Goal: Task Accomplishment & Management: Manage account settings

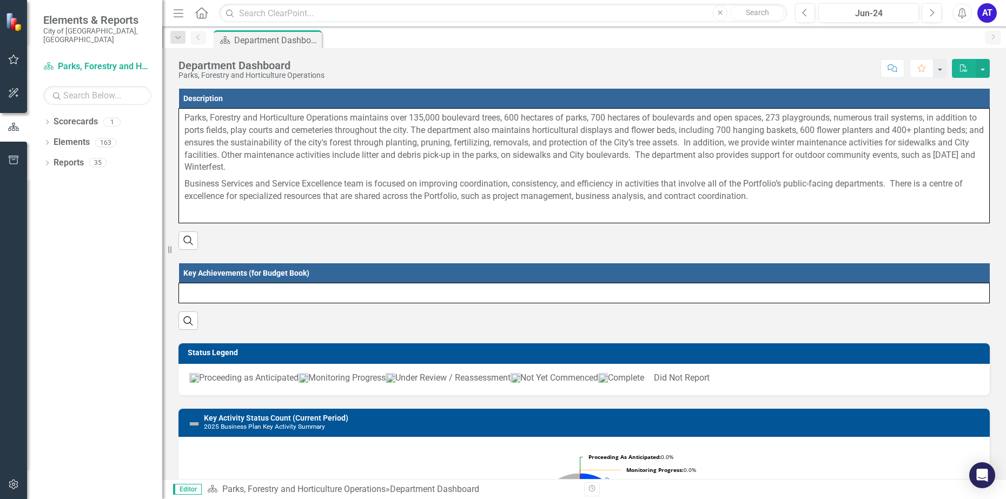
click at [866, 16] on div "Jun-24" at bounding box center [868, 13] width 93 height 13
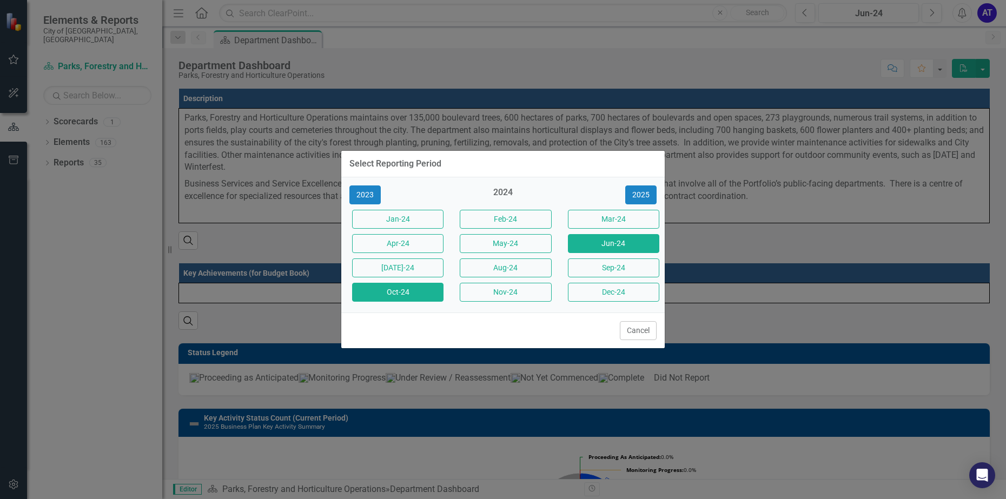
click at [413, 291] on button "Oct-24" at bounding box center [397, 292] width 91 height 19
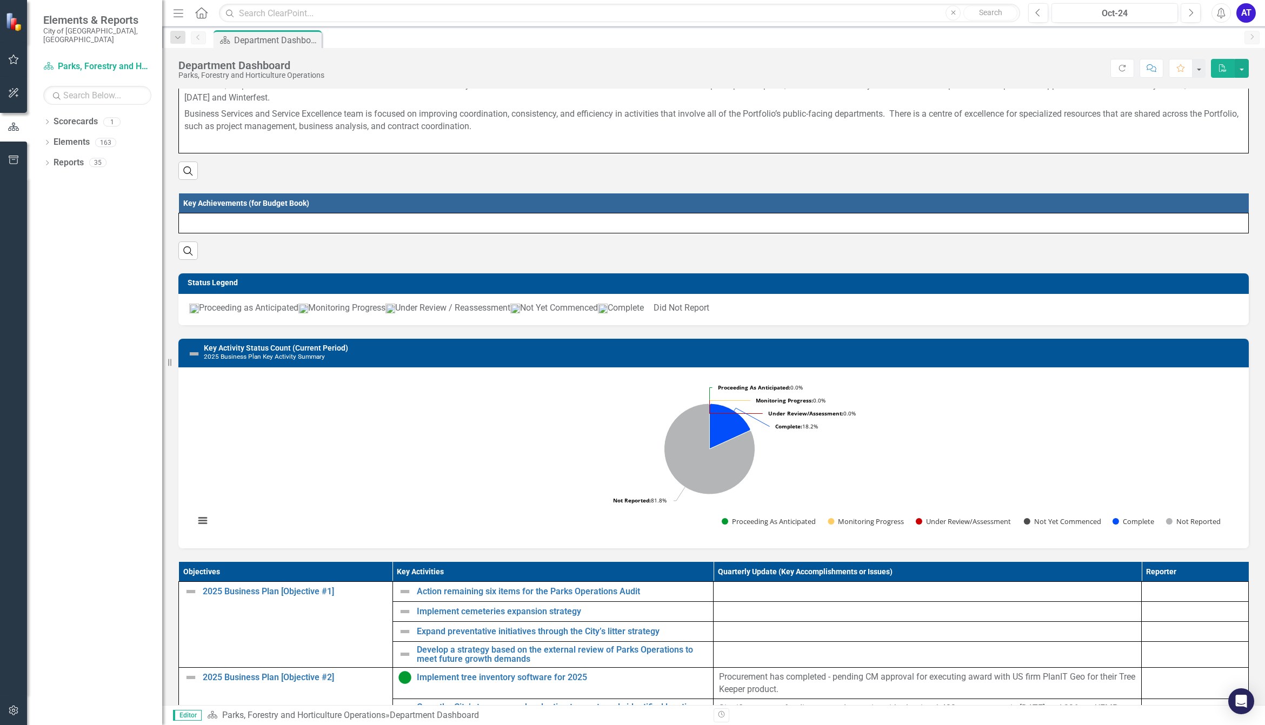
scroll to position [135, 0]
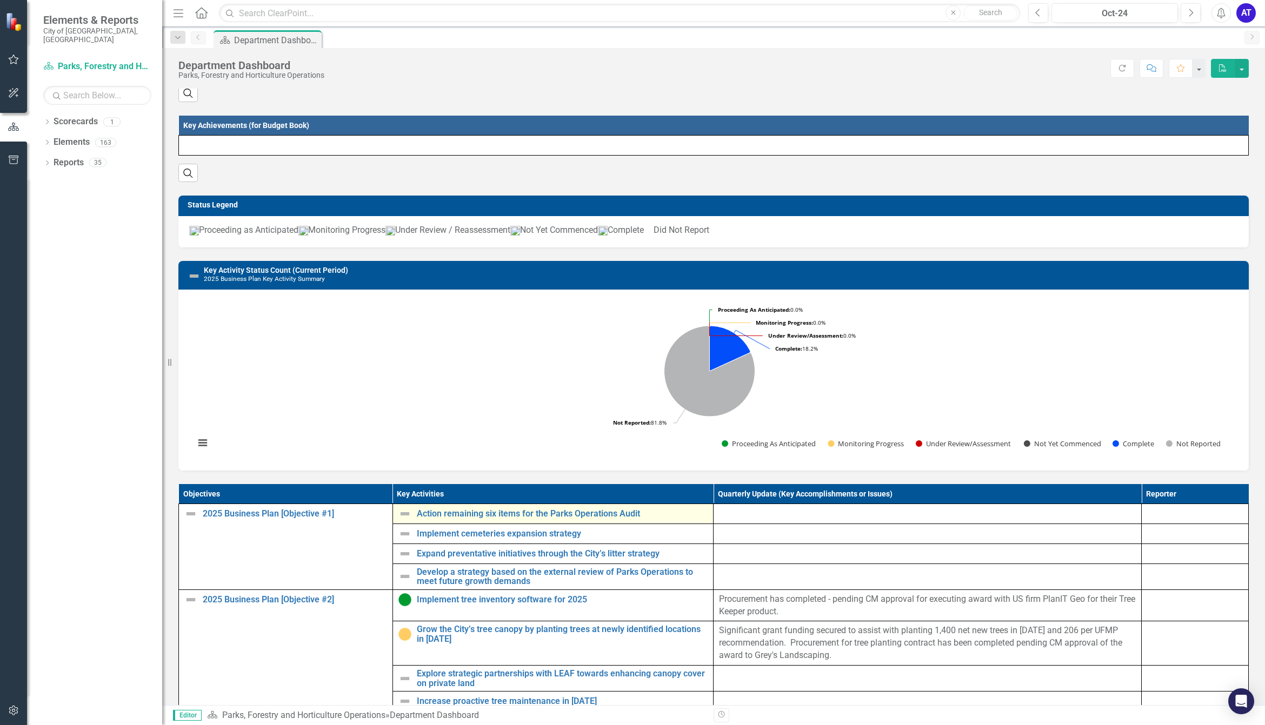
click at [403, 498] on img at bounding box center [404, 514] width 13 height 13
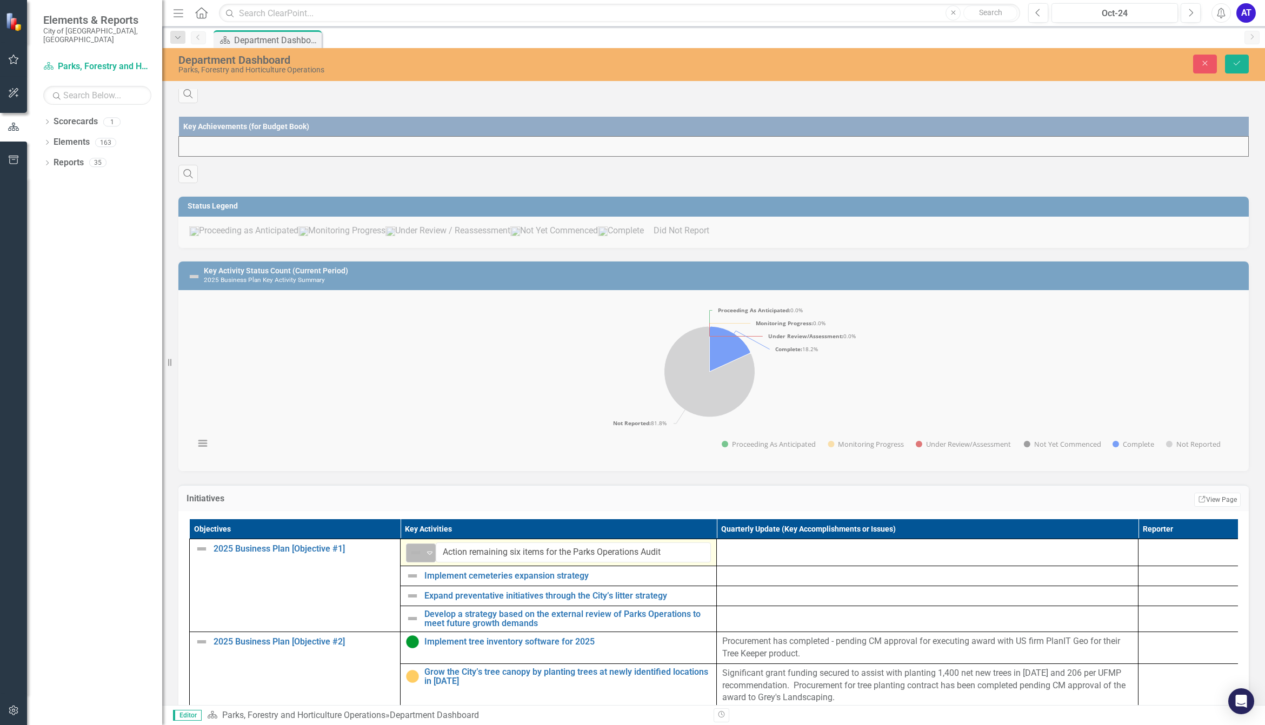
click at [416, 498] on img at bounding box center [415, 553] width 13 height 13
click at [437, 476] on div "Proceeding as Anticipated" at bounding box center [471, 478] width 72 height 12
click at [833, 498] on div at bounding box center [927, 549] width 410 height 13
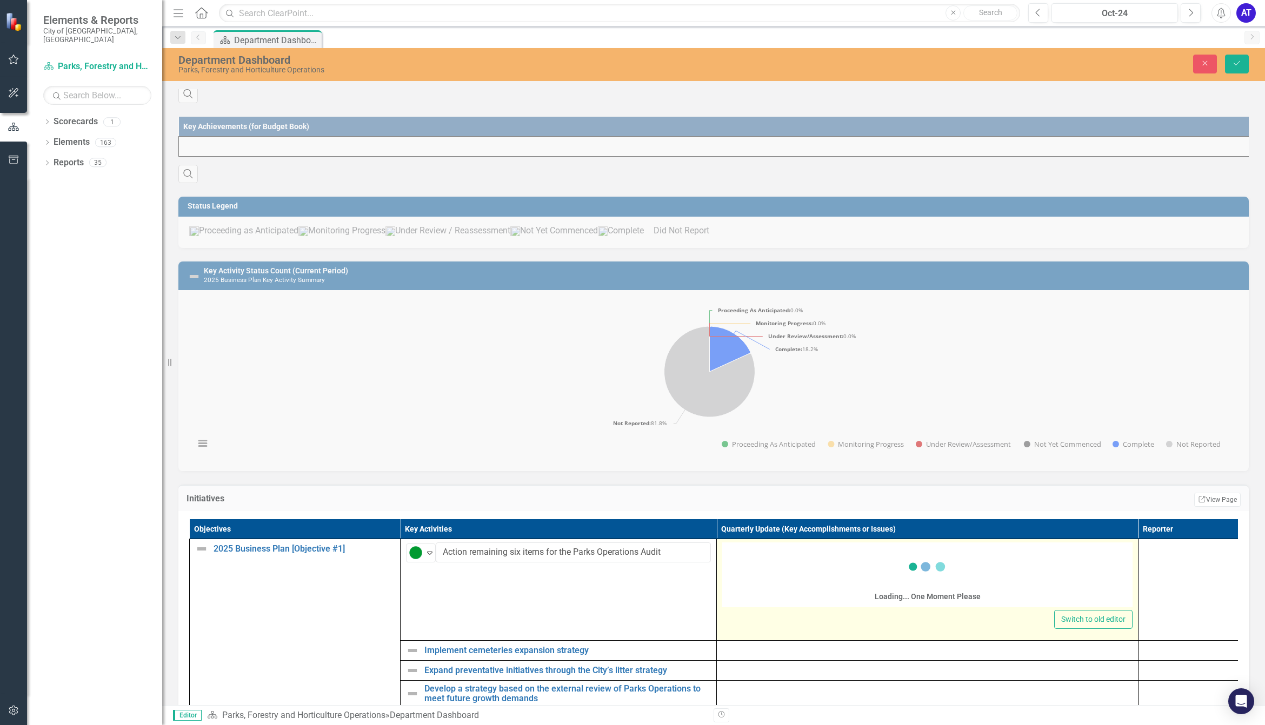
click at [798, 498] on div "Loading... One Moment Please" at bounding box center [927, 576] width 410 height 62
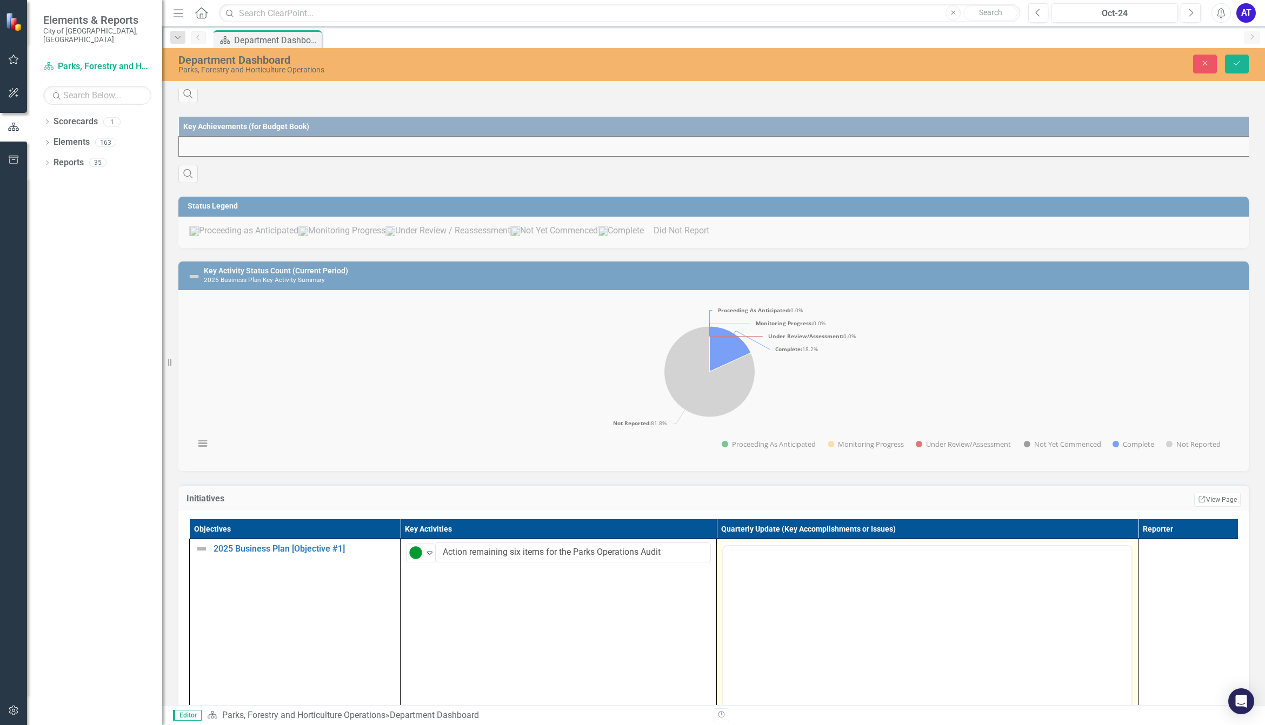
scroll to position [0, 0]
click at [760, 498] on icon "Italic" at bounding box center [757, 559] width 13 height 13
click at [754, 498] on p "﻿" at bounding box center [927, 581] width 403 height 13
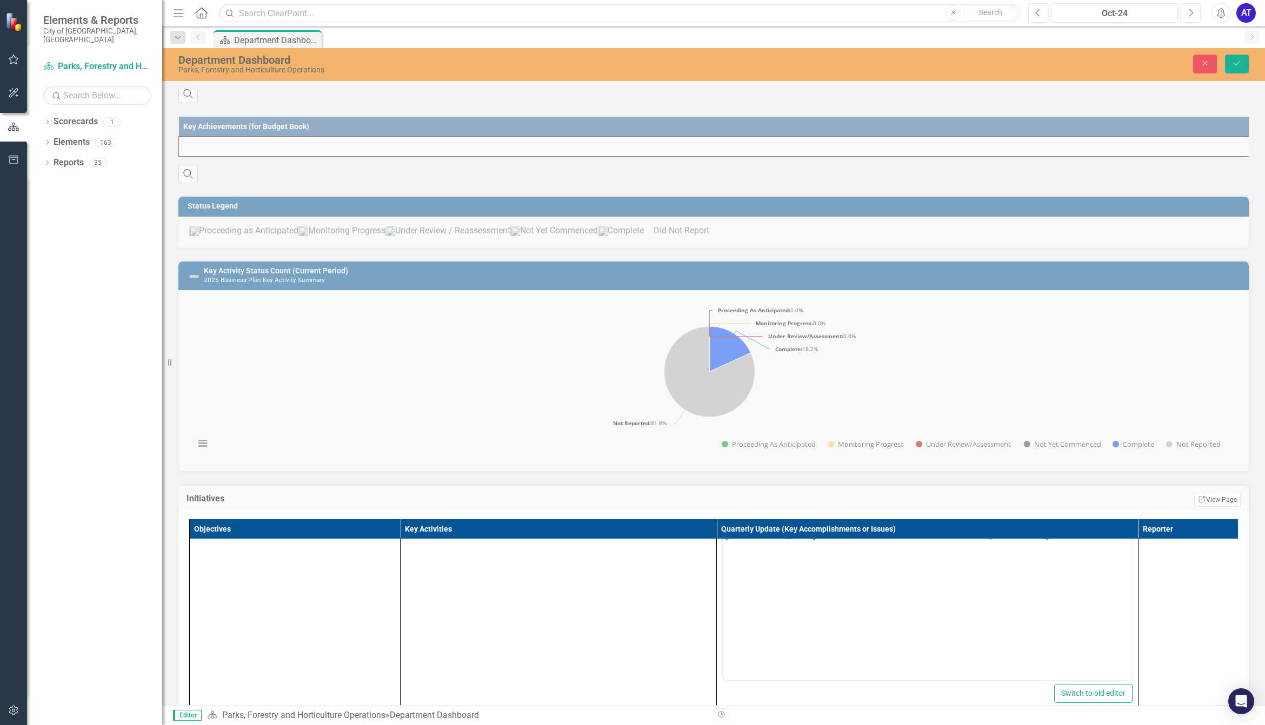
scroll to position [203, 0]
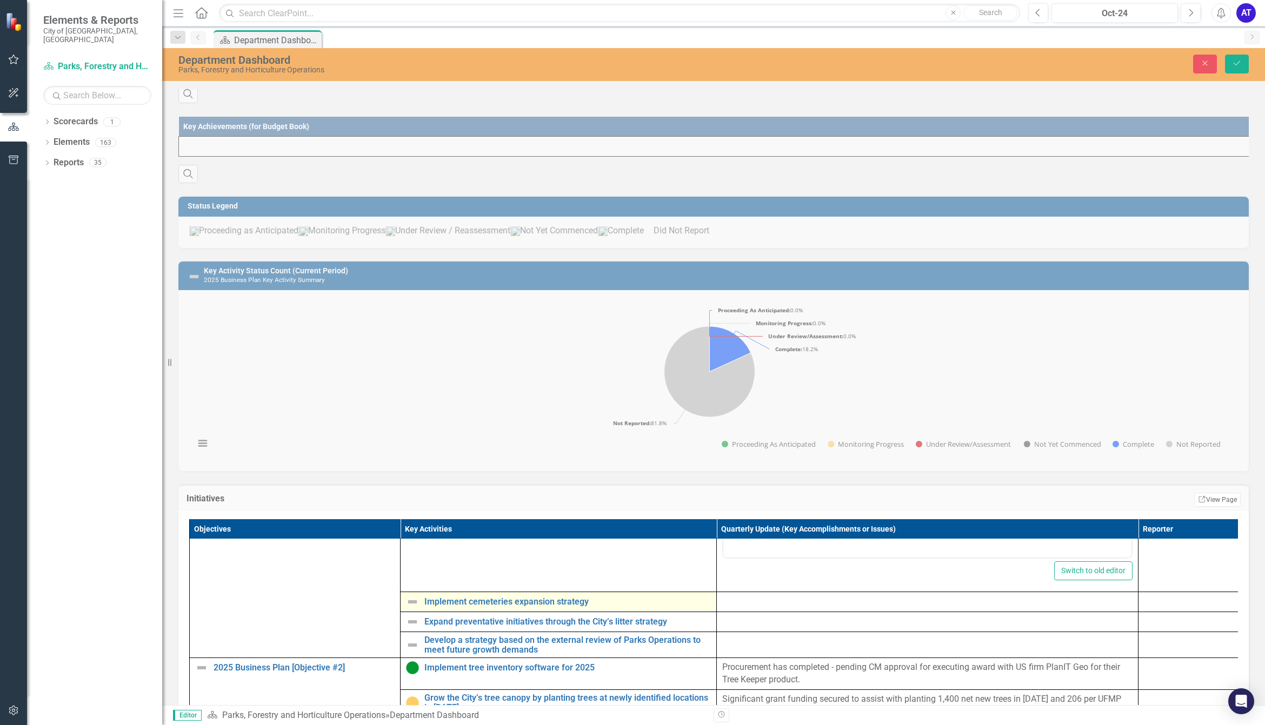
click at [611, 498] on td "Implement cemeteries expansion strategy Edit Edit Key Activity Link Open Element" at bounding box center [559, 603] width 316 height 20
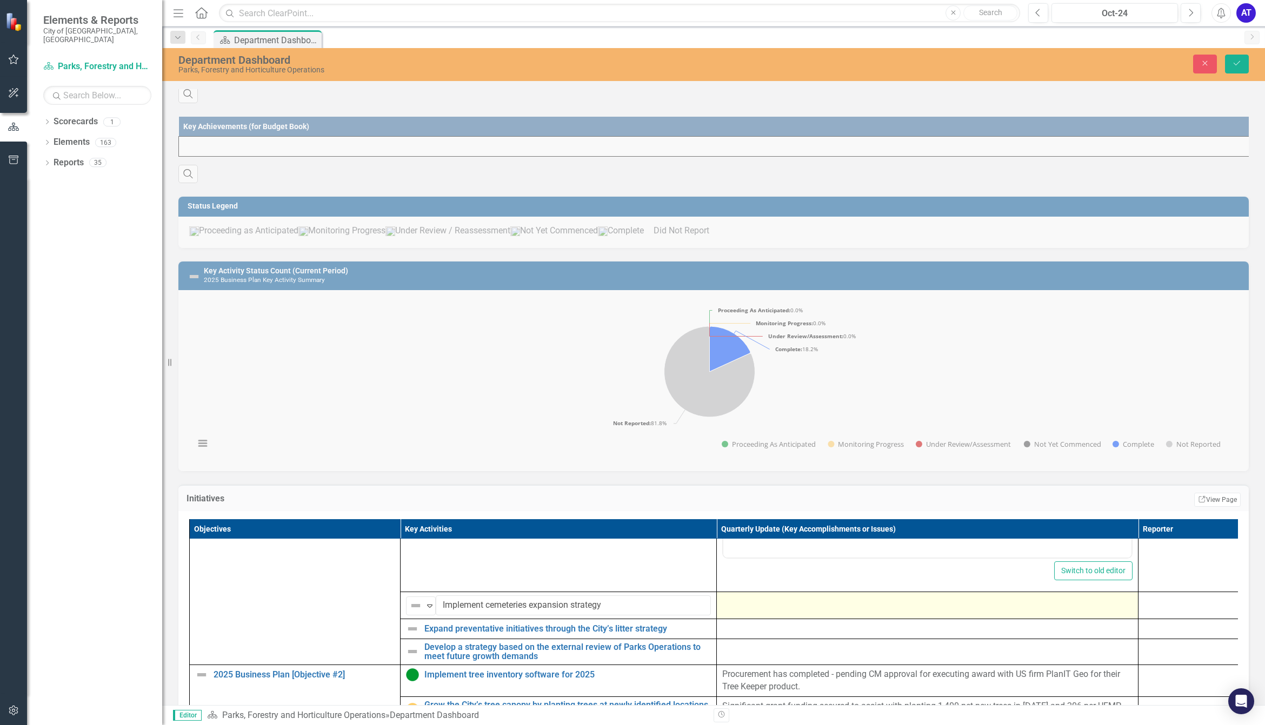
click at [756, 498] on div at bounding box center [927, 602] width 410 height 13
click at [757, 498] on div at bounding box center [927, 602] width 410 height 13
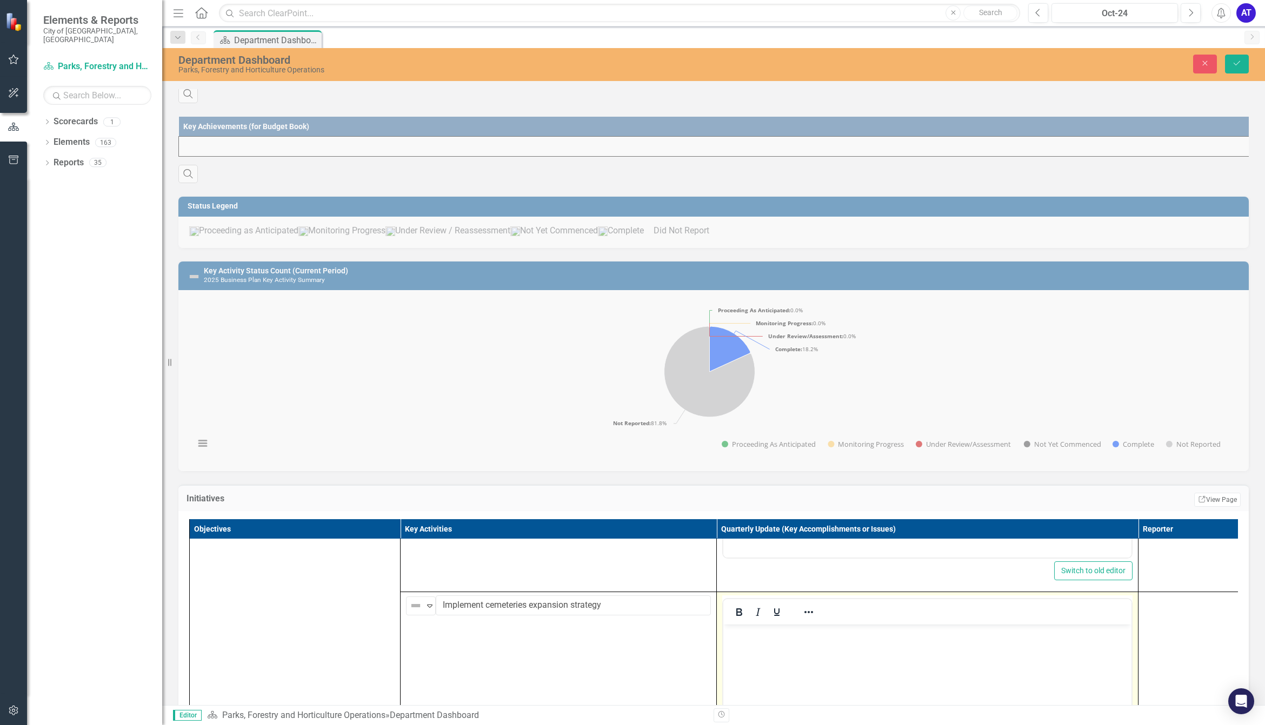
scroll to position [0, 0]
click at [760, 498] on div at bounding box center [758, 612] width 70 height 21
click at [762, 498] on p "Rich Text Area. Press ALT-0 for help." at bounding box center [927, 634] width 403 height 13
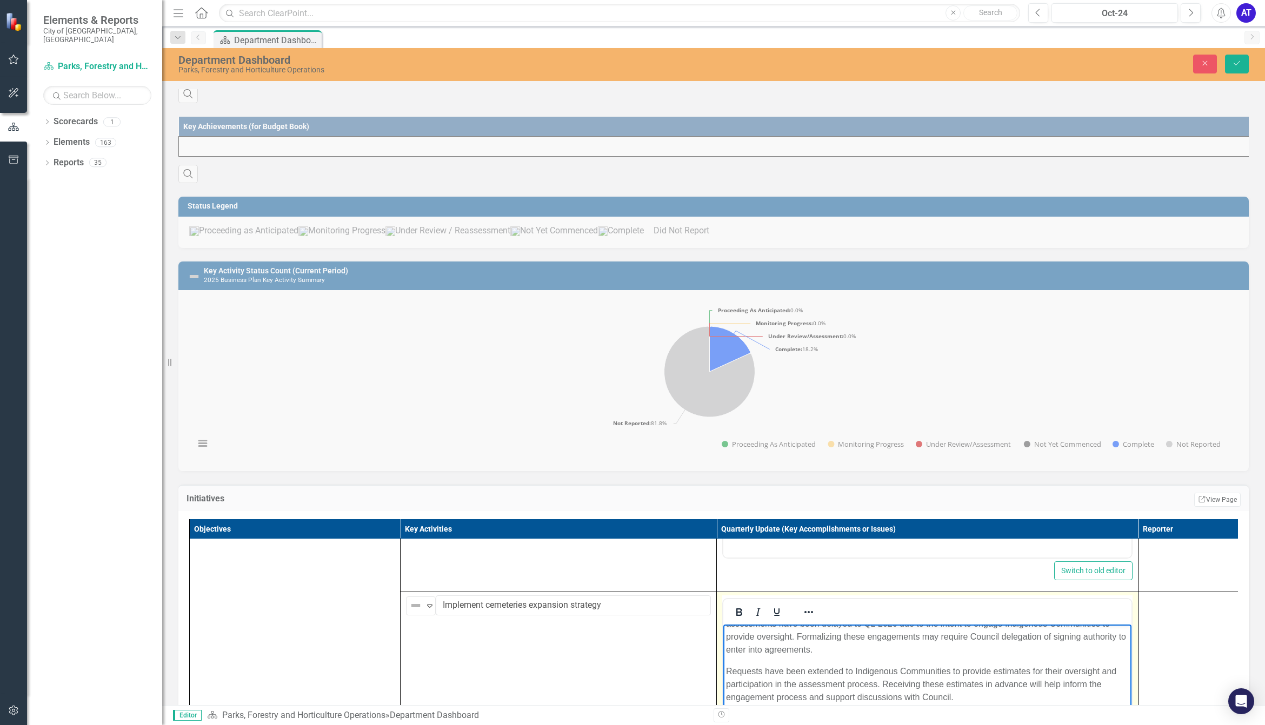
scroll to position [464, 0]
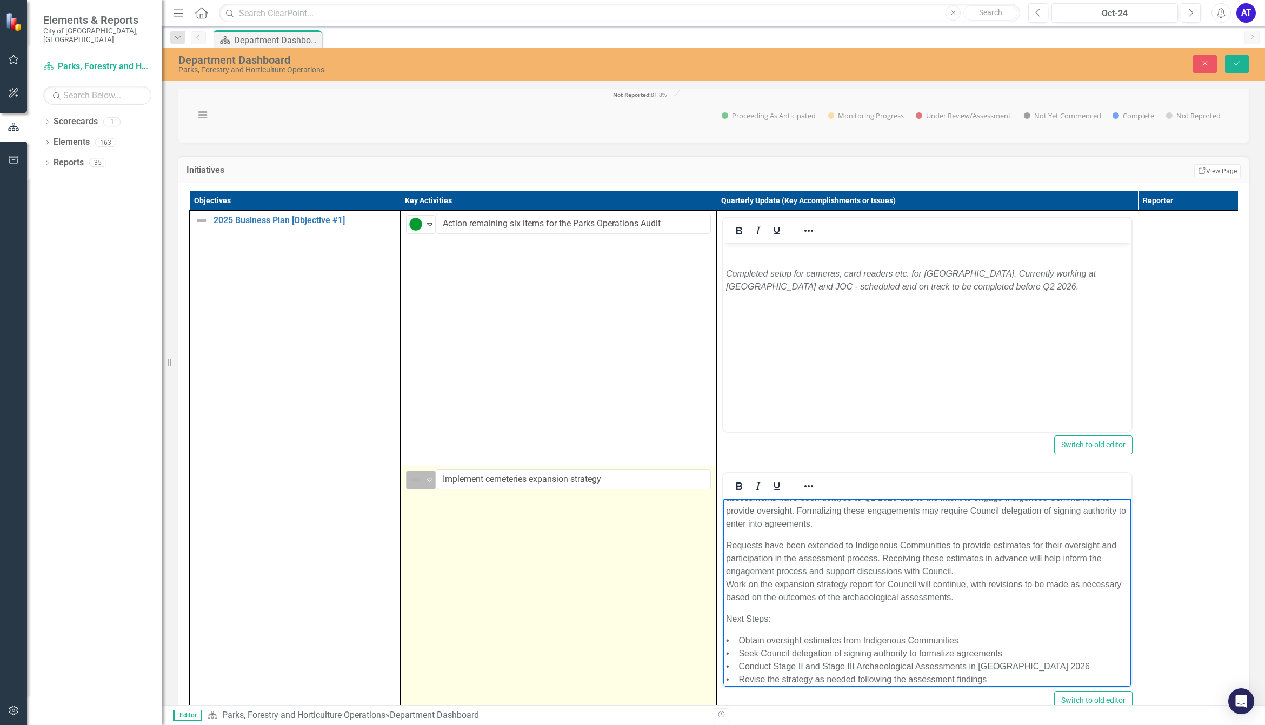
click at [408, 488] on div "Not Defined" at bounding box center [416, 479] width 16 height 15
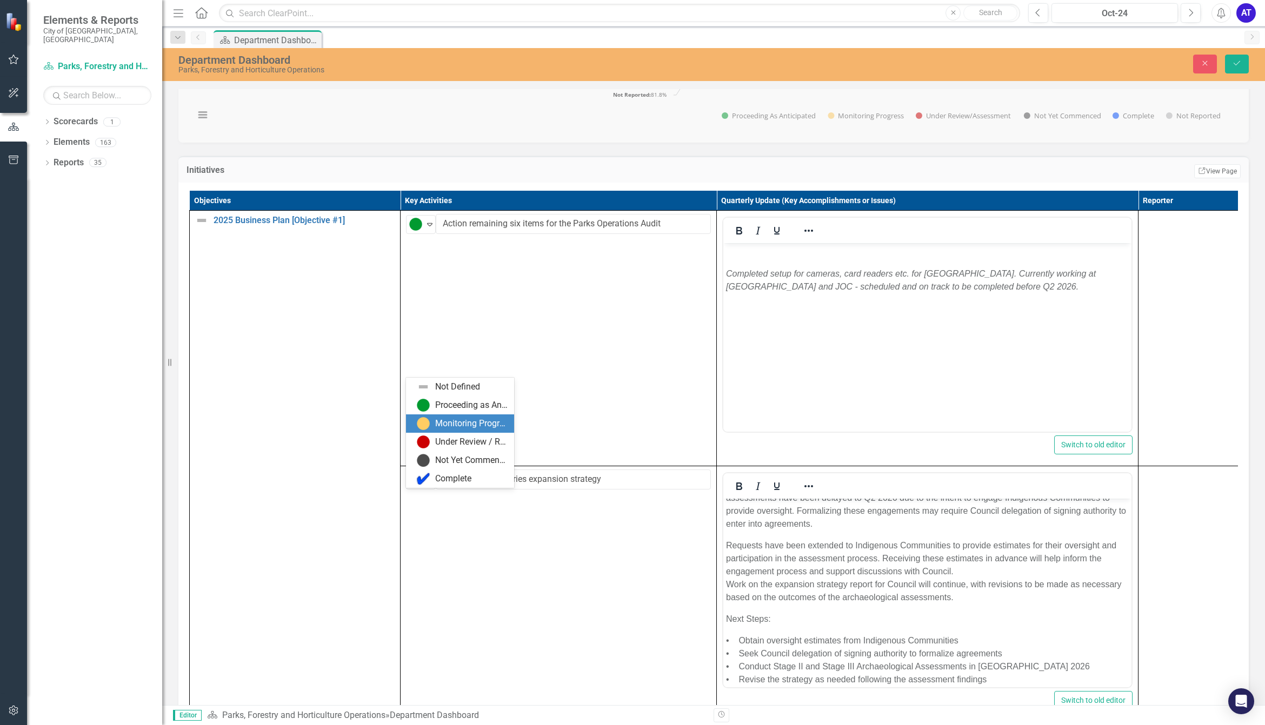
click at [433, 429] on div "Monitoring Progress" at bounding box center [462, 423] width 91 height 13
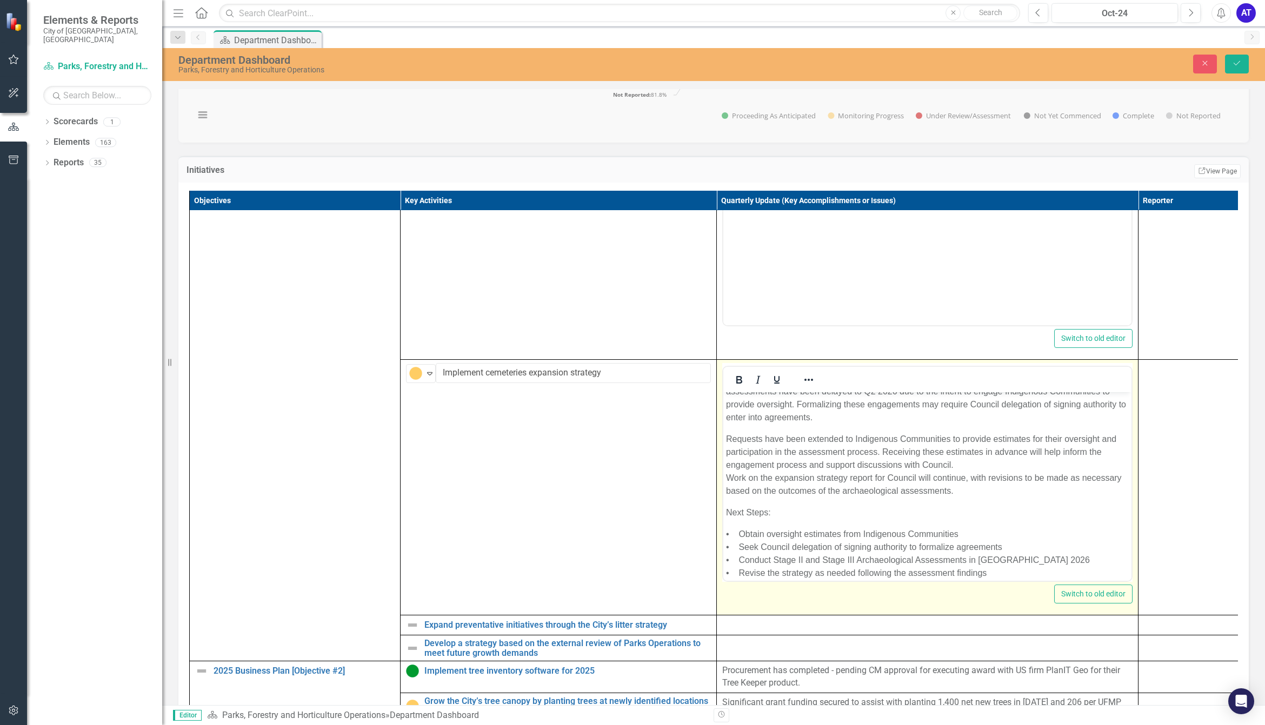
scroll to position [203, 0]
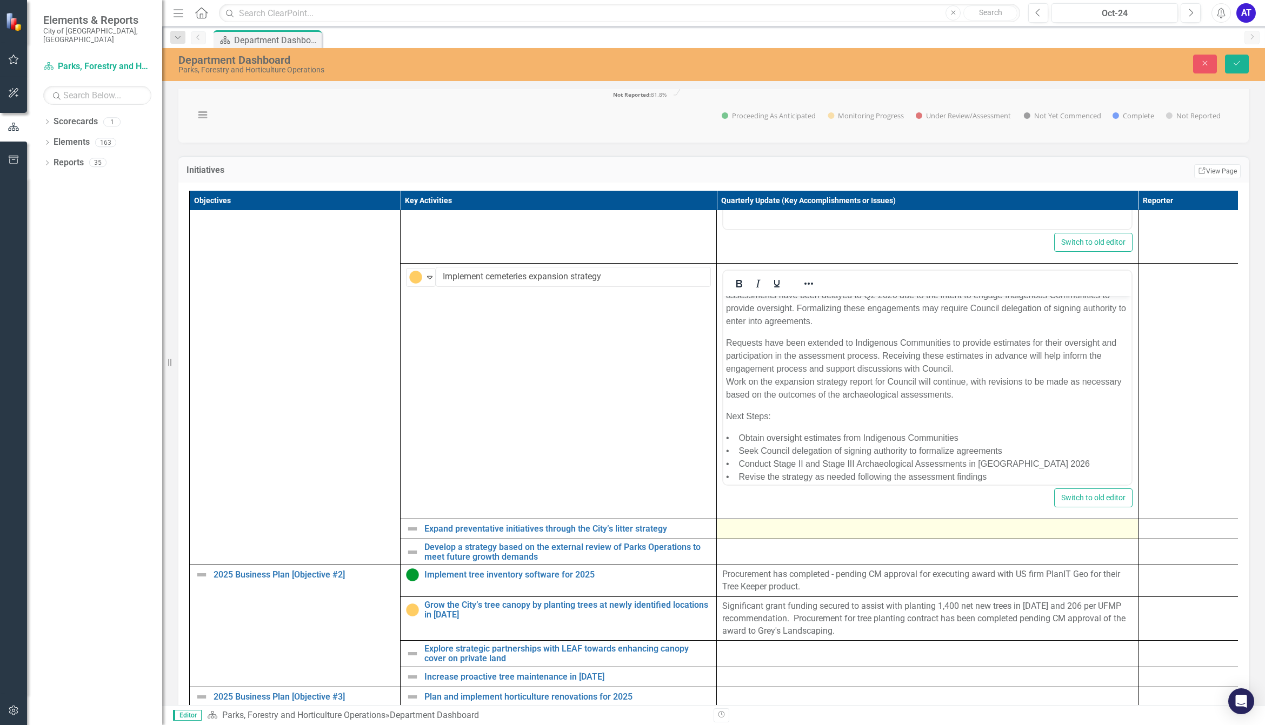
click at [760, 498] on div at bounding box center [927, 529] width 410 height 13
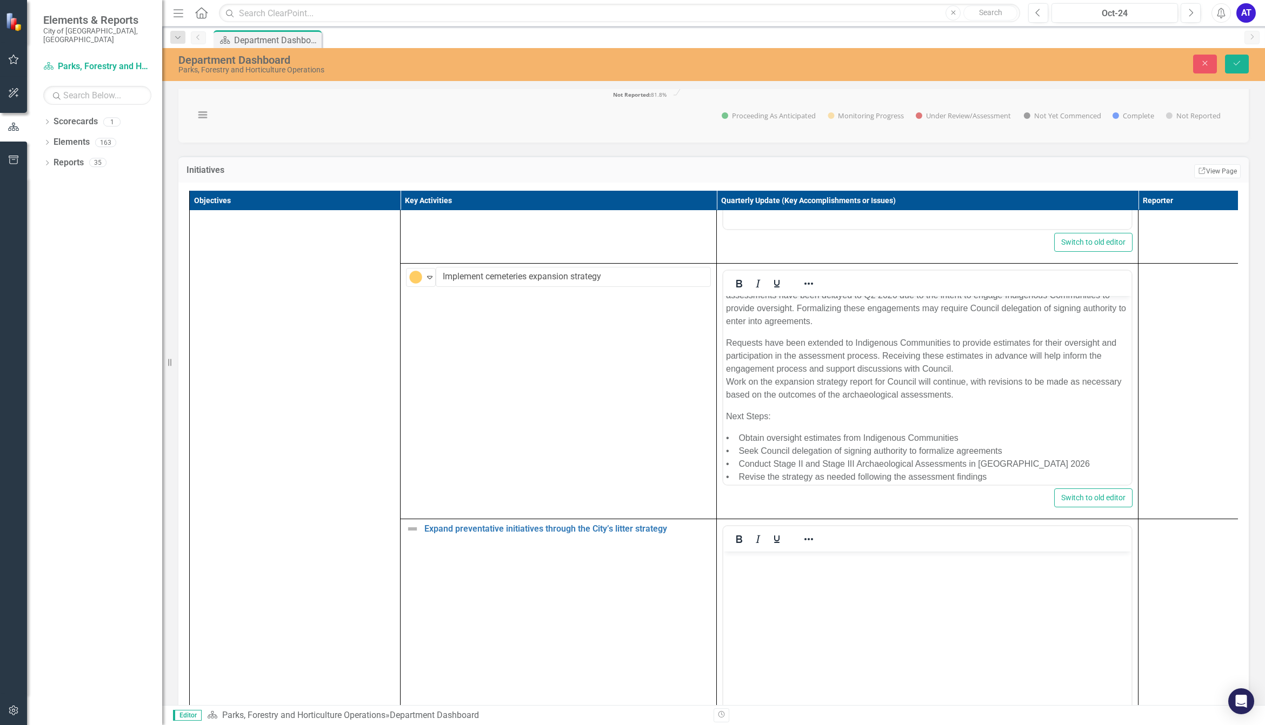
scroll to position [0, 0]
drag, startPoint x: 781, startPoint y: 587, endPoint x: 1332, endPoint y: 1123, distance: 769.2
click at [781, 498] on body "Rich Text Area. Press ALT-0 for help." at bounding box center [927, 633] width 408 height 162
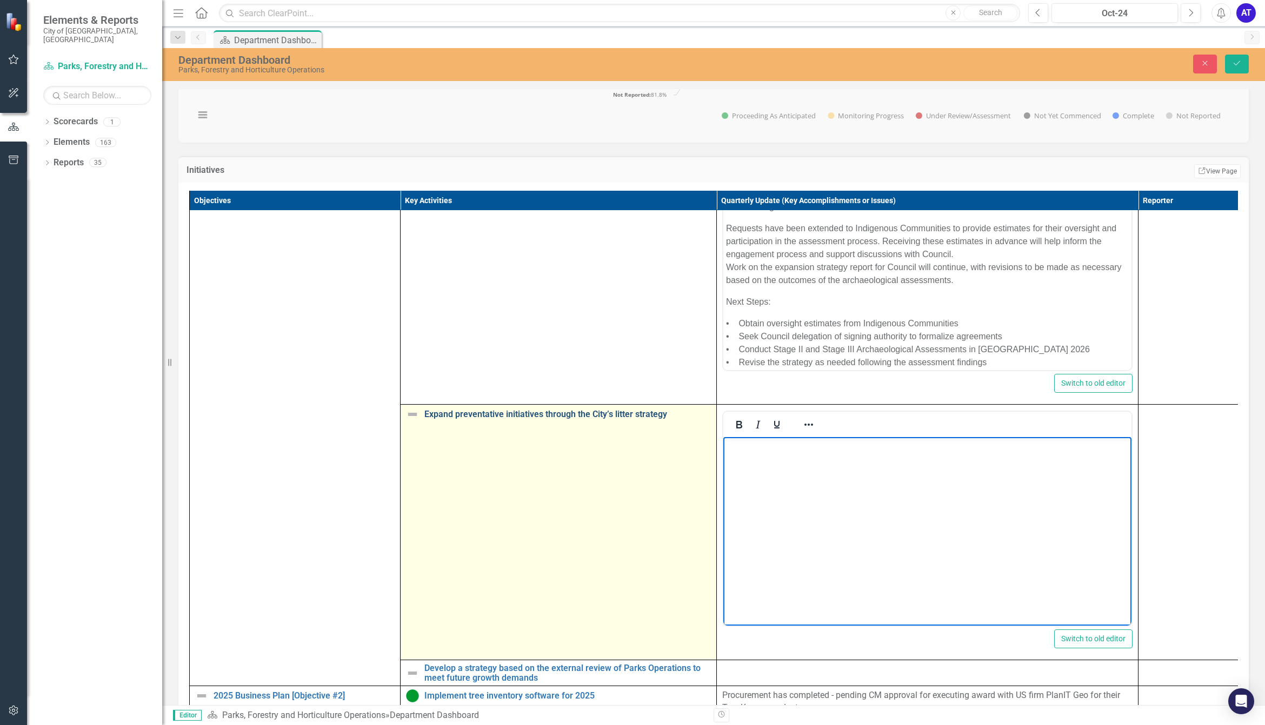
scroll to position [405, 0]
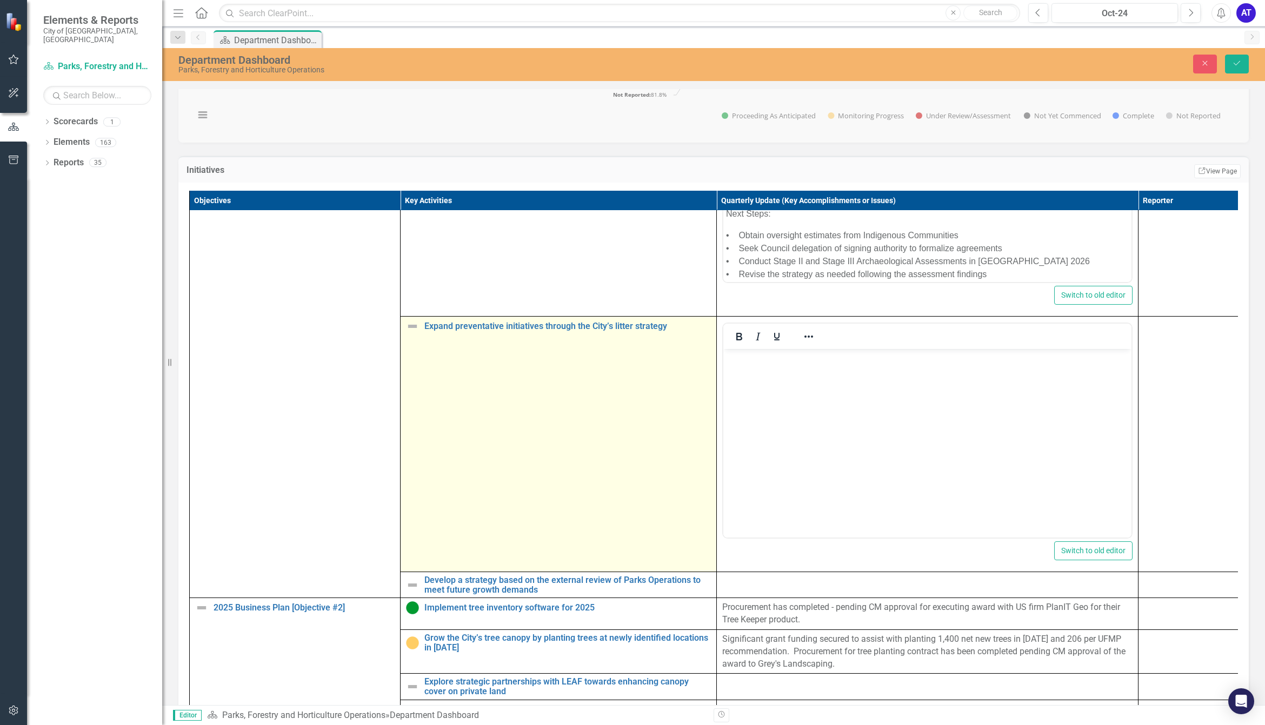
click at [457, 374] on td "Expand preventative initiatives through the City’s litter strategy Edit Edit Ke…" at bounding box center [559, 445] width 316 height 256
click at [418, 333] on img at bounding box center [412, 326] width 13 height 13
click at [412, 333] on img at bounding box center [412, 326] width 13 height 13
click at [430, 335] on icon "Expand" at bounding box center [429, 330] width 11 height 9
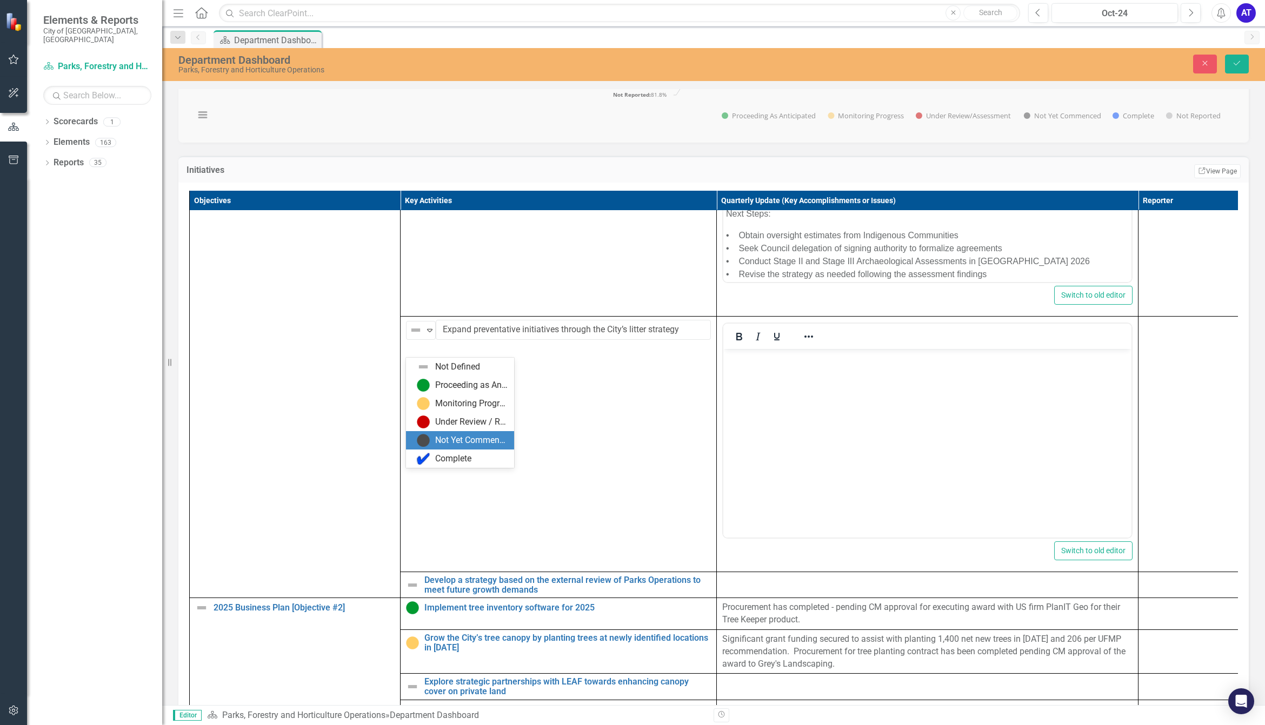
click at [451, 453] on div "Complete" at bounding box center [453, 459] width 36 height 12
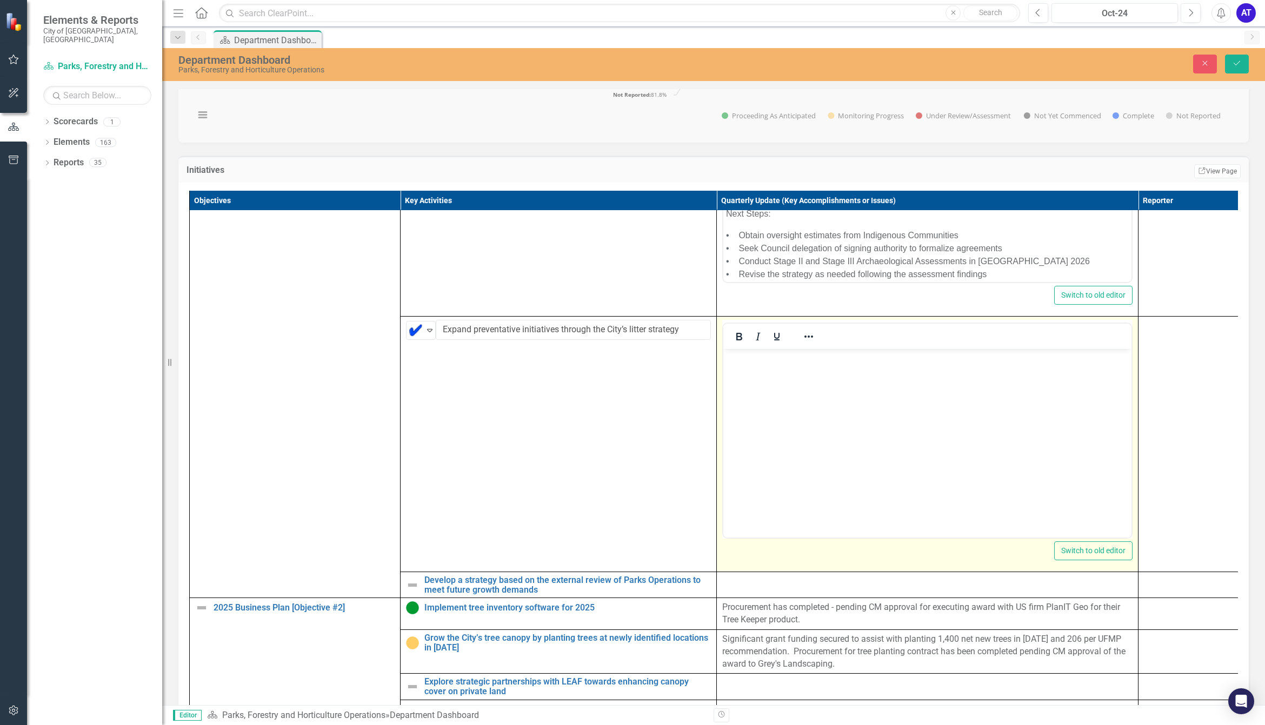
click at [755, 439] on body "Rich Text Area. Press ALT-0 for help." at bounding box center [927, 430] width 408 height 162
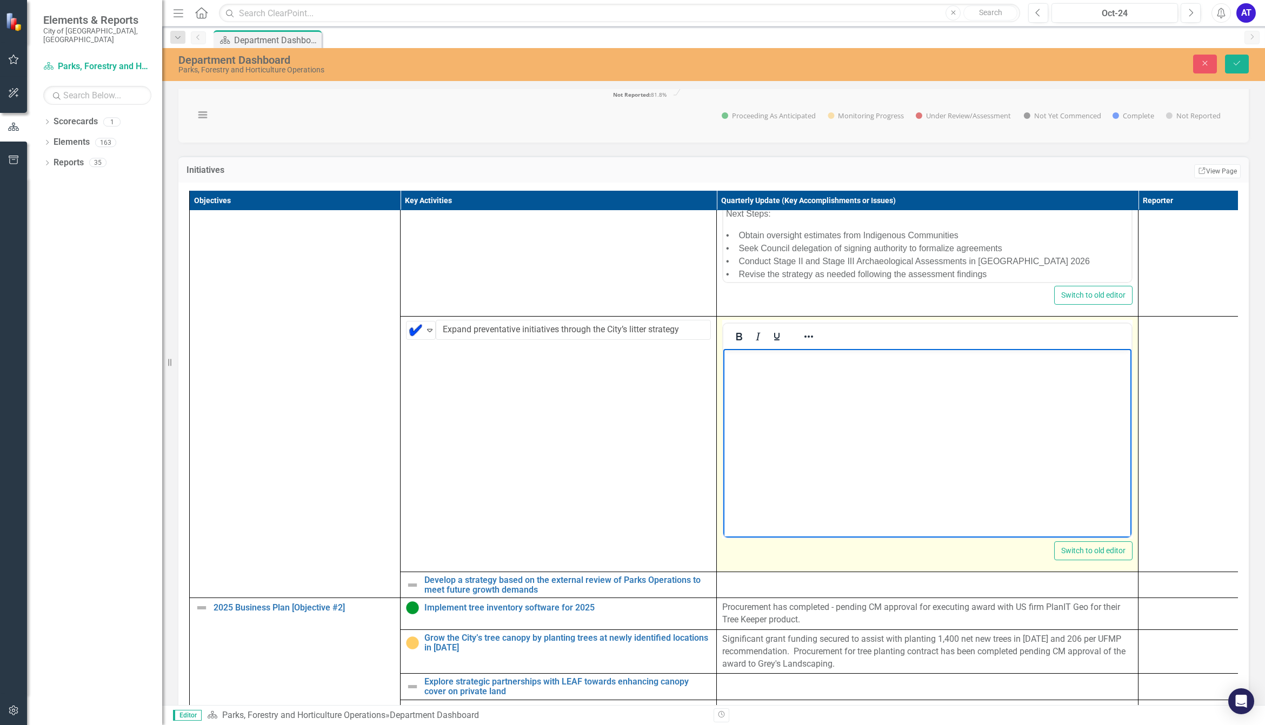
scroll to position [0, 0]
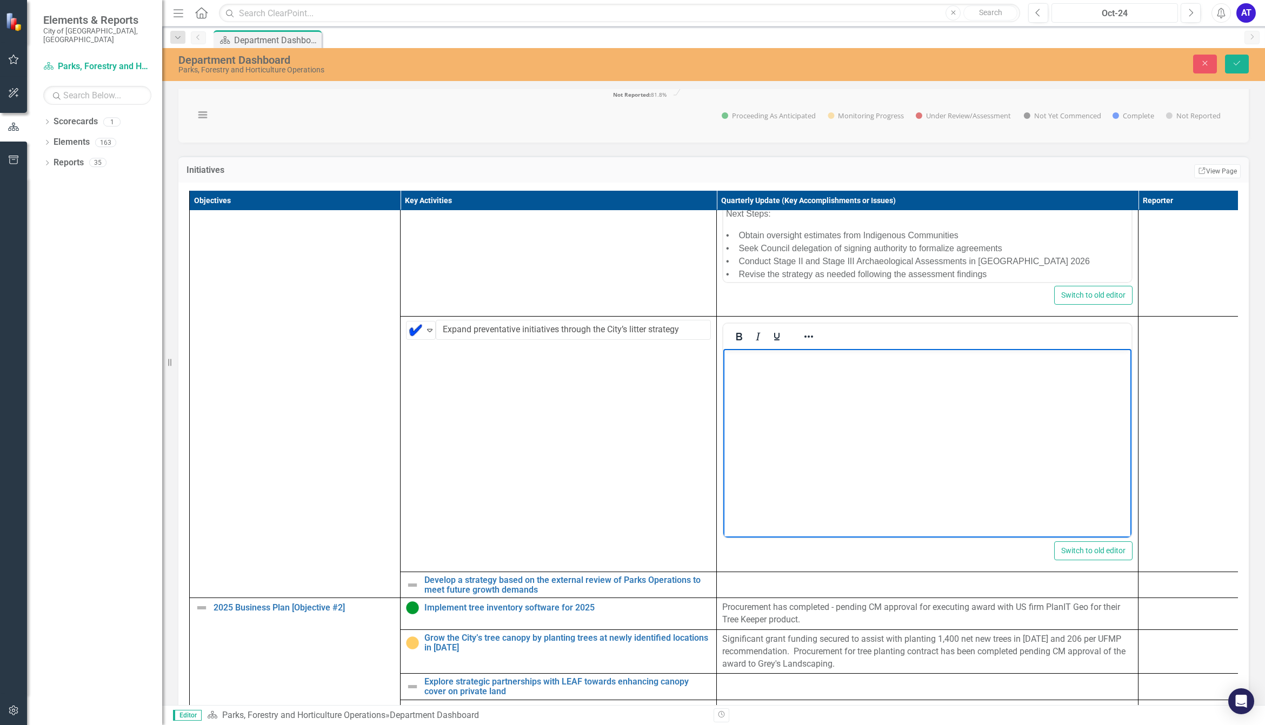
click at [1005, 21] on button "Oct-24" at bounding box center [1114, 12] width 127 height 19
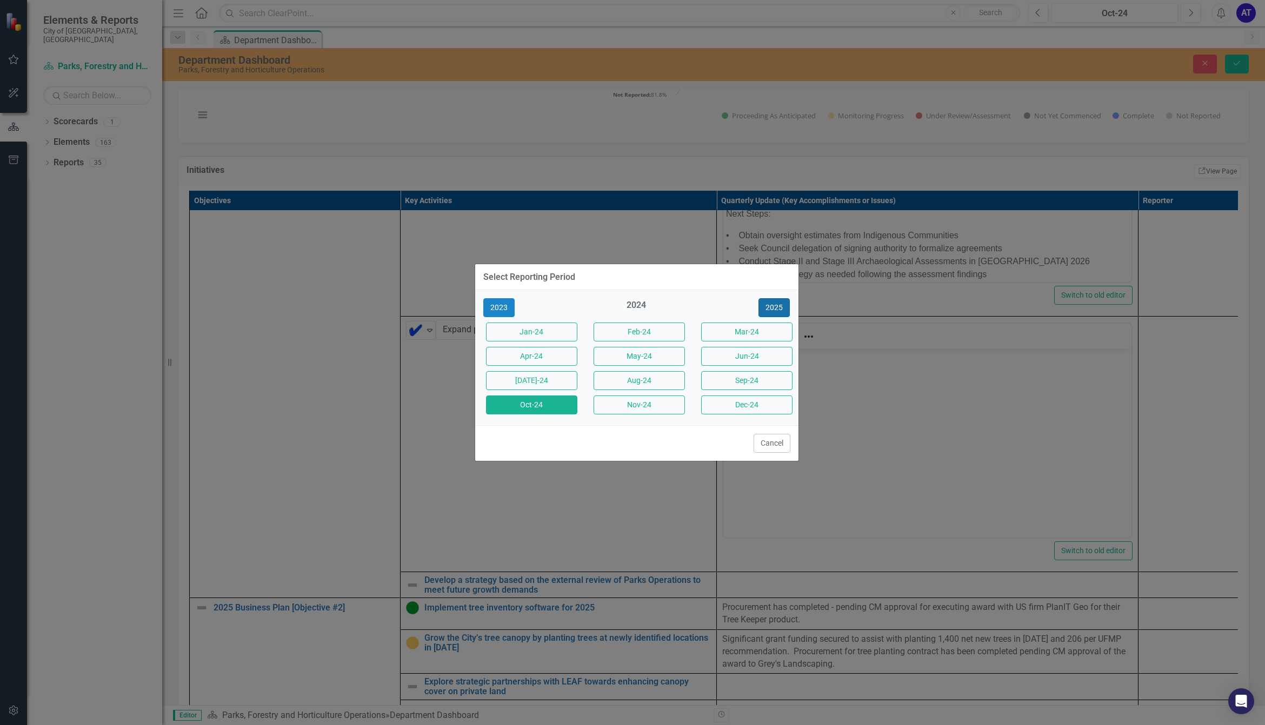
click at [763, 305] on button "2025" at bounding box center [773, 307] width 31 height 19
click at [771, 387] on button "Sep-25" at bounding box center [746, 380] width 91 height 19
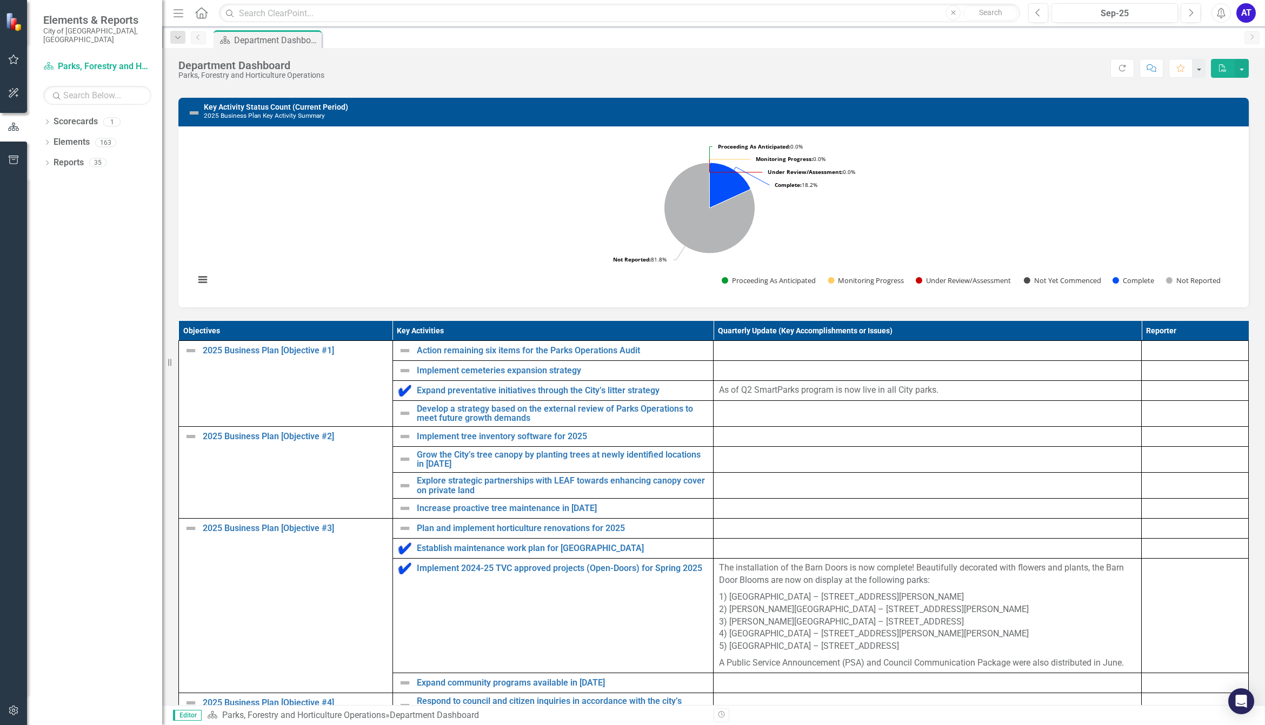
scroll to position [303, 0]
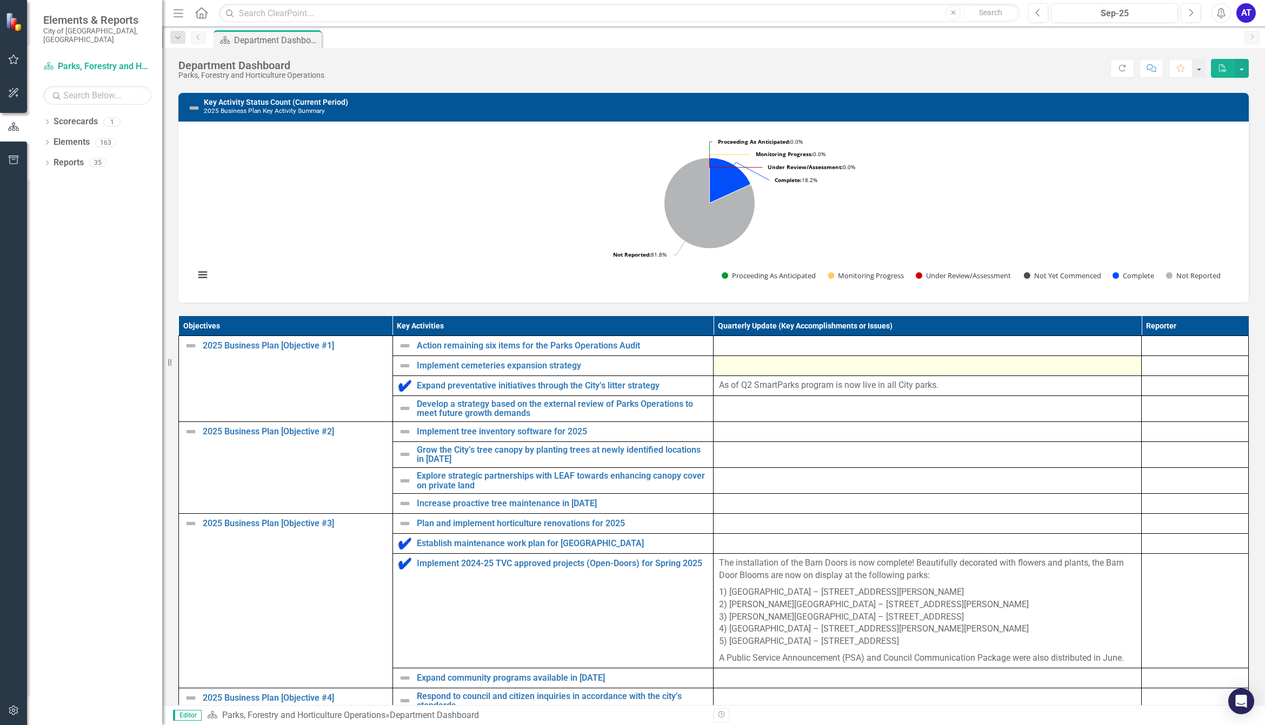
click at [737, 372] on div at bounding box center [927, 366] width 417 height 13
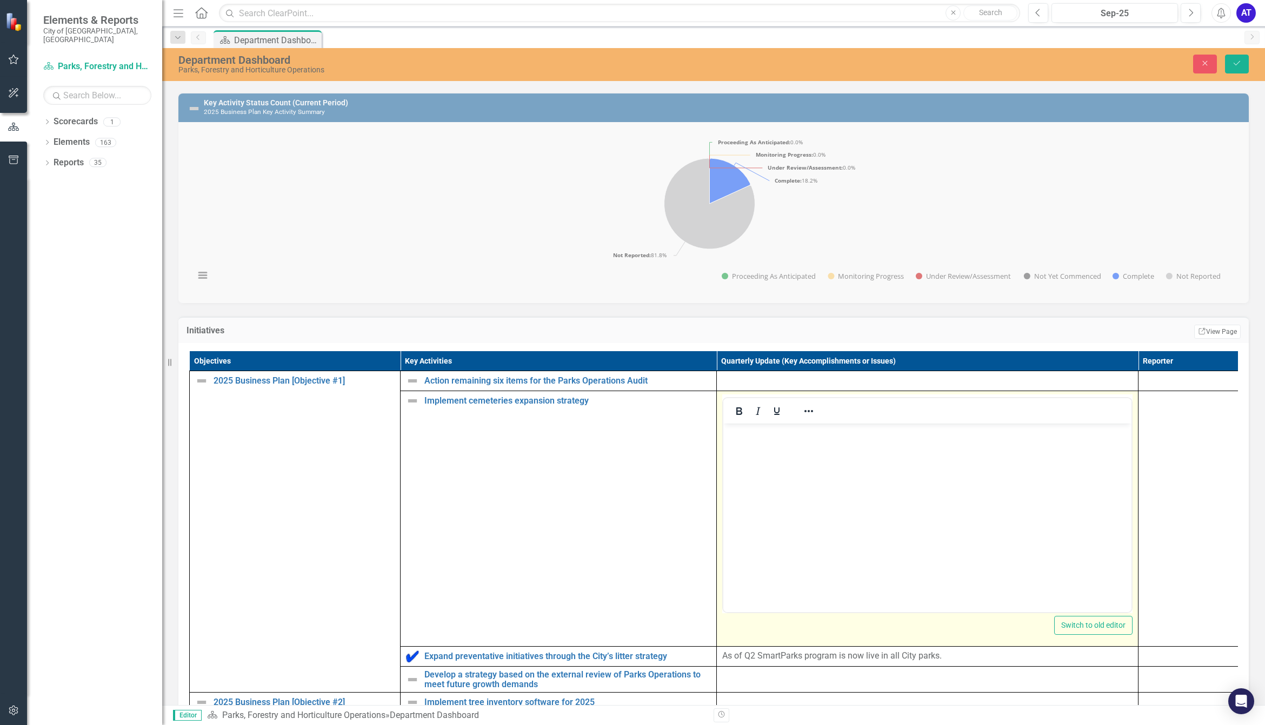
scroll to position [0, 0]
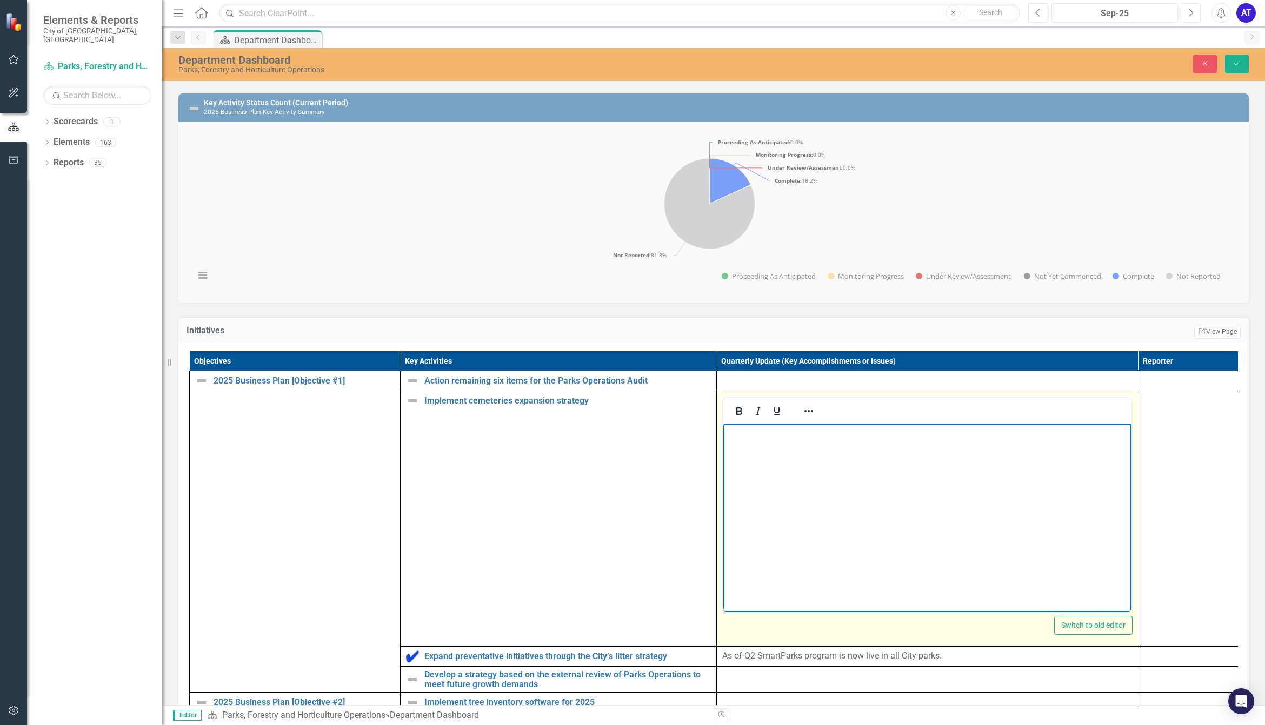
click at [769, 447] on body "Rich Text Area. Press ALT-0 for help." at bounding box center [927, 505] width 408 height 162
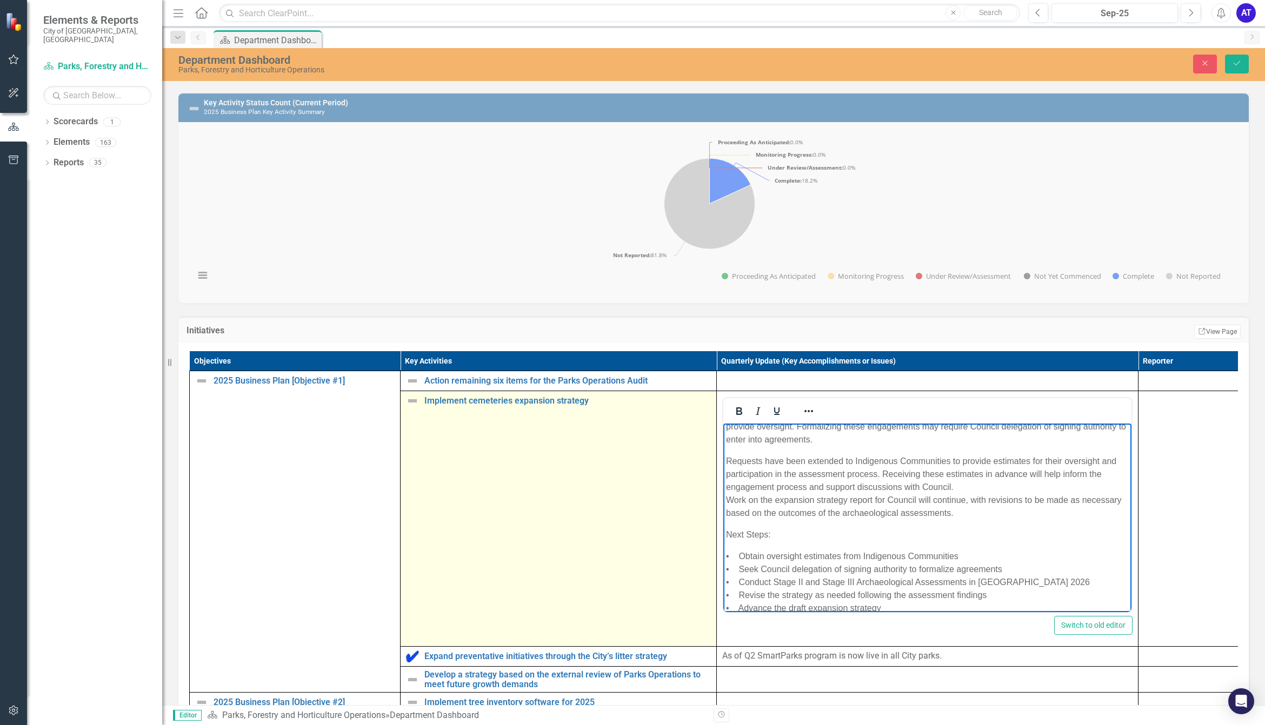
click at [412, 408] on img at bounding box center [412, 401] width 13 height 13
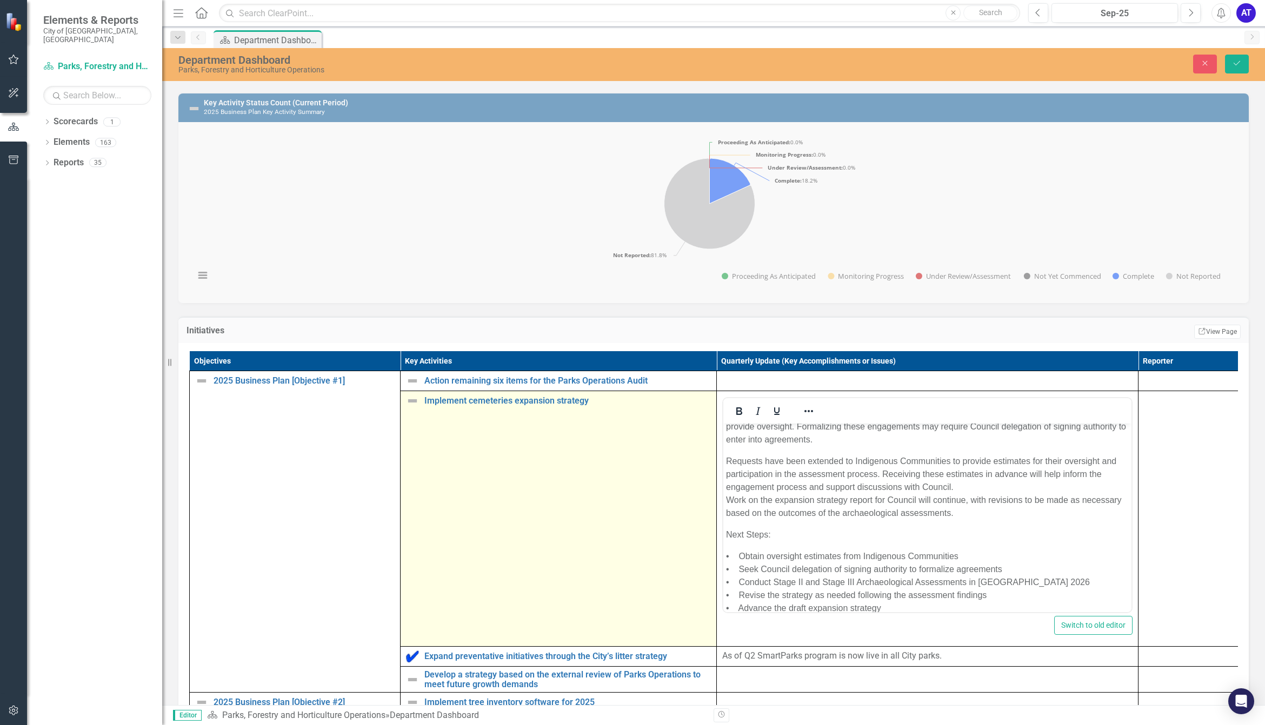
click at [412, 408] on img at bounding box center [412, 401] width 13 height 13
click at [412, 411] on img at bounding box center [415, 404] width 13 height 13
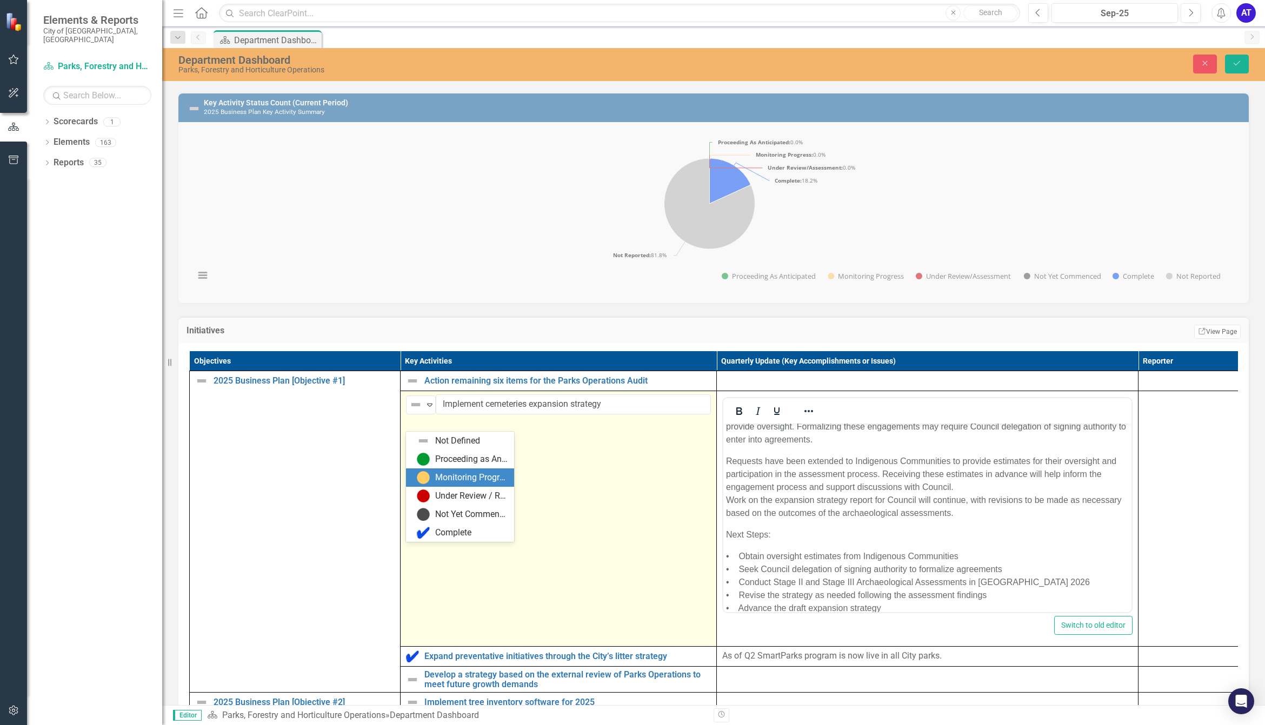
click at [450, 484] on div "Monitoring Progress" at bounding box center [471, 478] width 72 height 12
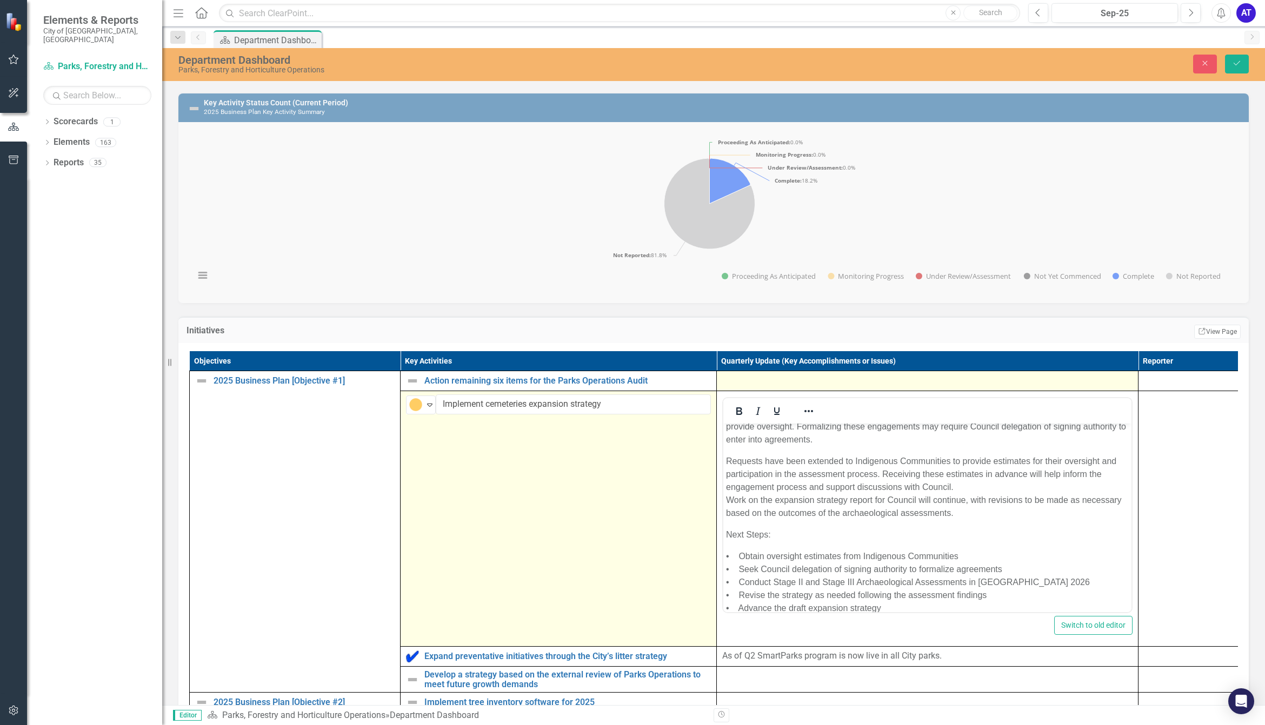
click at [760, 388] on div at bounding box center [927, 381] width 410 height 13
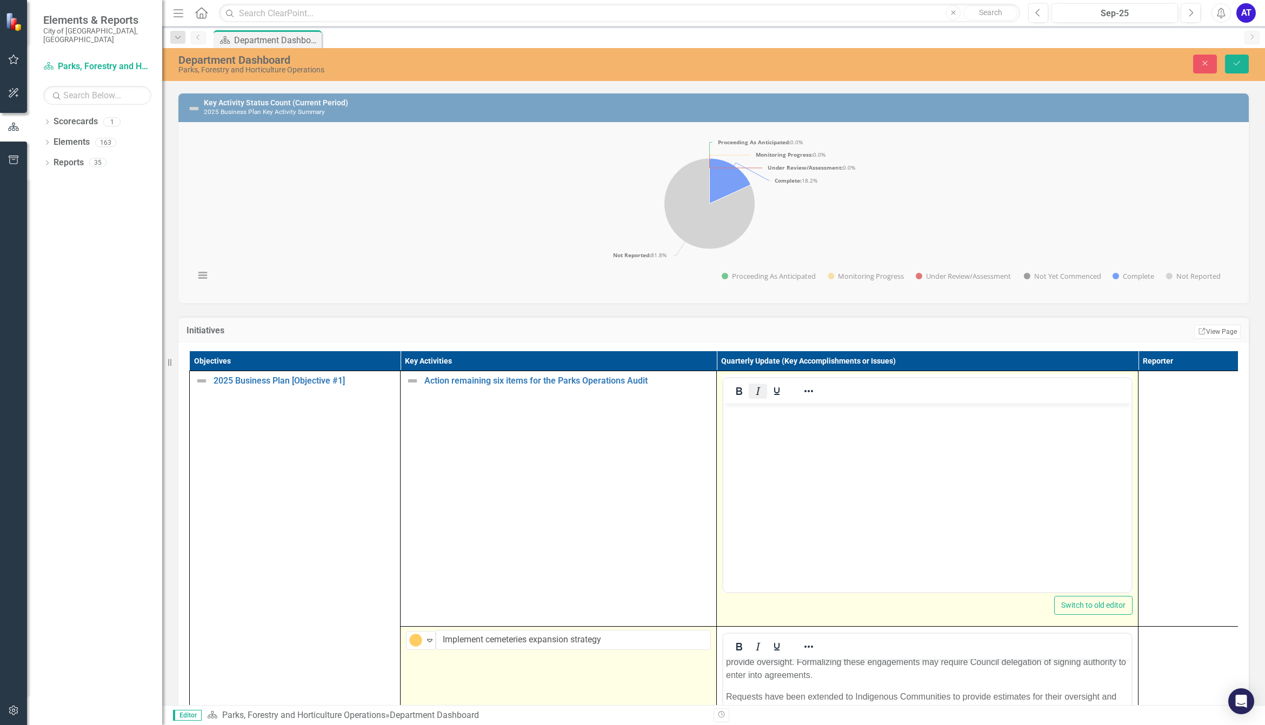
scroll to position [0, 0]
drag, startPoint x: 762, startPoint y: 419, endPoint x: 1296, endPoint y: 842, distance: 681.9
click at [762, 419] on p "Rich Text Area. Press ALT-0 for help." at bounding box center [927, 413] width 403 height 13
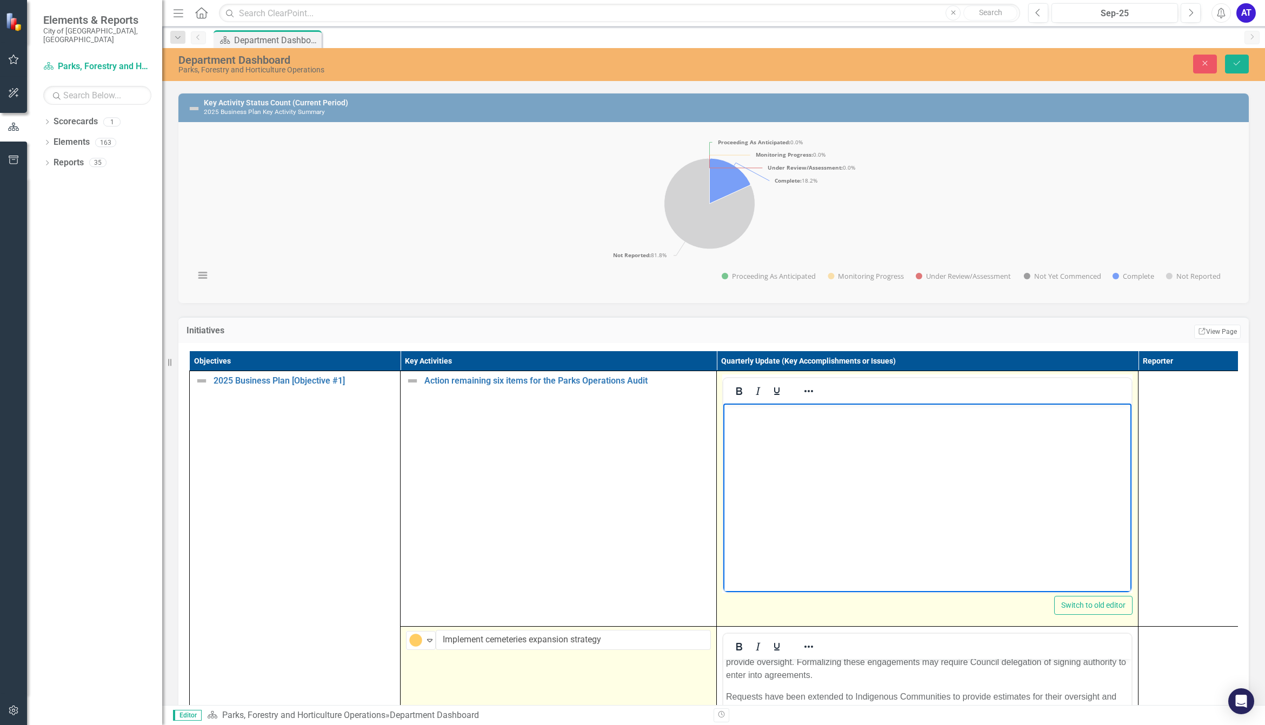
click at [894, 484] on body "Rich Text Area. Press ALT-0 for help." at bounding box center [927, 485] width 408 height 162
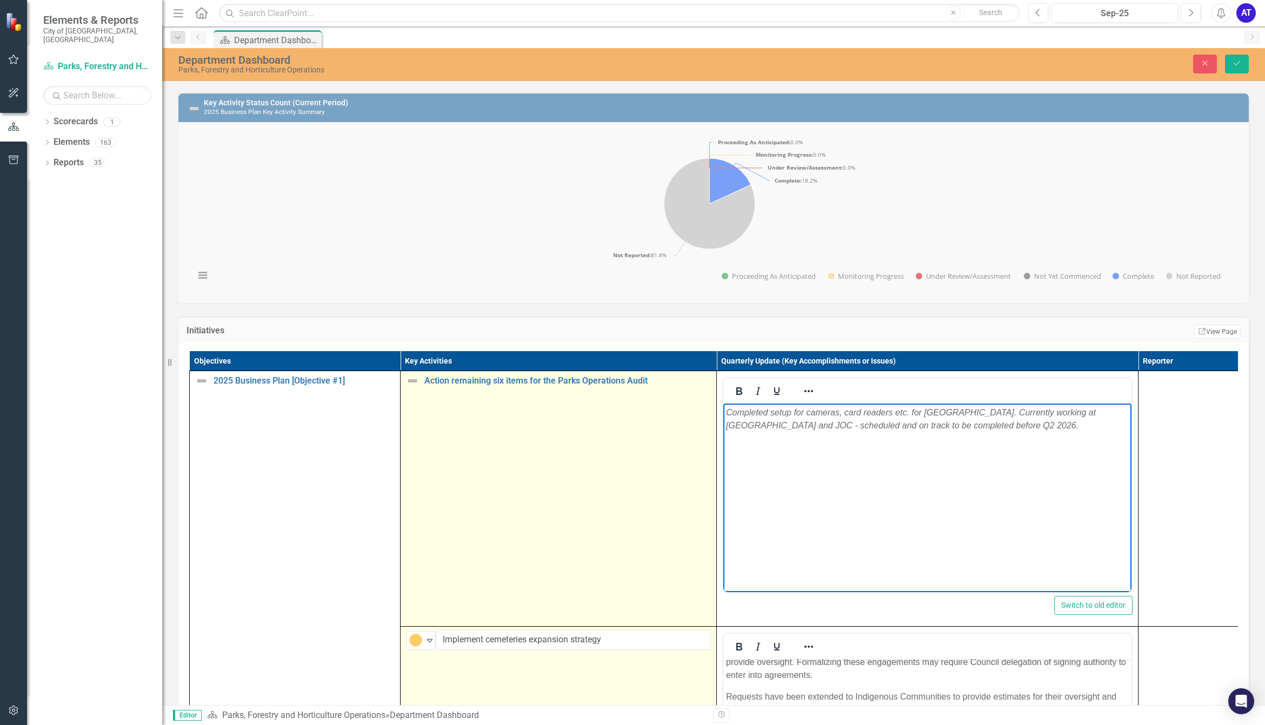
click at [414, 388] on img at bounding box center [412, 381] width 13 height 13
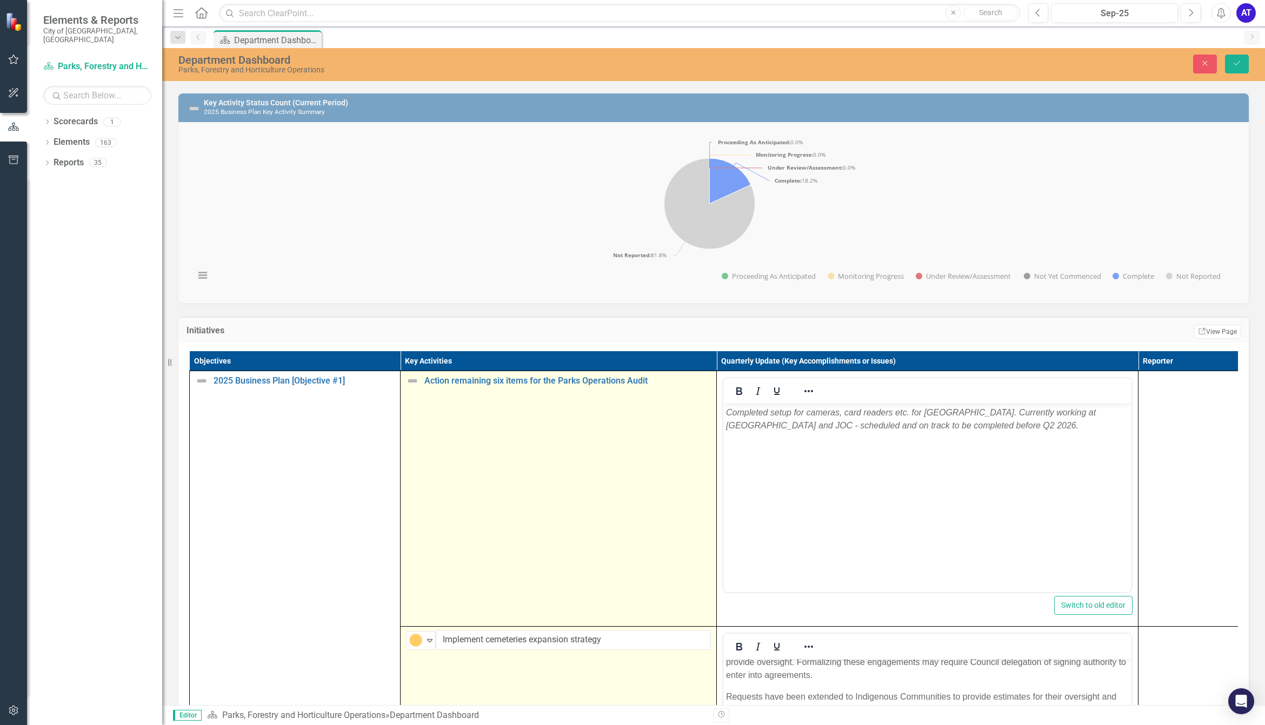
click at [414, 388] on img at bounding box center [412, 381] width 13 height 13
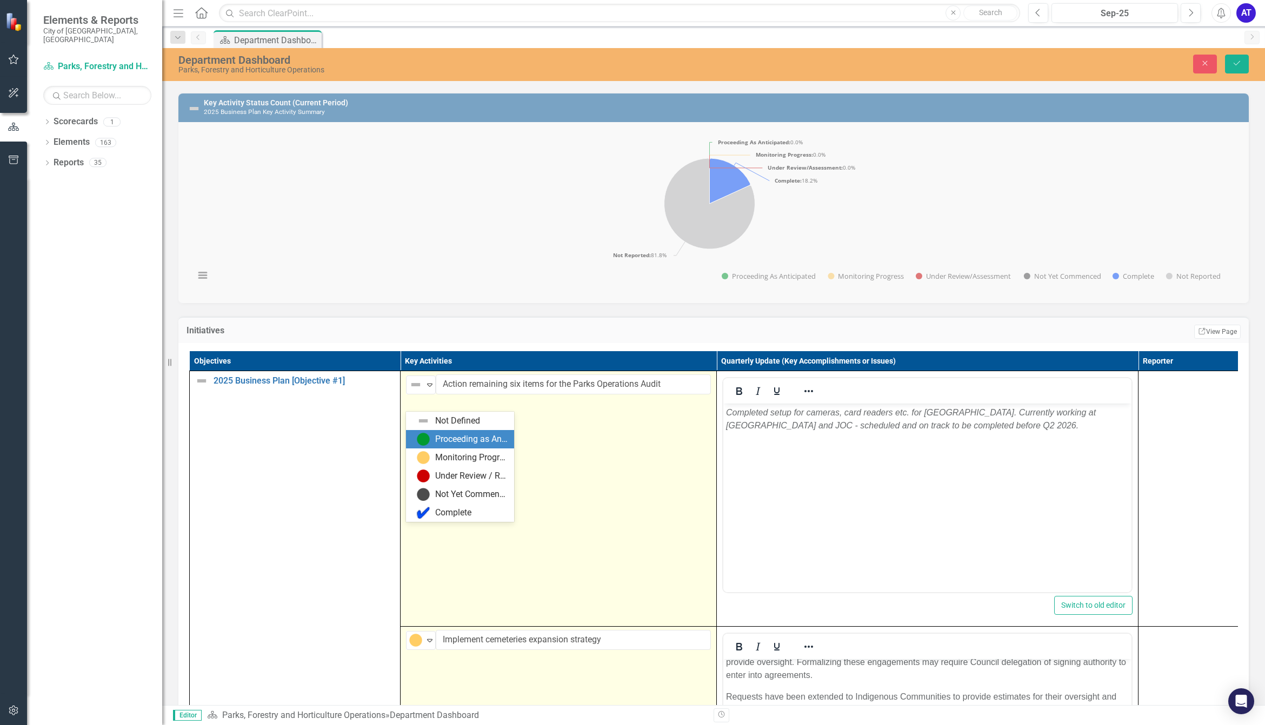
click at [426, 430] on div "Proceeding as Anticipated" at bounding box center [460, 439] width 108 height 18
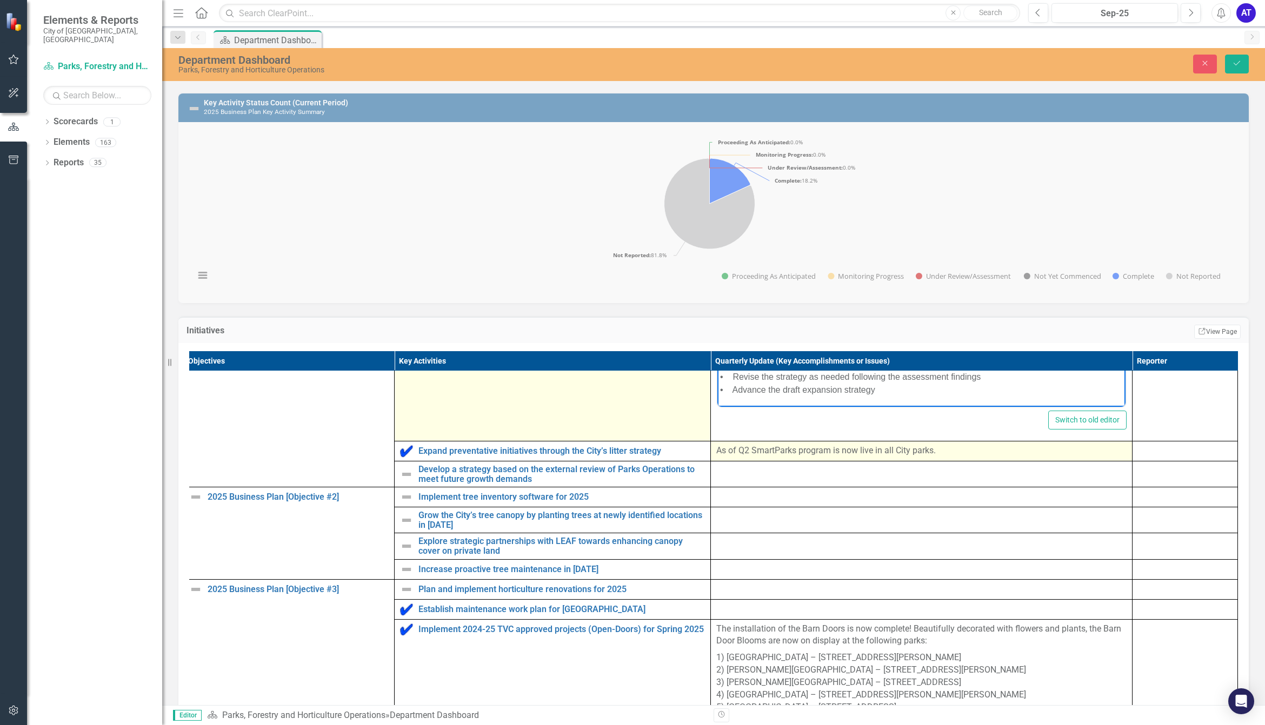
scroll to position [430, 22]
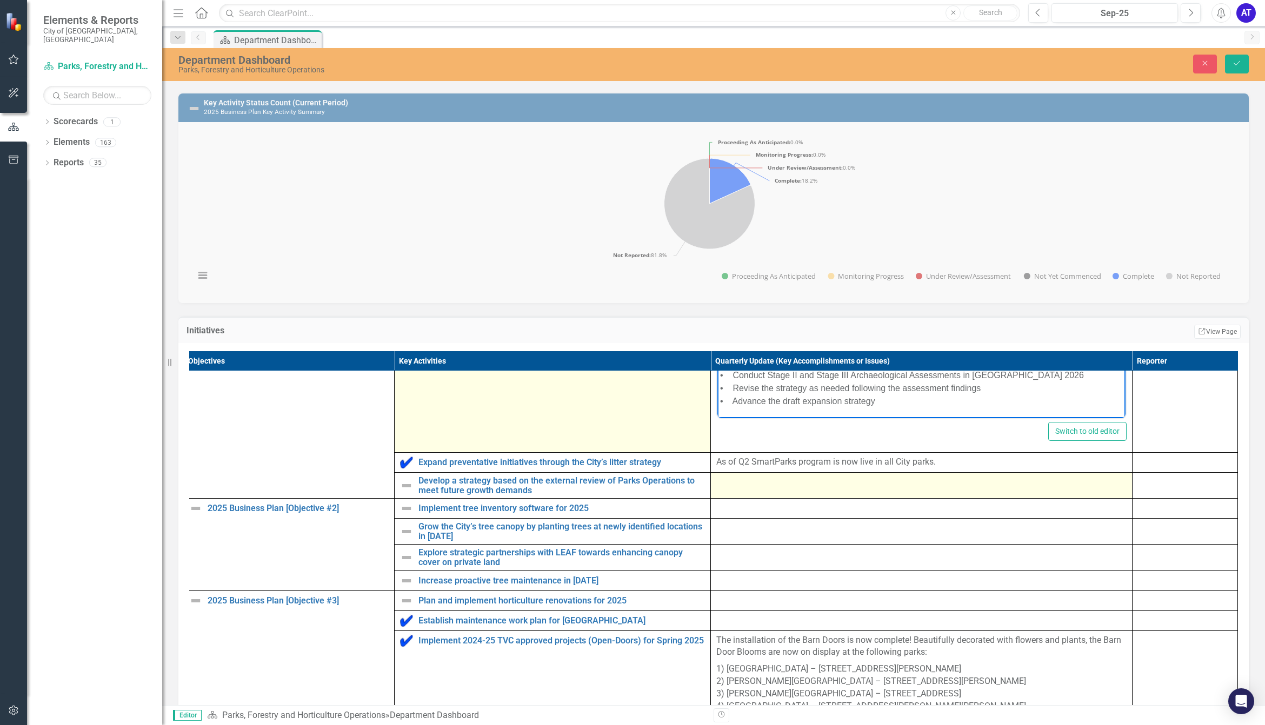
click at [769, 489] on div at bounding box center [921, 482] width 410 height 13
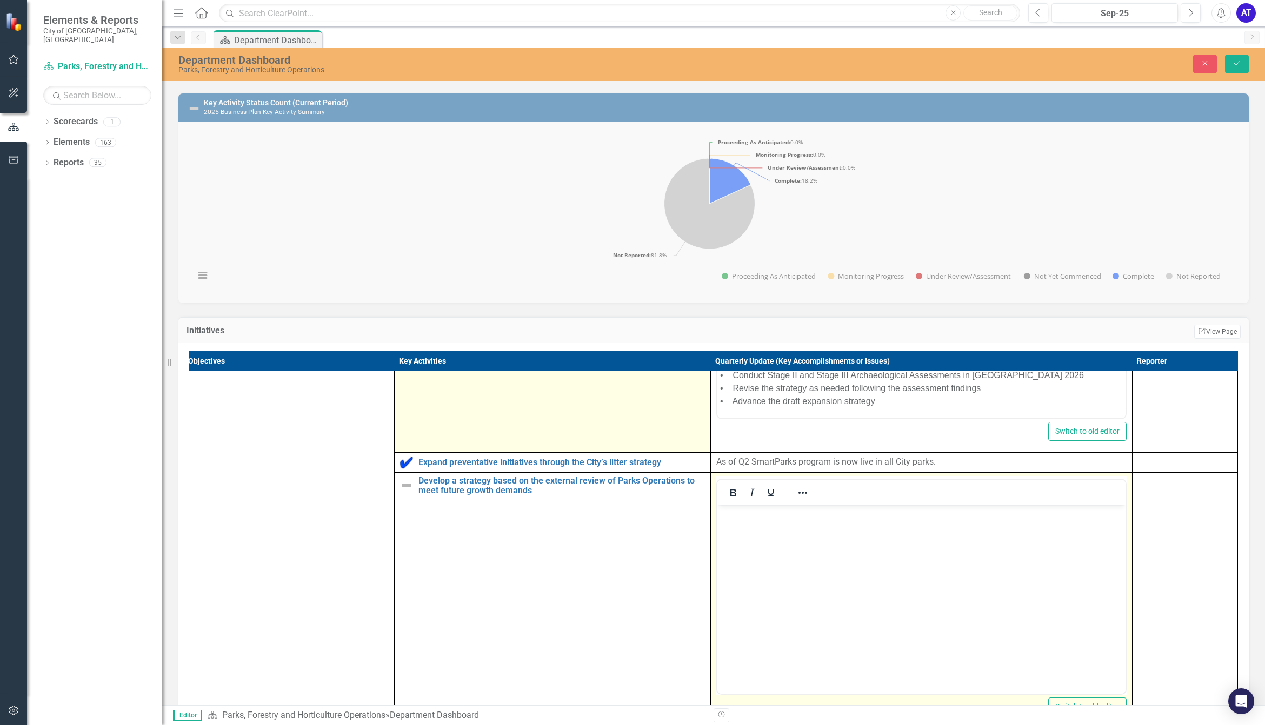
scroll to position [0, 0]
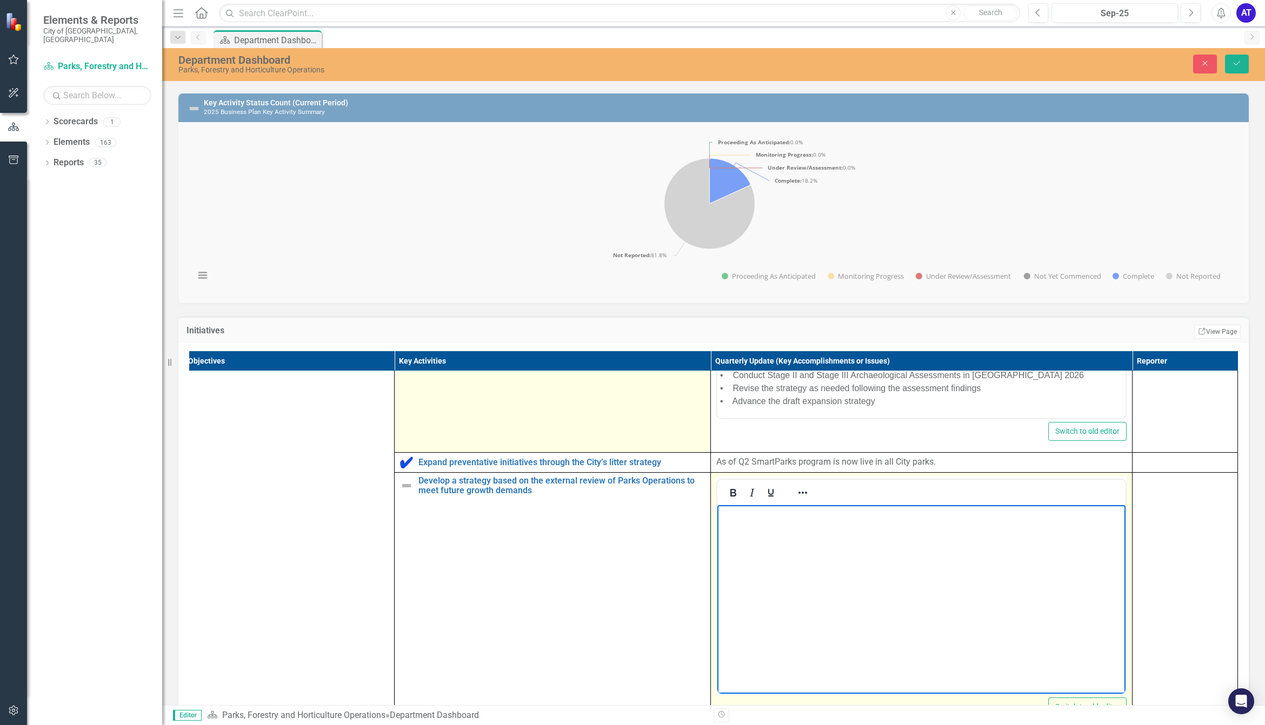
click at [829, 498] on body "Rich Text Area. Press ALT-0 for help." at bounding box center [921, 586] width 408 height 162
click at [791, 498] on body "Rich Text Area. Press ALT-0 for help." at bounding box center [921, 586] width 408 height 162
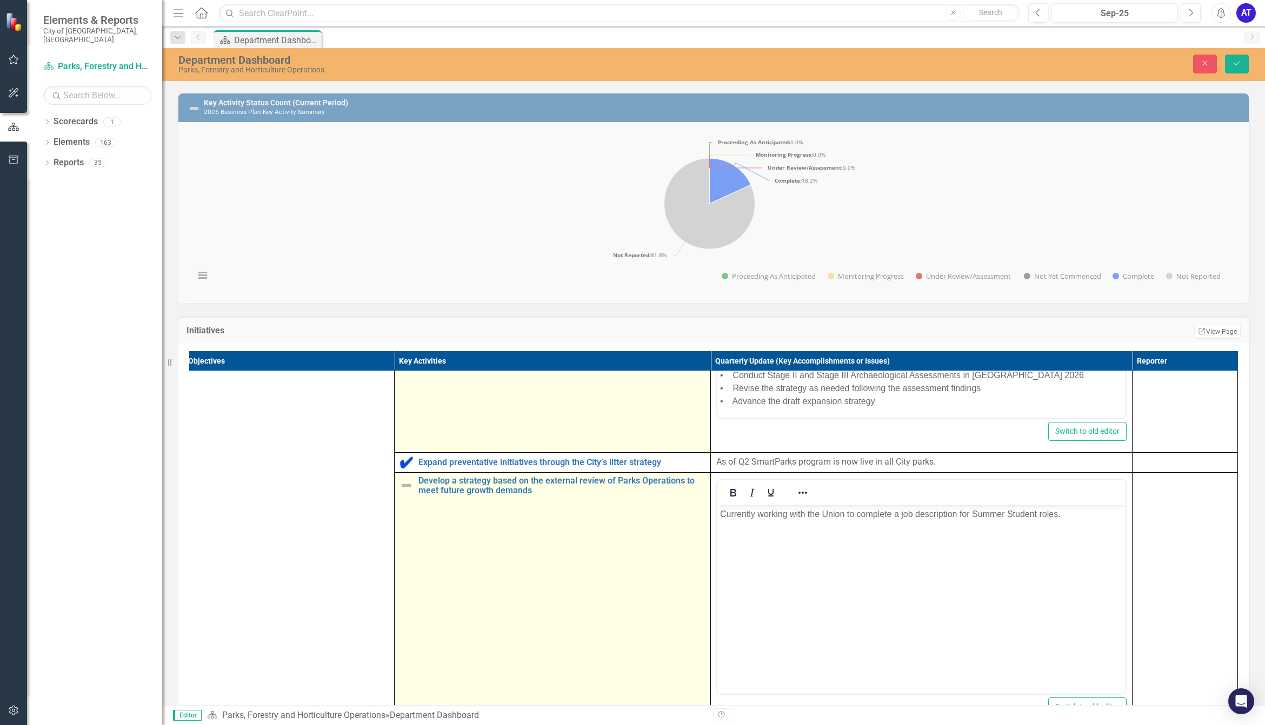
click at [400, 492] on img at bounding box center [406, 486] width 13 height 13
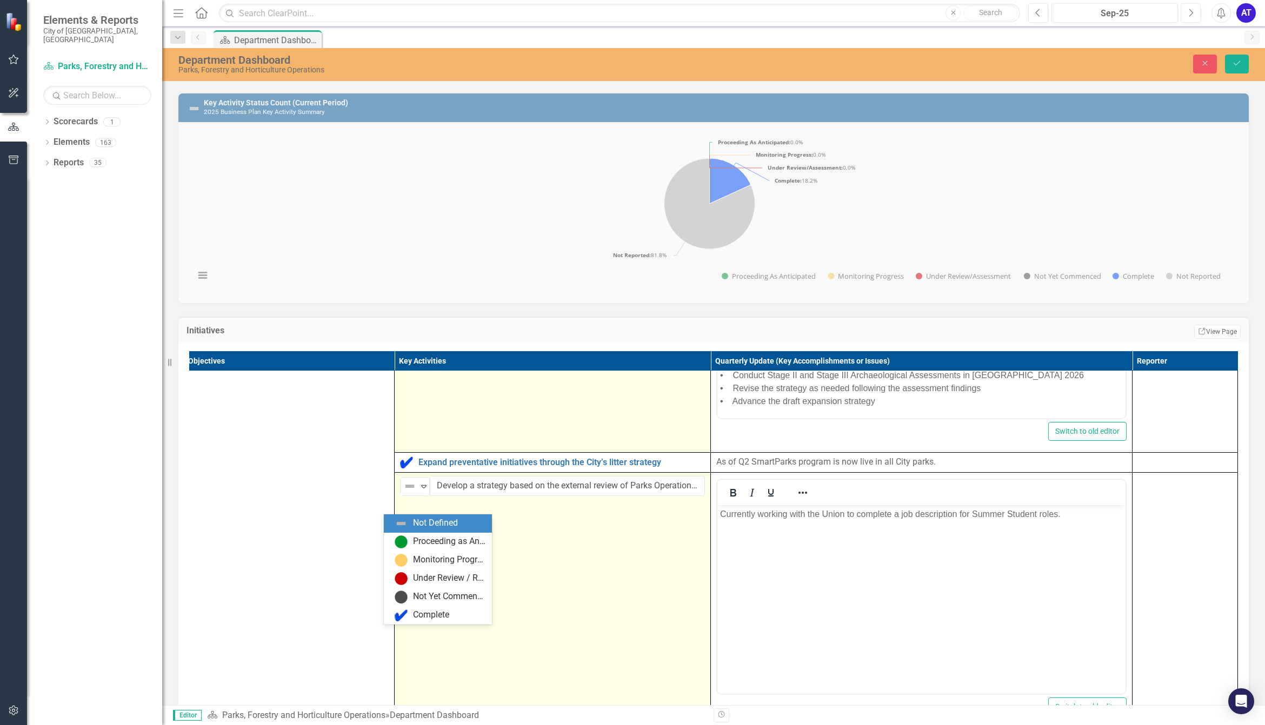
click at [403, 493] on img at bounding box center [409, 486] width 13 height 13
click at [398, 498] on div "Not Defined" at bounding box center [438, 524] width 108 height 18
click at [403, 493] on img at bounding box center [409, 486] width 13 height 13
drag, startPoint x: 403, startPoint y: 537, endPoint x: 426, endPoint y: 538, distance: 23.3
click at [403, 498] on img at bounding box center [401, 542] width 13 height 13
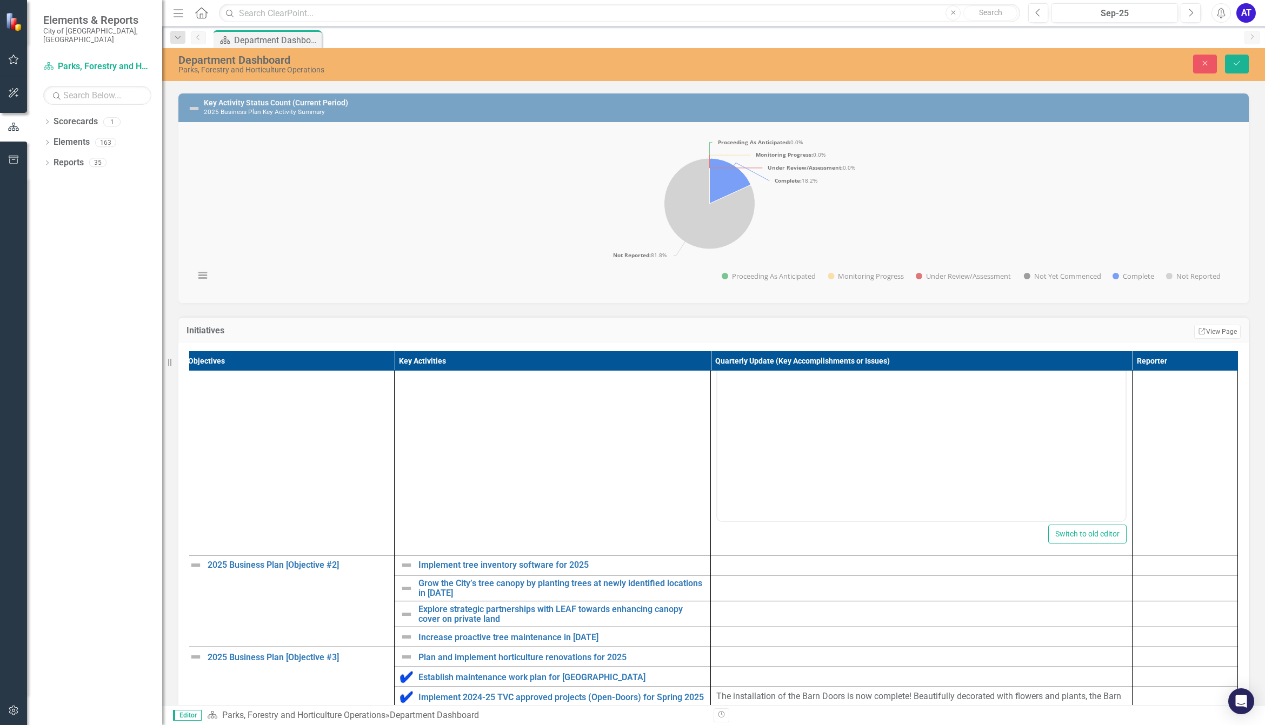
scroll to position [675, 22]
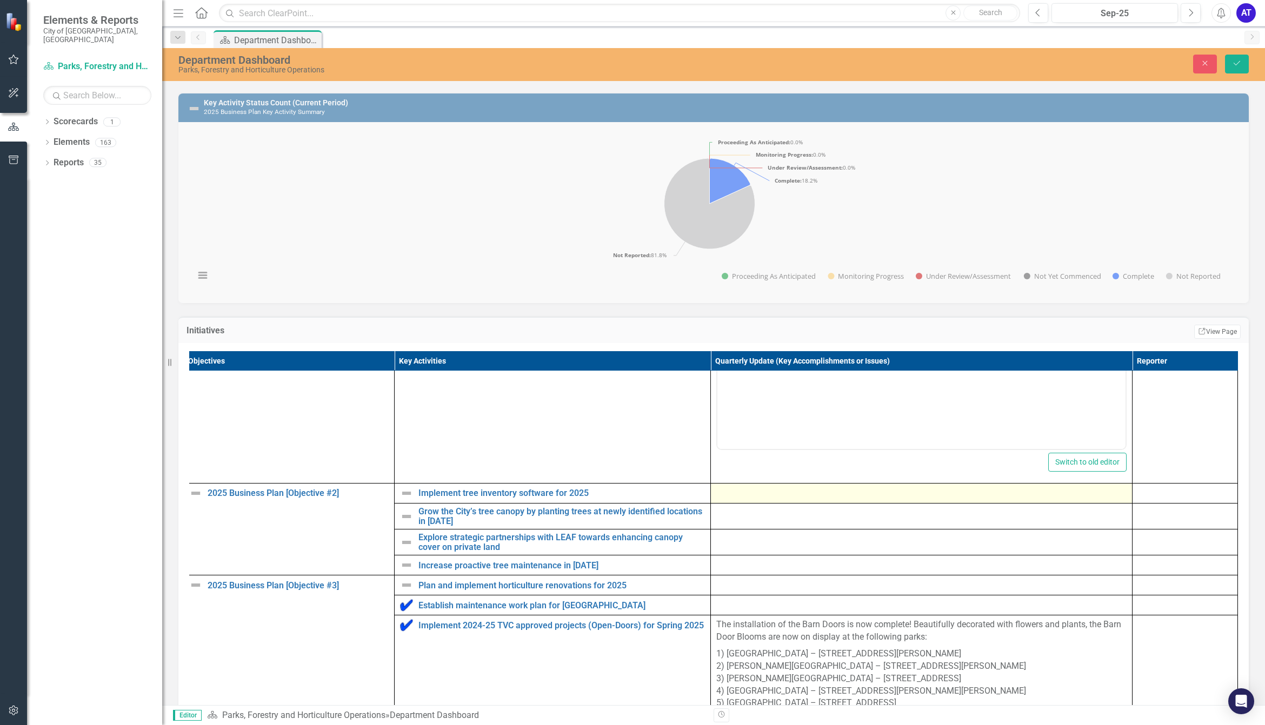
click at [753, 498] on div at bounding box center [921, 493] width 410 height 13
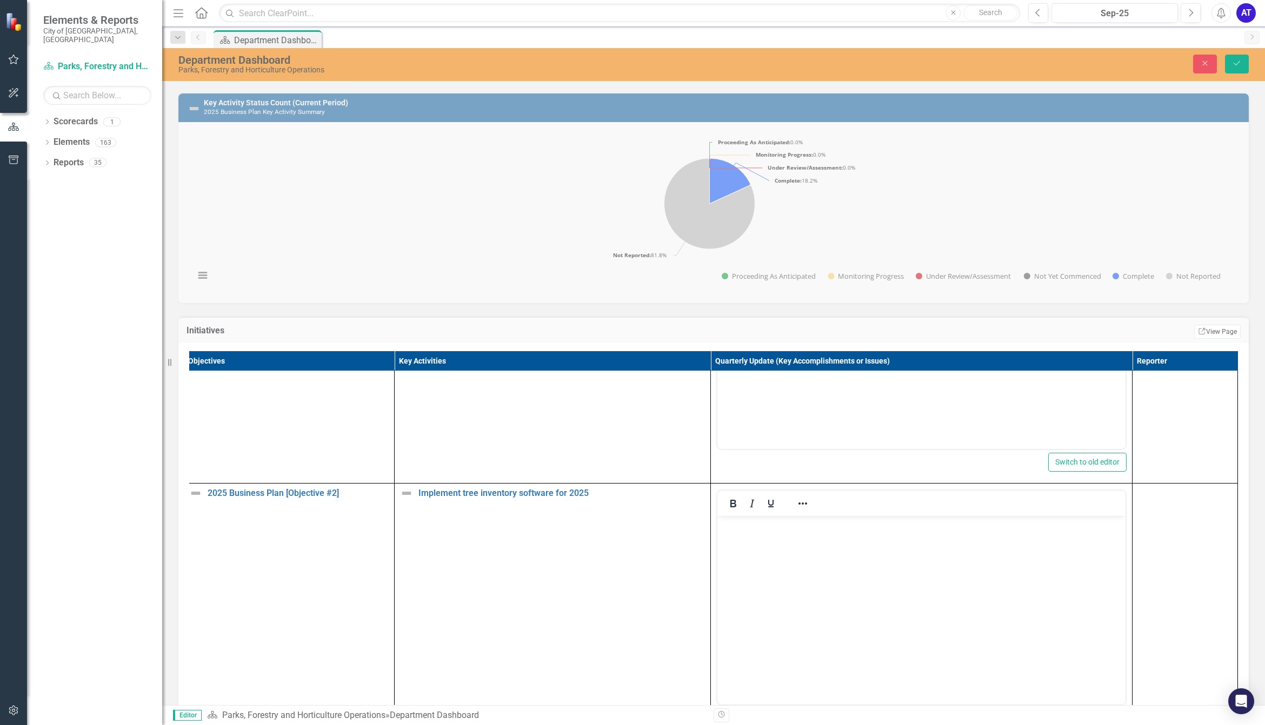
scroll to position [0, 0]
click at [760, 498] on p "Rich Text Area. Press ALT-0 for help." at bounding box center [921, 525] width 403 height 13
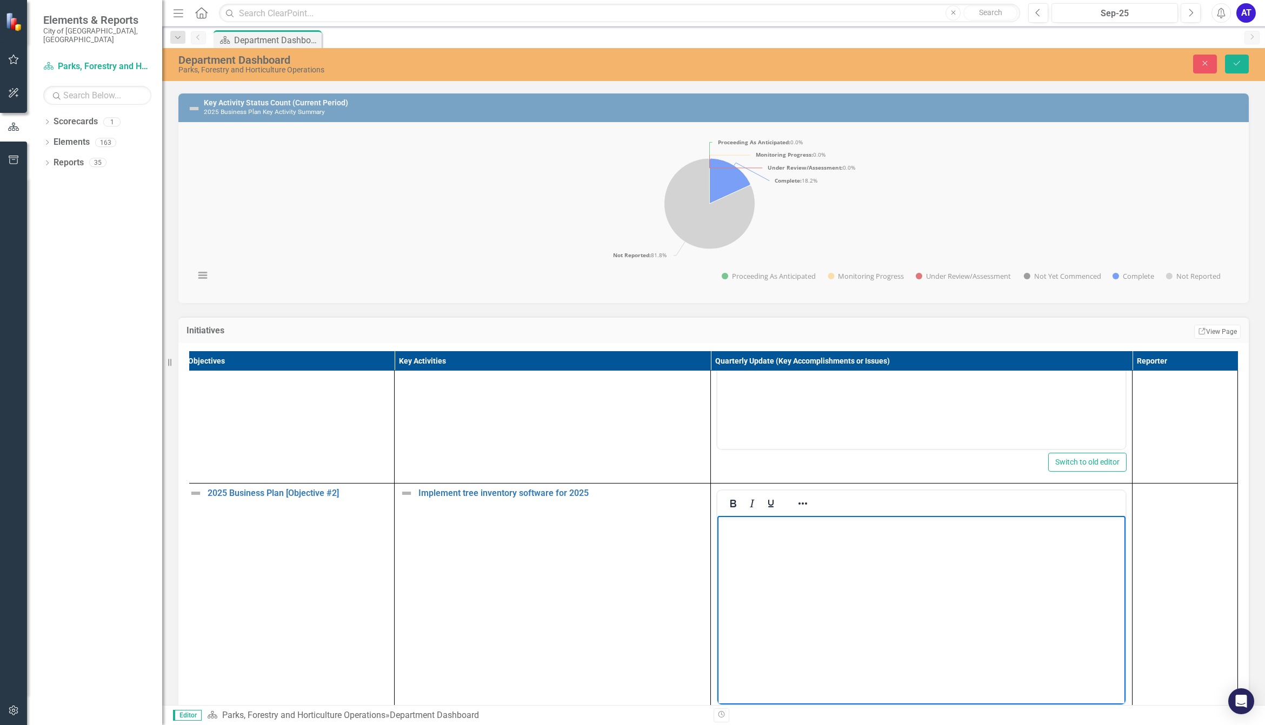
click at [794, 498] on body "Rich Text Area. Press ALT-0 for help." at bounding box center [921, 597] width 408 height 162
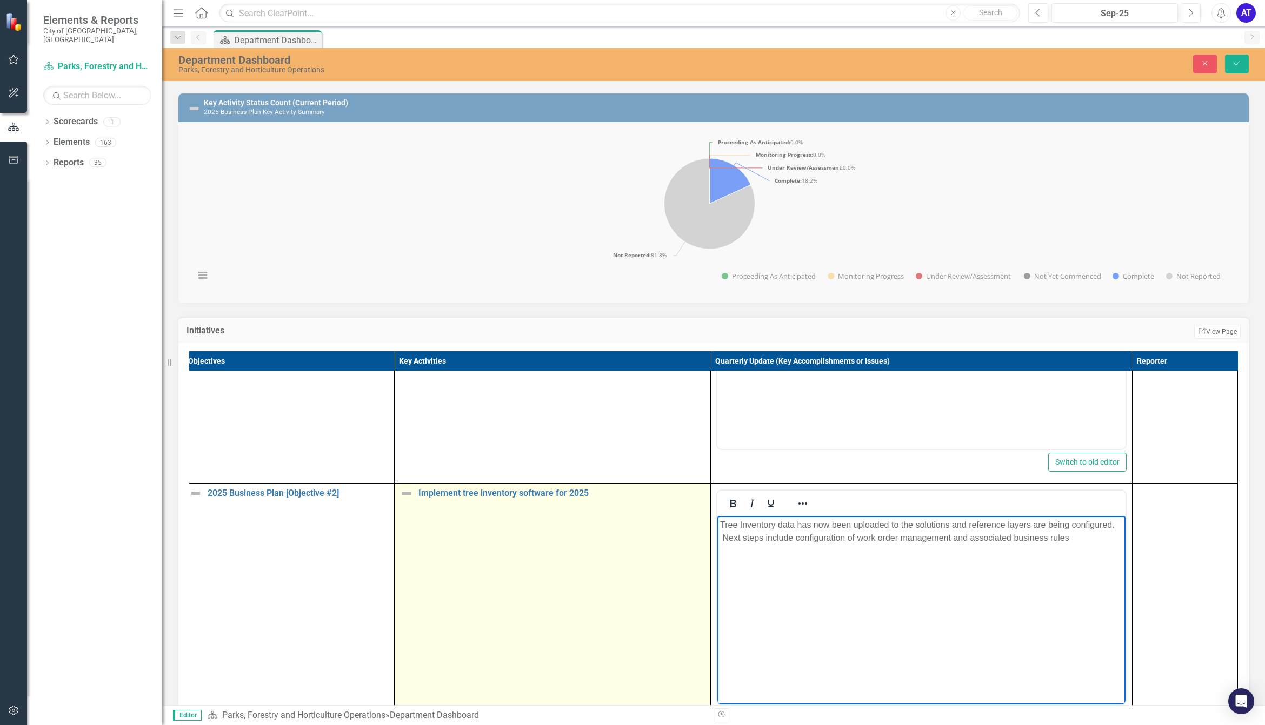
click at [395, 498] on td "Implement tree inventory software for 2025 Edit Edit Key Activity Link Open Ele…" at bounding box center [553, 612] width 316 height 256
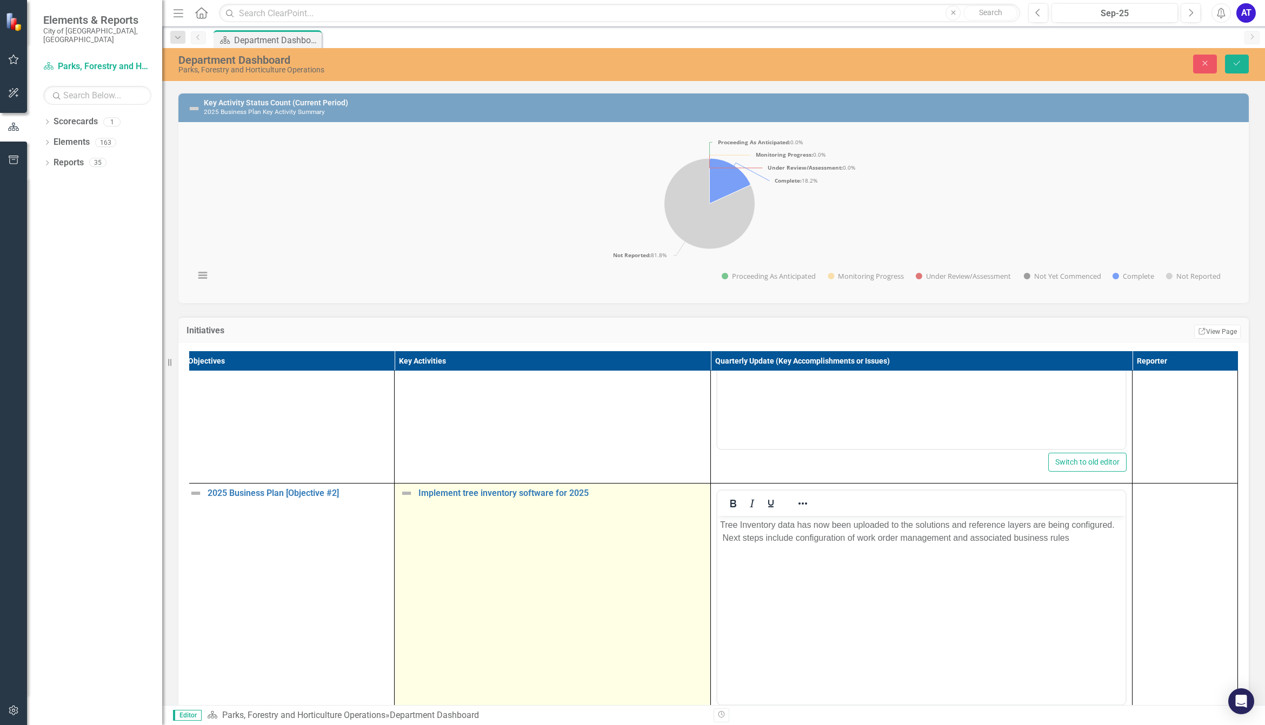
click at [400, 498] on img at bounding box center [406, 493] width 13 height 13
click at [403, 498] on img at bounding box center [409, 497] width 13 height 13
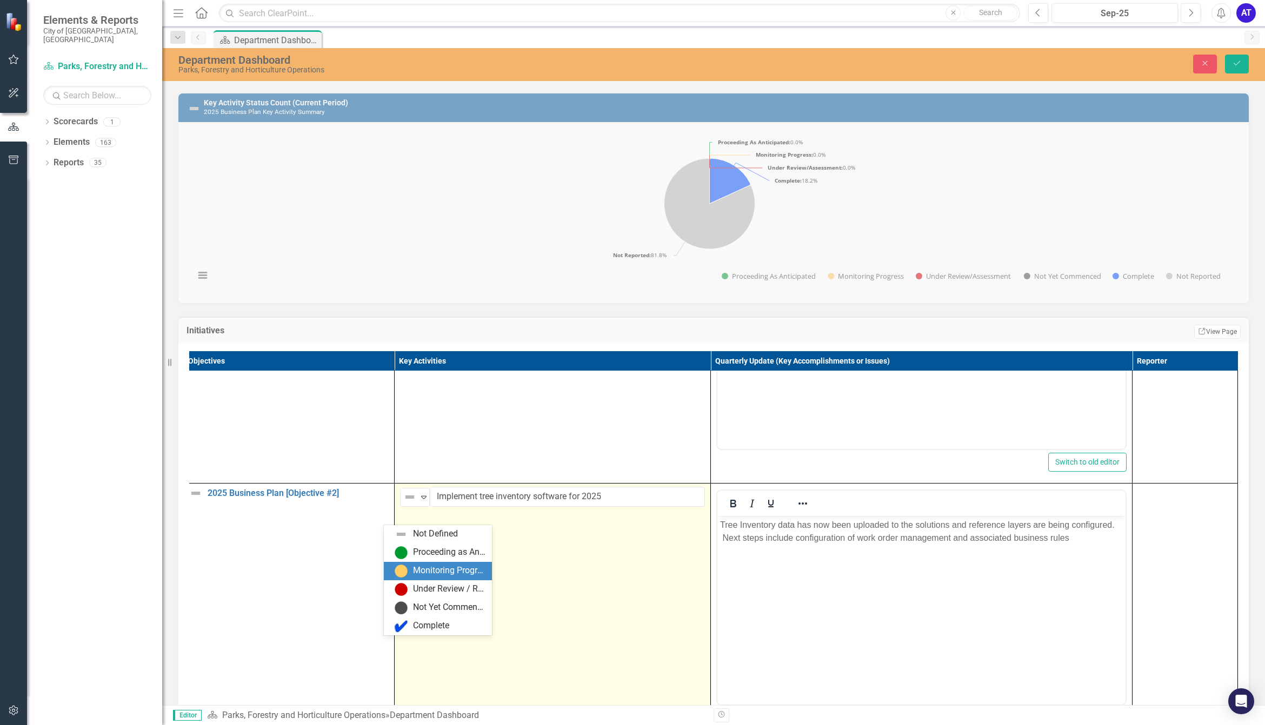
click at [434, 498] on div "Monitoring Progress" at bounding box center [449, 571] width 72 height 12
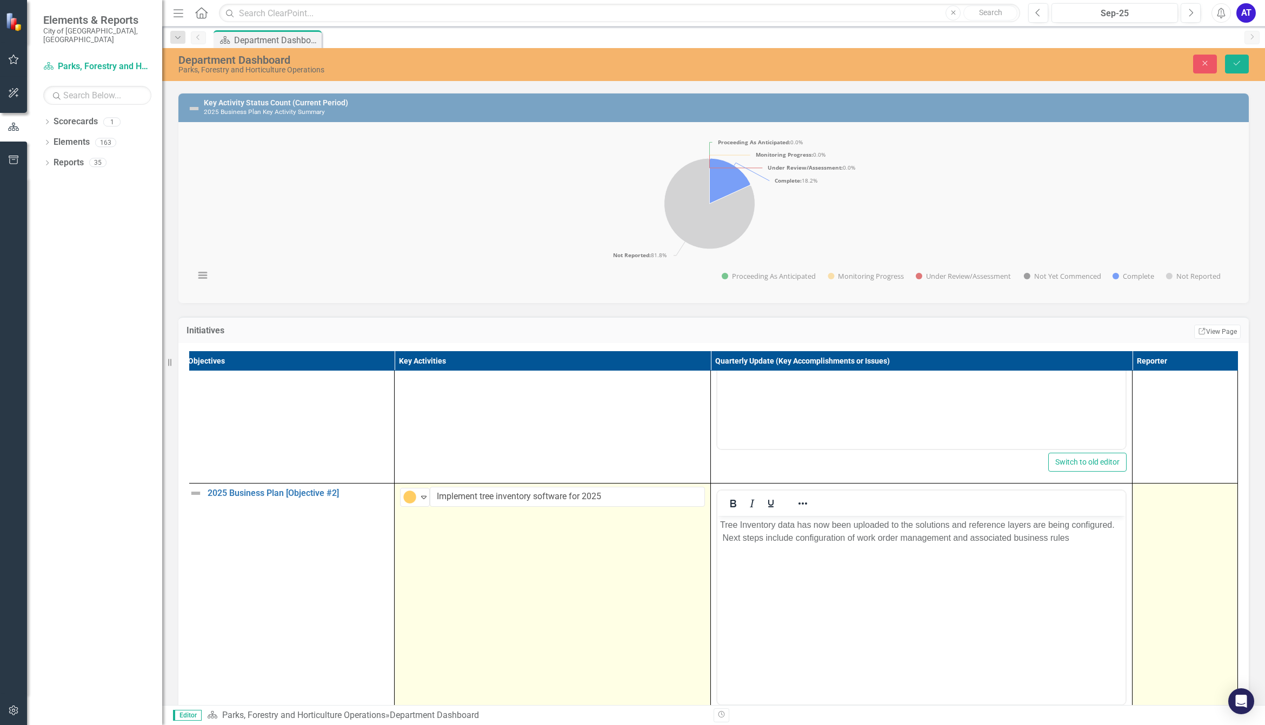
click at [1005, 498] on td at bounding box center [1185, 612] width 105 height 256
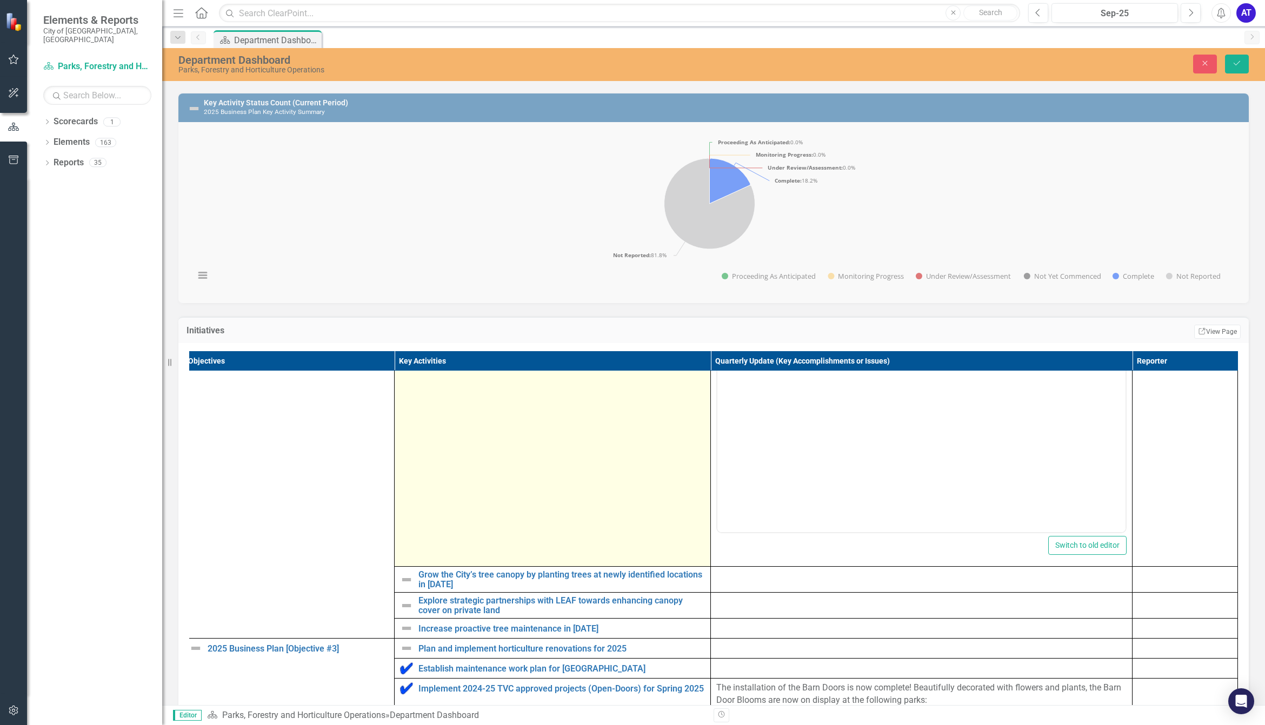
scroll to position [868, 22]
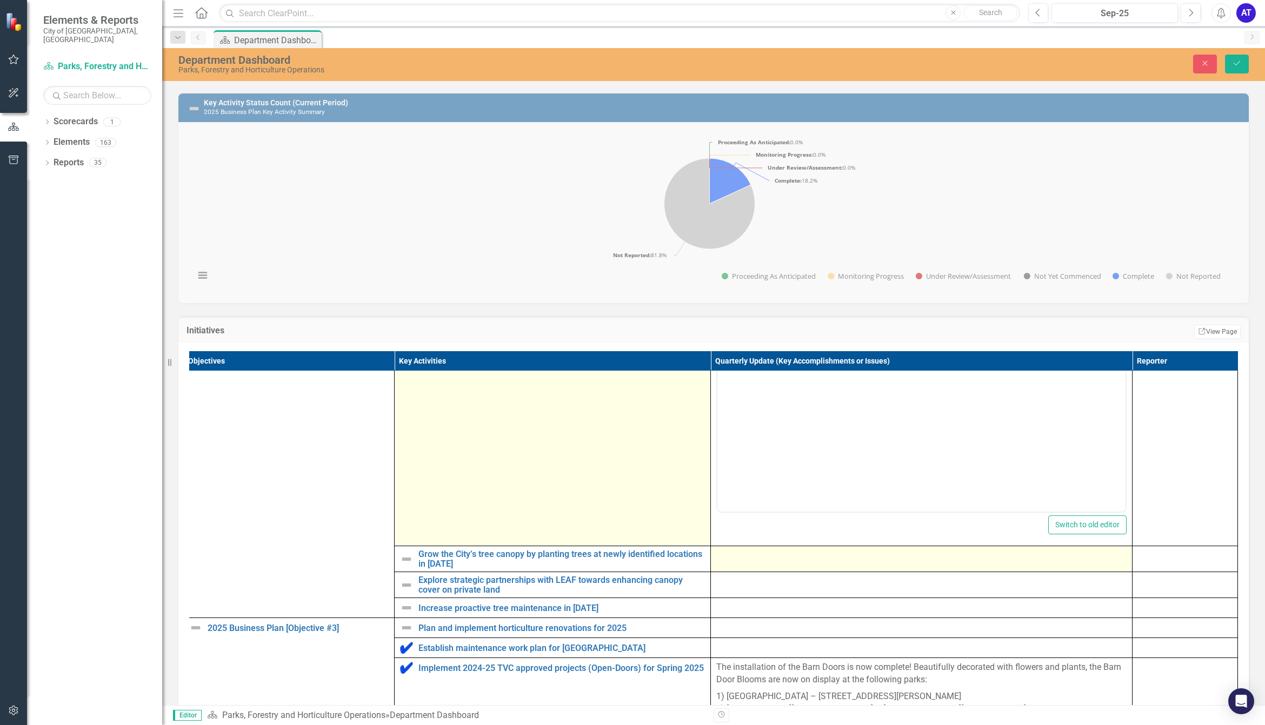
click at [780, 498] on td at bounding box center [922, 560] width 422 height 26
click at [780, 498] on div at bounding box center [921, 556] width 410 height 13
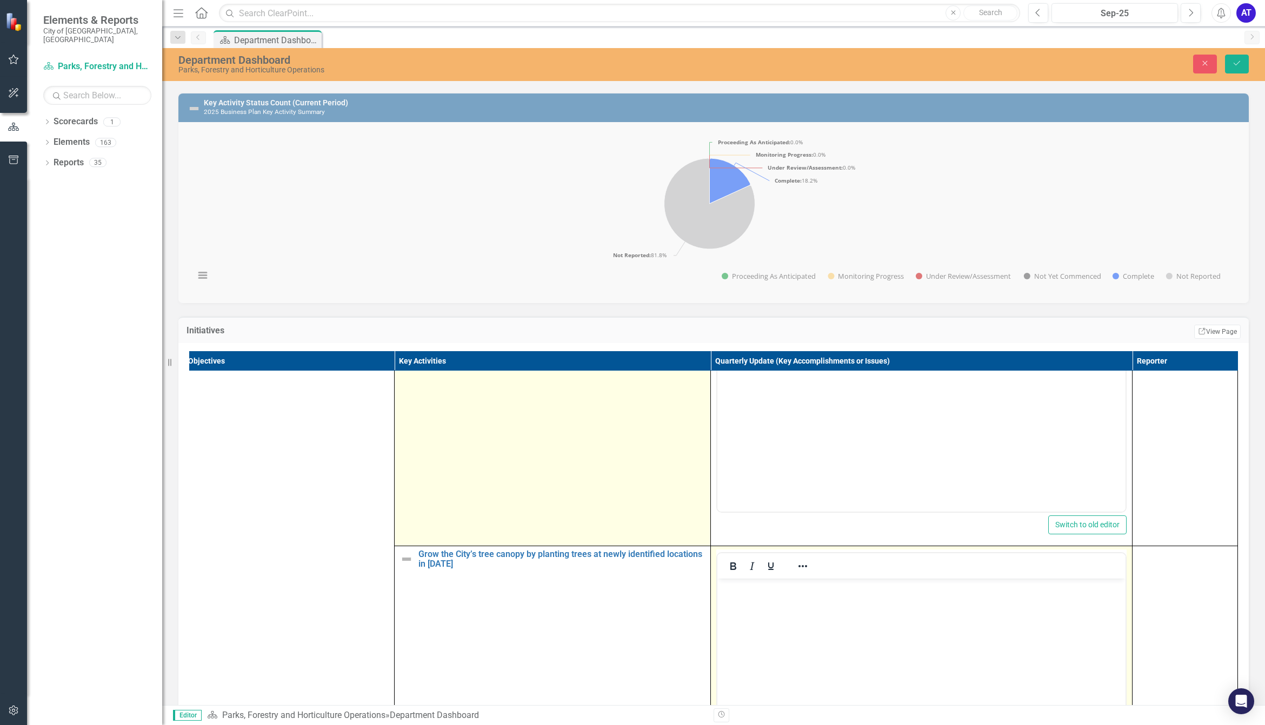
scroll to position [0, 0]
drag, startPoint x: 1497, startPoint y: 1161, endPoint x: 796, endPoint y: 590, distance: 903.8
click at [796, 498] on p "Rich Text Area. Press ALT-0 for help." at bounding box center [921, 588] width 403 height 13
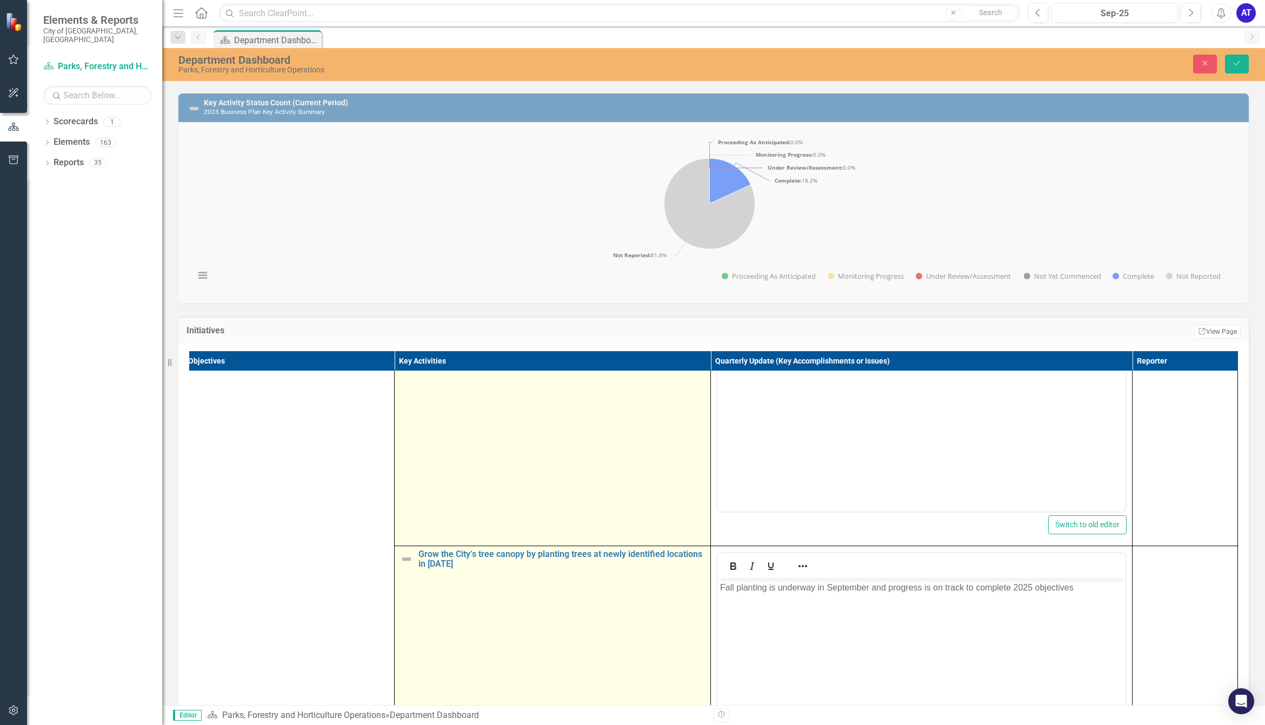
click at [400, 498] on img at bounding box center [406, 559] width 13 height 13
click at [403, 498] on img at bounding box center [409, 560] width 13 height 13
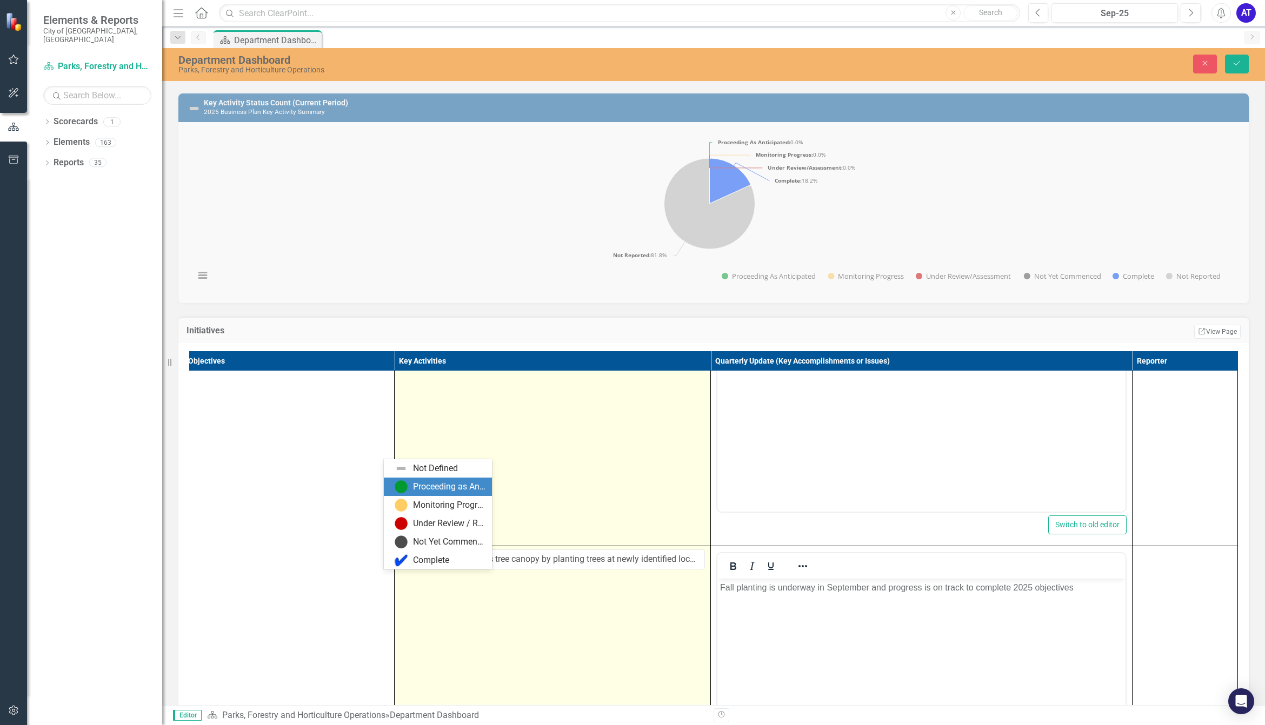
click at [423, 490] on div "Proceeding as Anticipated" at bounding box center [449, 487] width 72 height 12
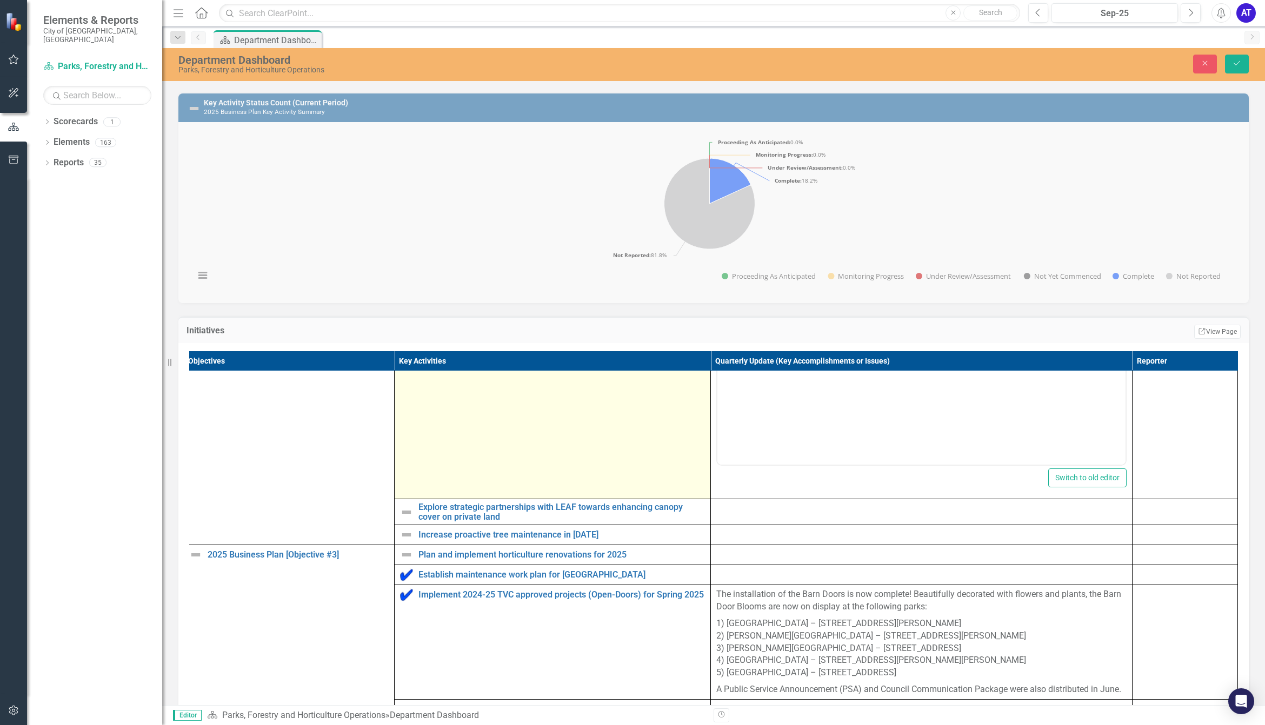
scroll to position [1188, 22]
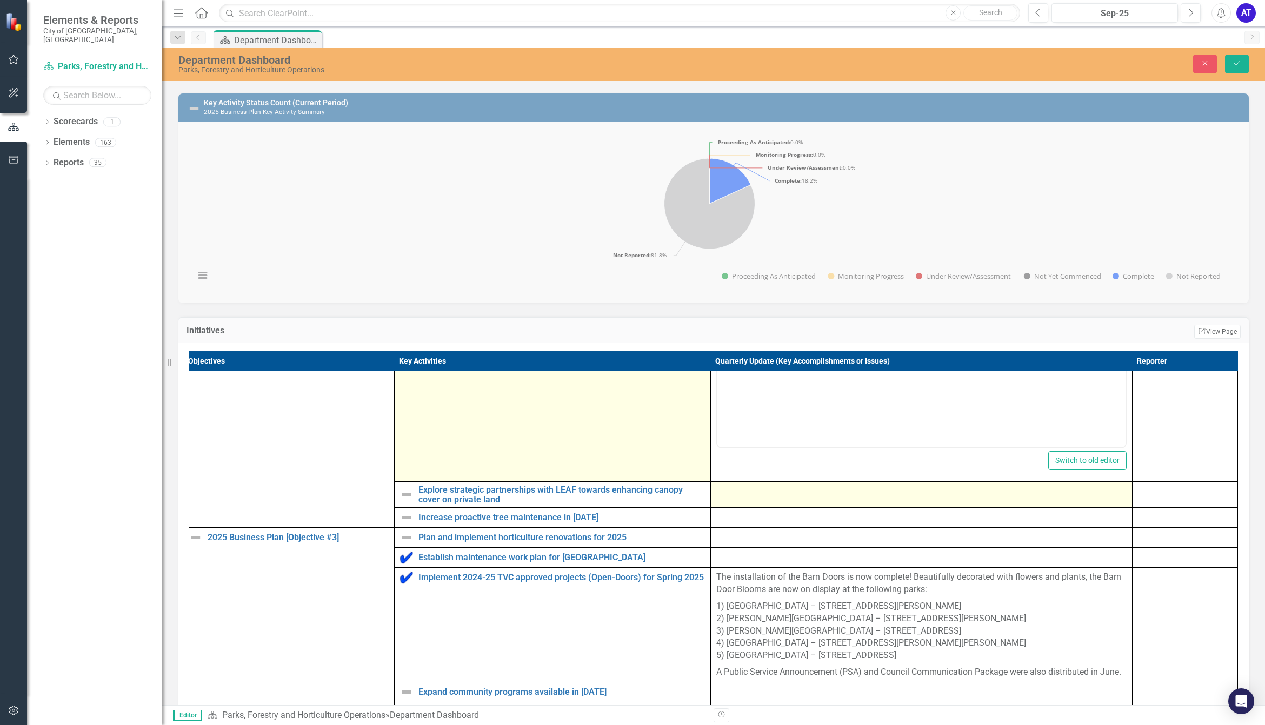
click at [752, 498] on div at bounding box center [921, 491] width 410 height 13
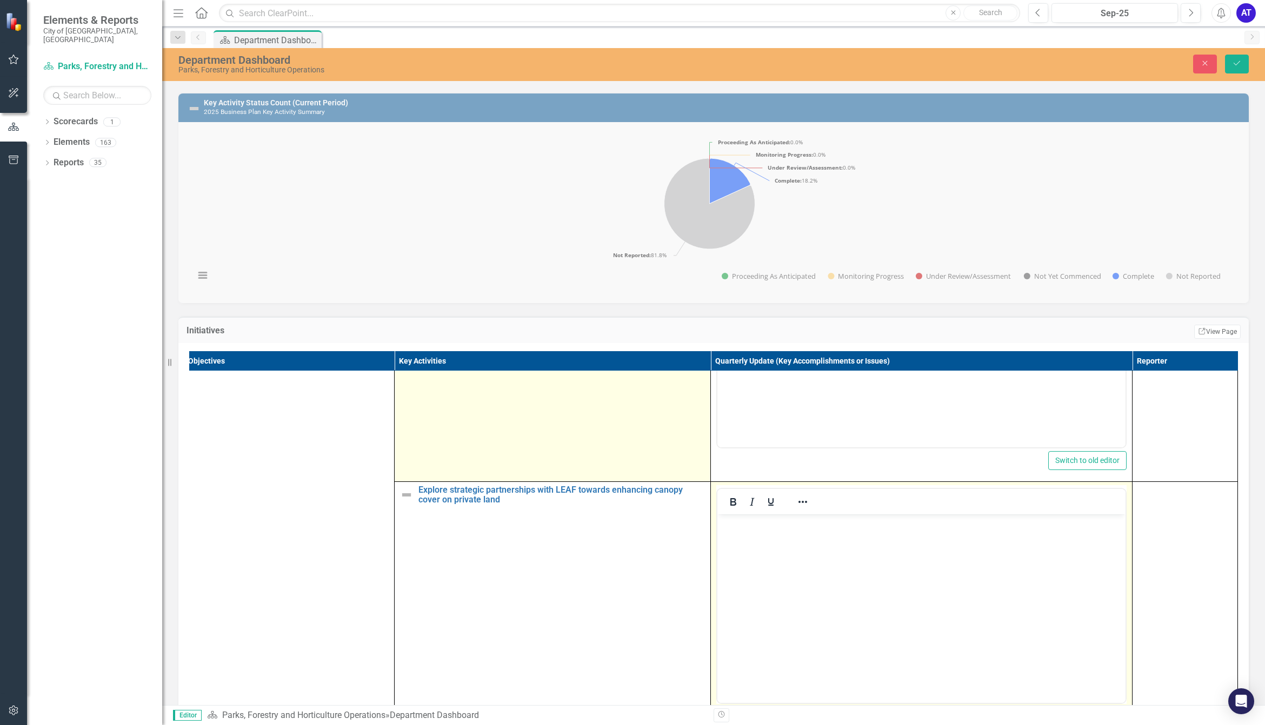
scroll to position [0, 0]
click at [766, 498] on div at bounding box center [921, 501] width 408 height 25
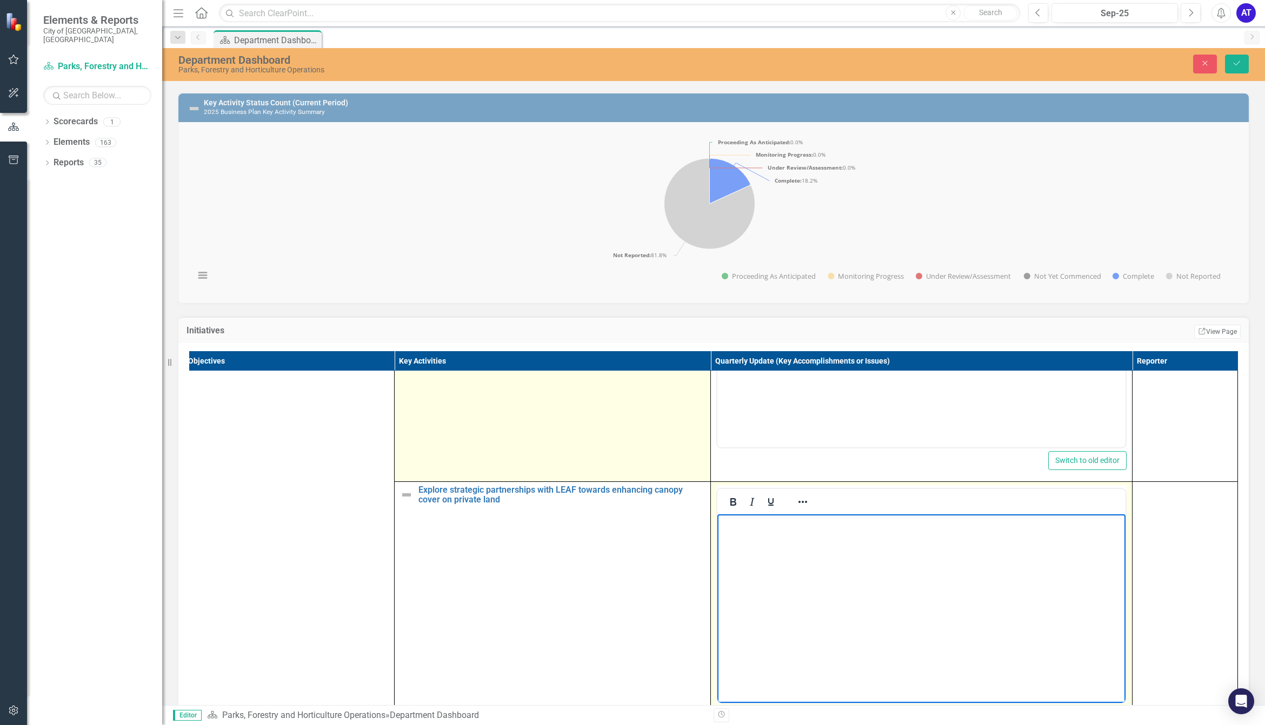
click at [781, 498] on p "Rich Text Area. Press ALT-0 for help." at bounding box center [921, 523] width 403 height 13
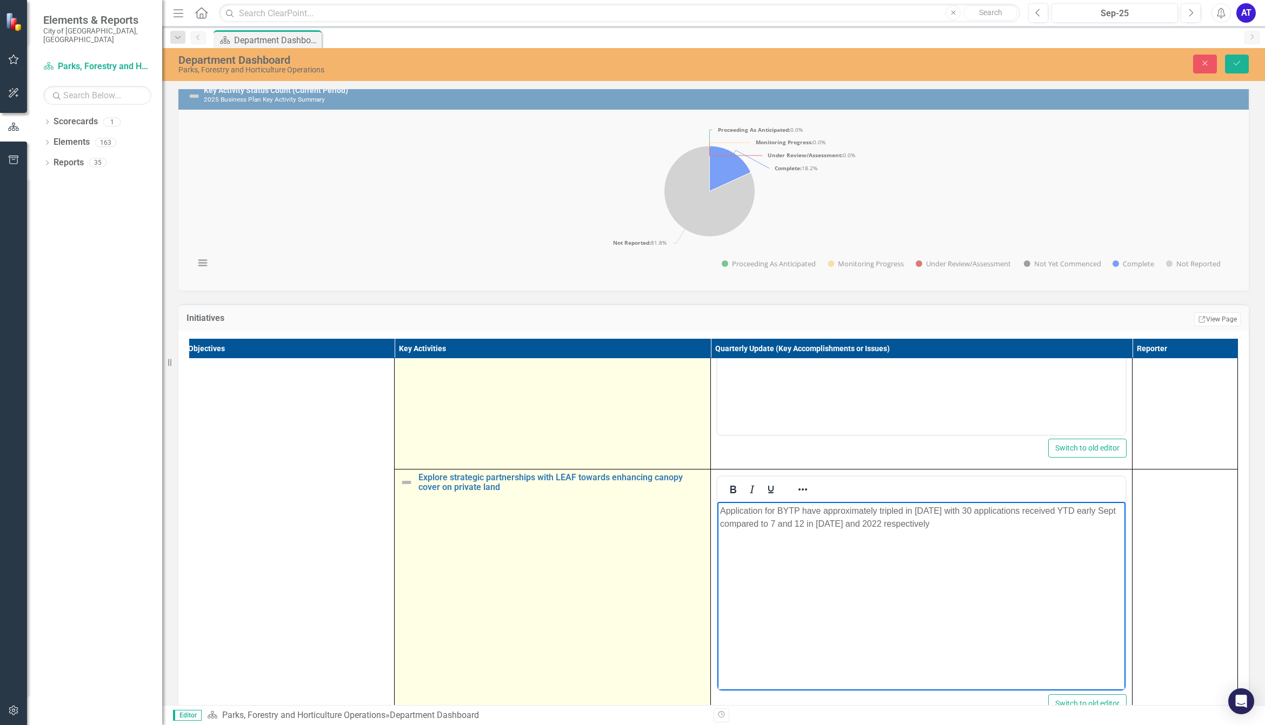
click at [400, 489] on img at bounding box center [406, 482] width 13 height 13
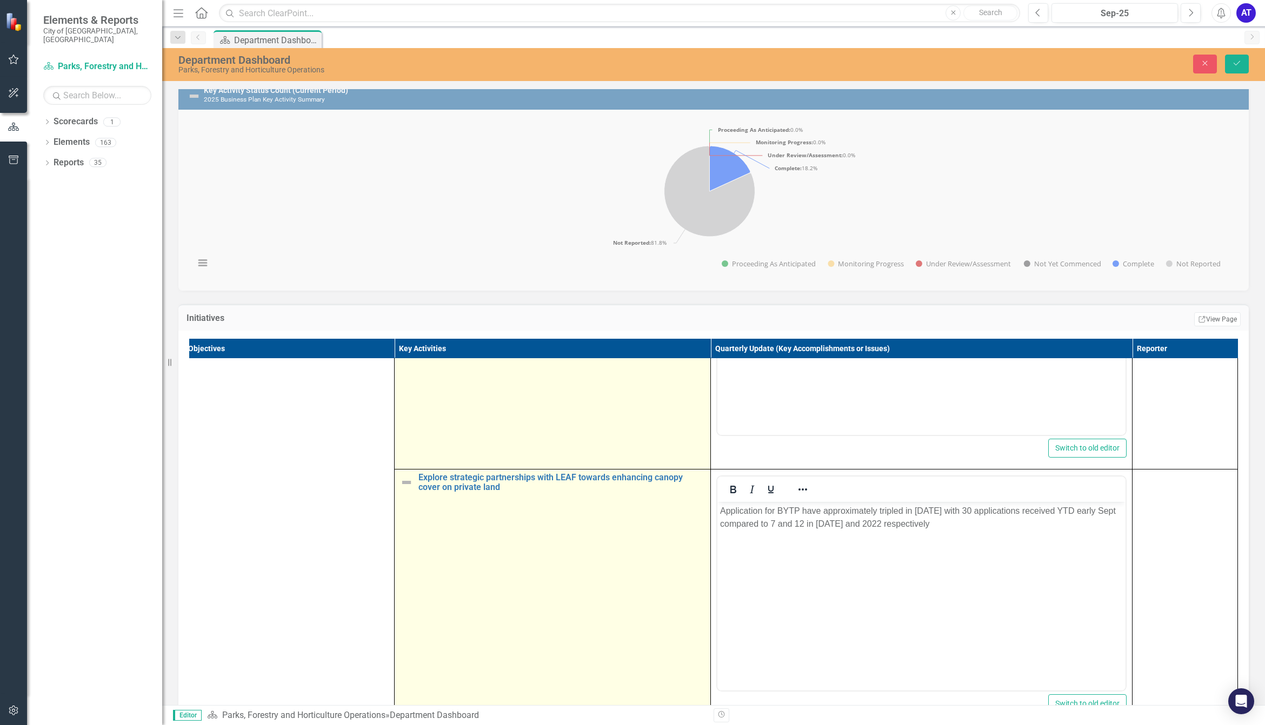
click at [400, 489] on img at bounding box center [406, 482] width 13 height 13
click at [403, 490] on img at bounding box center [409, 483] width 13 height 13
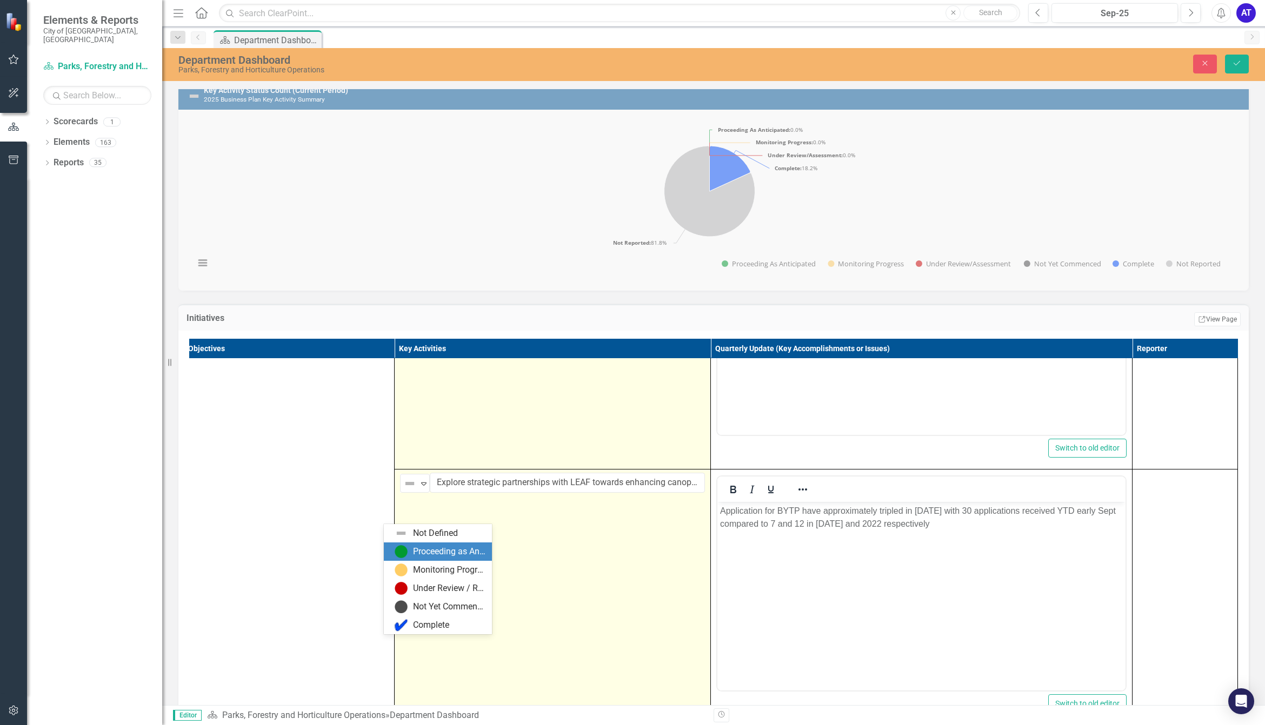
click at [444, 498] on div "Proceeding as Anticipated" at bounding box center [449, 552] width 72 height 12
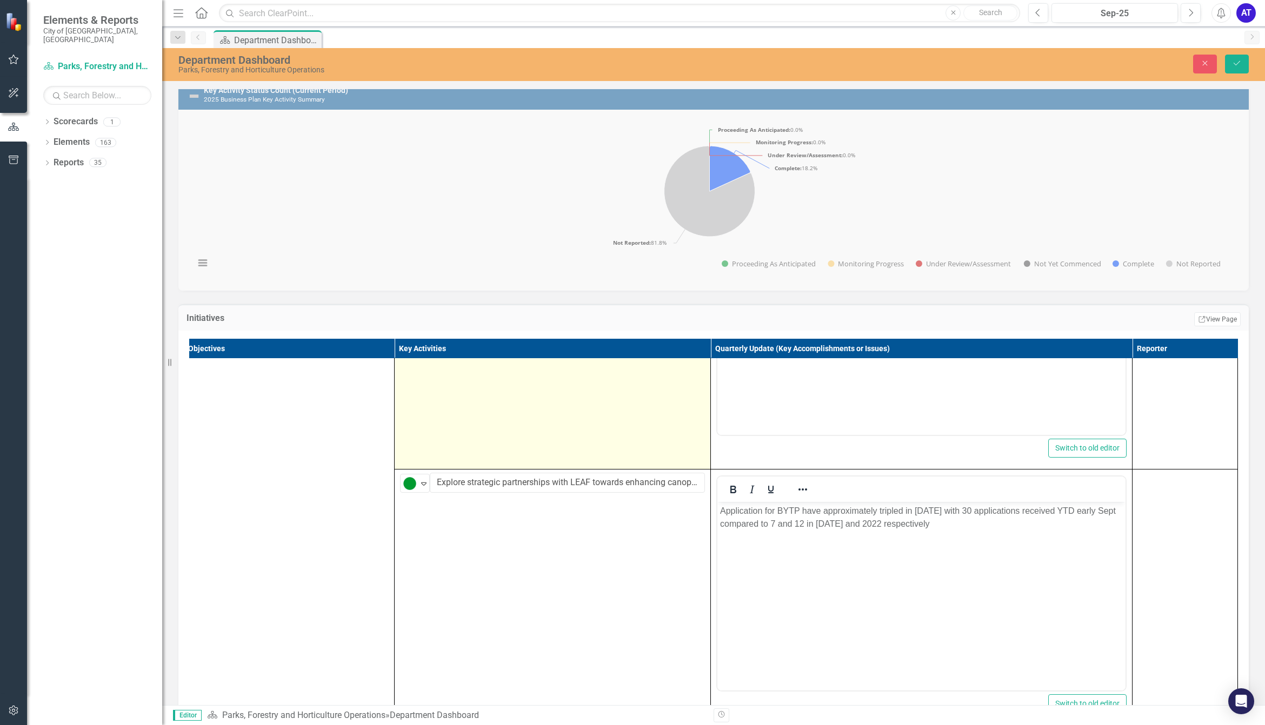
scroll to position [1390, 22]
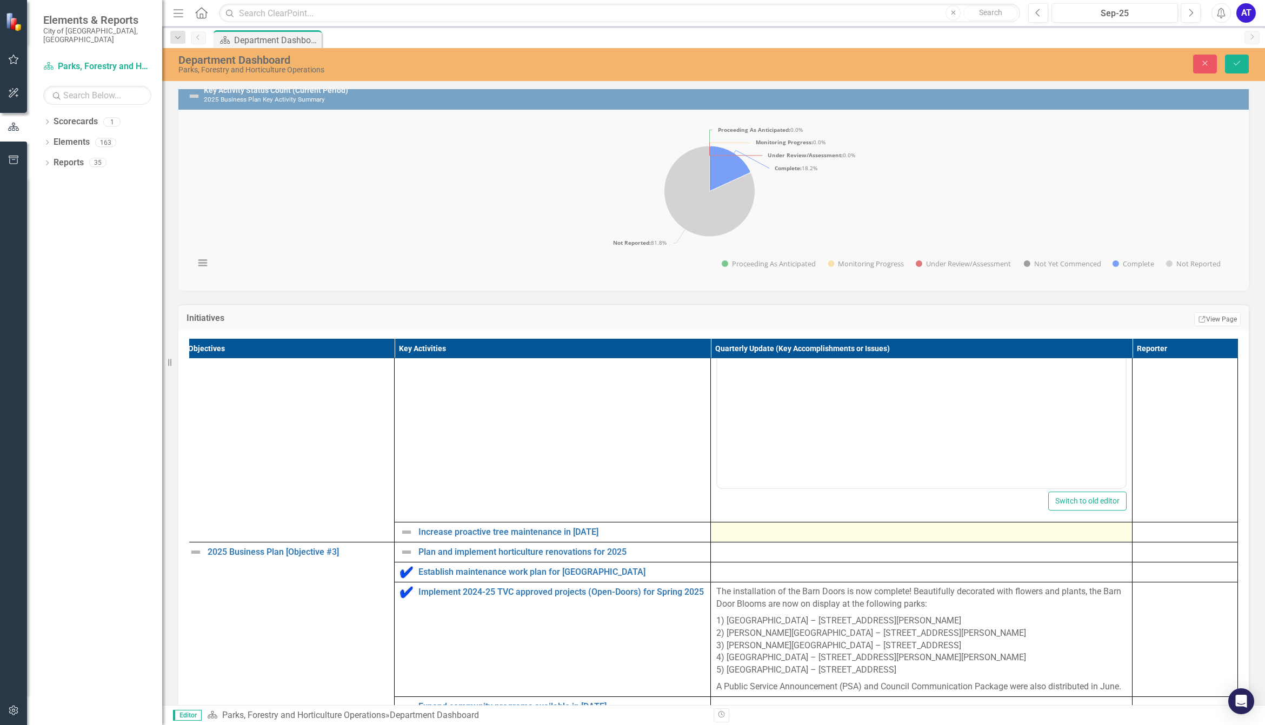
click at [725, 498] on div at bounding box center [921, 532] width 410 height 13
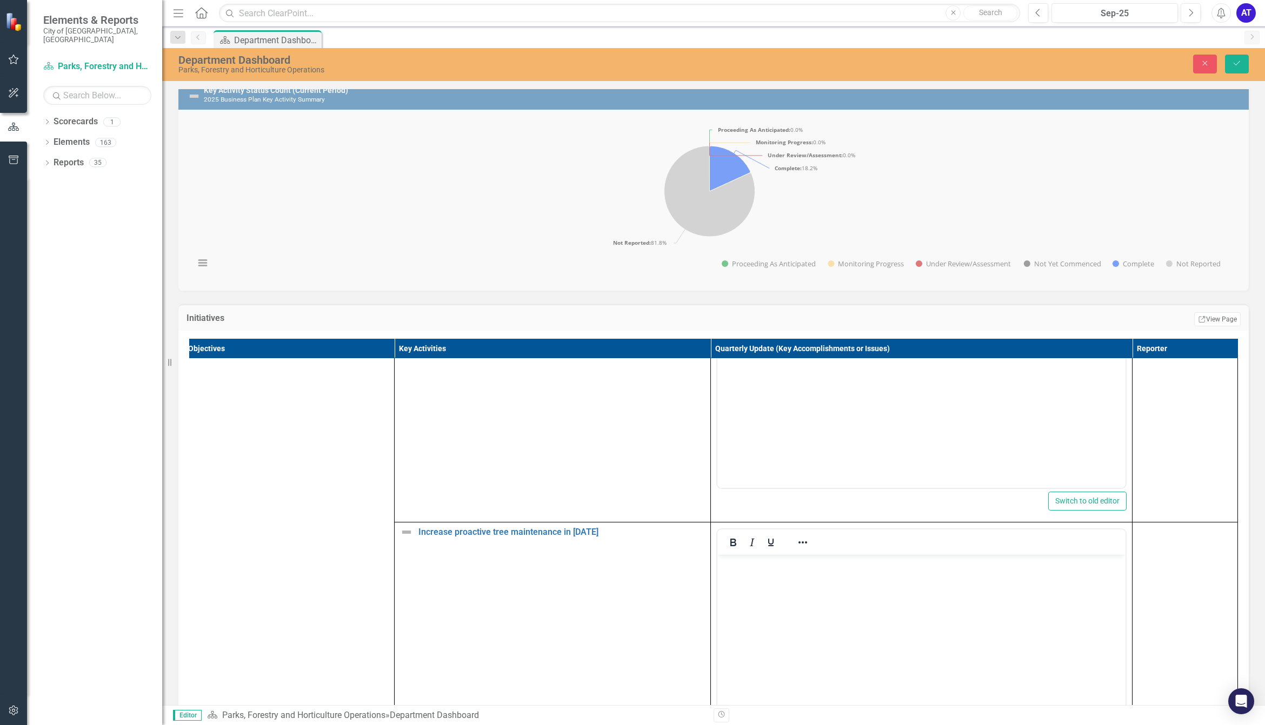
scroll to position [0, 0]
click at [778, 498] on body "Rich Text Area. Press ALT-0 for help." at bounding box center [921, 636] width 408 height 162
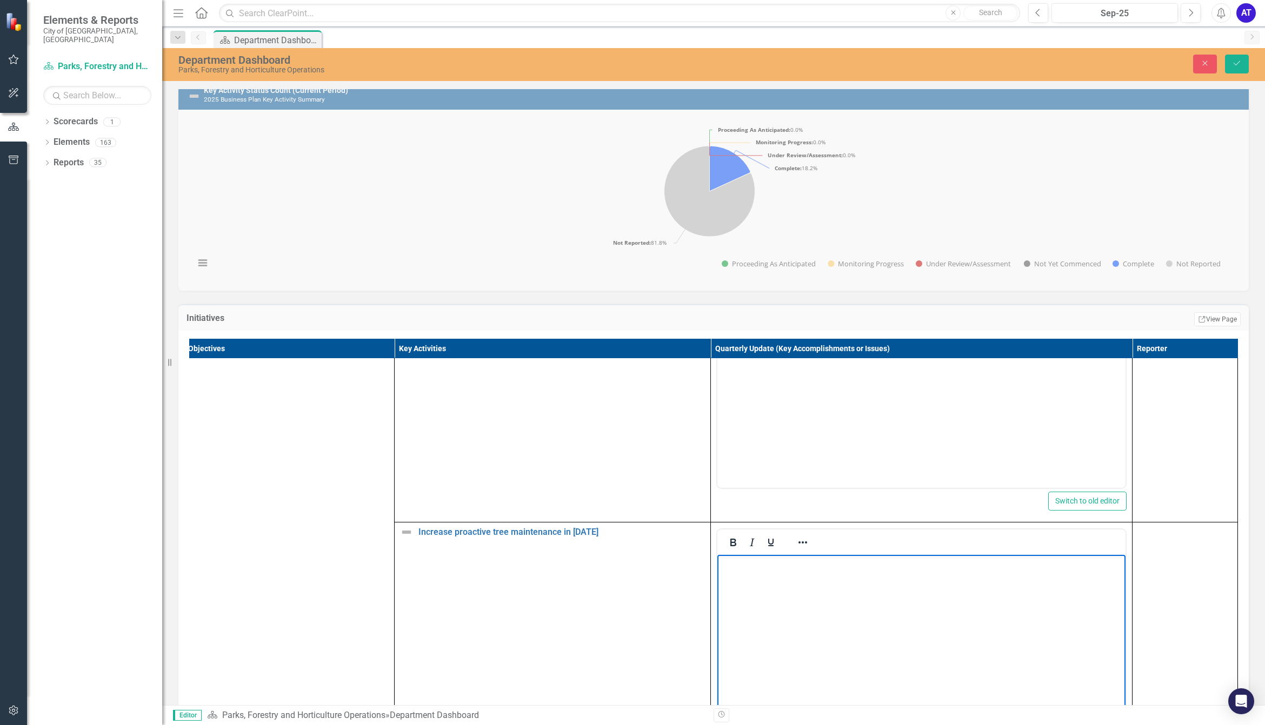
click at [767, 498] on body "Rich Text Area. Press ALT-0 for help." at bounding box center [921, 636] width 408 height 162
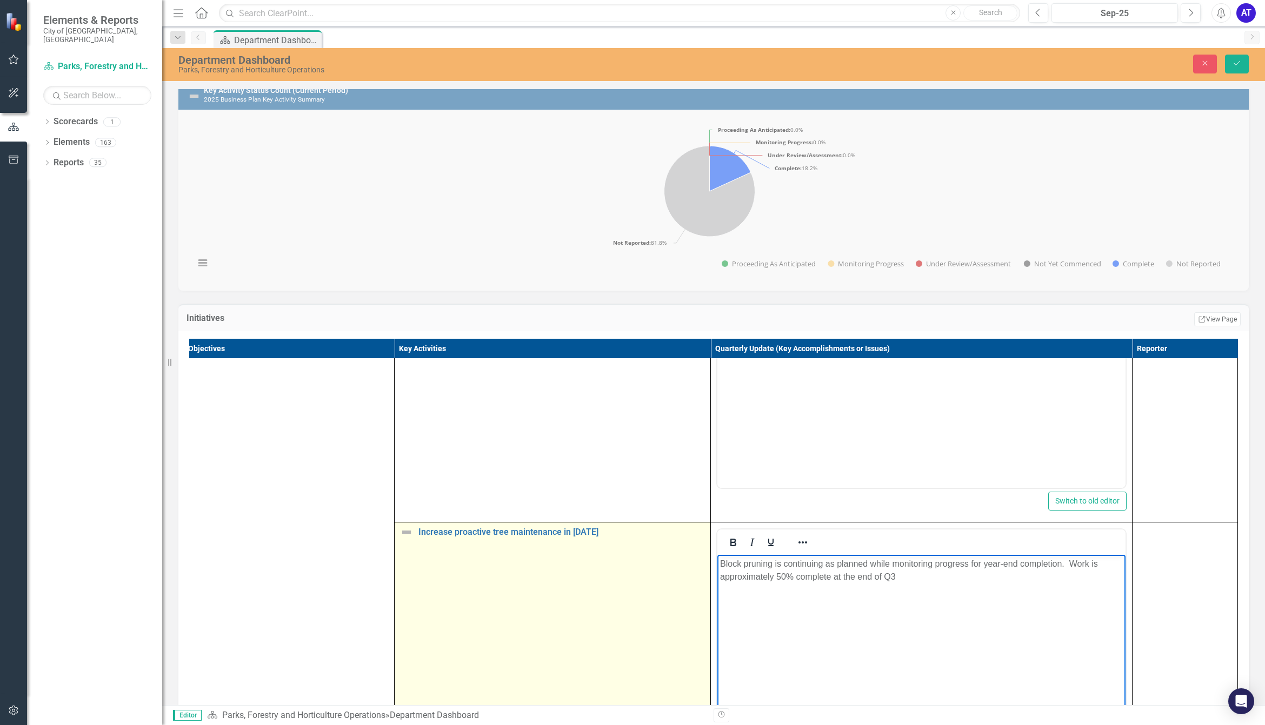
click at [400, 498] on img at bounding box center [406, 532] width 13 height 13
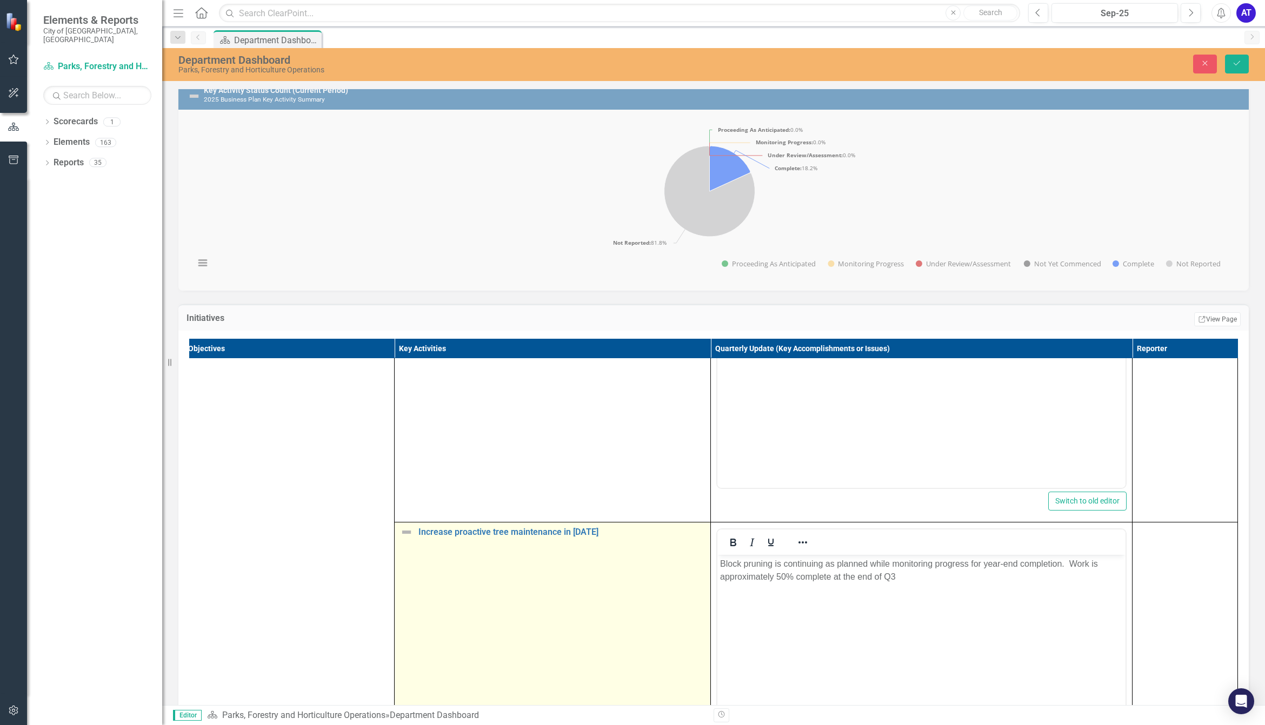
click at [400, 498] on img at bounding box center [406, 532] width 13 height 13
click at [403, 498] on img at bounding box center [409, 536] width 13 height 13
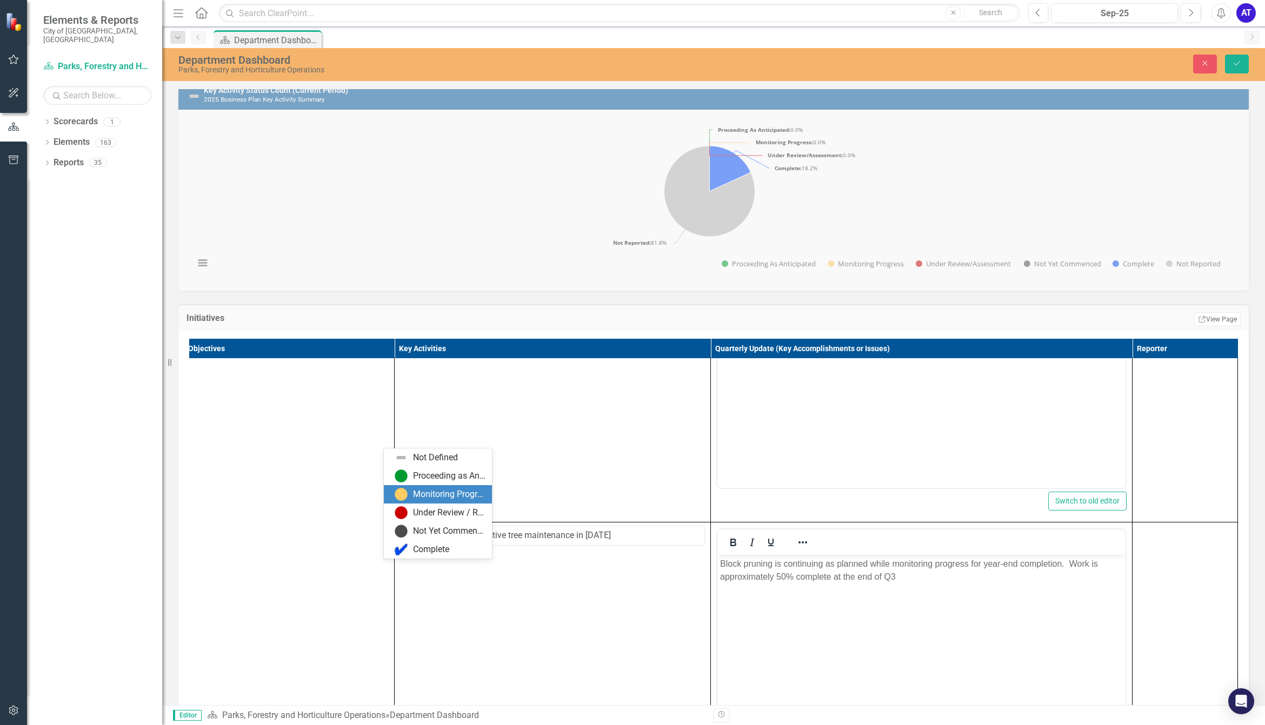
click at [429, 497] on div "Monitoring Progress" at bounding box center [449, 495] width 72 height 12
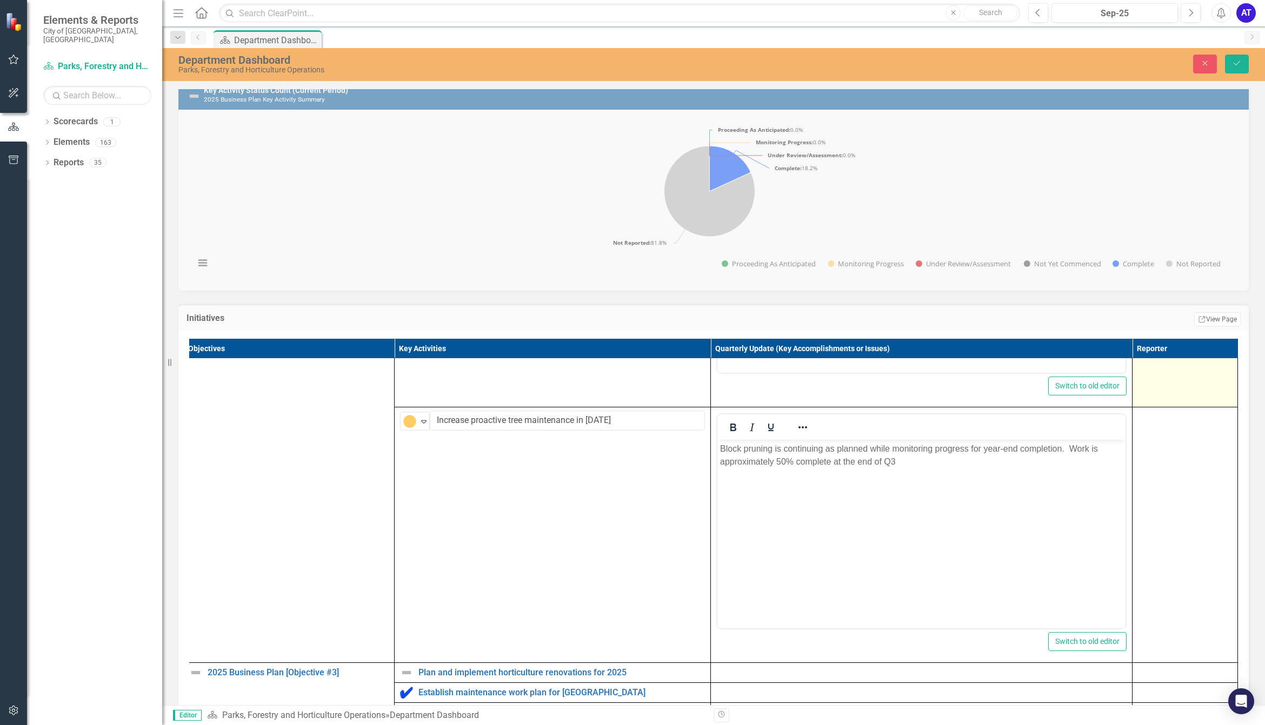
scroll to position [1661, 22]
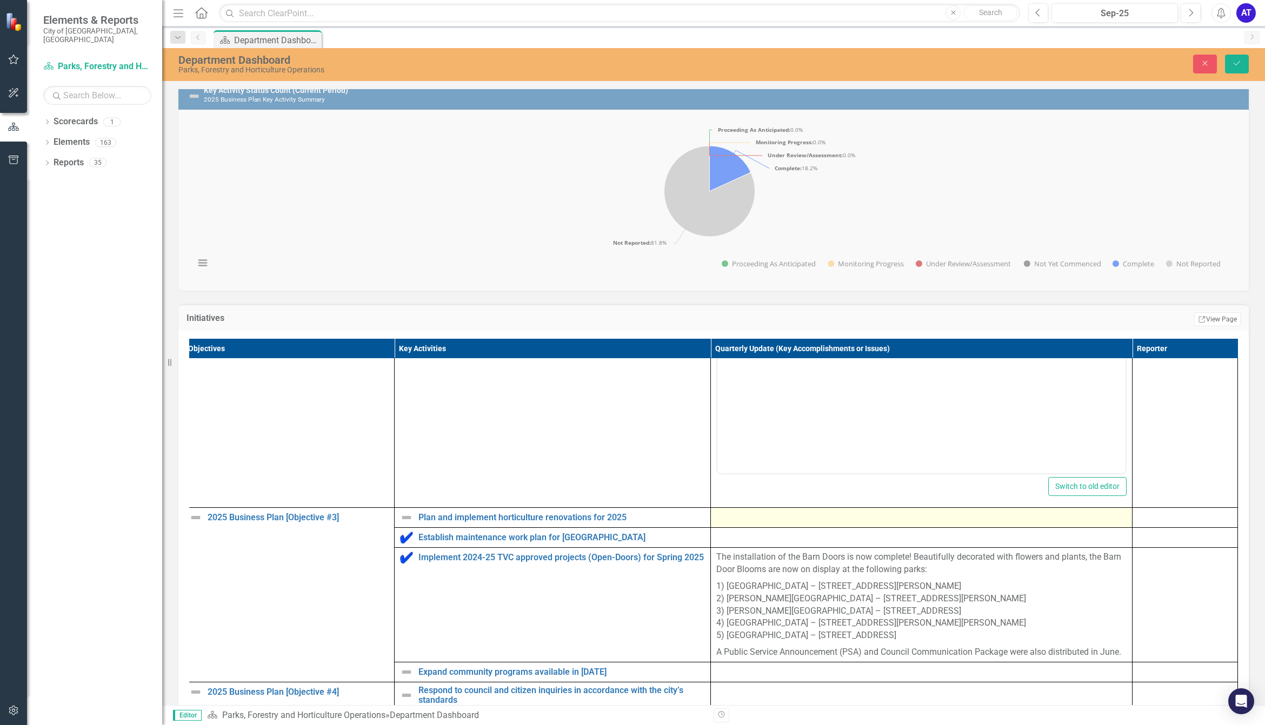
click at [756, 498] on div at bounding box center [921, 517] width 410 height 13
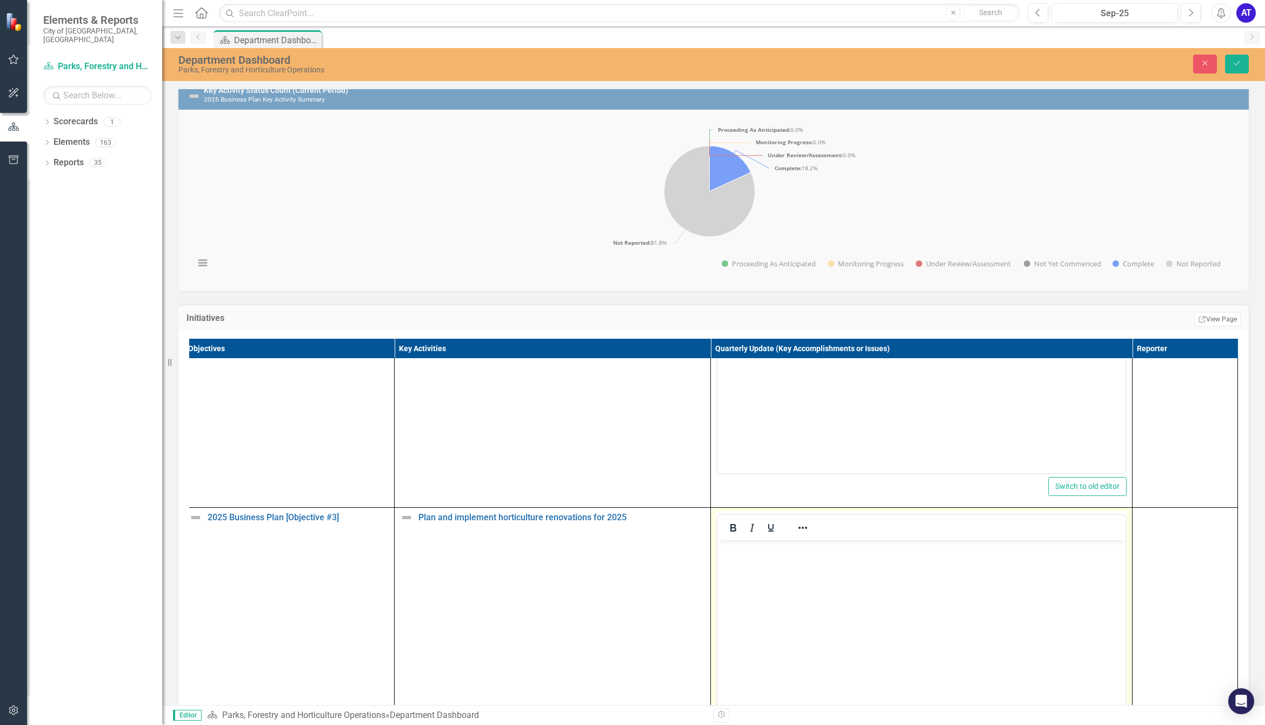
scroll to position [0, 0]
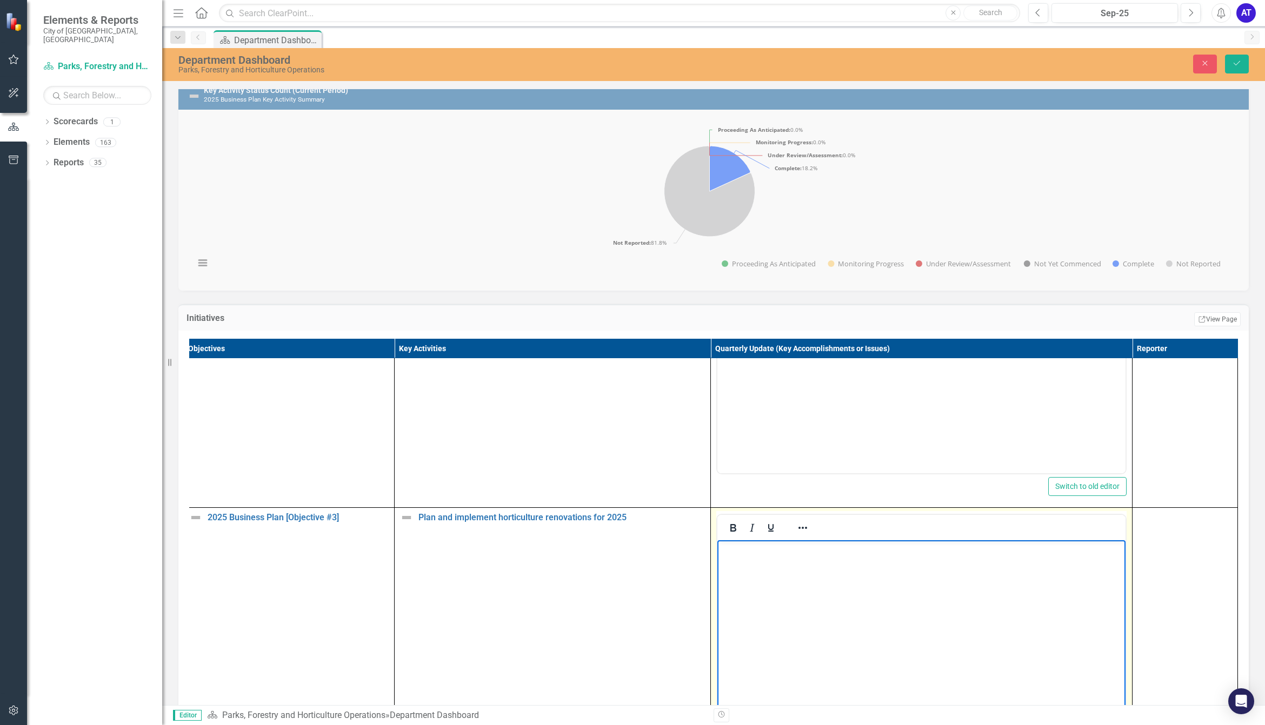
drag, startPoint x: 1473, startPoint y: 1093, endPoint x: 792, endPoint y: 567, distance: 860.6
click at [792, 498] on body "Rich Text Area. Press ALT-0 for help." at bounding box center [921, 622] width 408 height 162
click at [746, 498] on body "Rich Text Area. Press ALT-0 for help." at bounding box center [921, 622] width 408 height 162
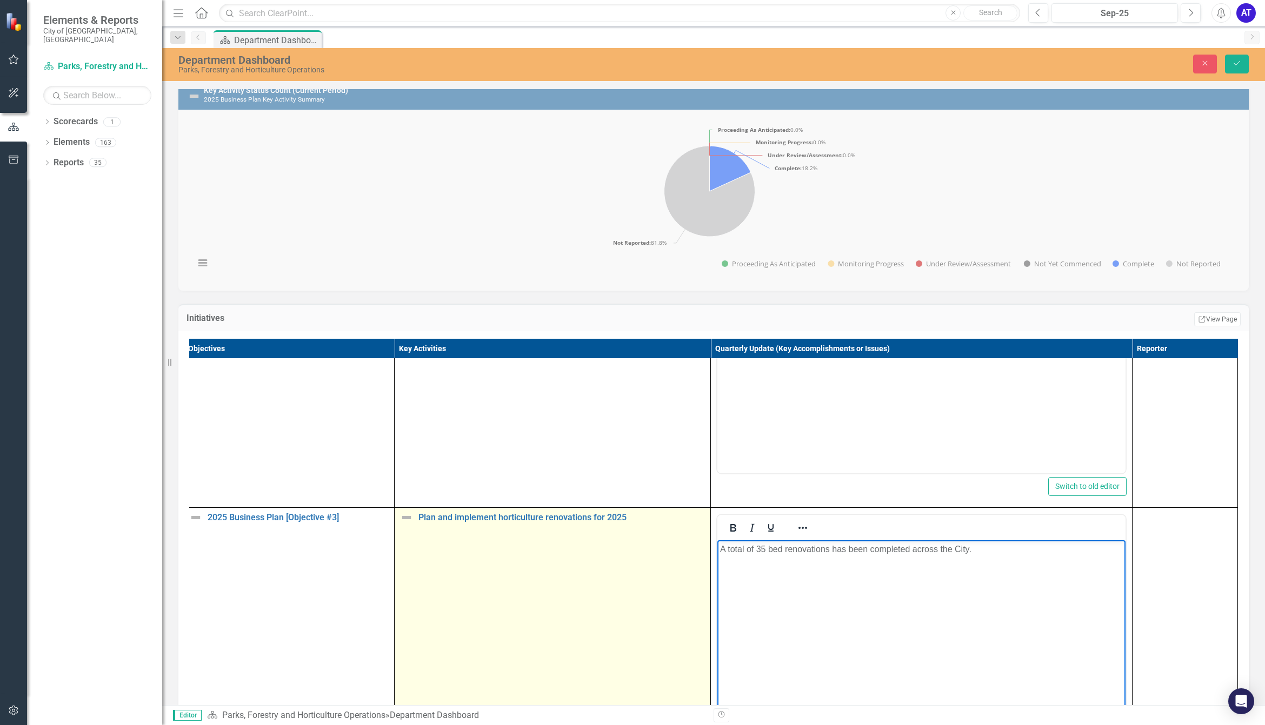
click at [400, 498] on img at bounding box center [406, 517] width 13 height 13
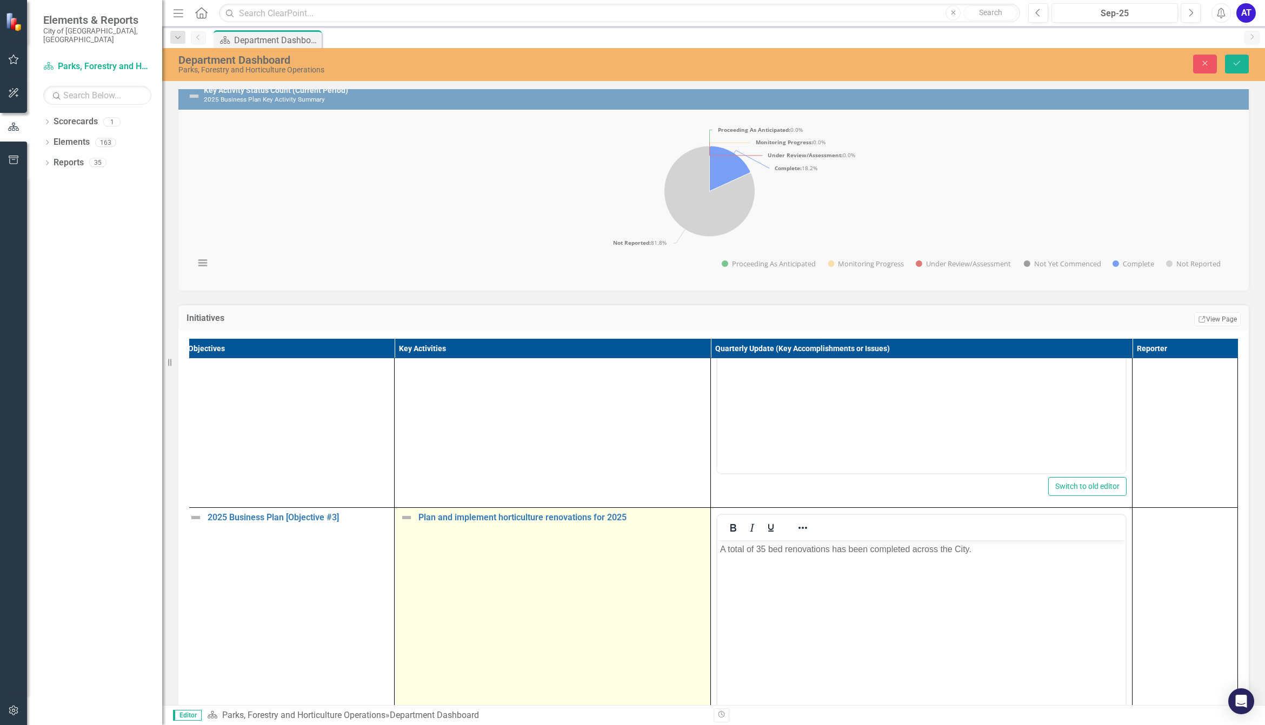
click at [400, 498] on img at bounding box center [406, 517] width 13 height 13
click at [403, 498] on img at bounding box center [409, 522] width 13 height 13
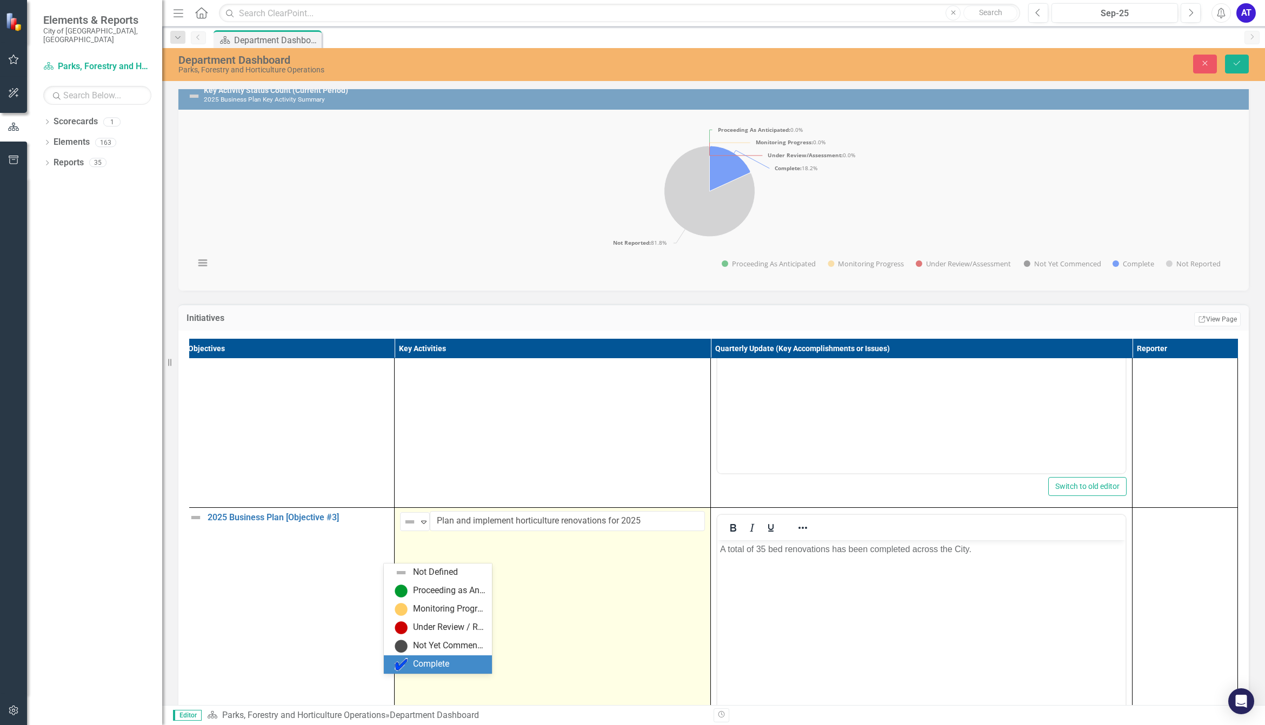
click at [418, 498] on div "Complete" at bounding box center [431, 664] width 36 height 12
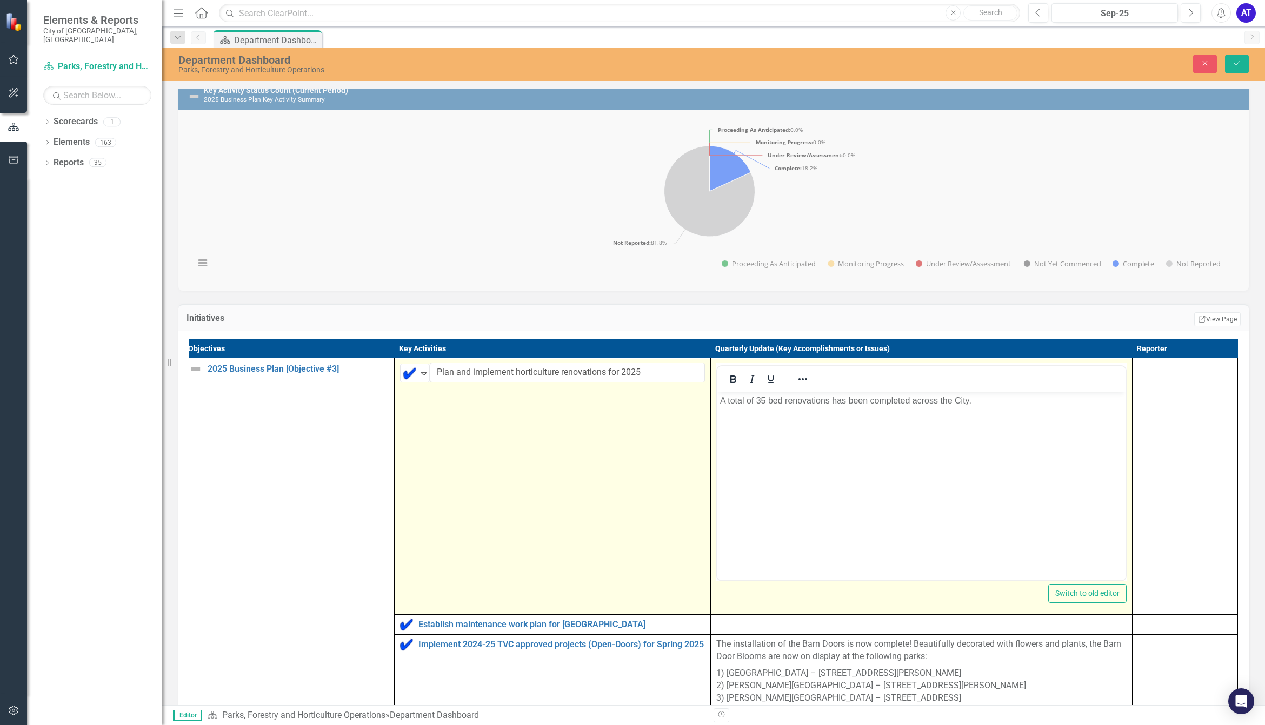
scroll to position [1931, 22]
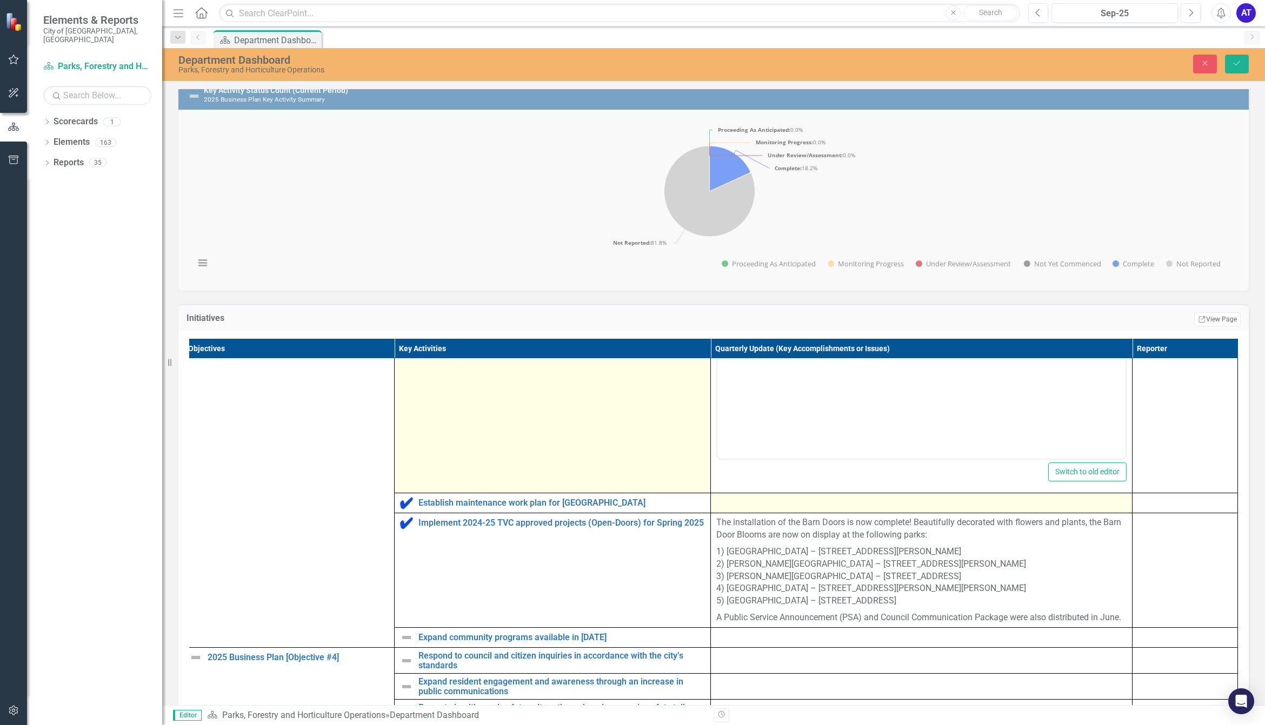
click at [750, 498] on div at bounding box center [921, 503] width 410 height 13
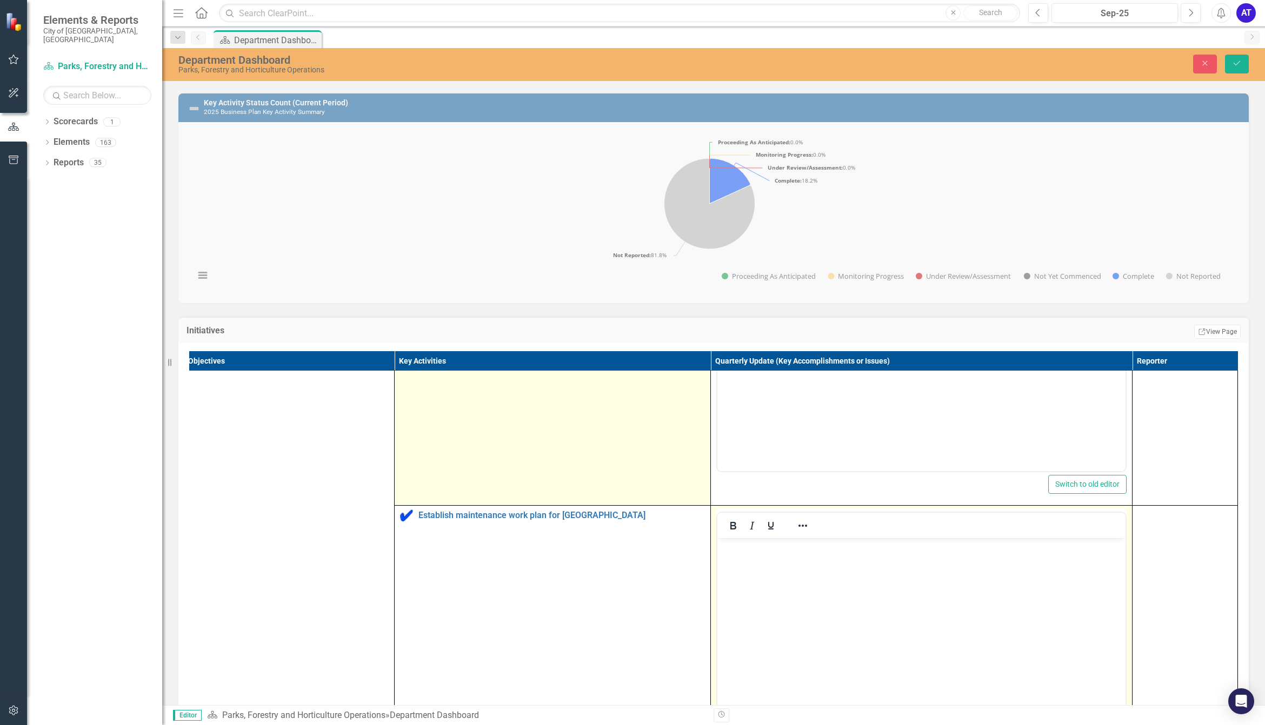
scroll to position [0, 0]
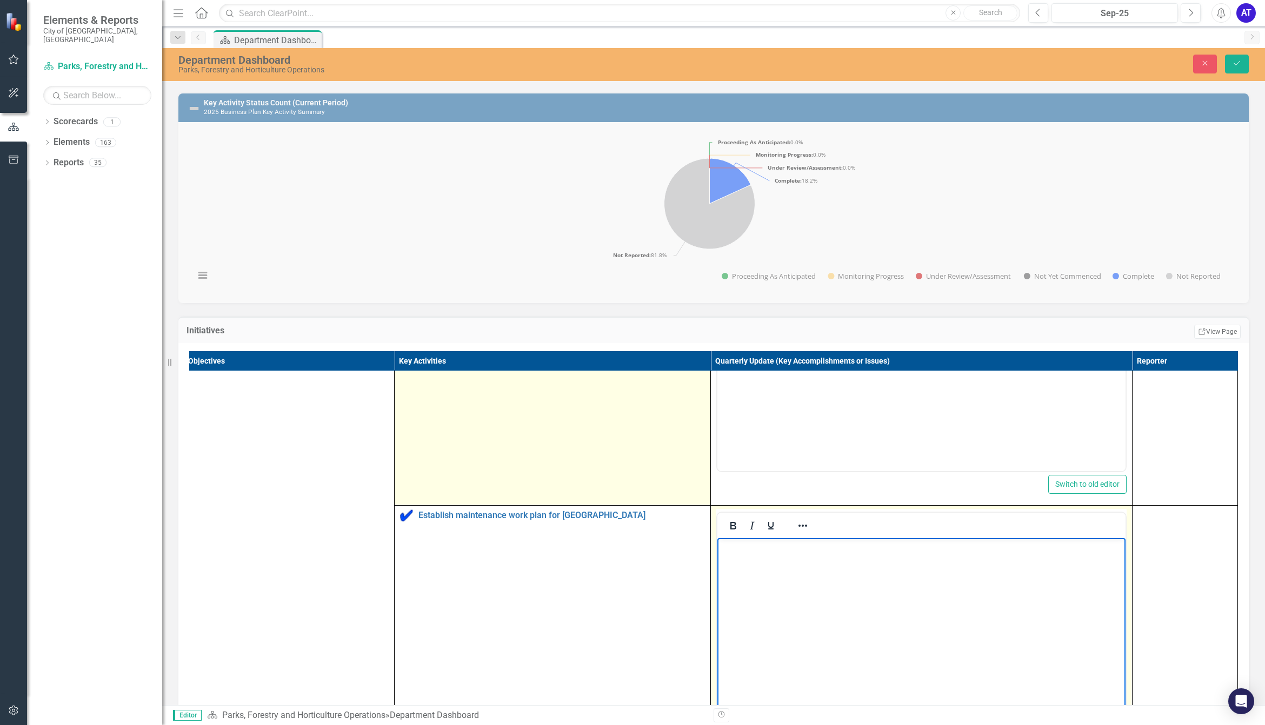
click at [756, 498] on body "Rich Text Area. Press ALT-0 for help." at bounding box center [921, 619] width 408 height 162
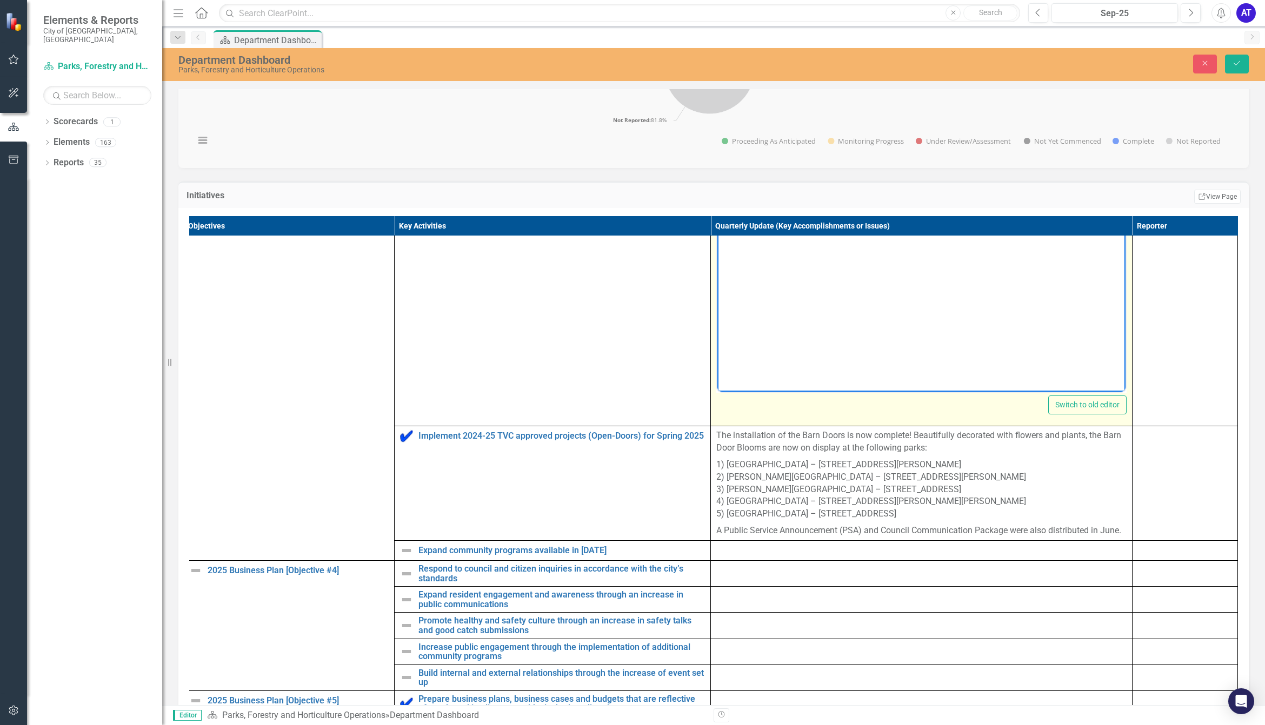
scroll to position [2199, 22]
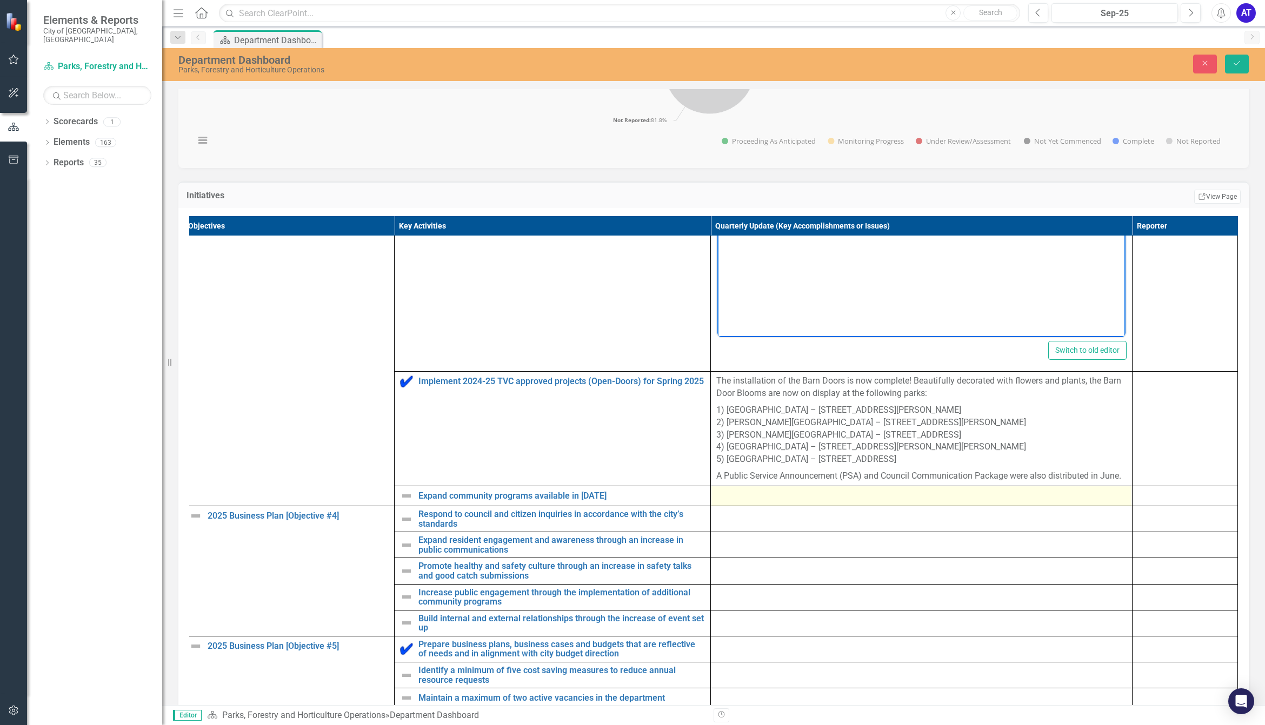
click at [761, 498] on div at bounding box center [921, 496] width 410 height 13
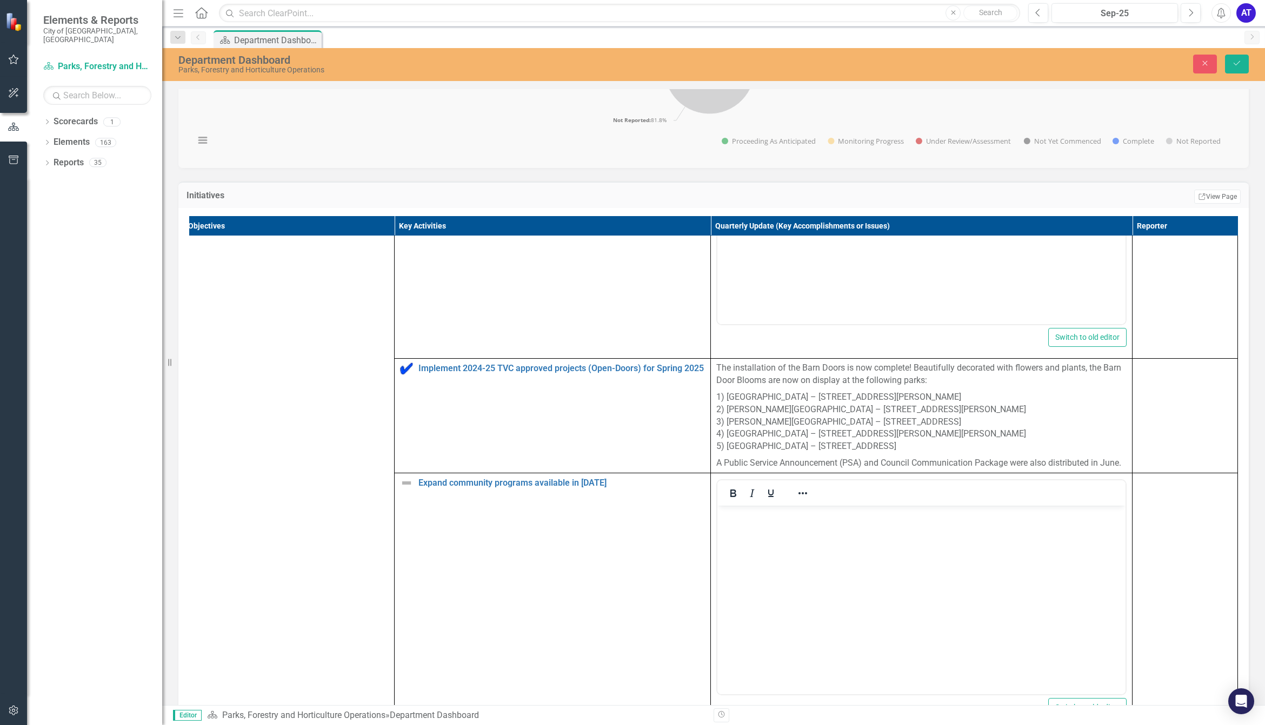
scroll to position [0, 0]
click at [762, 498] on body "Rich Text Area. Press ALT-0 for help." at bounding box center [921, 586] width 408 height 162
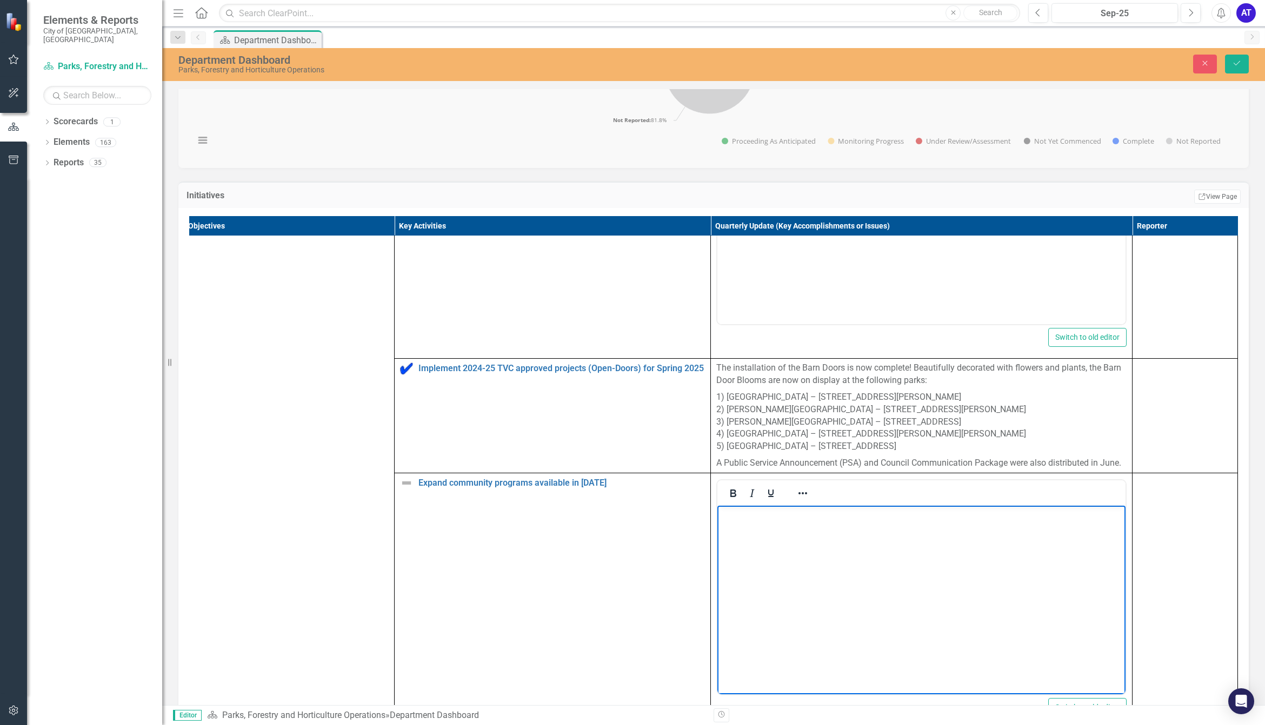
click at [731, 498] on body "Rich Text Area. Press ALT-0 for help." at bounding box center [921, 586] width 408 height 162
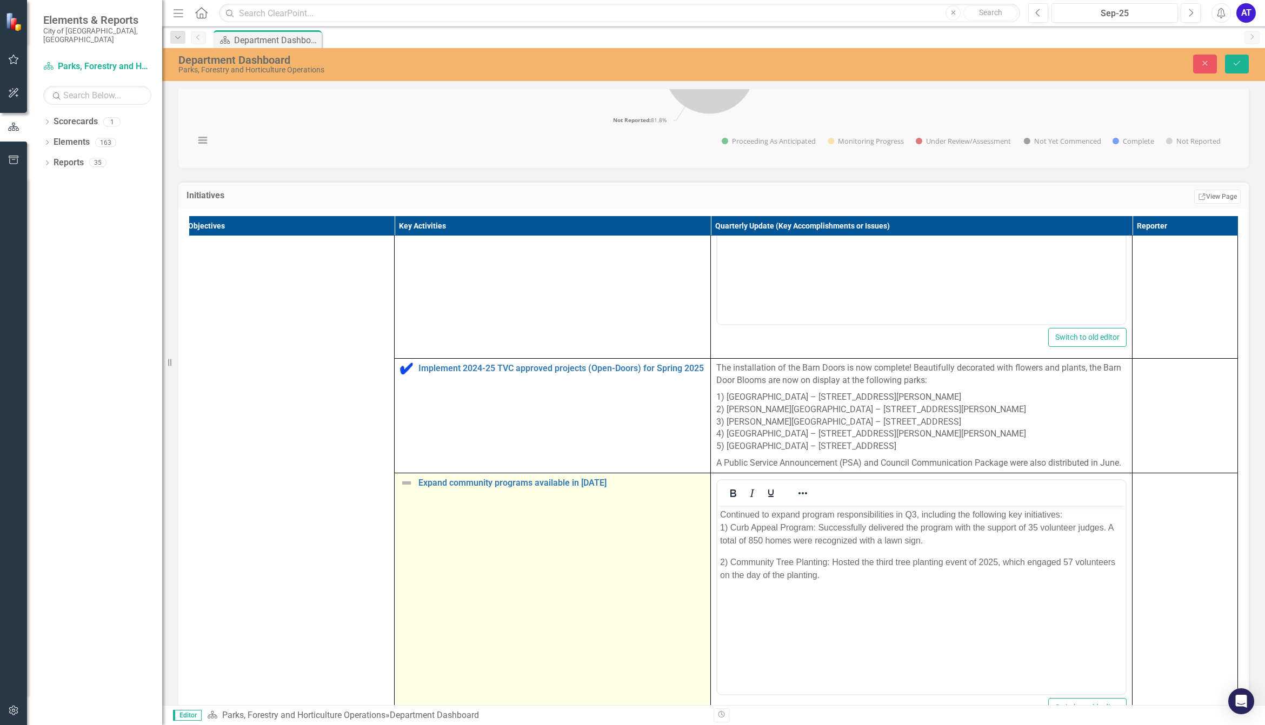
click at [400, 490] on img at bounding box center [406, 483] width 13 height 13
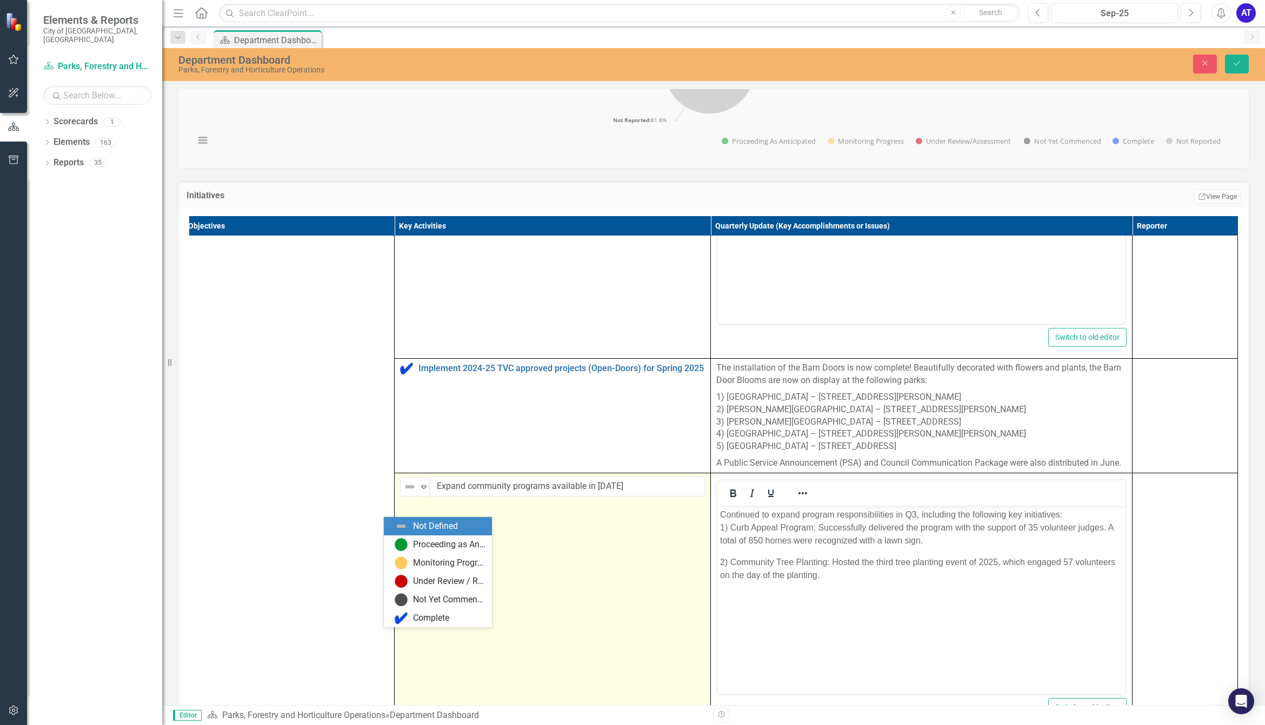
click at [403, 494] on img at bounding box center [409, 487] width 13 height 13
click at [414, 498] on div "Proceeding as Anticipated" at bounding box center [449, 545] width 72 height 12
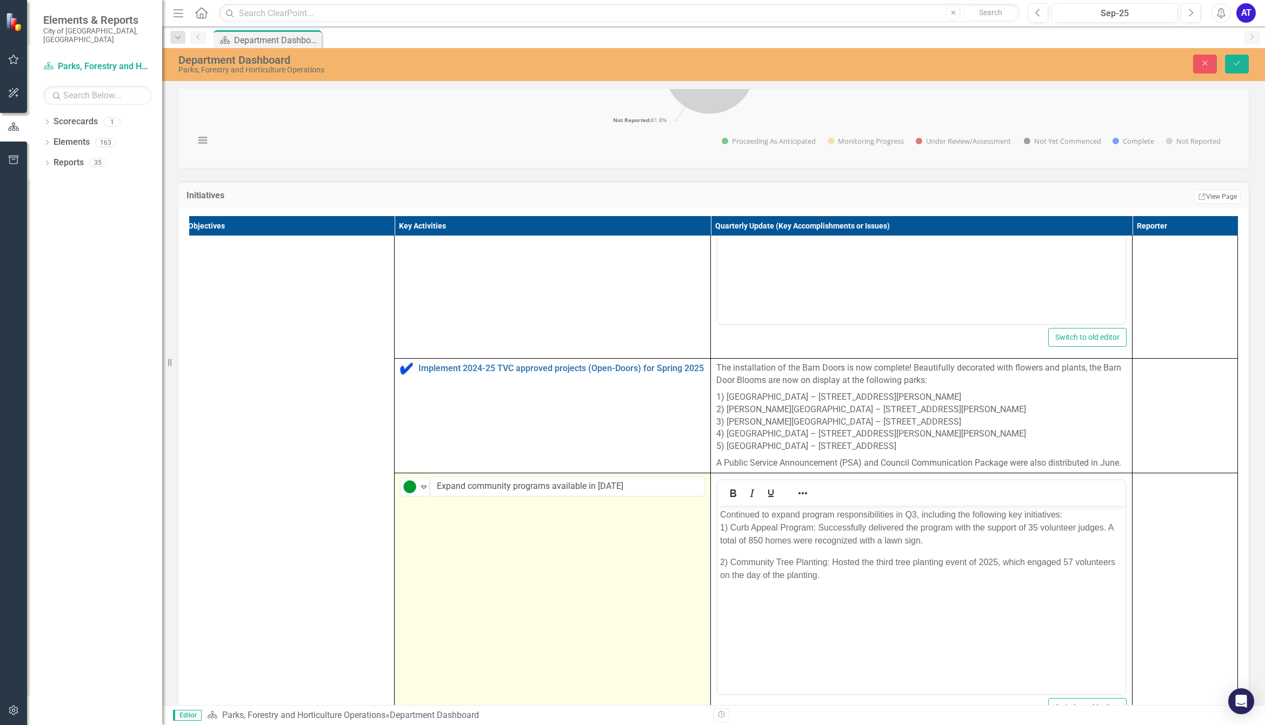
scroll to position [2434, 22]
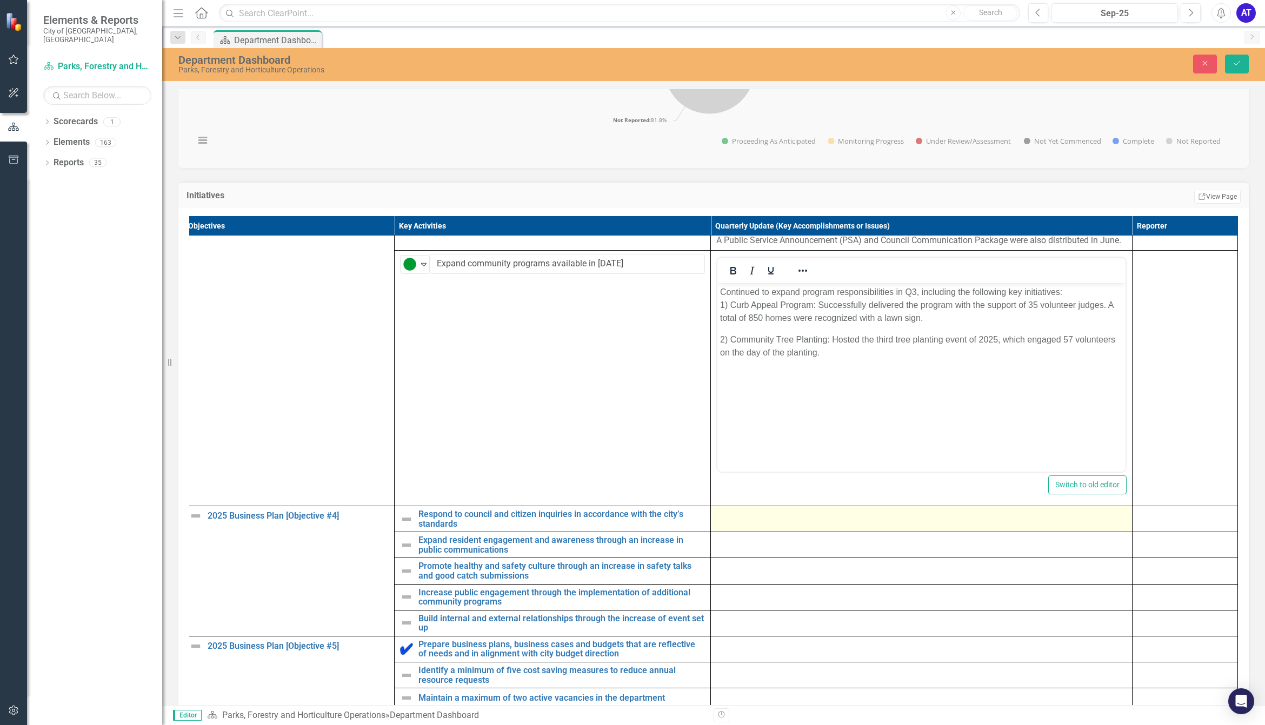
click at [741, 498] on div at bounding box center [921, 516] width 410 height 13
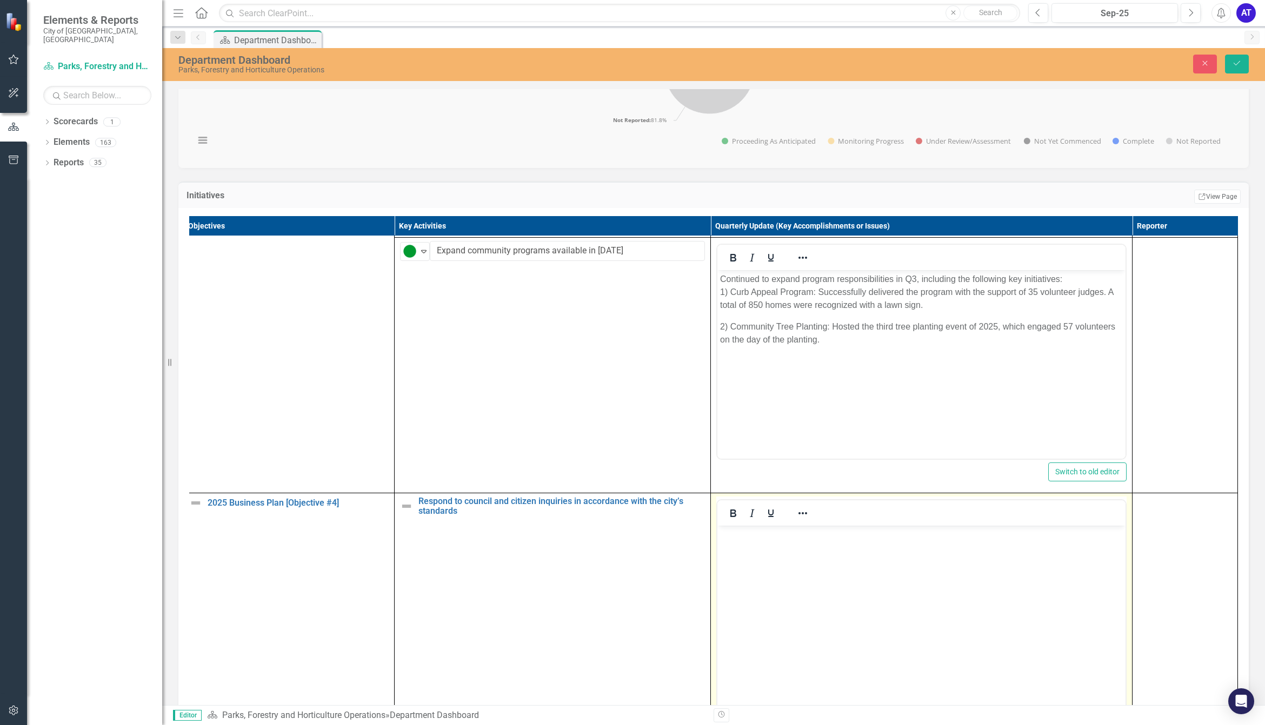
scroll to position [0, 0]
click at [780, 498] on body "Rich Text Area. Press ALT-0 for help." at bounding box center [921, 606] width 408 height 162
click at [796, 498] on body "Rich Text Area. Press ALT-0 for help." at bounding box center [921, 606] width 408 height 162
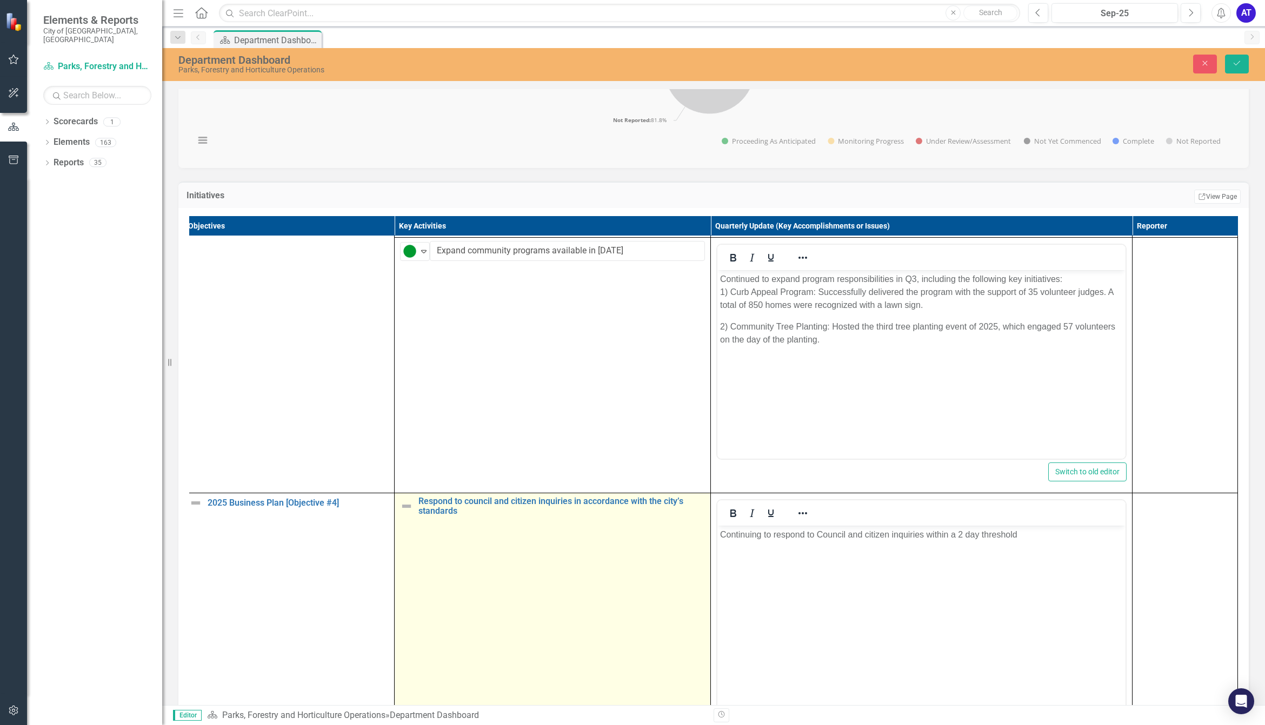
click at [400, 498] on img at bounding box center [406, 506] width 13 height 13
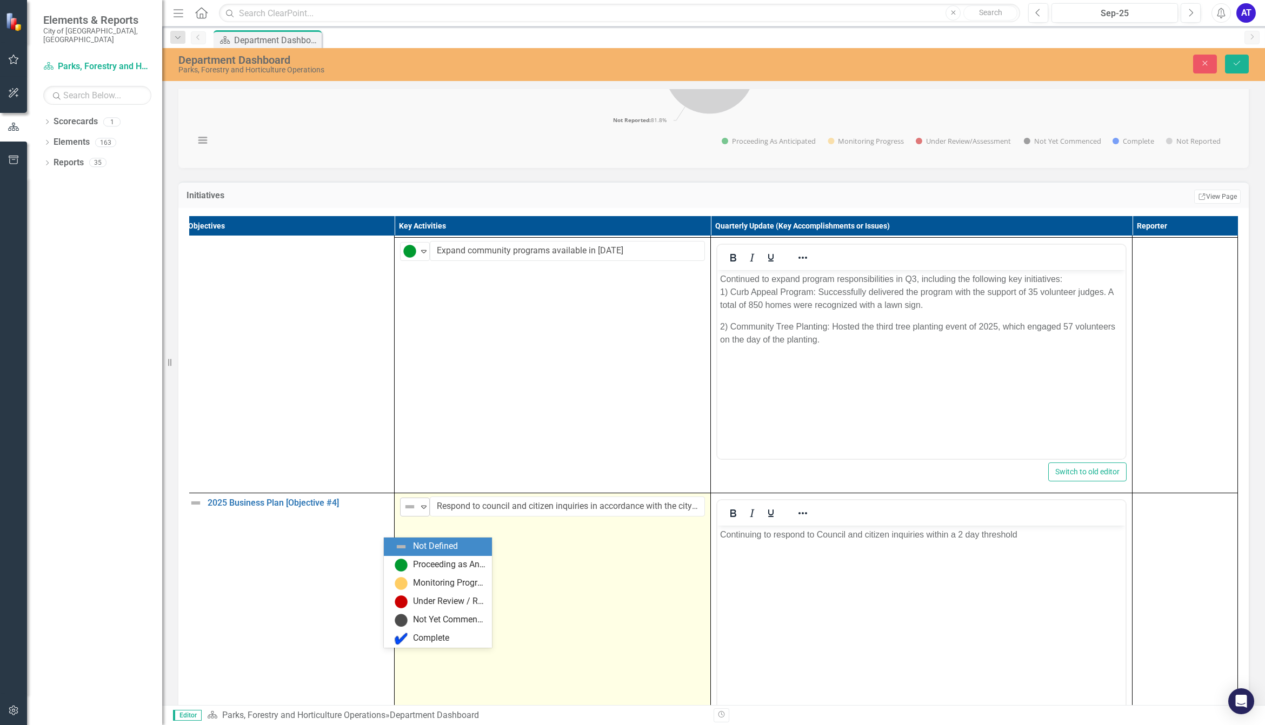
click at [403, 498] on img at bounding box center [409, 507] width 13 height 13
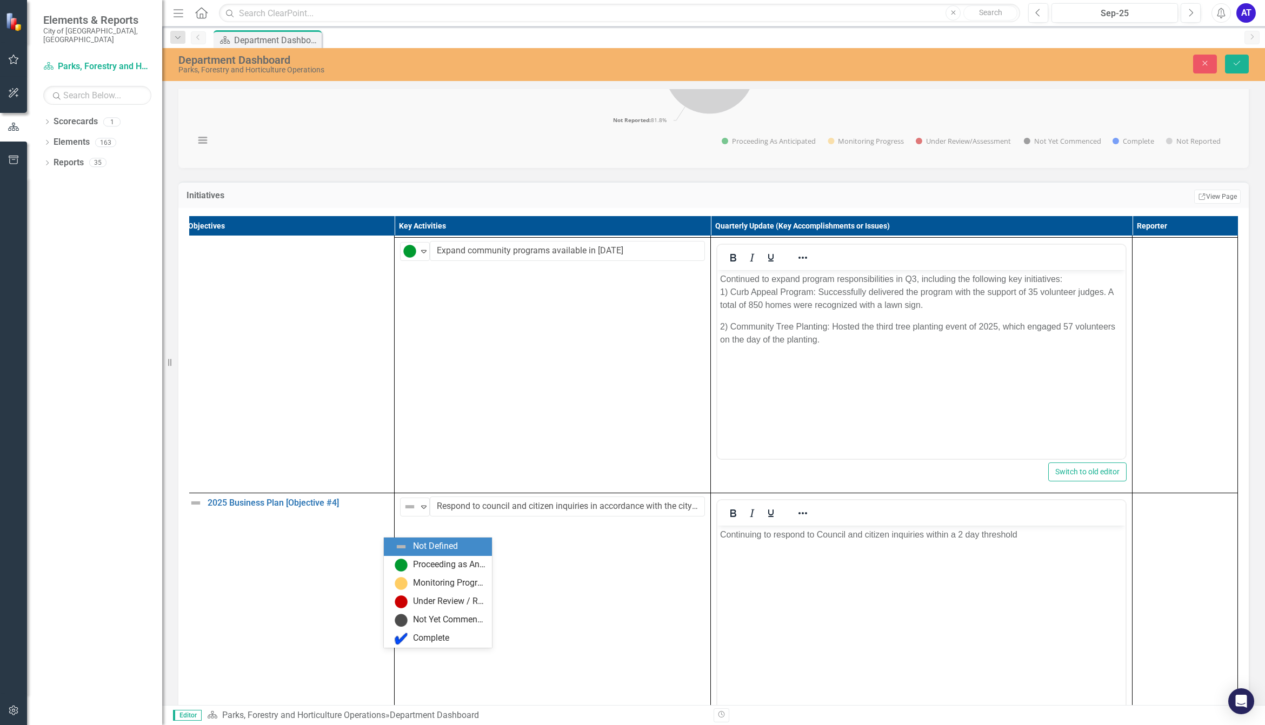
click at [411, 498] on div "Proceeding as Anticipated" at bounding box center [440, 565] width 91 height 13
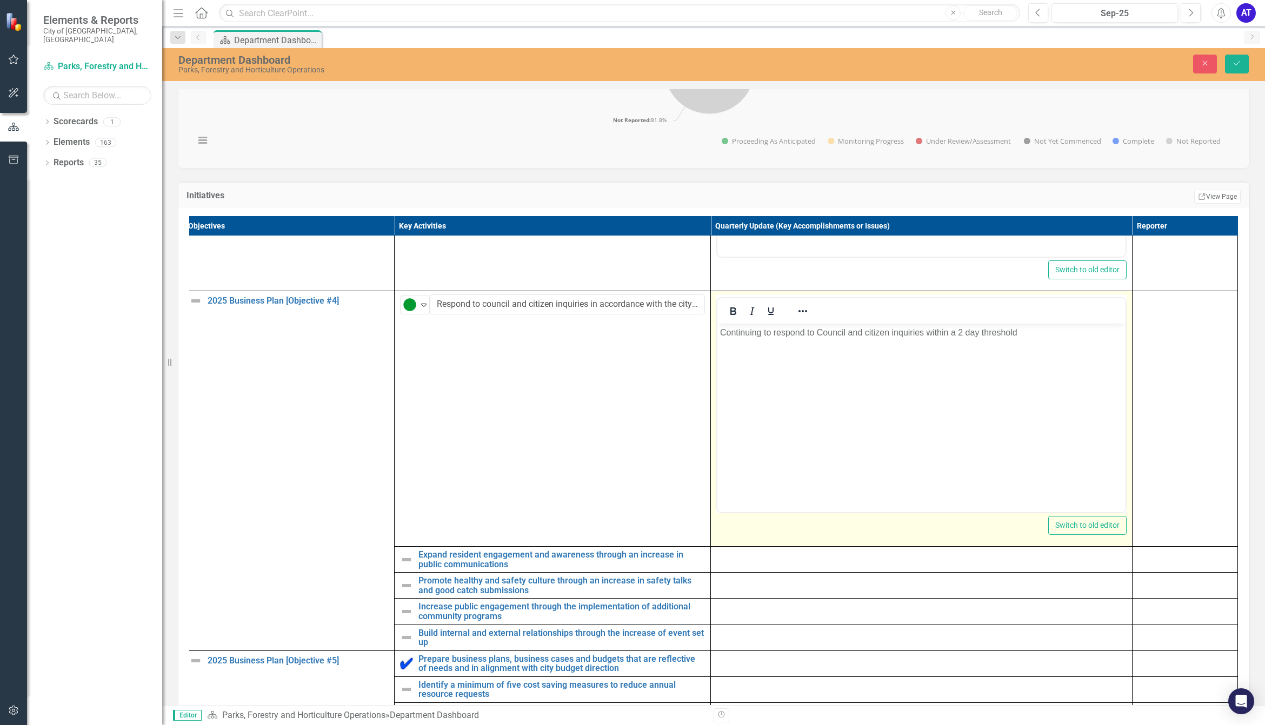
scroll to position [2637, 22]
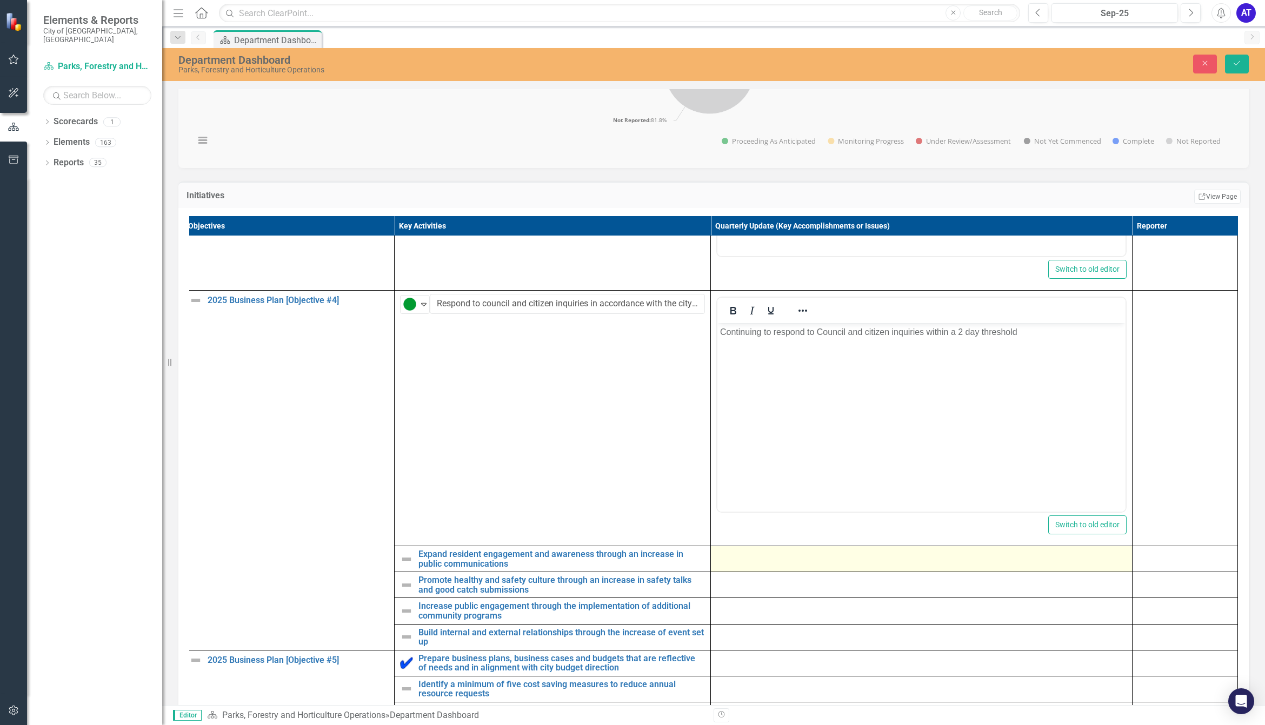
click at [766, 498] on div at bounding box center [921, 556] width 410 height 13
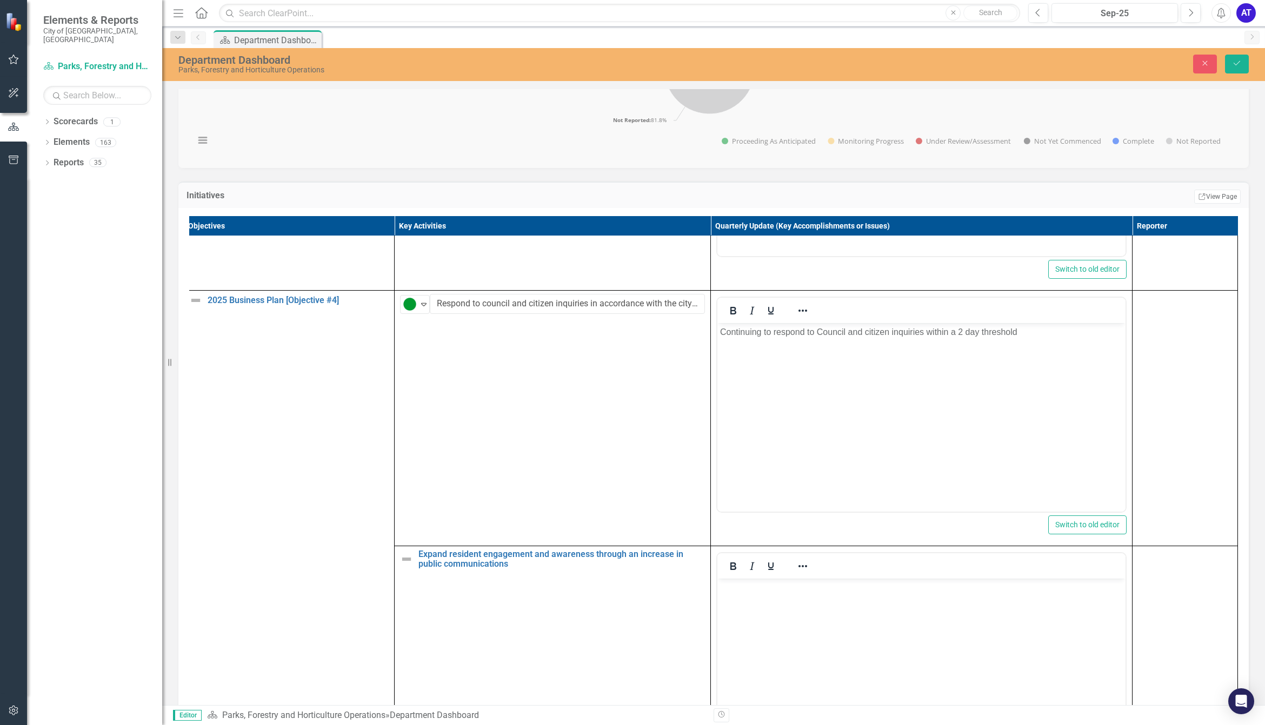
scroll to position [0, 0]
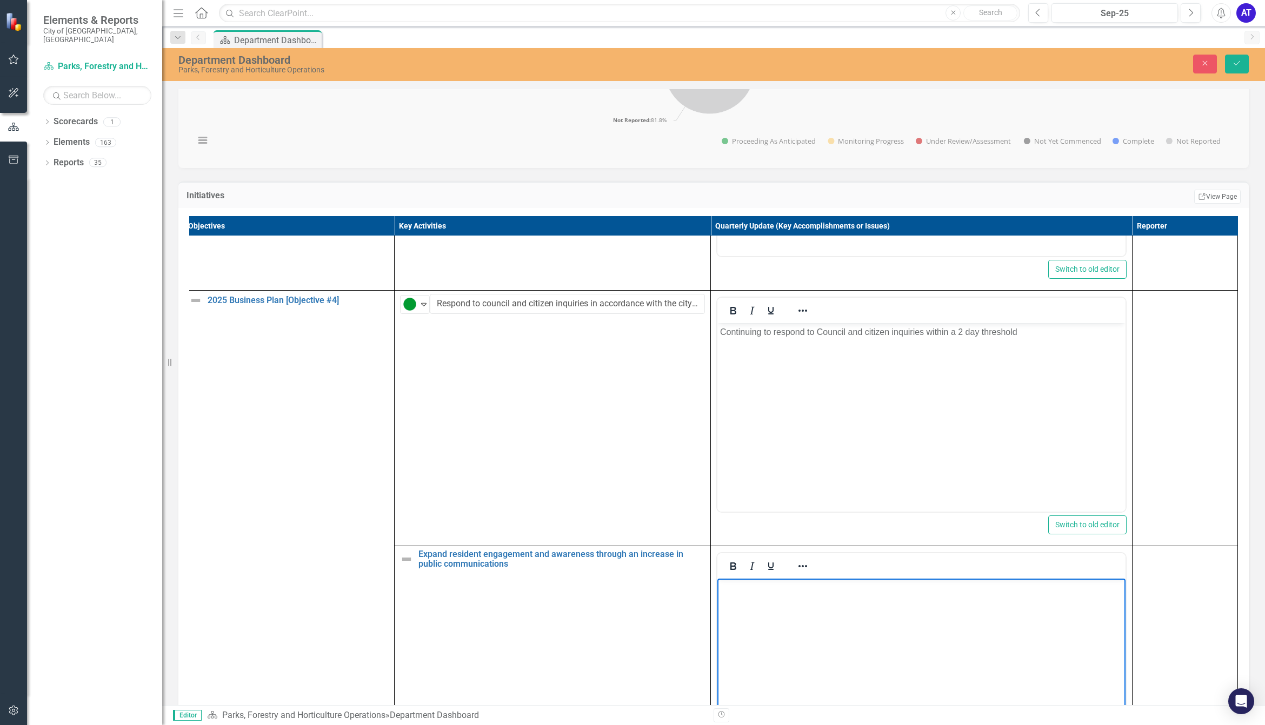
click at [769, 498] on body "Rich Text Area. Press ALT-0 for help." at bounding box center [921, 659] width 408 height 162
click at [866, 498] on body "Rich Text Area. Press ALT-0 for help." at bounding box center [921, 659] width 408 height 162
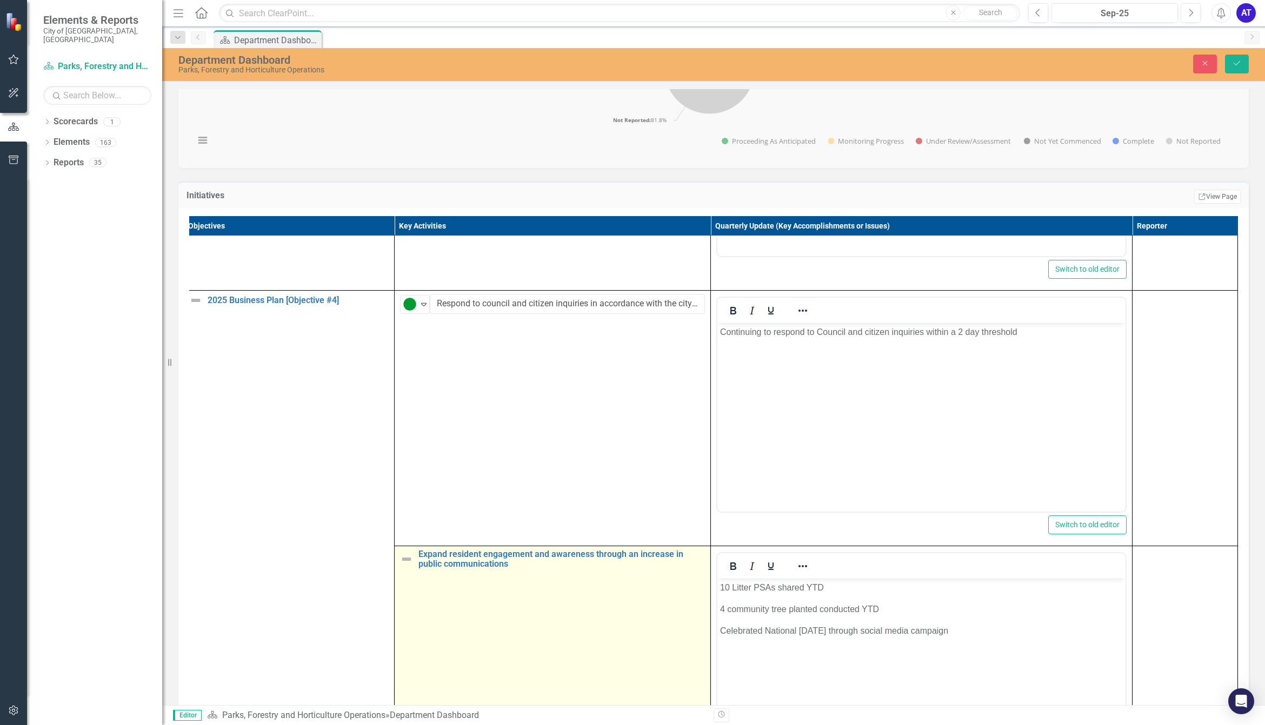
click at [395, 498] on td "Expand resident engagement and awareness through an increase in public communic…" at bounding box center [553, 674] width 316 height 256
click at [400, 498] on img at bounding box center [406, 559] width 13 height 13
click at [403, 498] on img at bounding box center [409, 560] width 13 height 13
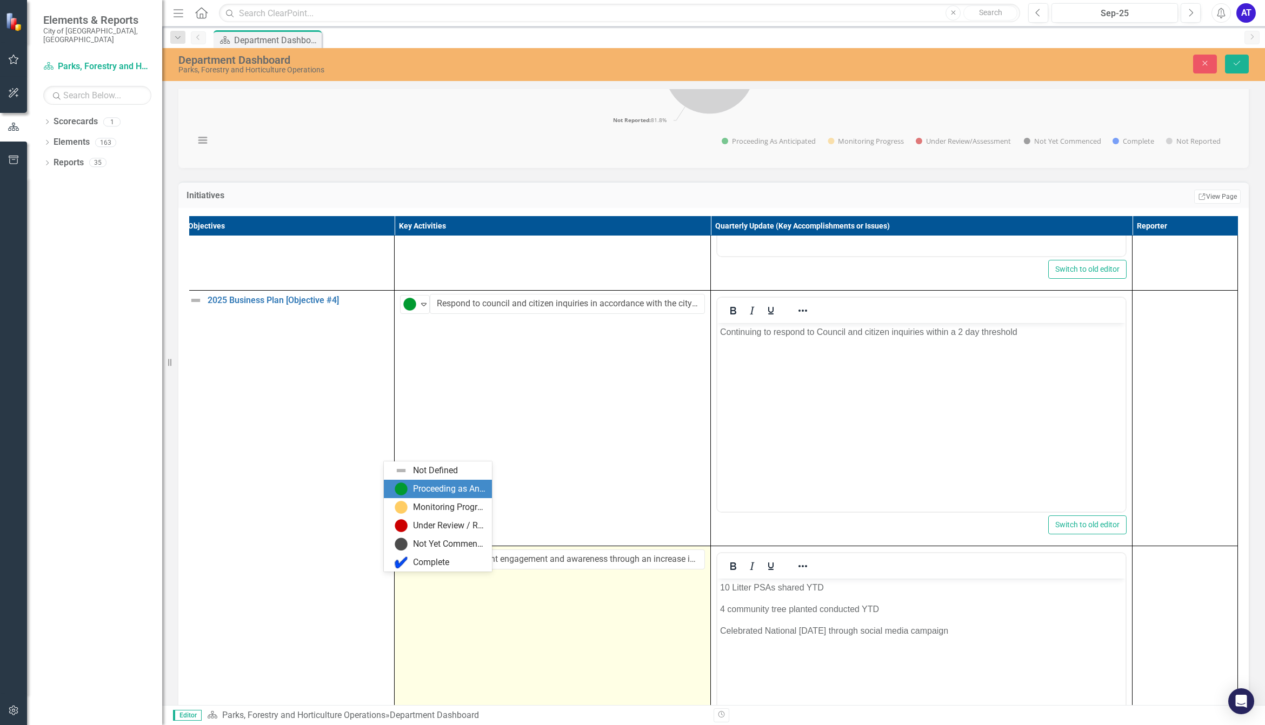
click at [411, 489] on div "Proceeding as Anticipated" at bounding box center [440, 489] width 91 height 13
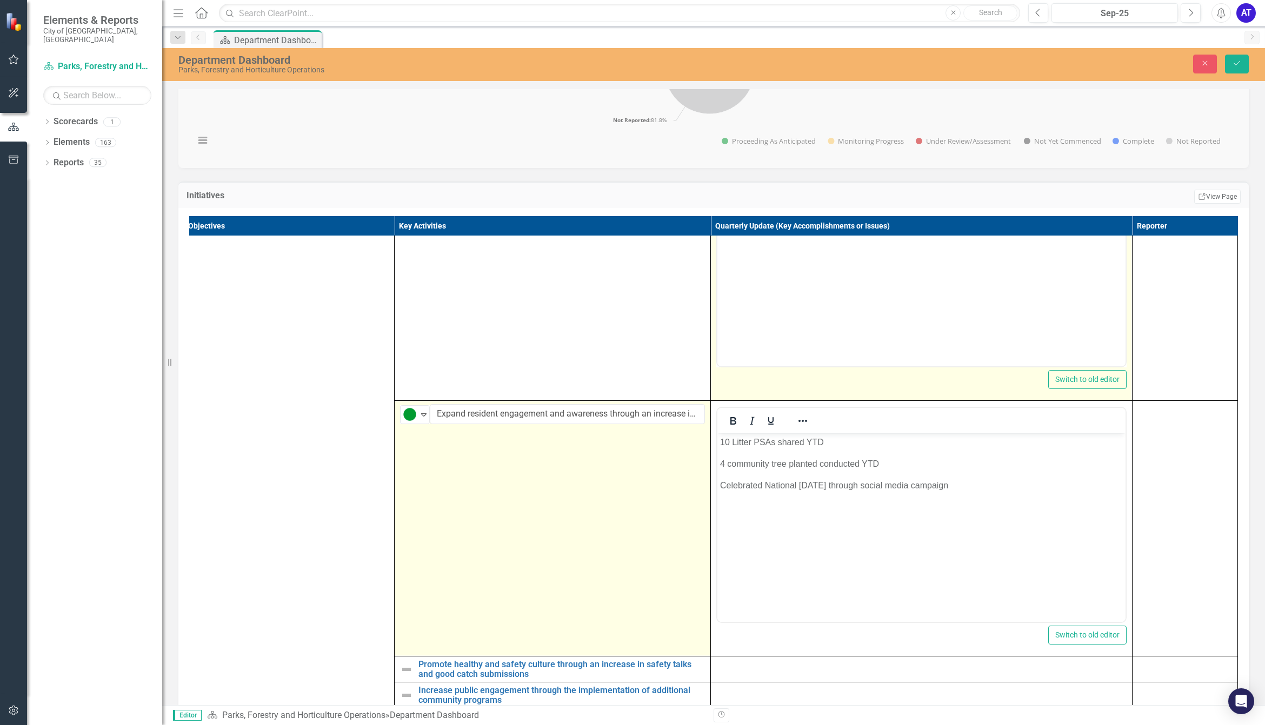
scroll to position [2895, 22]
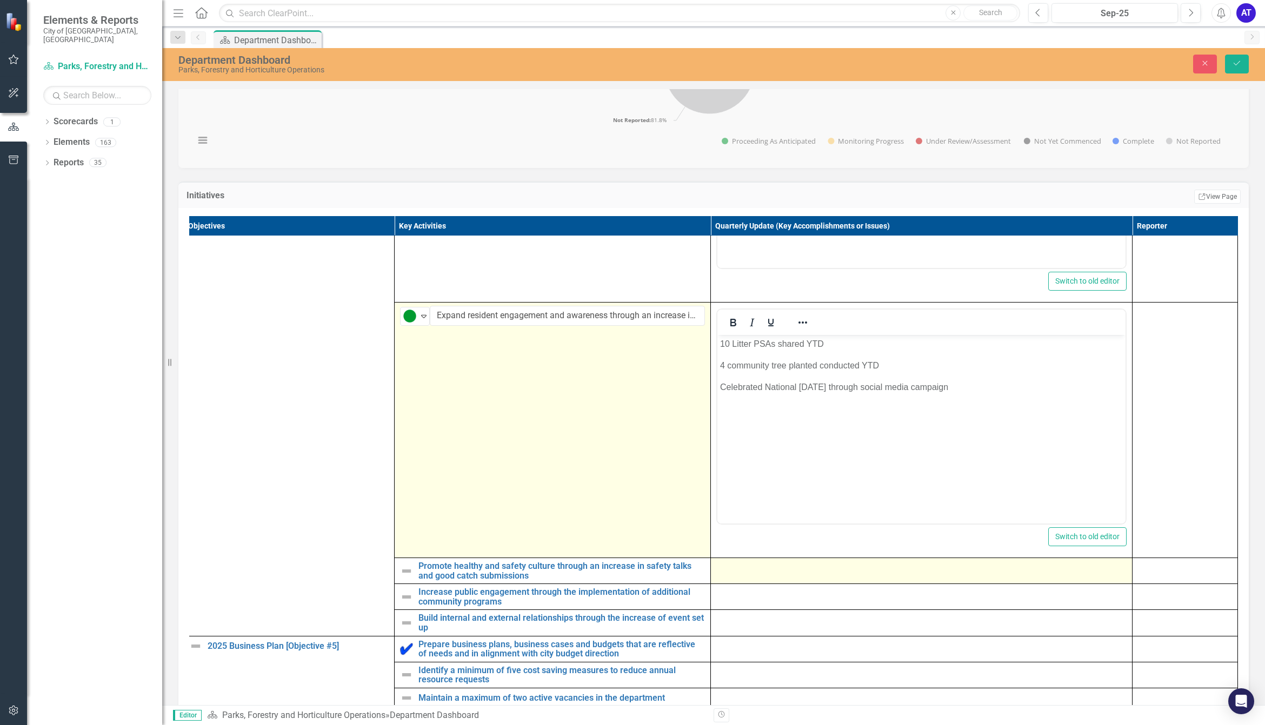
click at [755, 498] on div at bounding box center [921, 568] width 410 height 13
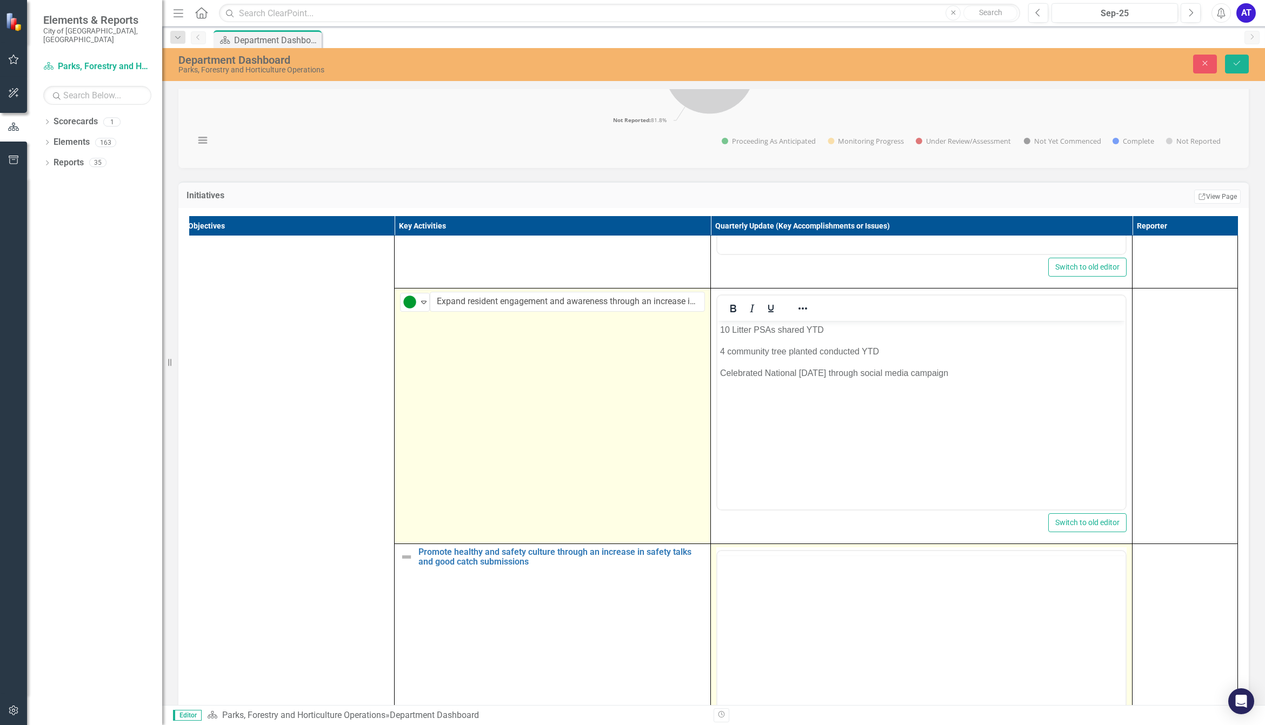
scroll to position [0, 0]
click at [762, 498] on body "Rich Text Area. Press ALT-0 for help." at bounding box center [921, 657] width 408 height 162
click at [769, 498] on body "Rich Text Area. Press ALT-0 for help." at bounding box center [921, 657] width 408 height 162
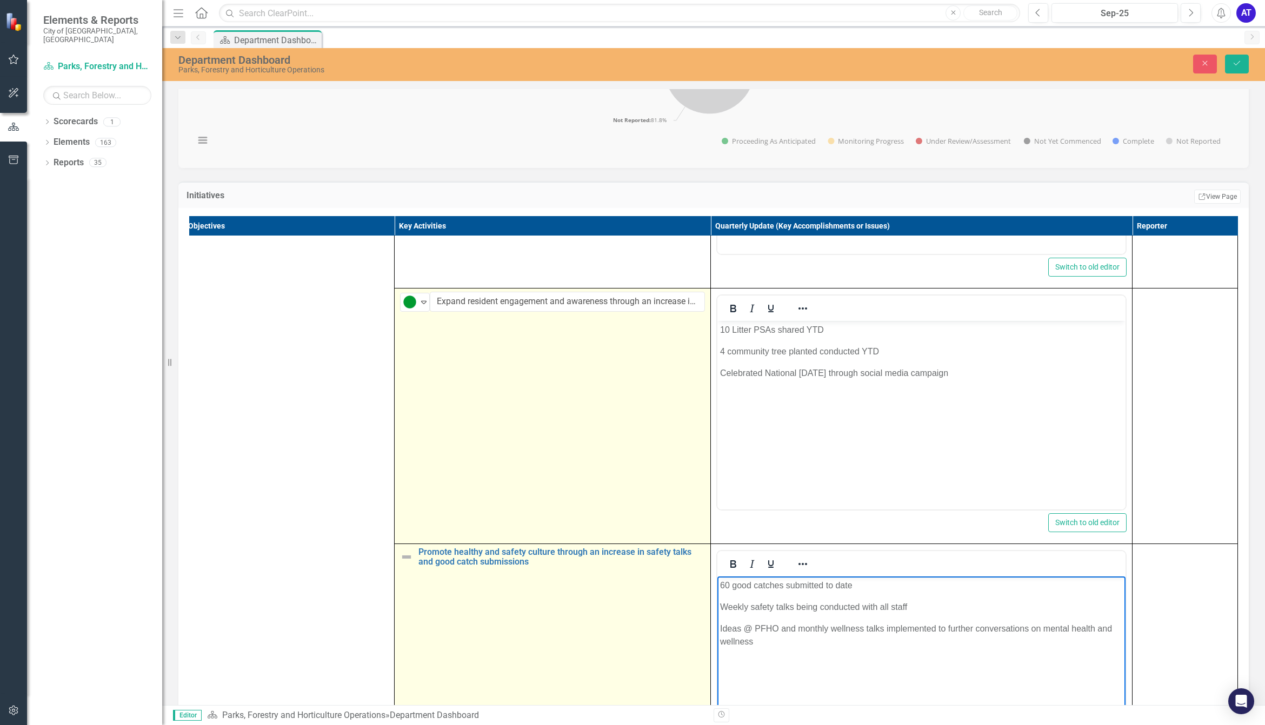
click at [400, 498] on img at bounding box center [406, 557] width 13 height 13
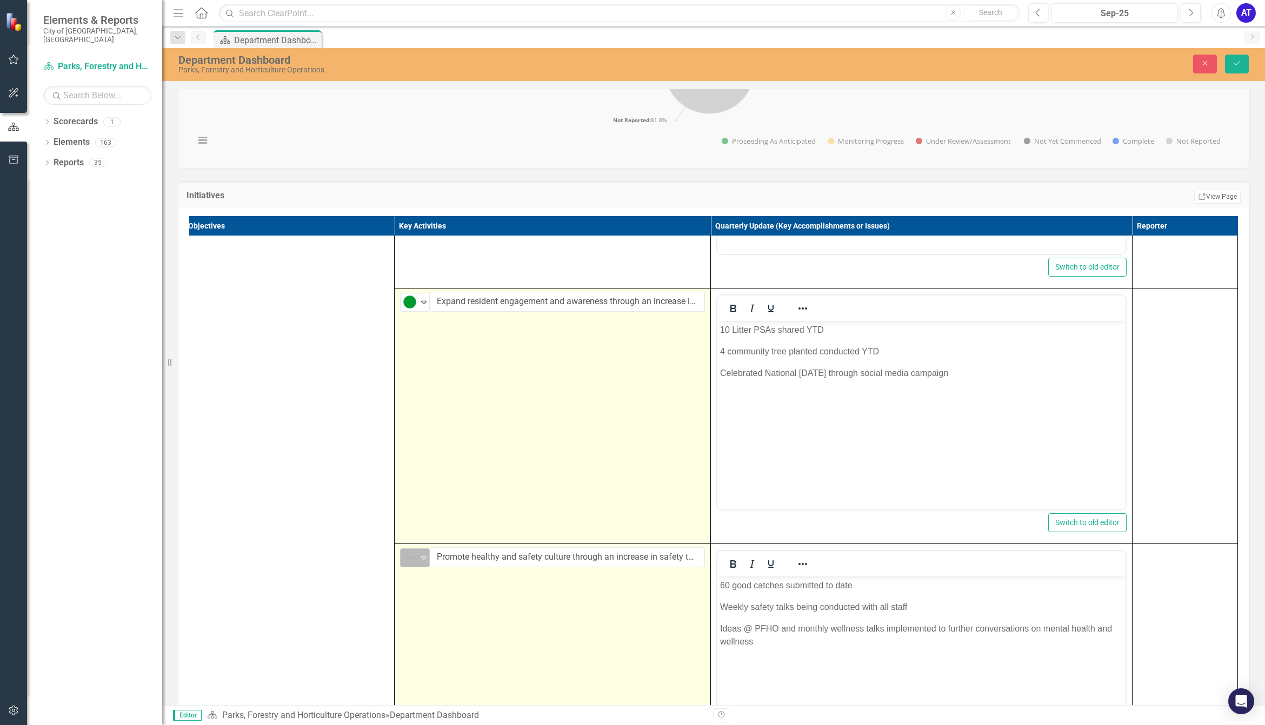
click at [403, 498] on img at bounding box center [409, 557] width 13 height 13
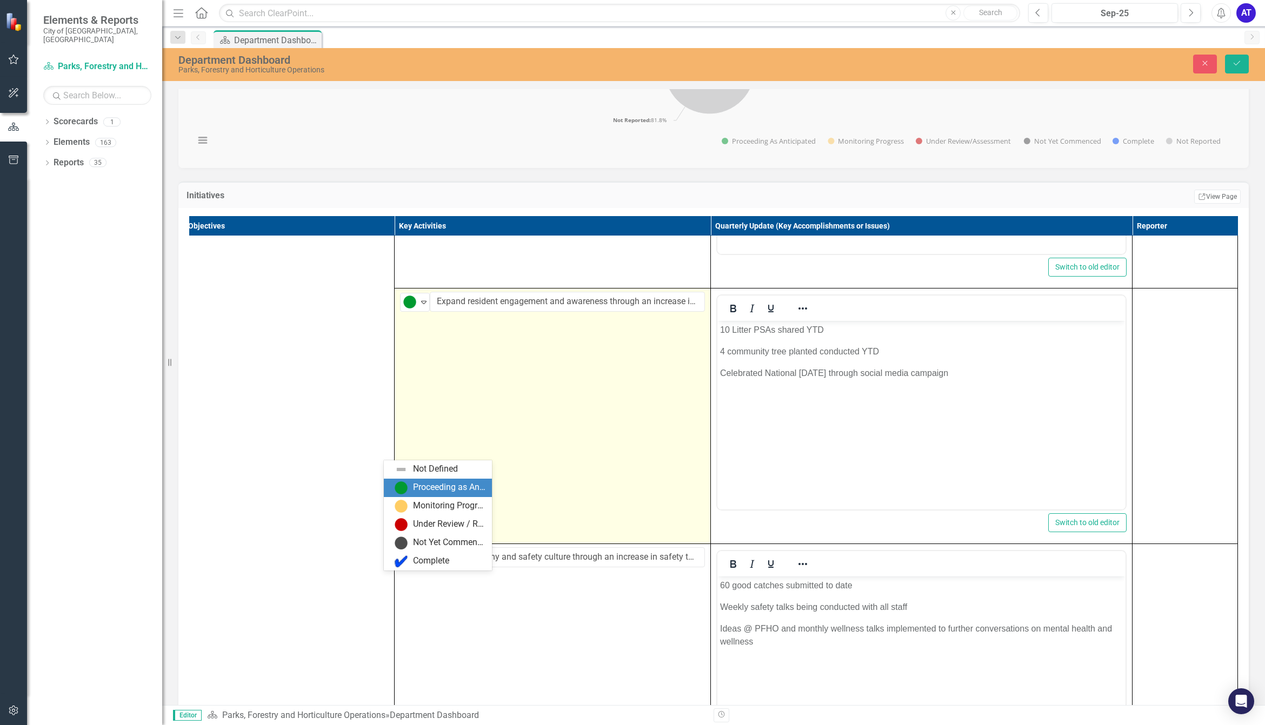
click at [431, 493] on div "Proceeding as Anticipated" at bounding box center [449, 488] width 72 height 12
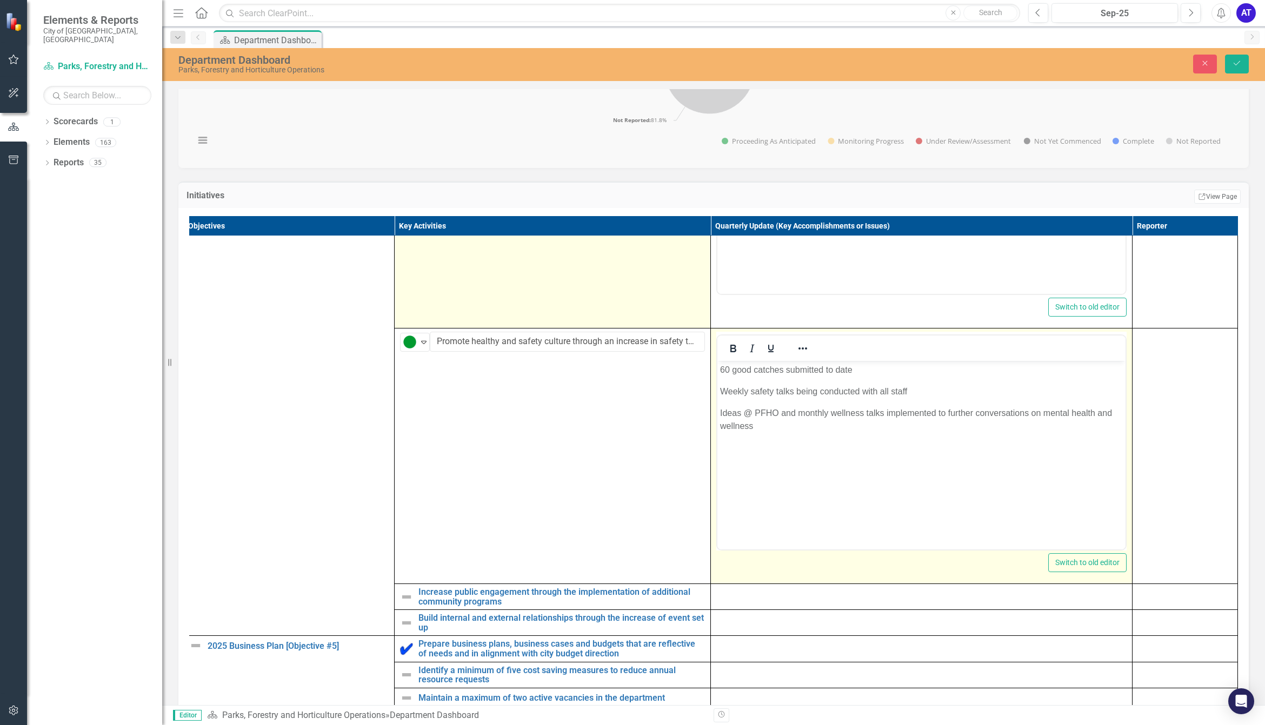
scroll to position [561, 0]
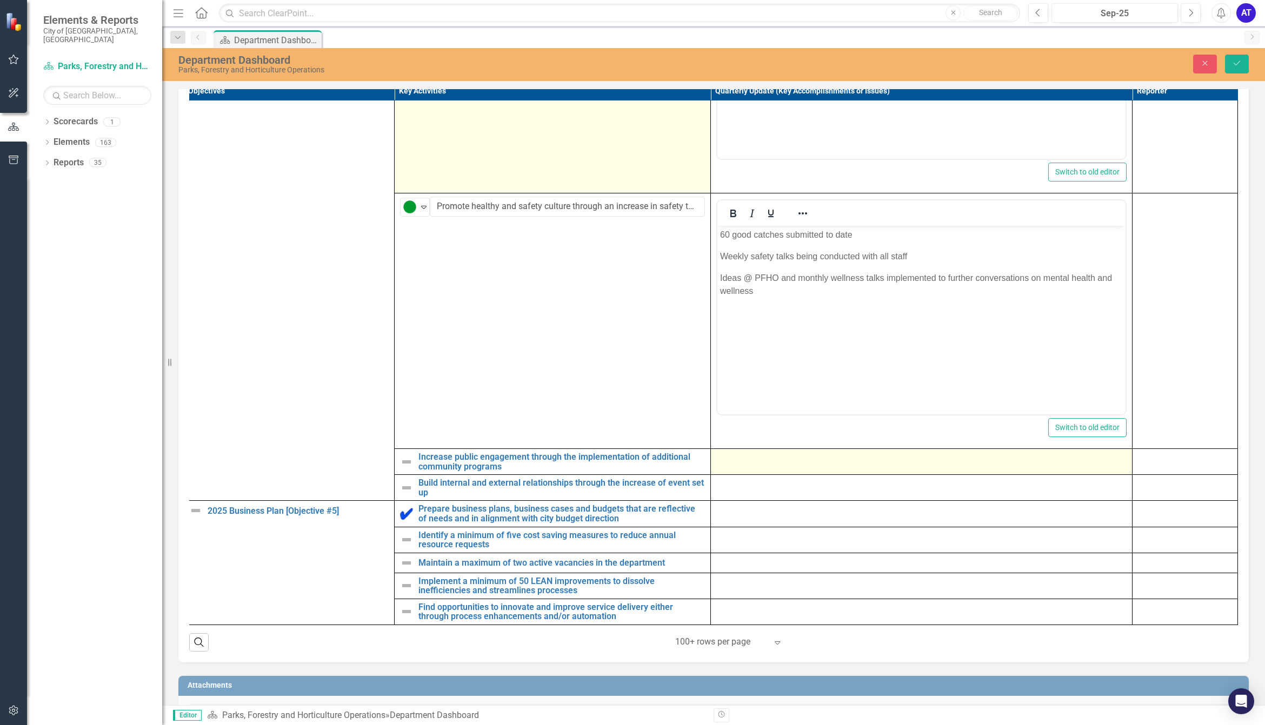
click at [766, 465] on div at bounding box center [921, 458] width 410 height 13
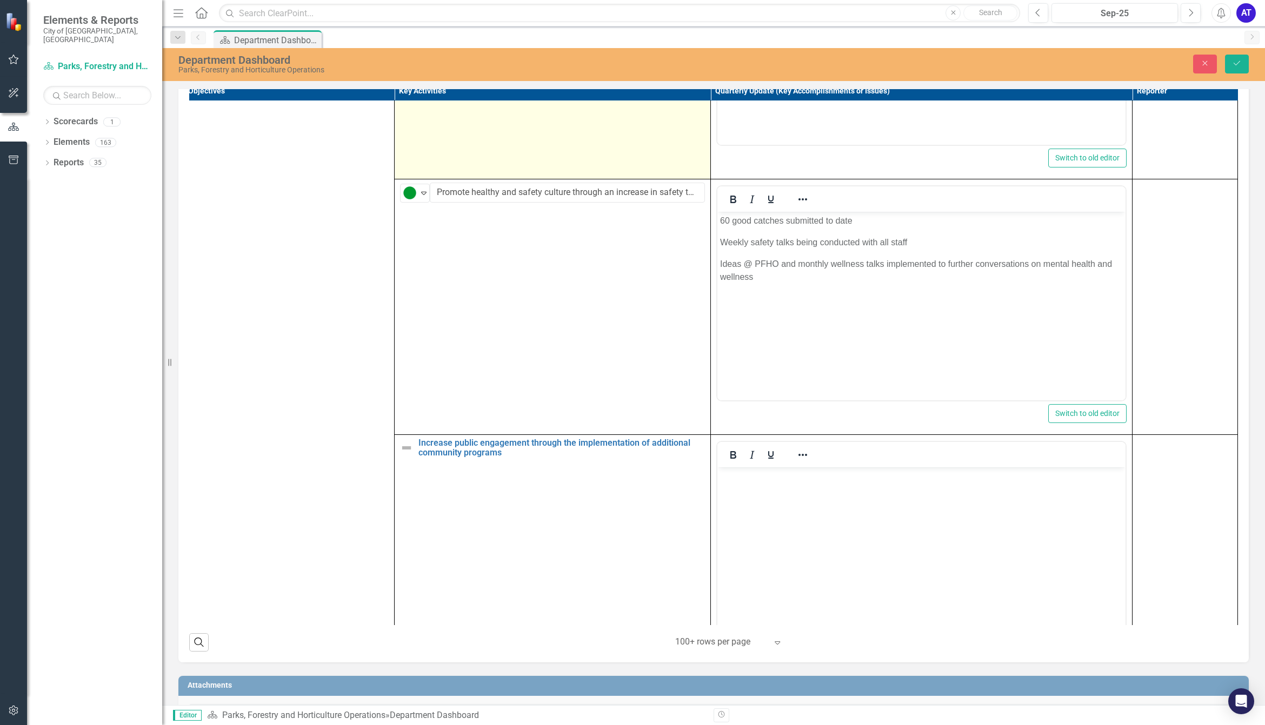
scroll to position [0, 0]
click at [769, 498] on body "Rich Text Area. Press ALT-0 for help." at bounding box center [921, 548] width 408 height 162
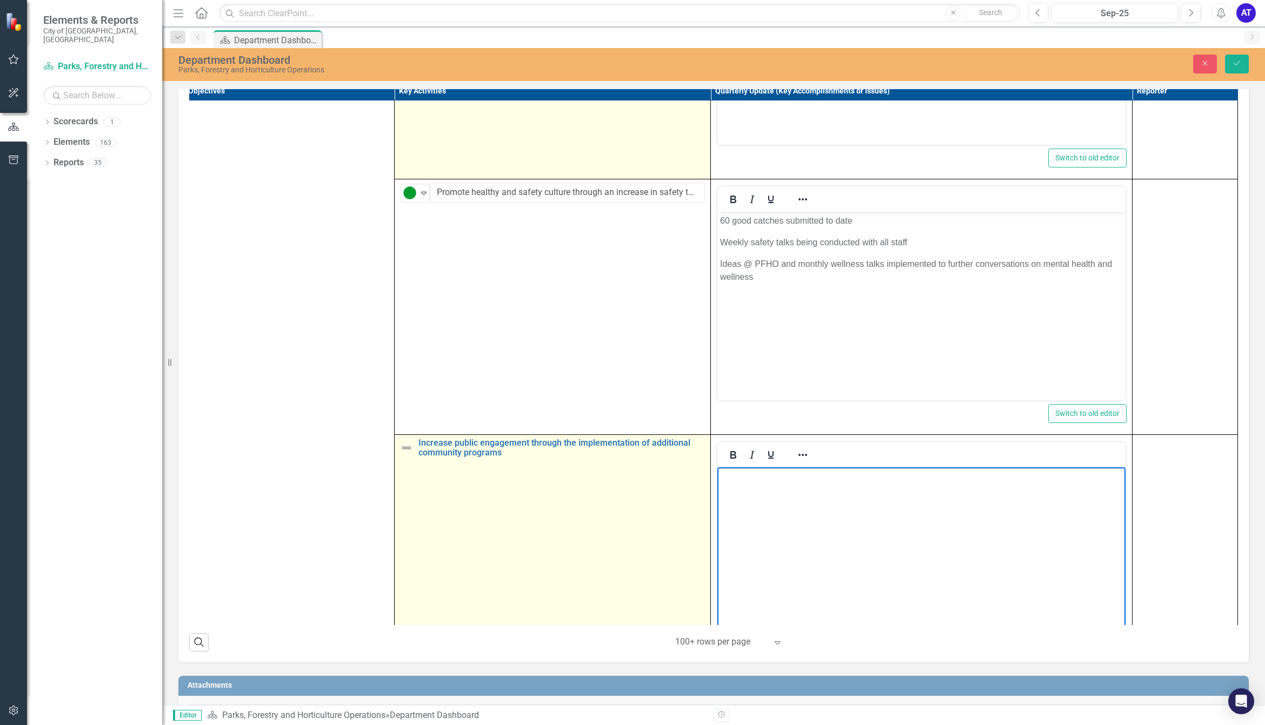
click at [400, 455] on img at bounding box center [406, 448] width 13 height 13
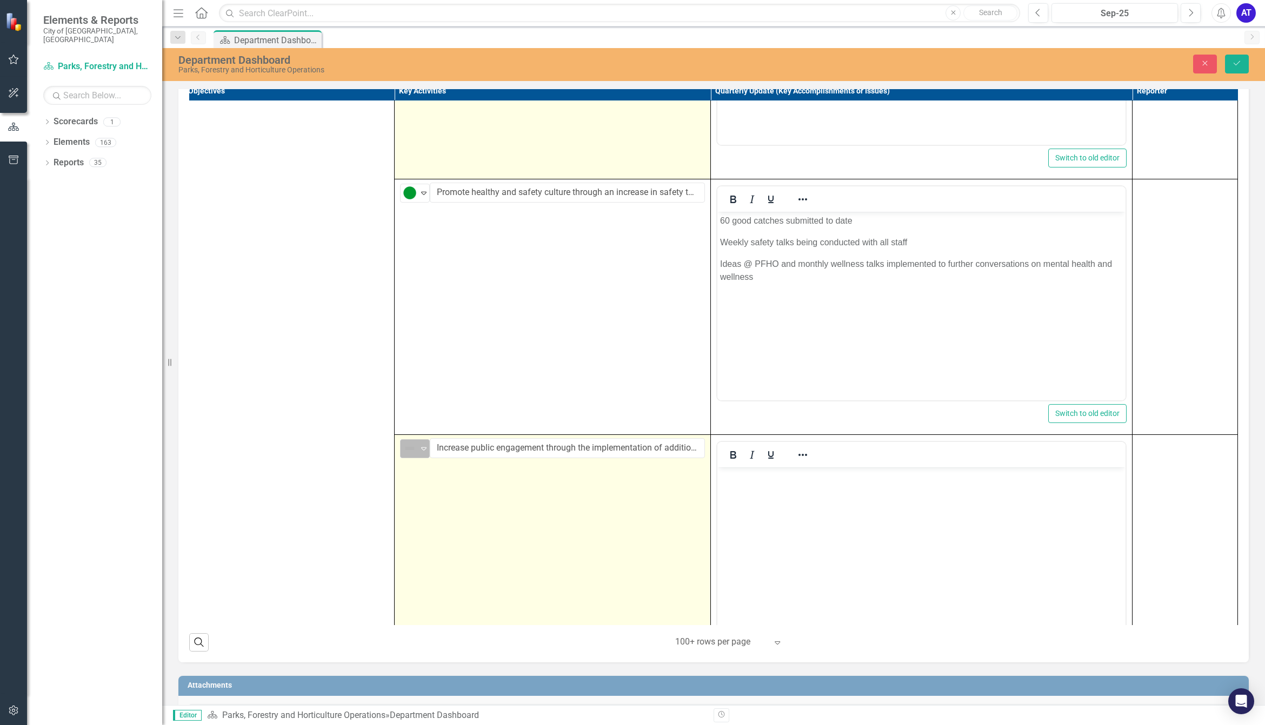
click at [403, 455] on img at bounding box center [409, 448] width 13 height 13
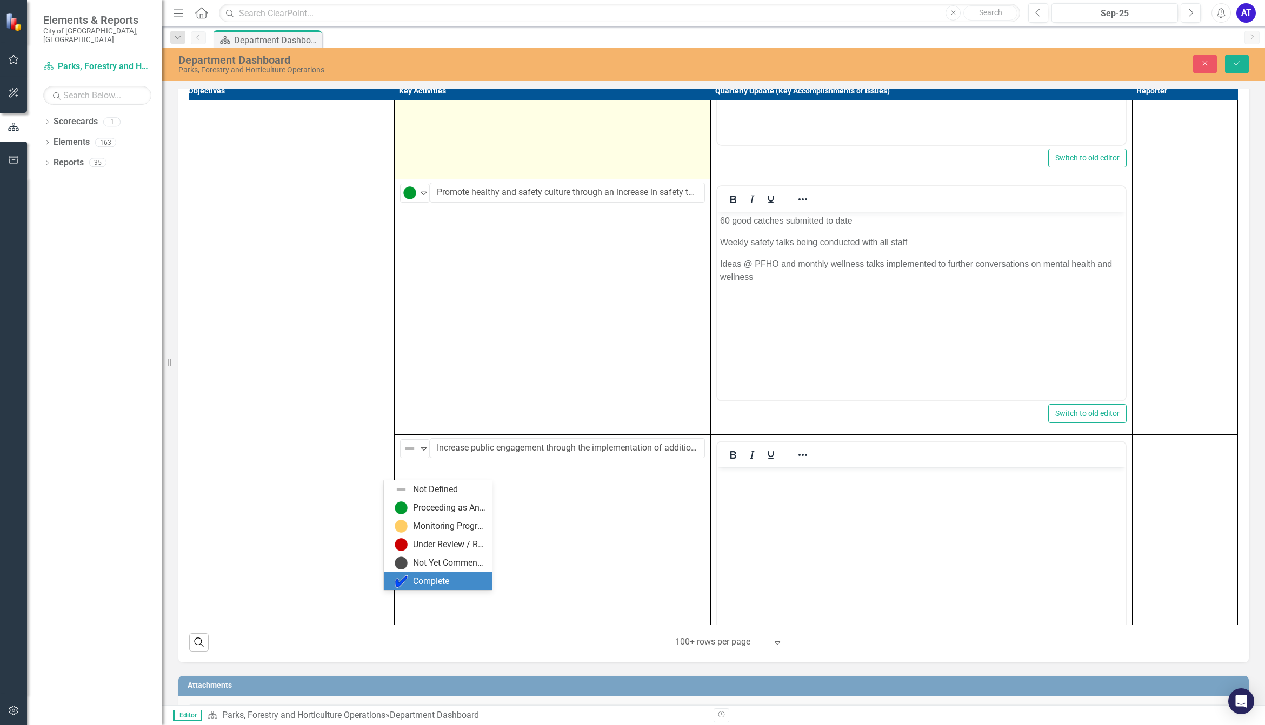
click at [423, 498] on div "Complete" at bounding box center [431, 582] width 36 height 12
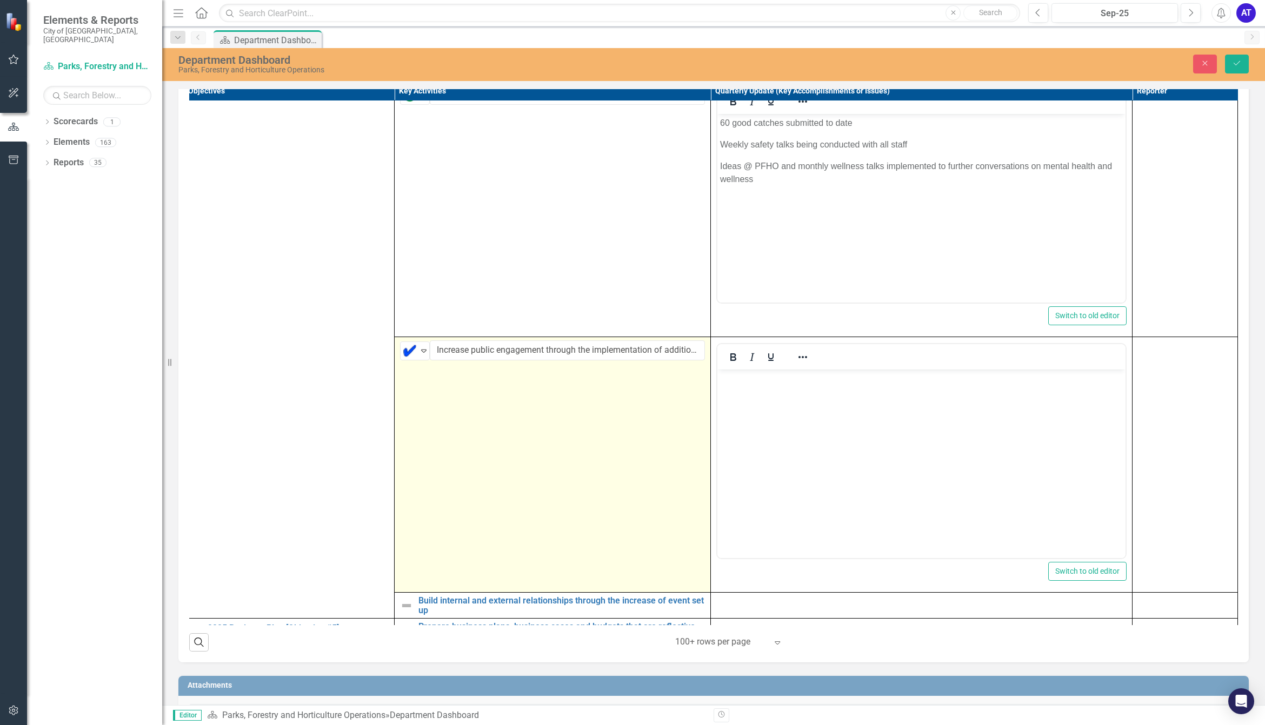
scroll to position [3354, 22]
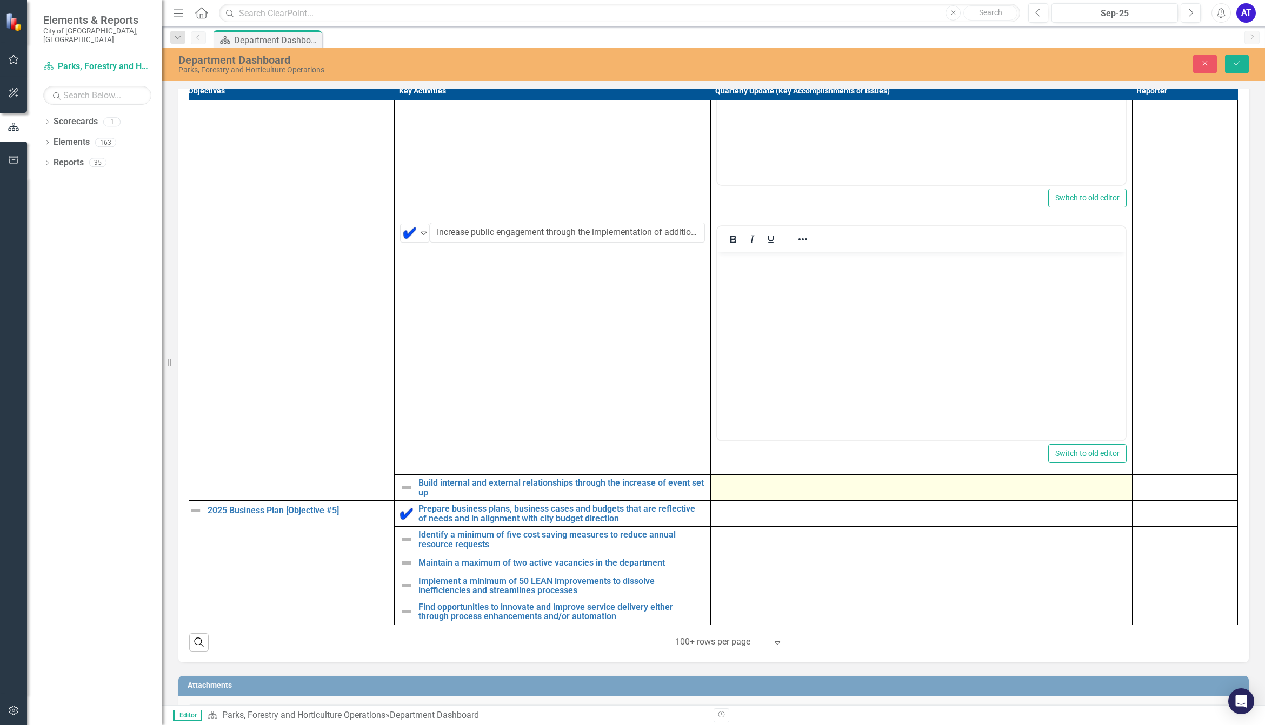
click at [795, 491] on div at bounding box center [921, 484] width 410 height 13
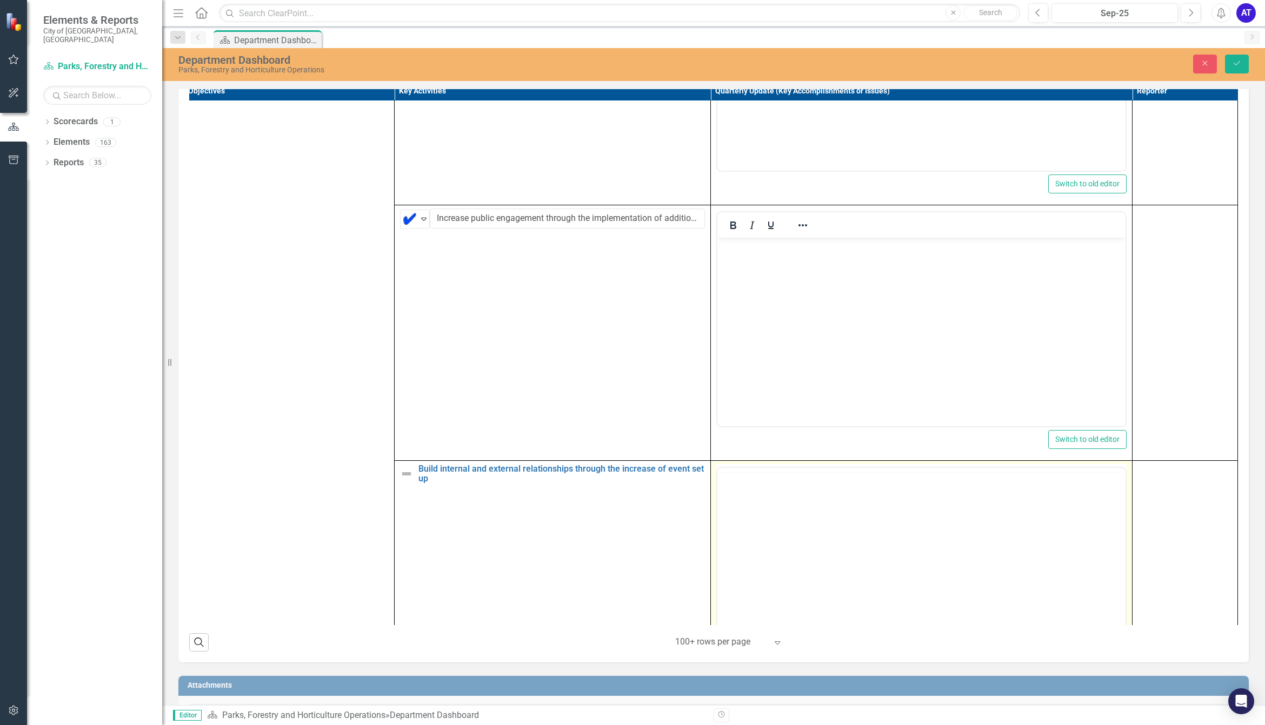
scroll to position [0, 0]
click at [810, 498] on body "Rich Text Area. Press ALT-0 for help." at bounding box center [921, 574] width 408 height 162
click at [818, 498] on body "Rich Text Area. Press ALT-0 for help." at bounding box center [921, 574] width 408 height 162
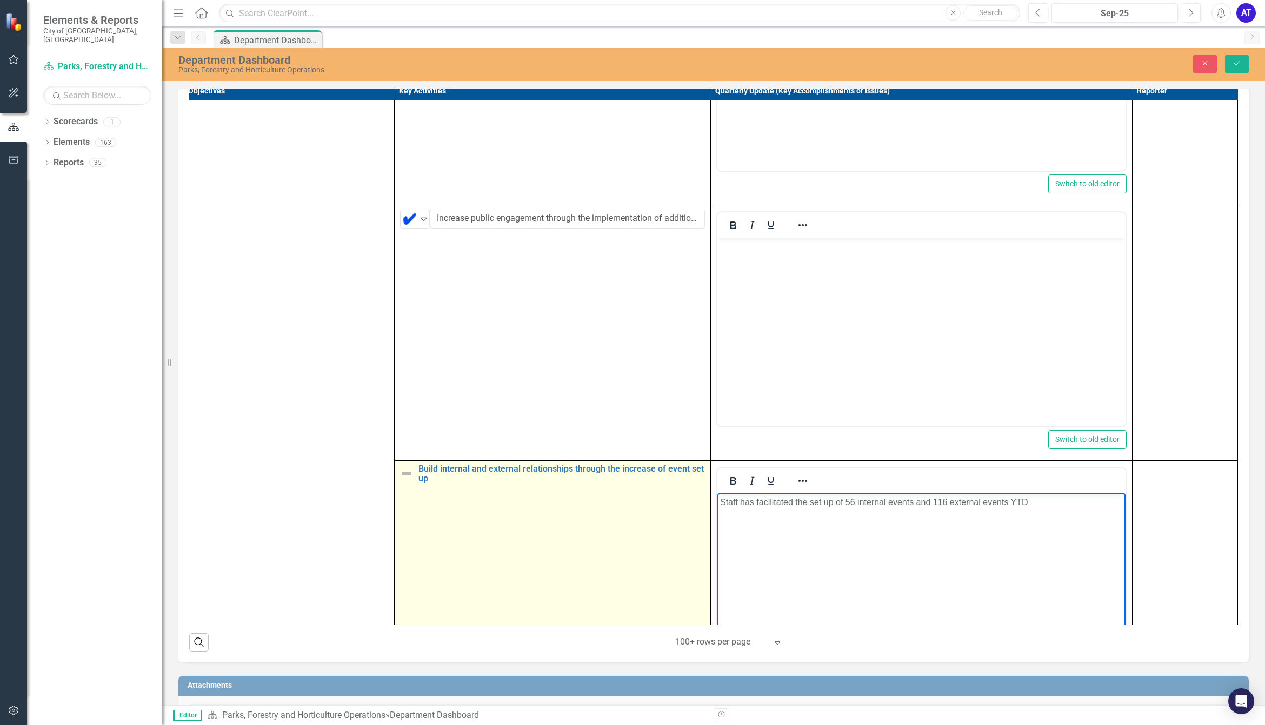
click at [400, 483] on div "Build internal and external relationships through the increase of event set up" at bounding box center [552, 473] width 305 height 19
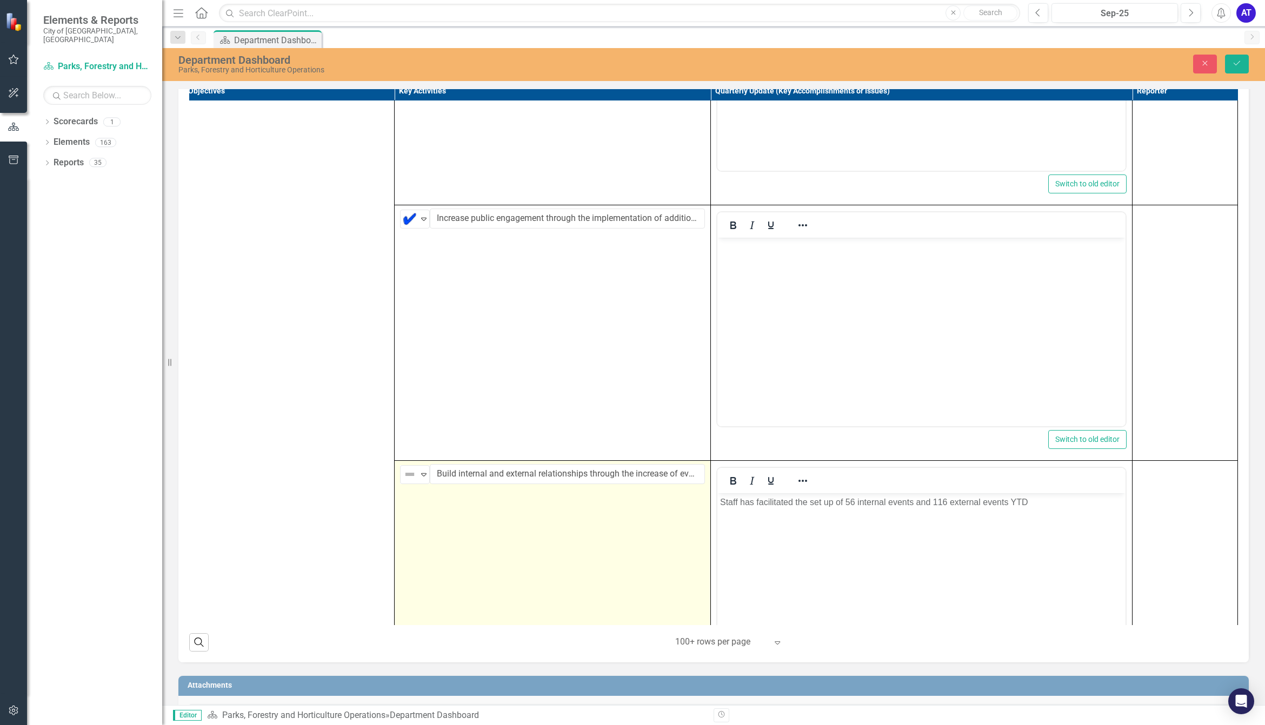
click at [403, 481] on img at bounding box center [409, 474] width 13 height 13
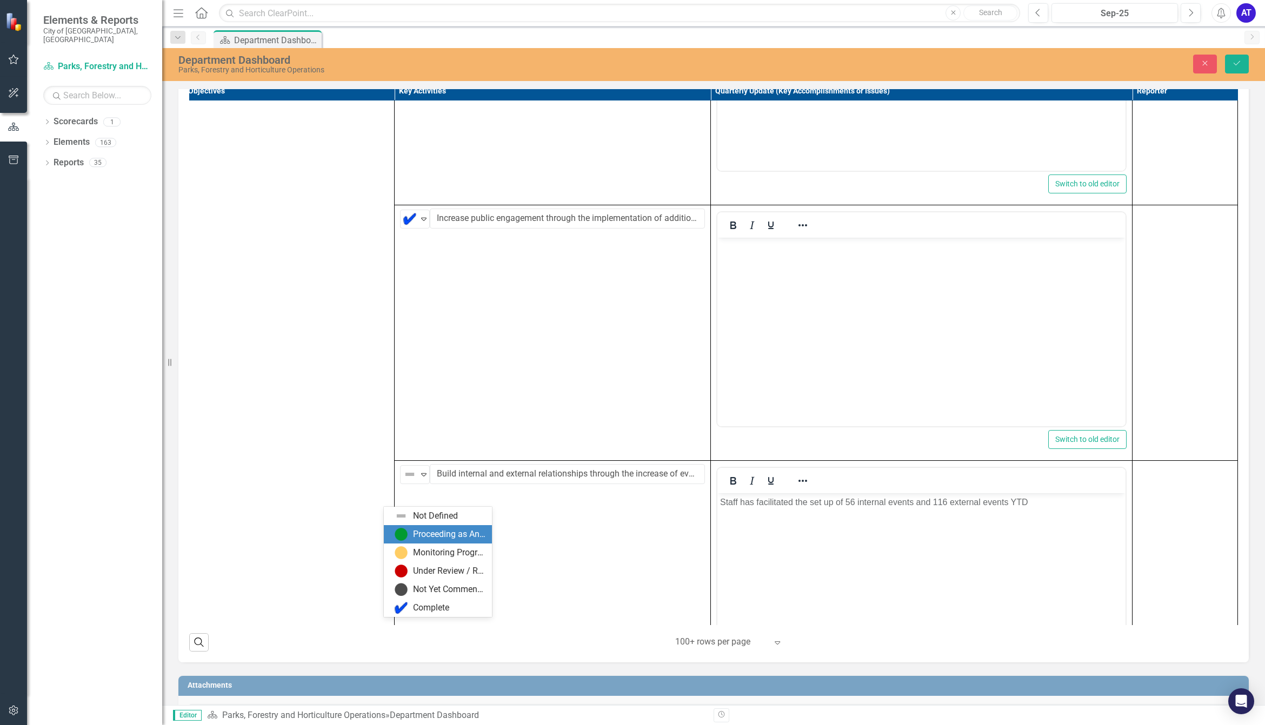
click at [414, 498] on div "Proceeding as Anticipated" at bounding box center [449, 535] width 72 height 12
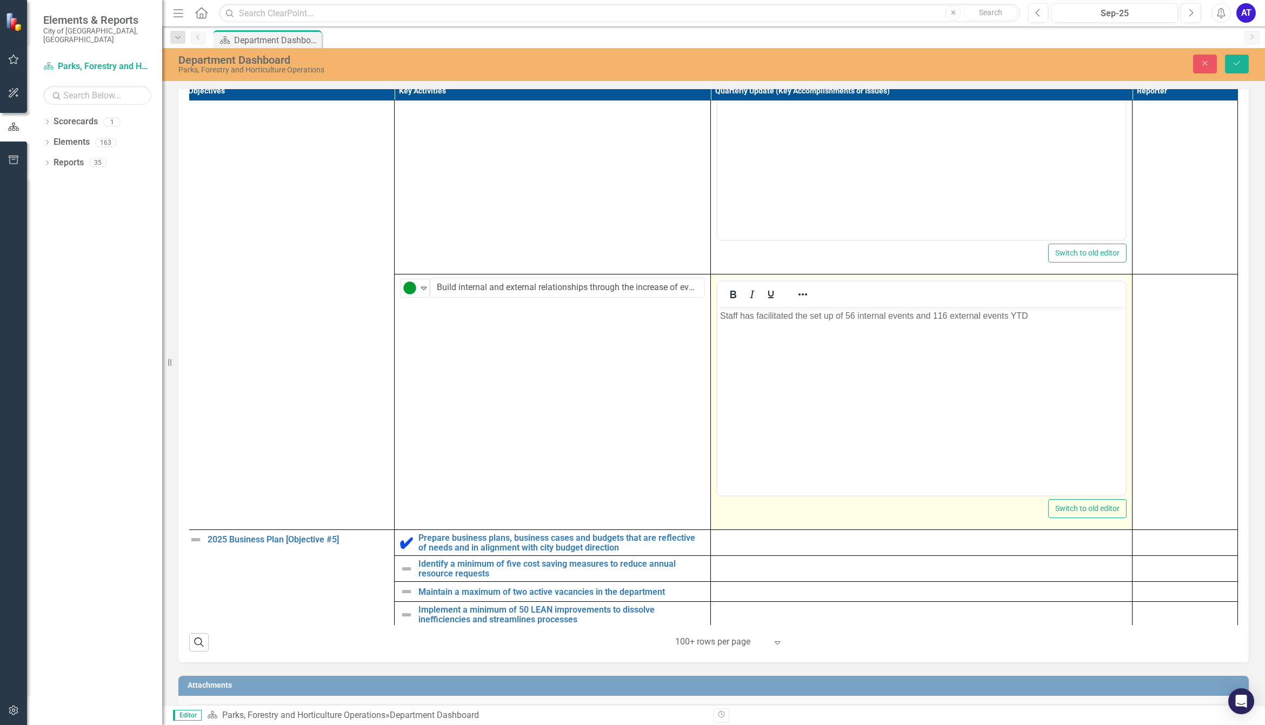
scroll to position [3585, 22]
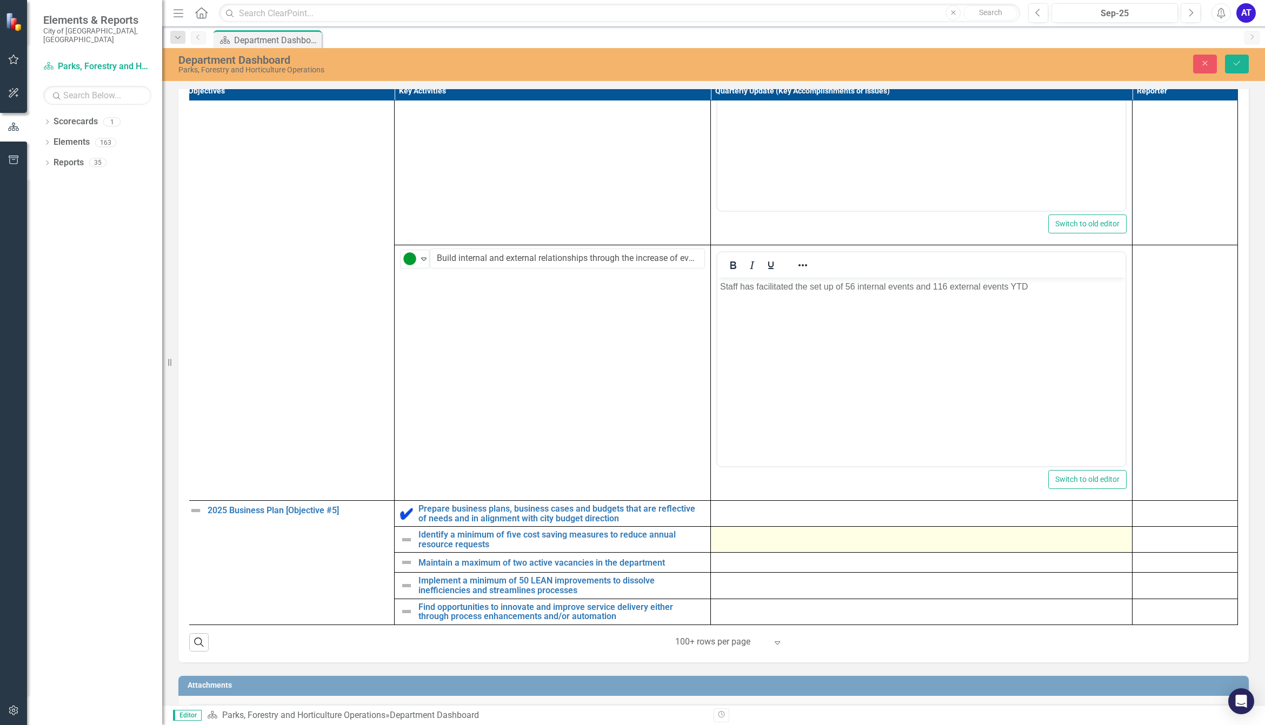
click at [769, 498] on div at bounding box center [921, 536] width 410 height 13
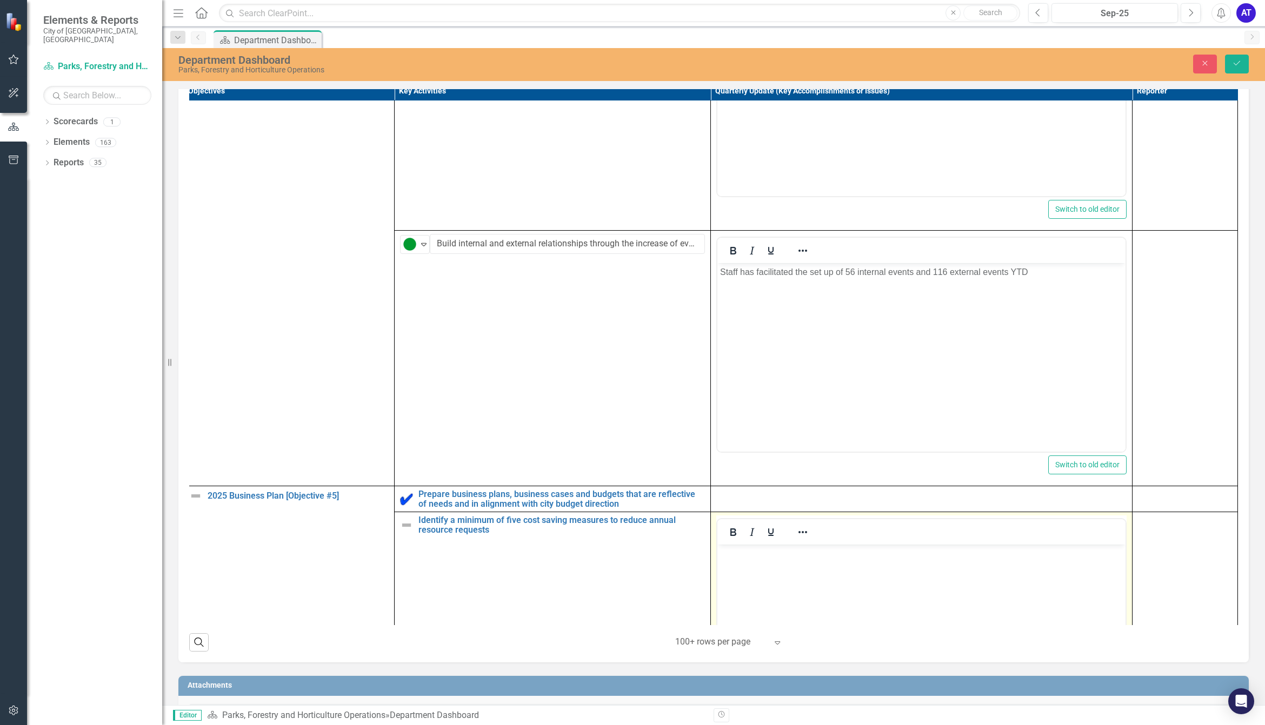
scroll to position [0, 0]
click at [736, 498] on body "Rich Text Area. Press ALT-0 for help." at bounding box center [921, 626] width 408 height 162
click at [854, 498] on body "Rich Text Area. Press ALT-0 for help." at bounding box center [921, 626] width 408 height 162
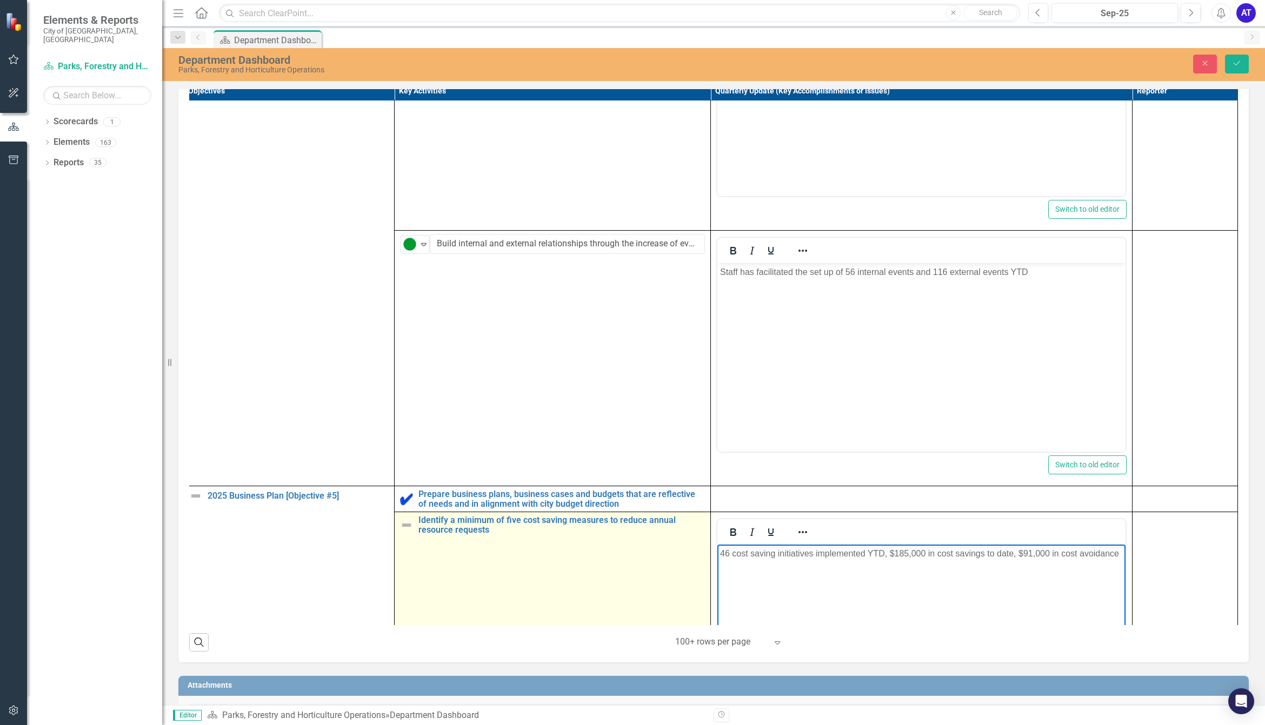
click at [400, 498] on img at bounding box center [406, 525] width 13 height 13
click at [403, 498] on img at bounding box center [409, 526] width 13 height 13
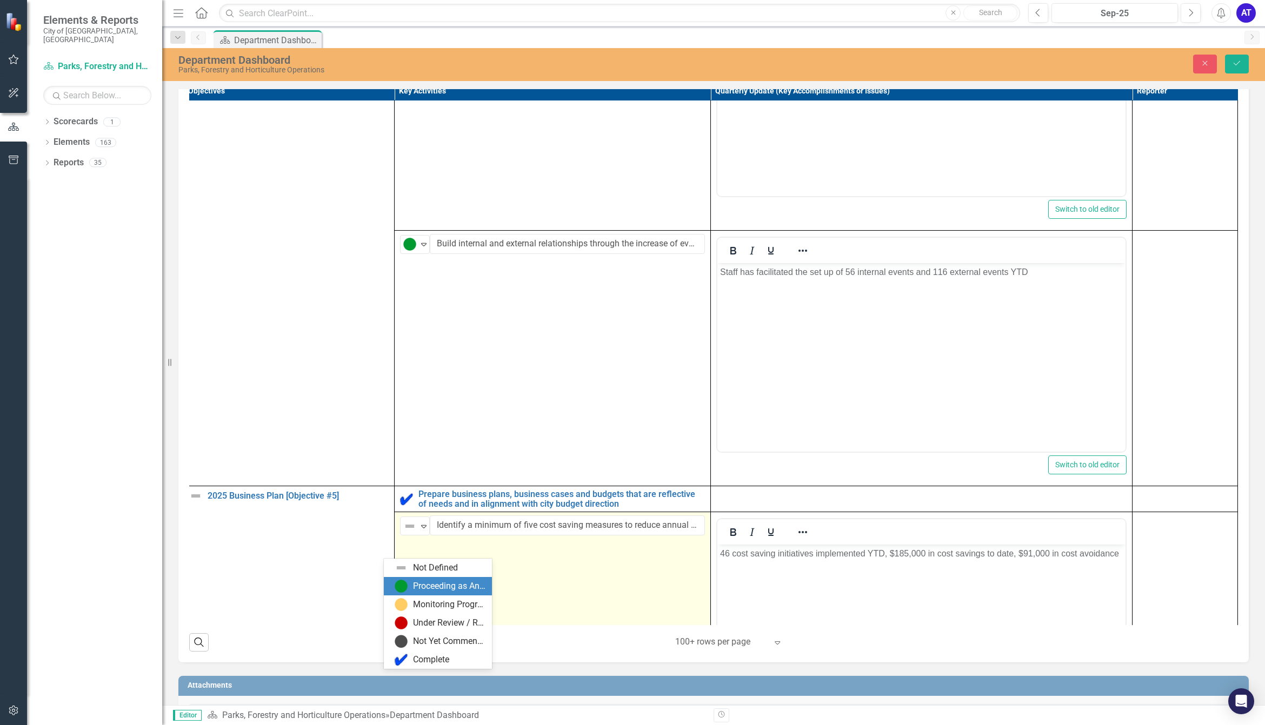
drag, startPoint x: 423, startPoint y: 584, endPoint x: 458, endPoint y: 582, distance: 35.2
click at [423, 498] on div "Proceeding as Anticipated" at bounding box center [449, 587] width 72 height 12
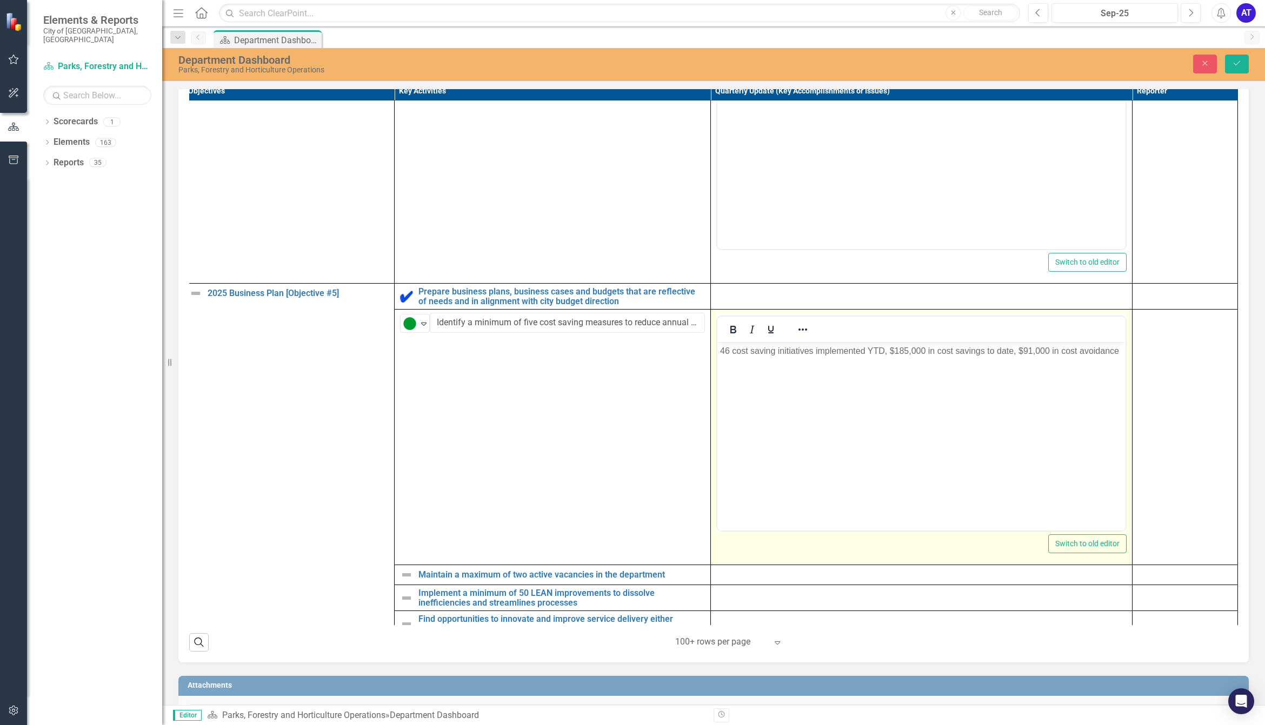
scroll to position [3815, 22]
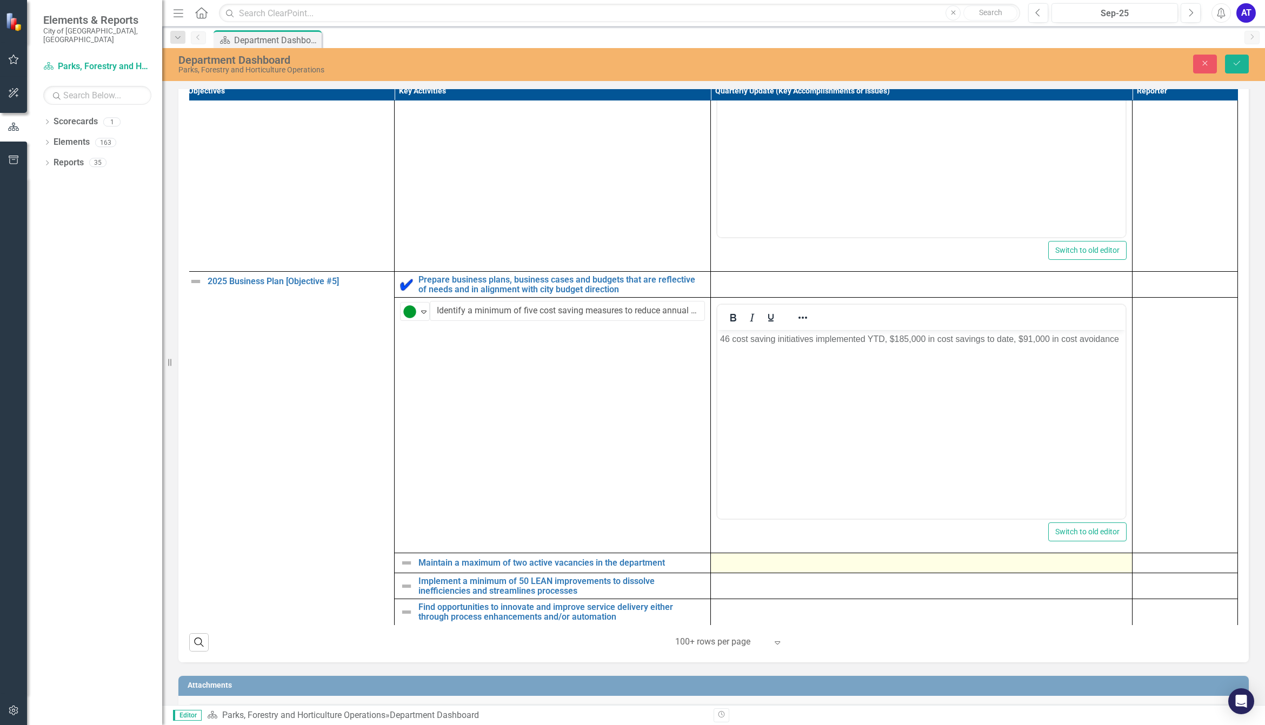
click at [736, 498] on div at bounding box center [921, 563] width 410 height 13
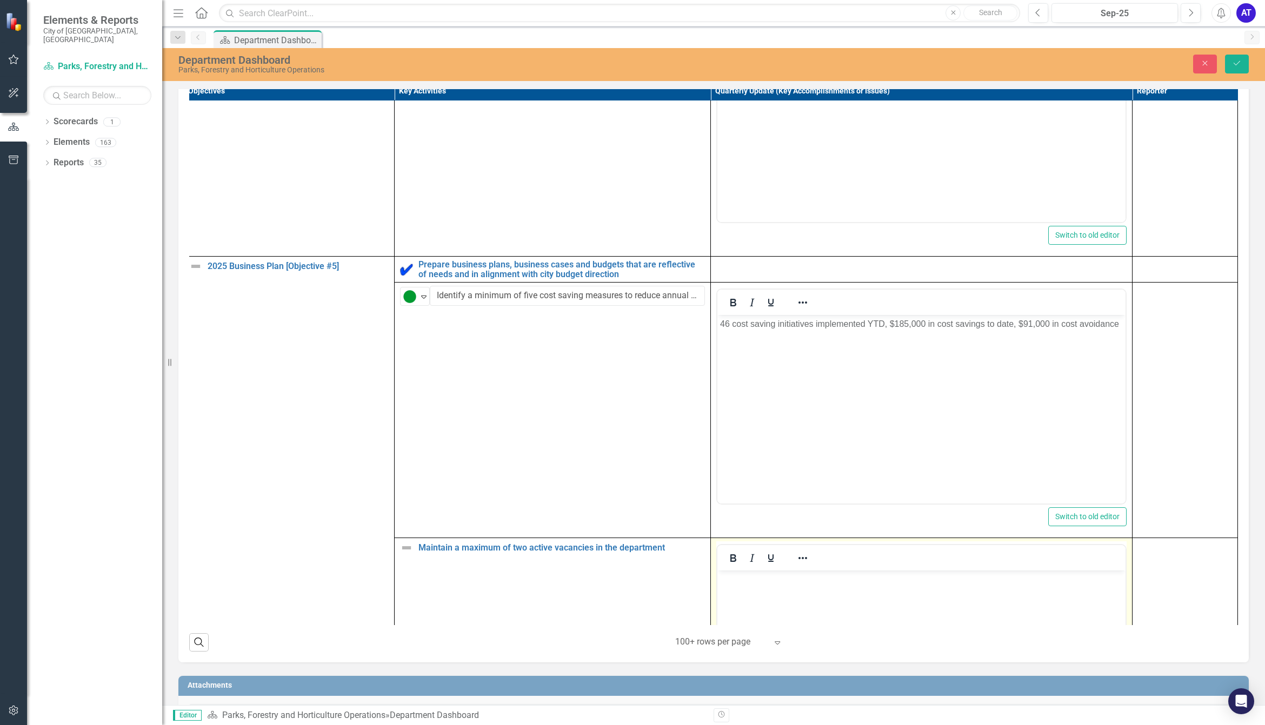
scroll to position [0, 0]
drag, startPoint x: 1454, startPoint y: 1164, endPoint x: 757, endPoint y: 588, distance: 905.0
click at [757, 498] on body "Rich Text Area. Press ALT-0 for help." at bounding box center [921, 652] width 408 height 162
click at [770, 498] on body "Rich Text Area. Press ALT-0 for help." at bounding box center [921, 652] width 408 height 162
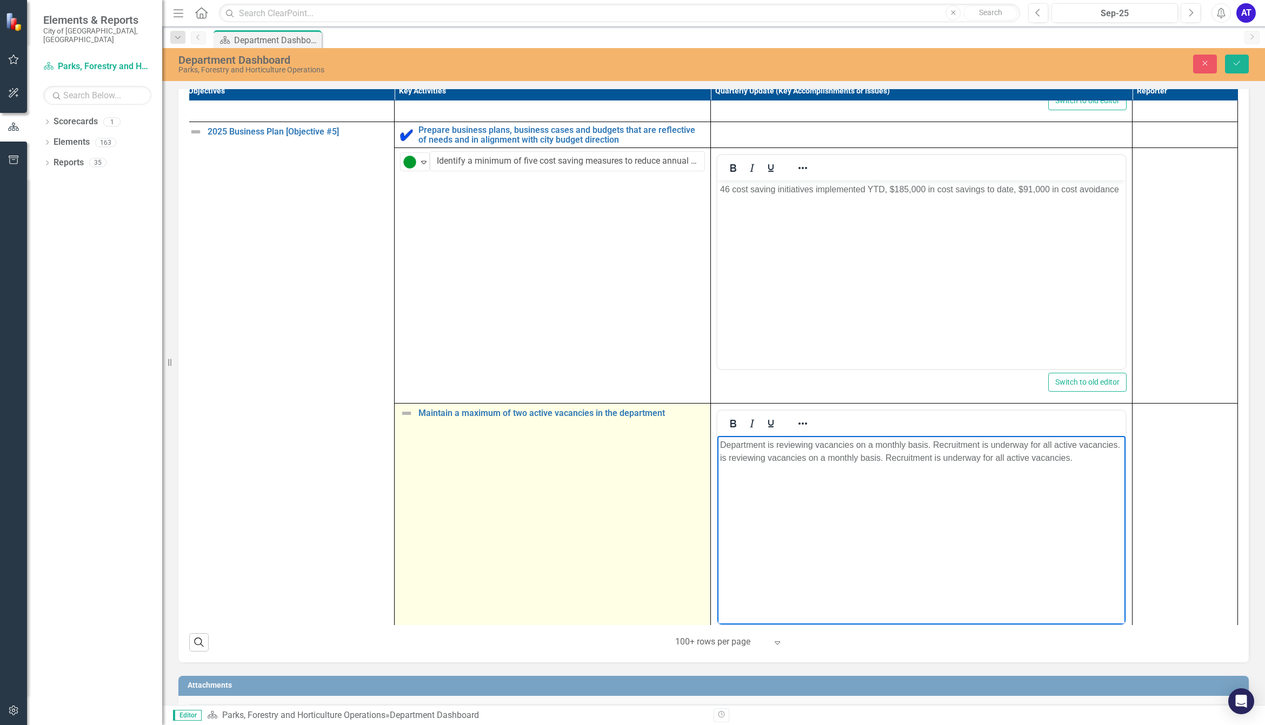
scroll to position [4017, 22]
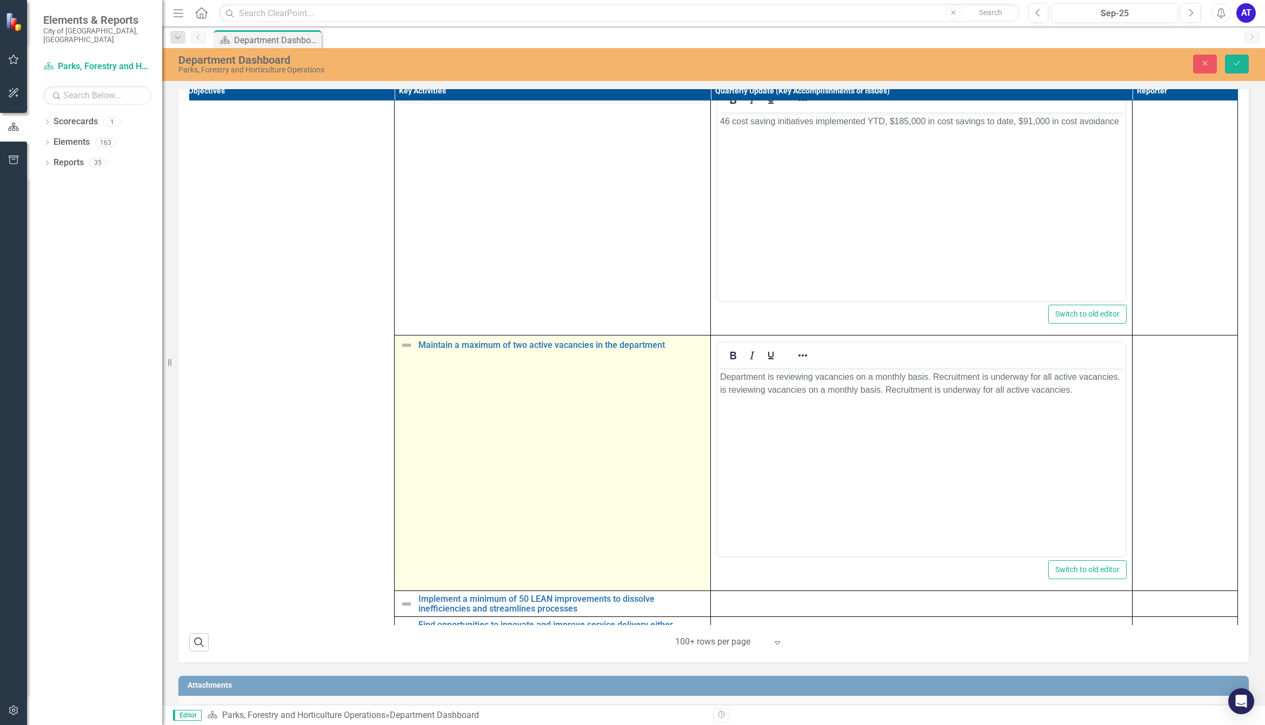
click at [400, 352] on img at bounding box center [406, 345] width 13 height 13
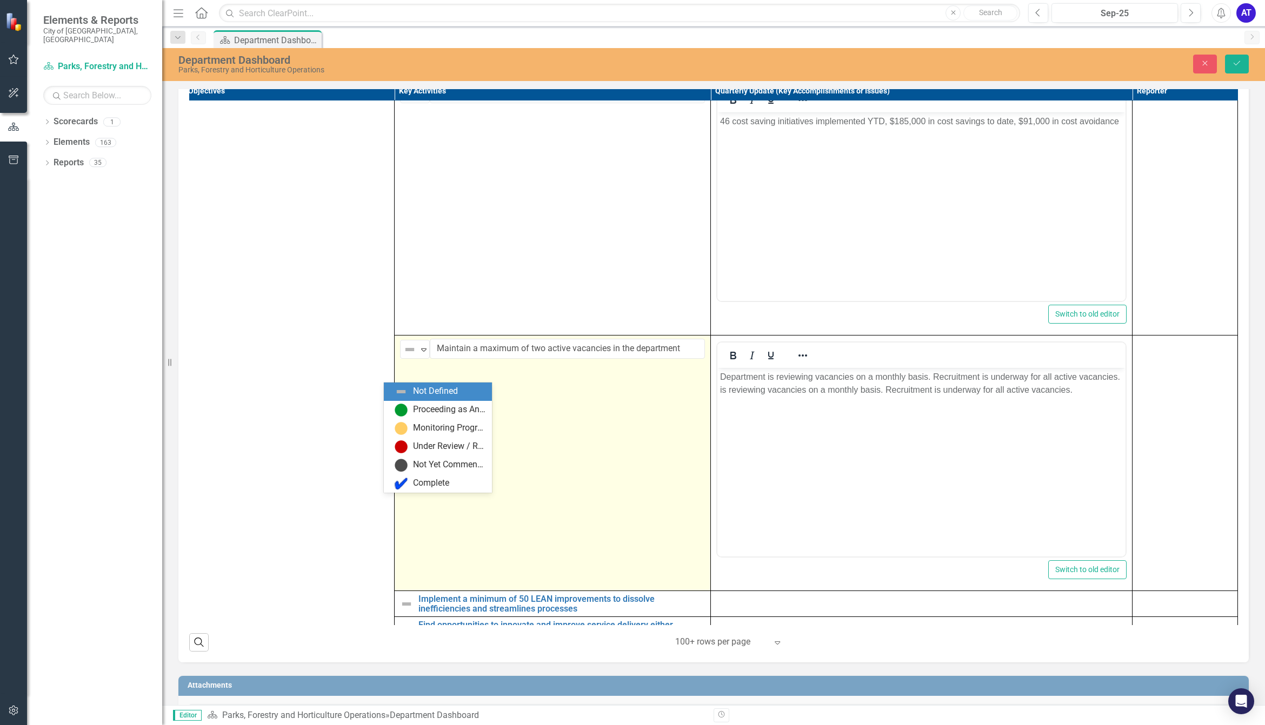
click at [400, 359] on div "Not Defined Expand" at bounding box center [415, 349] width 30 height 19
click at [415, 416] on div "Proceeding as Anticipated" at bounding box center [449, 410] width 72 height 12
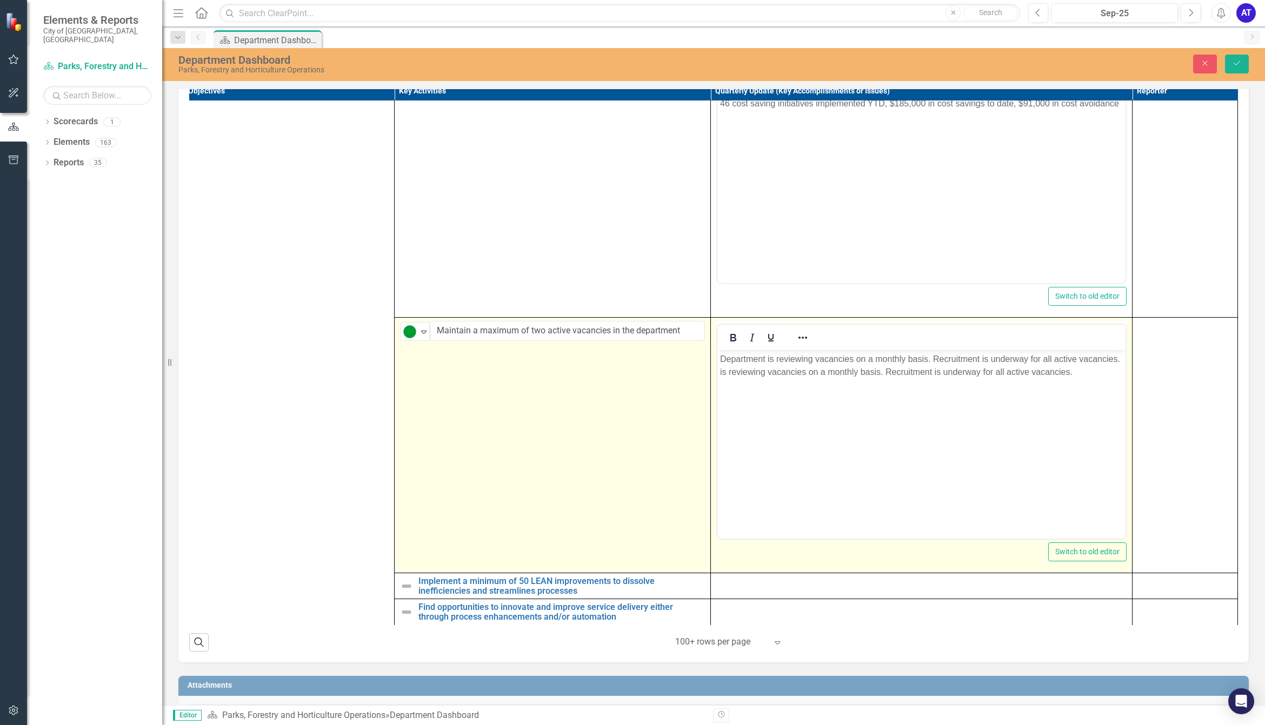
scroll to position [4050, 22]
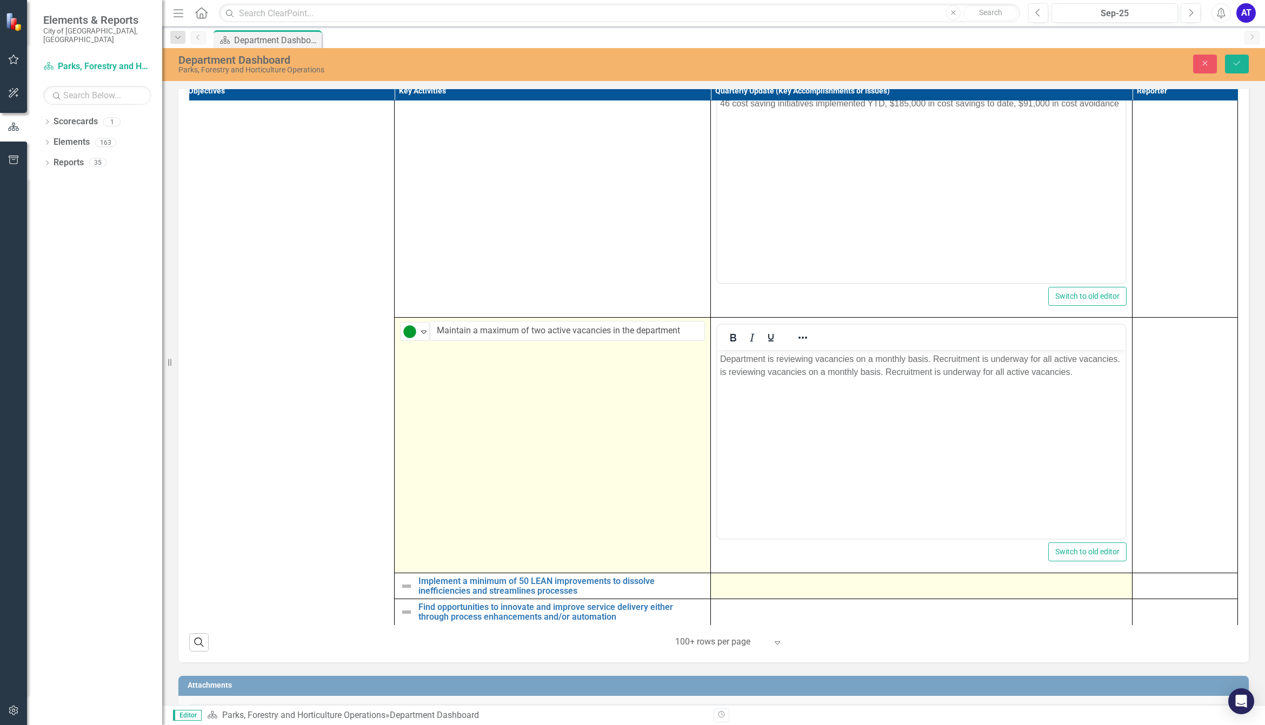
click at [788, 498] on div at bounding box center [921, 583] width 410 height 13
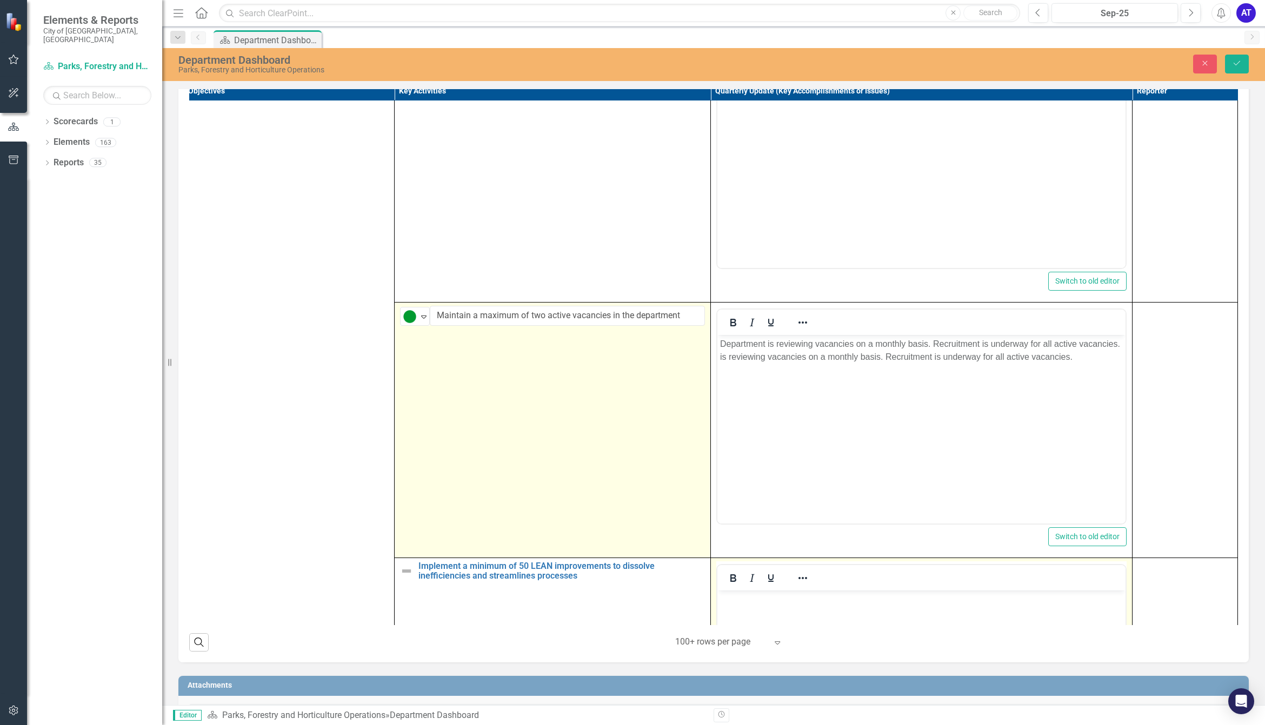
scroll to position [0, 0]
click at [758, 498] on p "Rich Text Area. Press ALT-0 for help." at bounding box center [921, 600] width 403 height 13
click at [763, 498] on p "Rich Text Area. Press ALT-0 for help." at bounding box center [921, 600] width 403 height 13
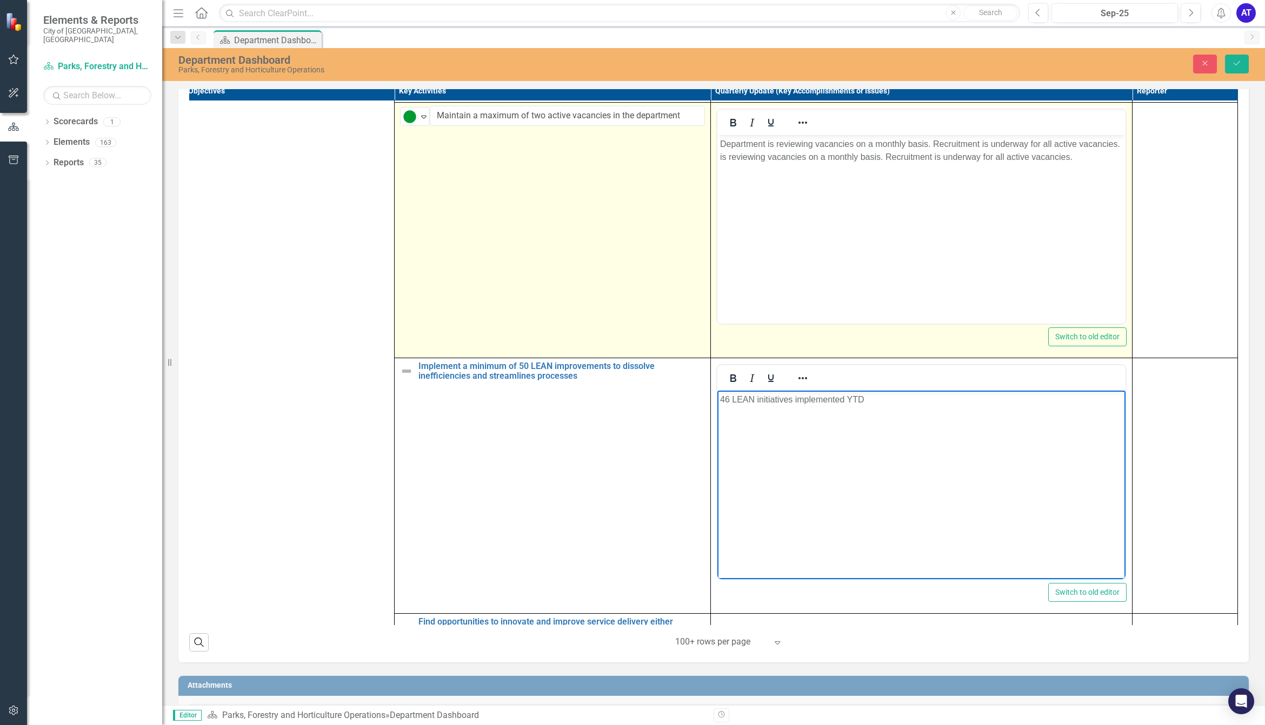
scroll to position [4280, 21]
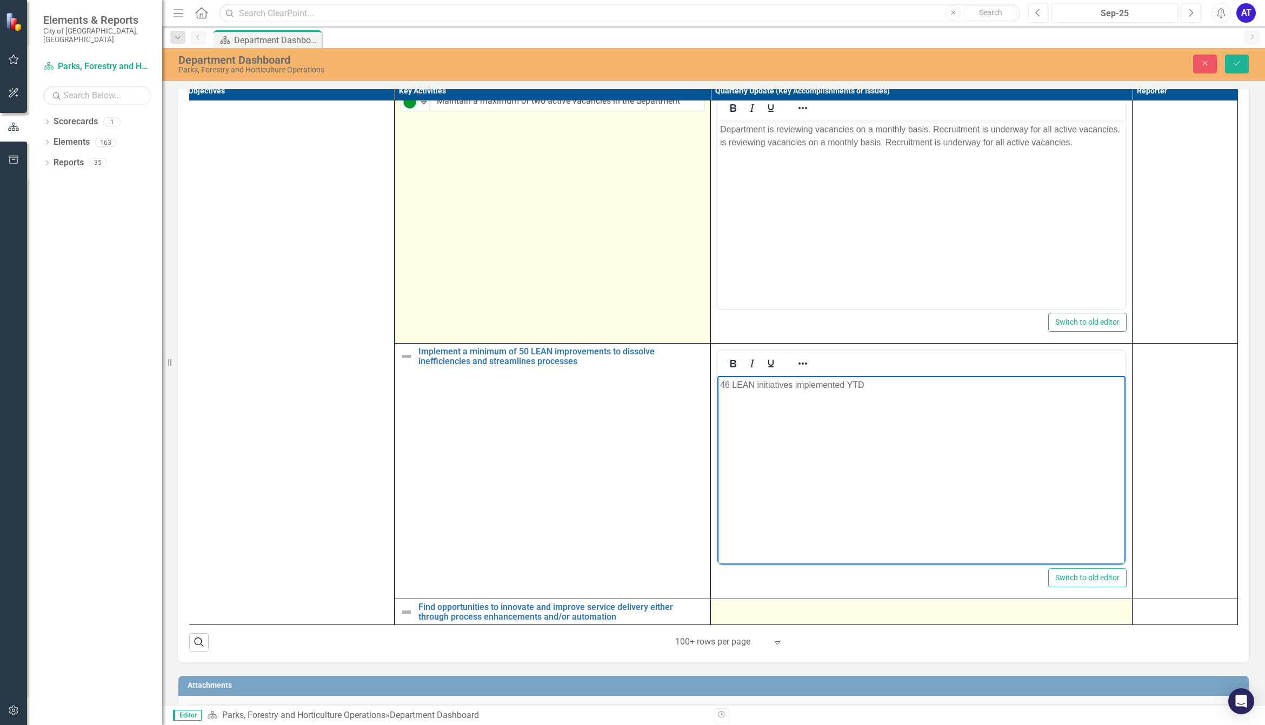
click at [733, 498] on td at bounding box center [922, 613] width 422 height 26
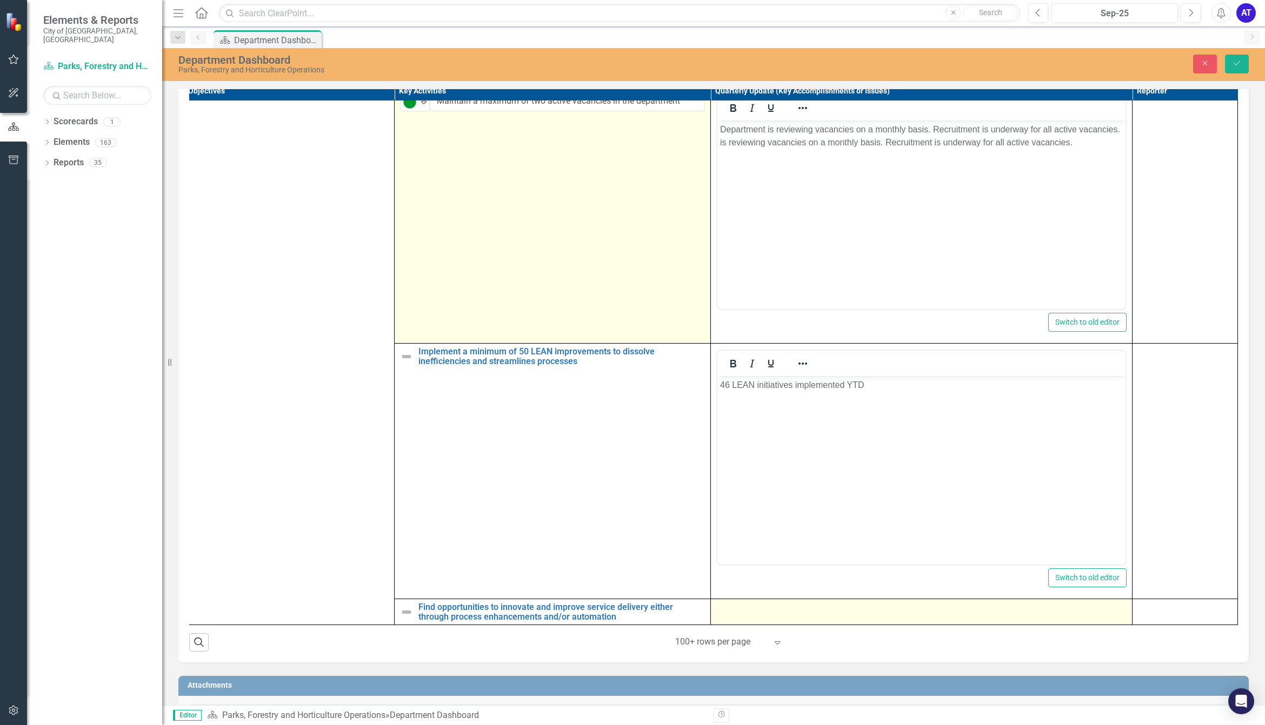
click at [733, 498] on td at bounding box center [922, 613] width 422 height 26
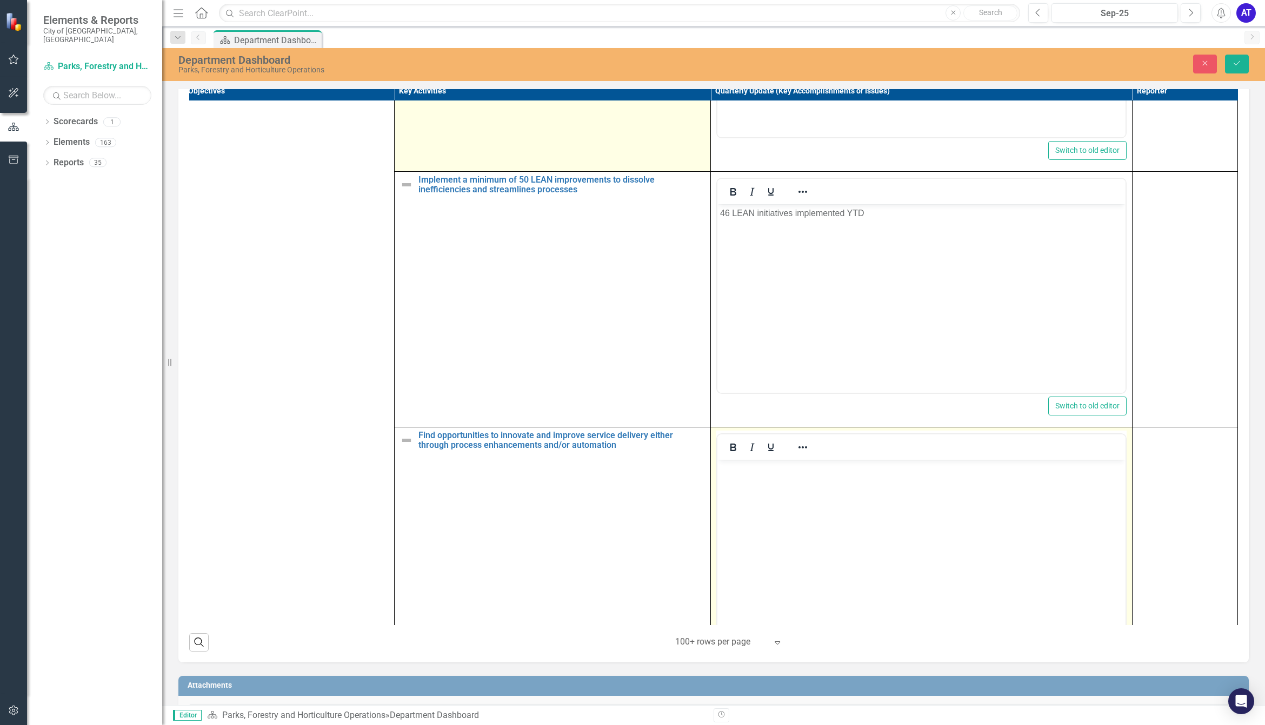
scroll to position [4510, 21]
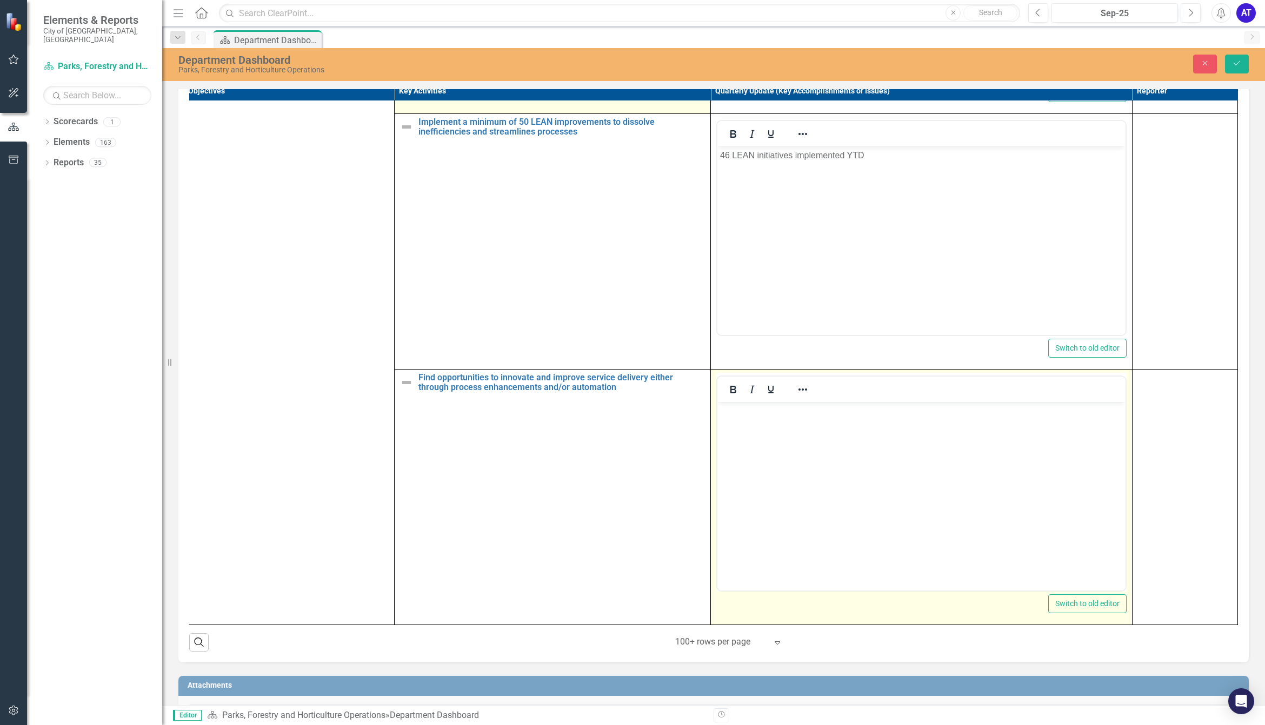
click at [753, 498] on body "Rich Text Area. Press ALT-0 for help." at bounding box center [921, 483] width 408 height 162
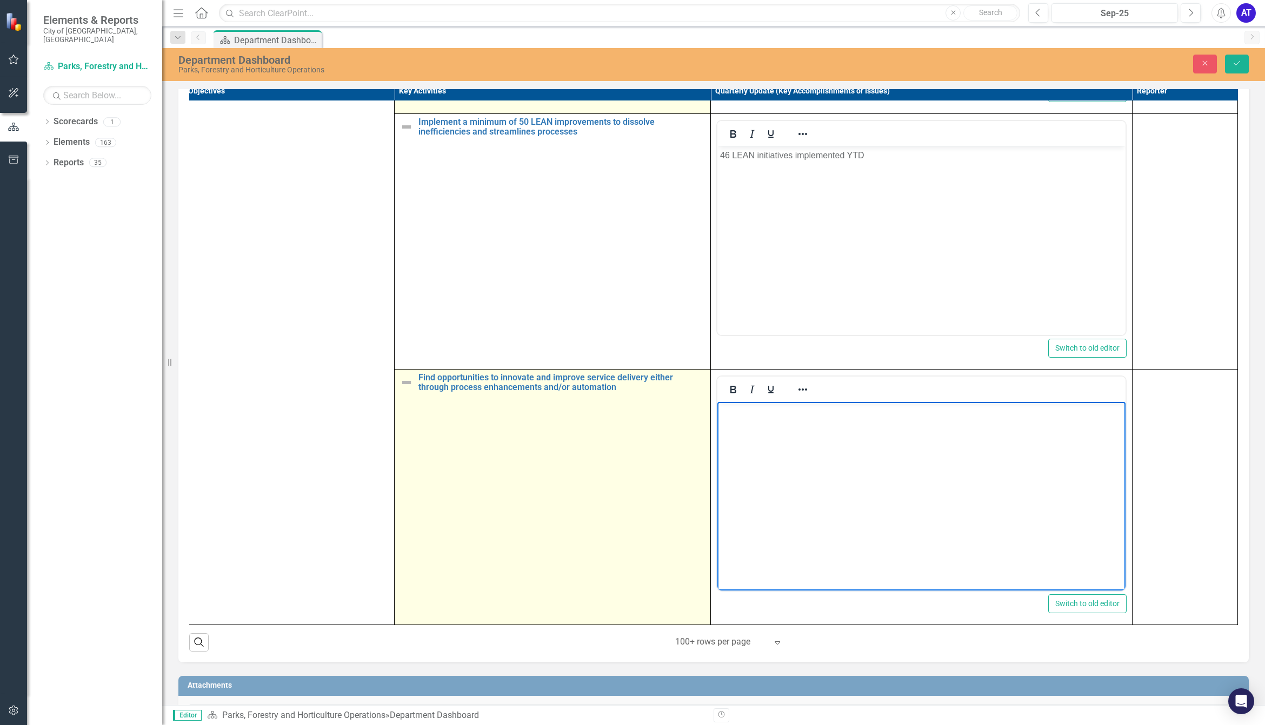
click at [400, 389] on img at bounding box center [406, 382] width 13 height 13
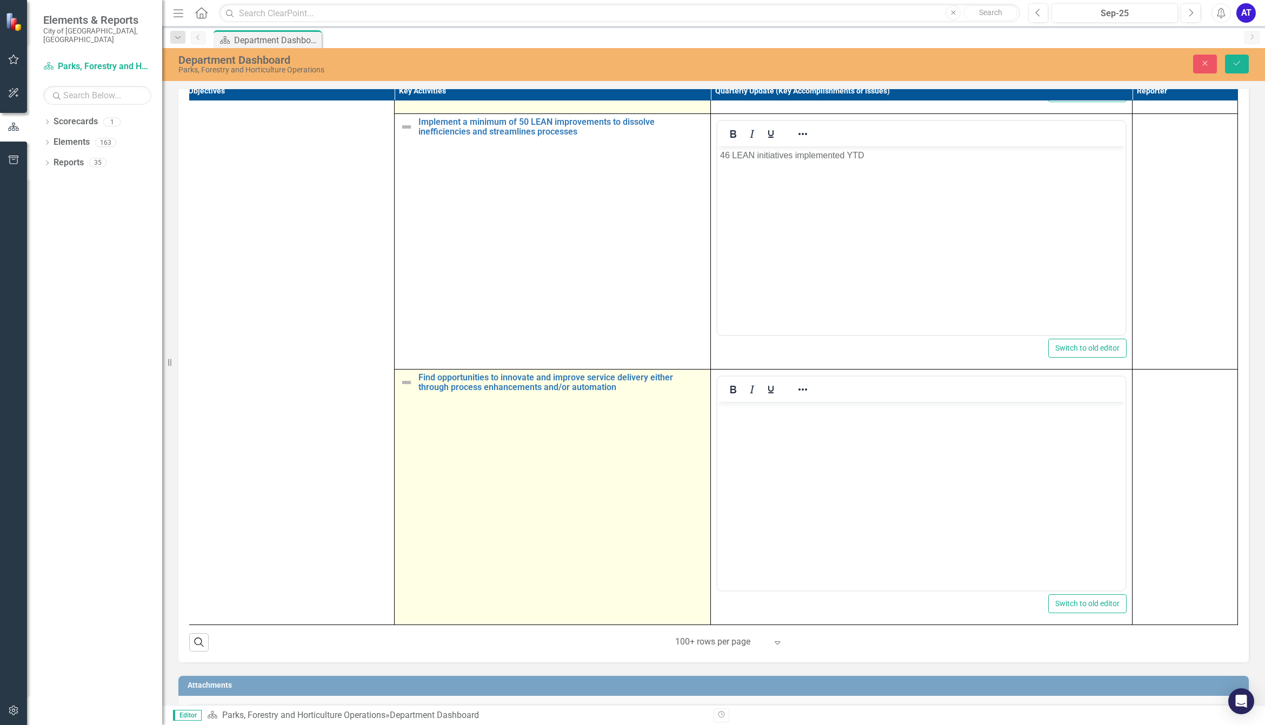
click at [400, 389] on img at bounding box center [406, 382] width 13 height 13
click at [403, 390] on img at bounding box center [409, 383] width 13 height 13
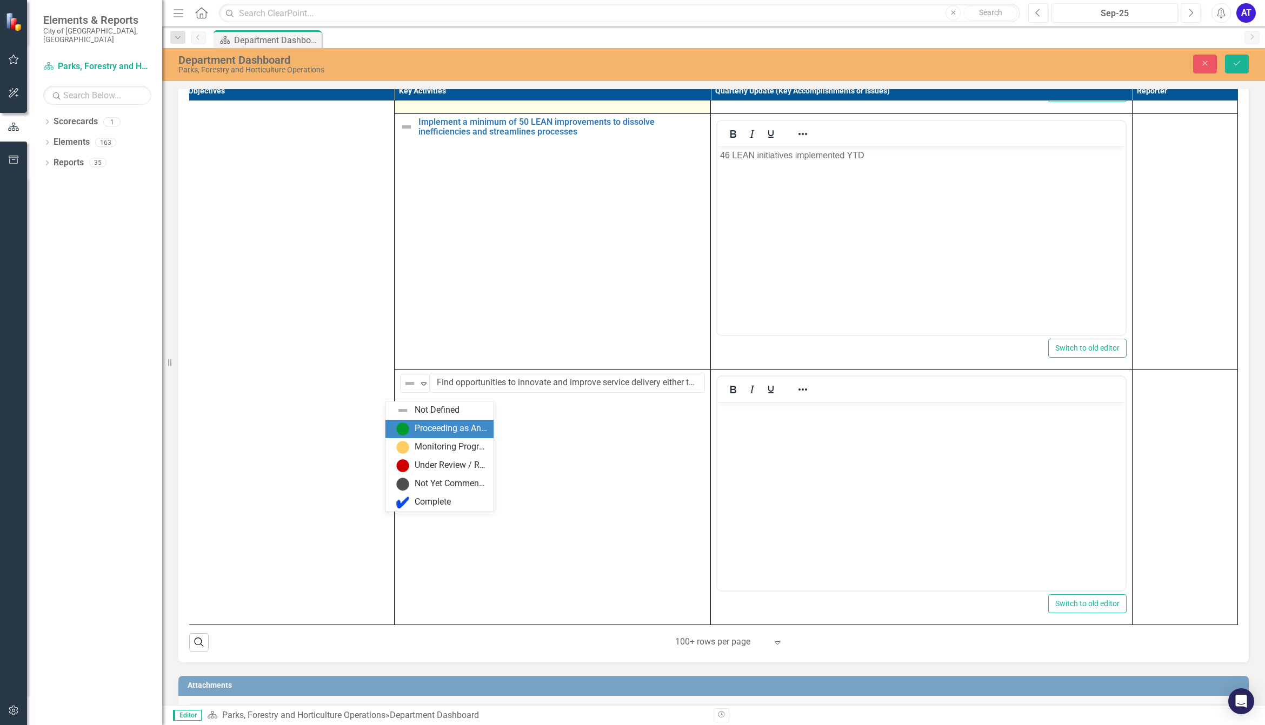
click at [434, 430] on div "Proceeding as Anticipated" at bounding box center [451, 429] width 72 height 12
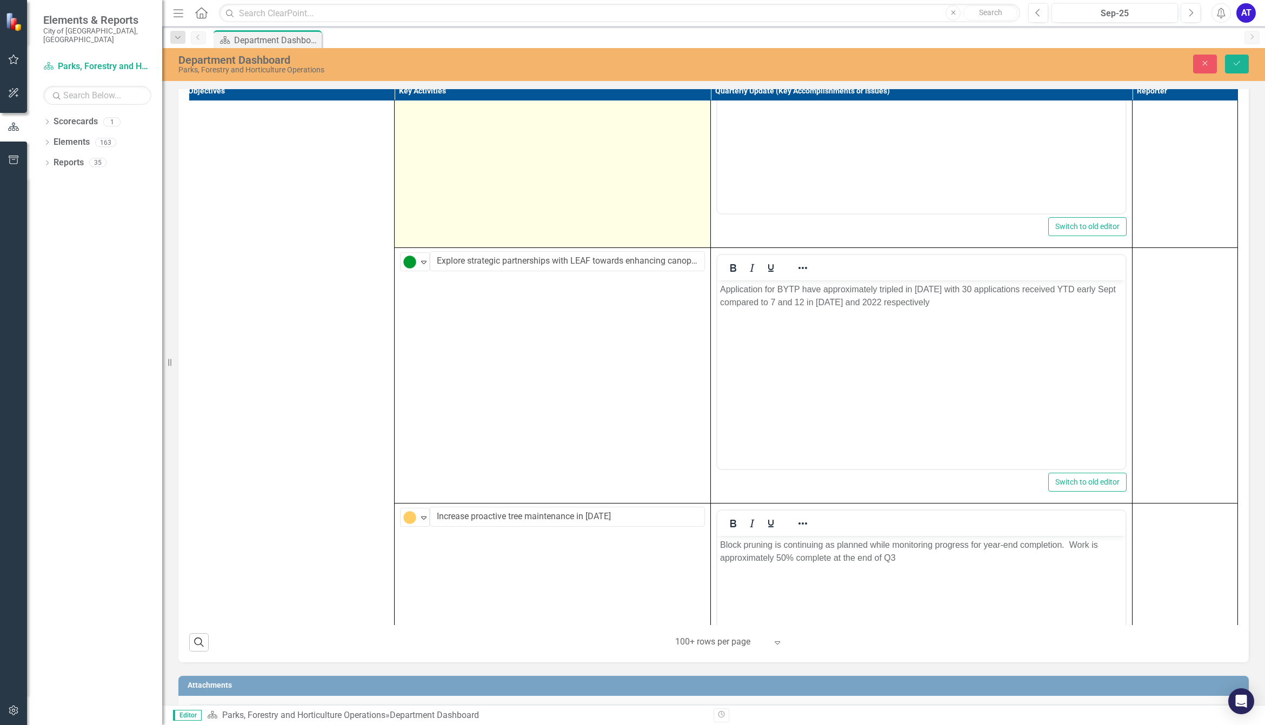
scroll to position [0, 22]
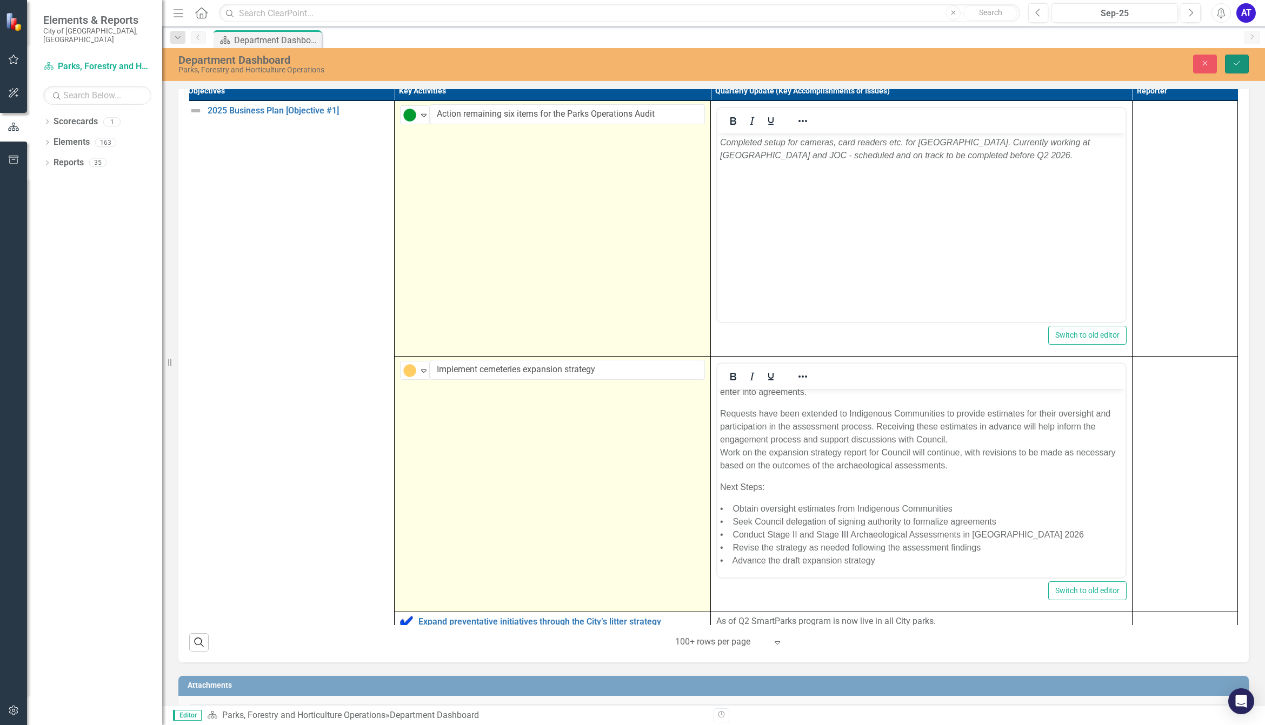
click at [1005, 69] on button "Save" at bounding box center [1237, 64] width 24 height 19
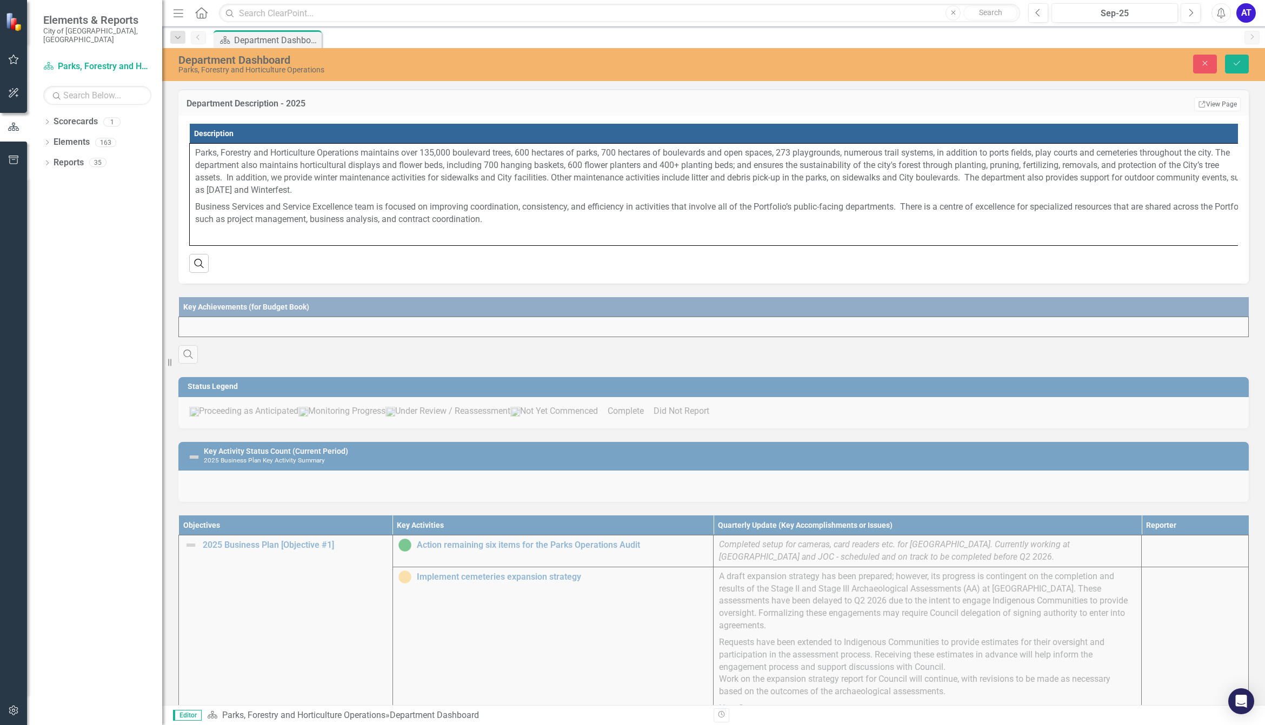
scroll to position [270, 0]
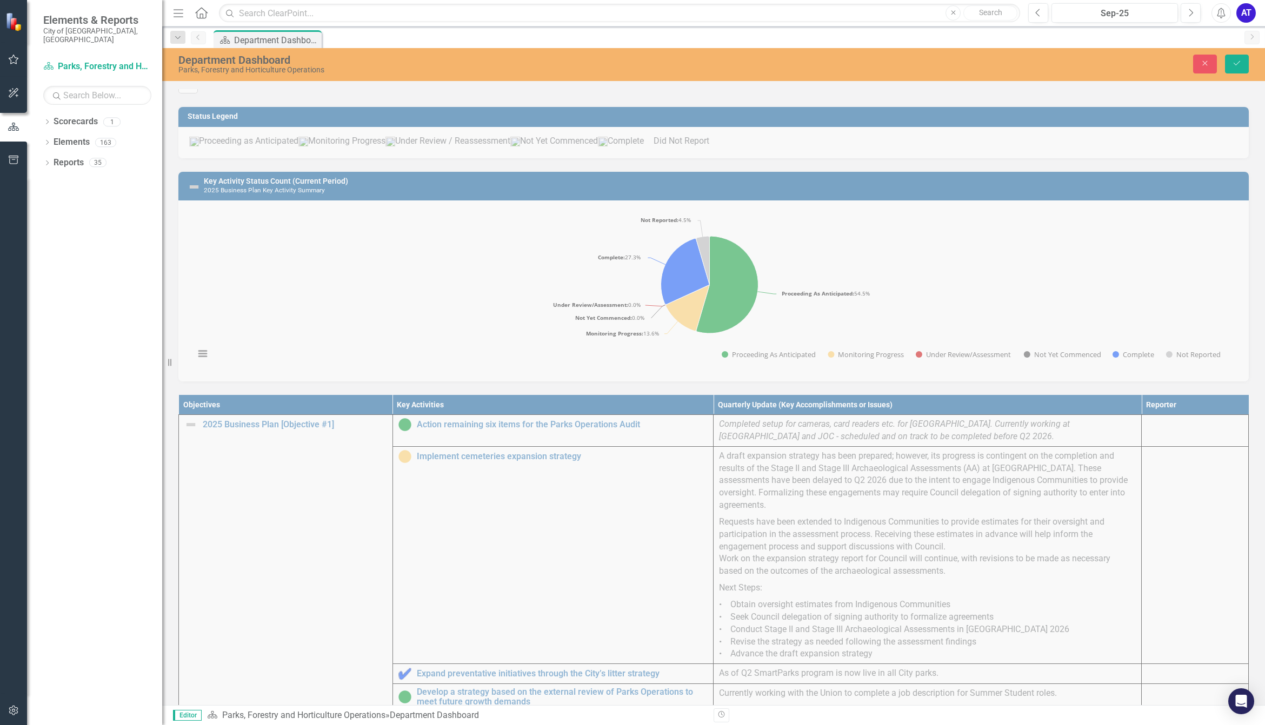
drag, startPoint x: 742, startPoint y: 66, endPoint x: 906, endPoint y: 92, distance: 165.2
click at [742, 66] on div "Parks, Forestry and Horticulture Operations" at bounding box center [480, 70] width 605 height 8
click at [611, 433] on div "Objectives Key Activities Quarterly Update (Key Accomplishments or Issues) Repo…" at bounding box center [713, 674] width 1087 height 584
click at [476, 498] on div "Objectives Key Activities Quarterly Update (Key Accomplishments or Issues) Repo…" at bounding box center [713, 674] width 1087 height 584
drag, startPoint x: 305, startPoint y: 455, endPoint x: 699, endPoint y: 292, distance: 425.9
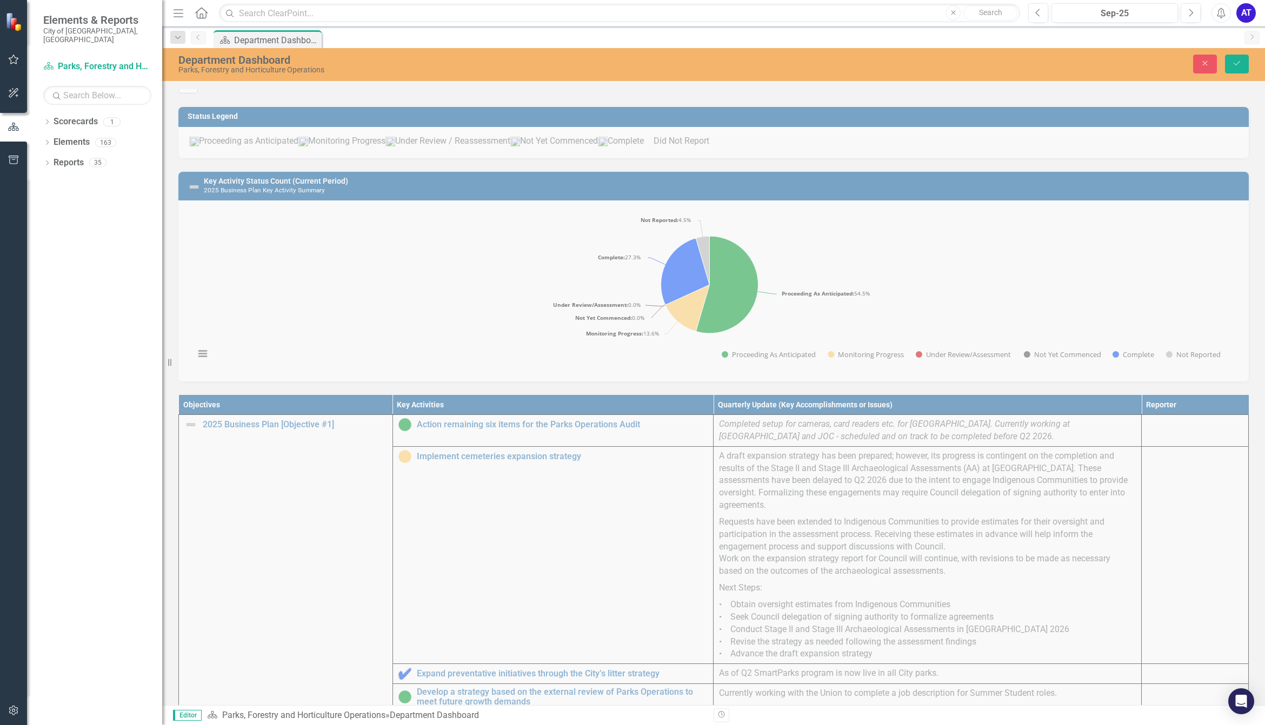
click at [305, 454] on div "Objectives Key Activities Quarterly Update (Key Accomplishments or Issues) Repo…" at bounding box center [713, 674] width 1087 height 584
click at [1005, 73] on button "Save" at bounding box center [1237, 64] width 24 height 19
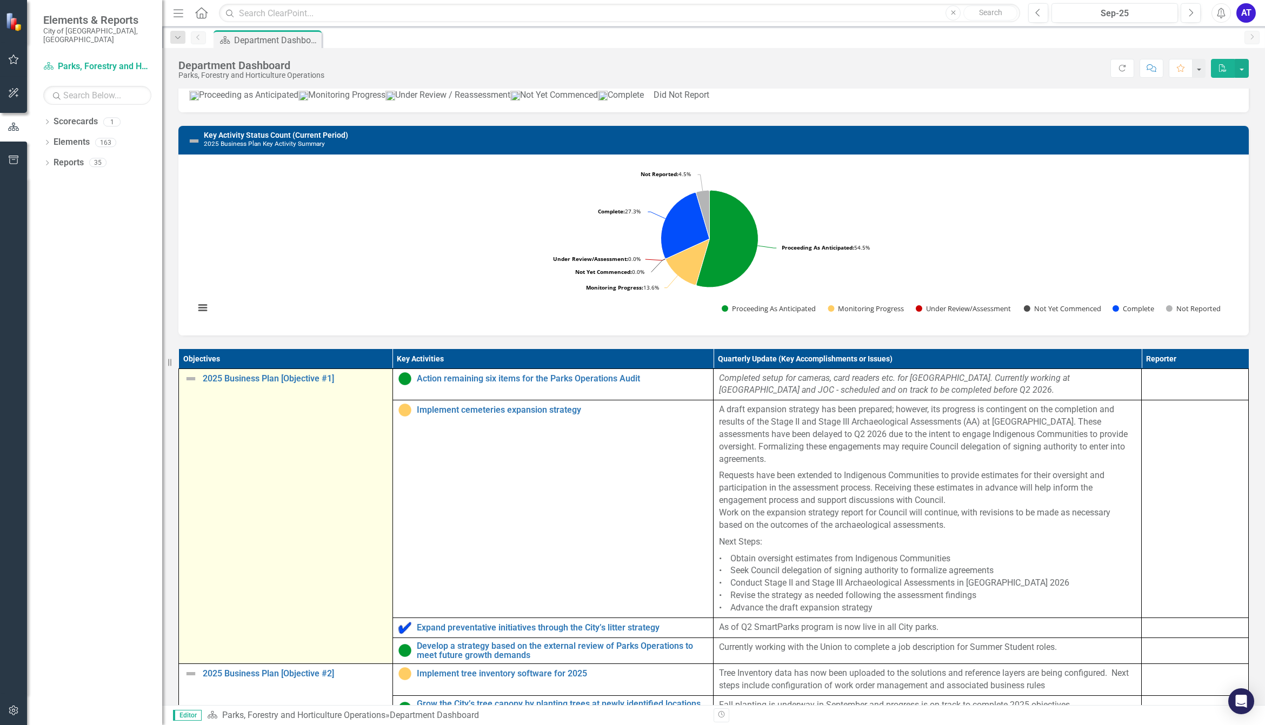
click at [195, 385] on img at bounding box center [190, 378] width 13 height 13
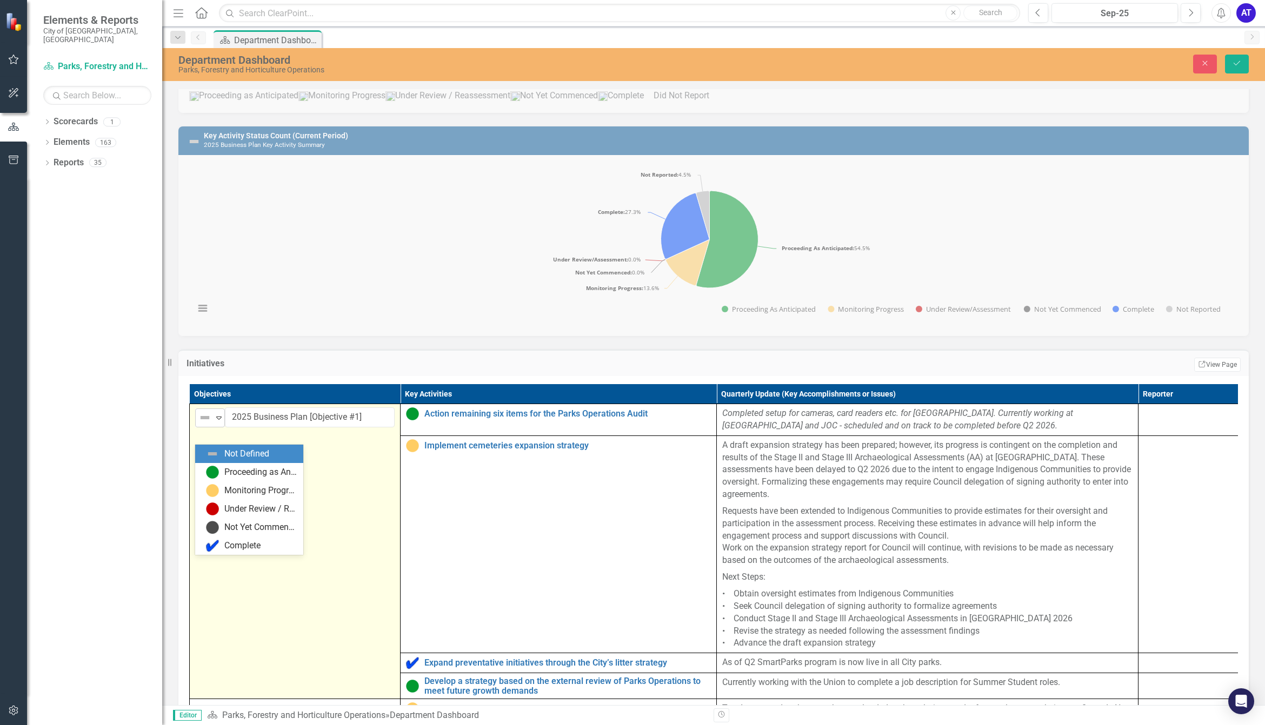
click at [201, 424] on img at bounding box center [204, 417] width 13 height 13
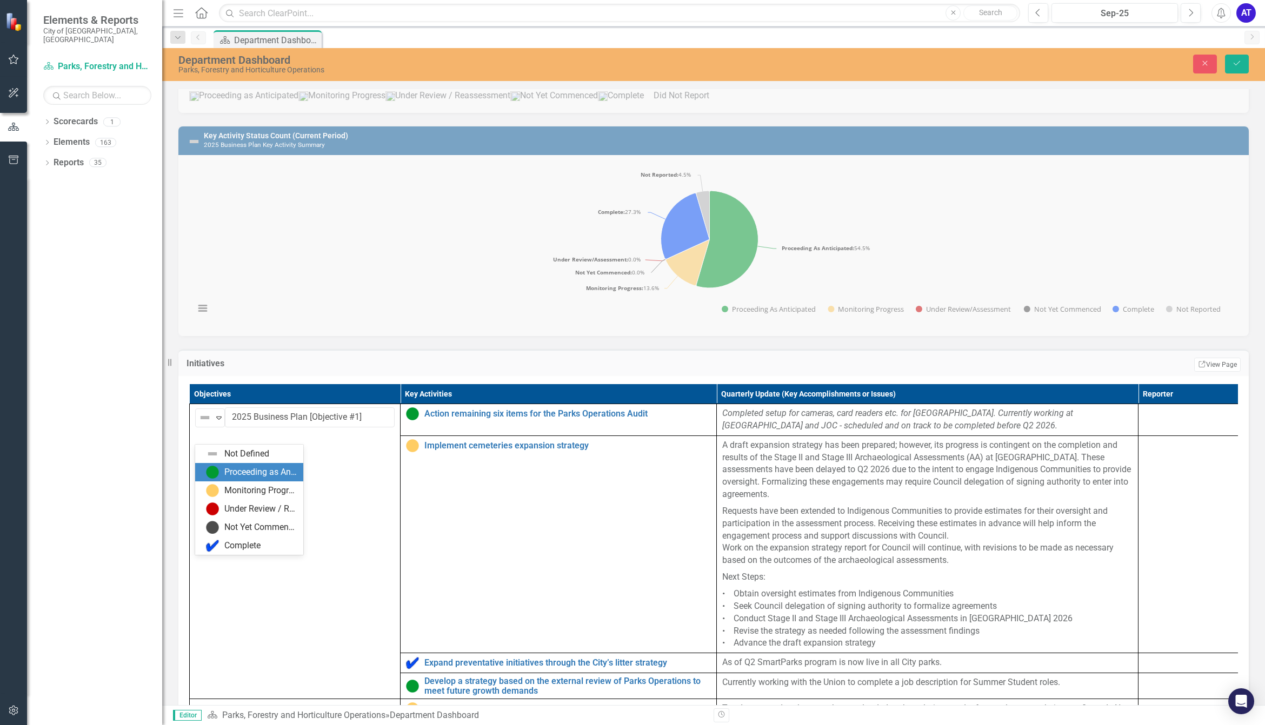
click at [256, 476] on div "Proceeding as Anticipated" at bounding box center [260, 473] width 72 height 12
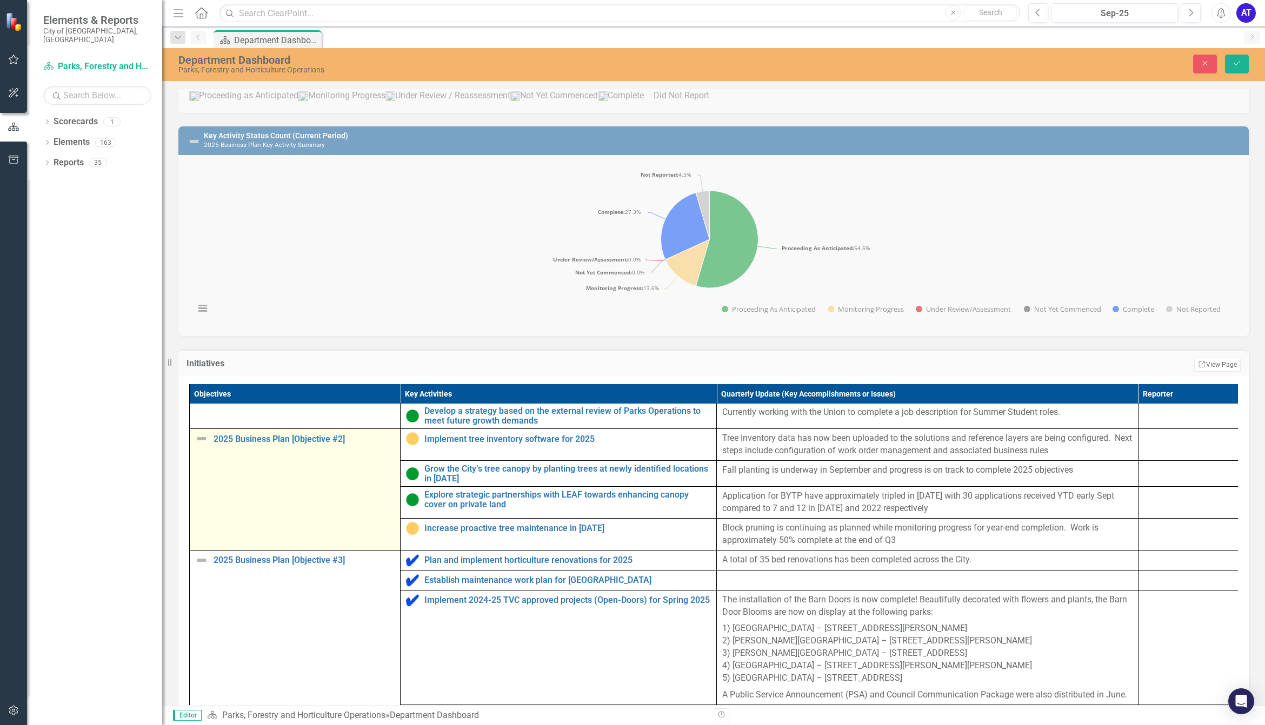
click at [201, 445] on img at bounding box center [201, 438] width 13 height 13
click at [201, 450] on img at bounding box center [204, 443] width 13 height 13
click at [235, 496] on div "Proceeding as Anticipated" at bounding box center [260, 498] width 72 height 12
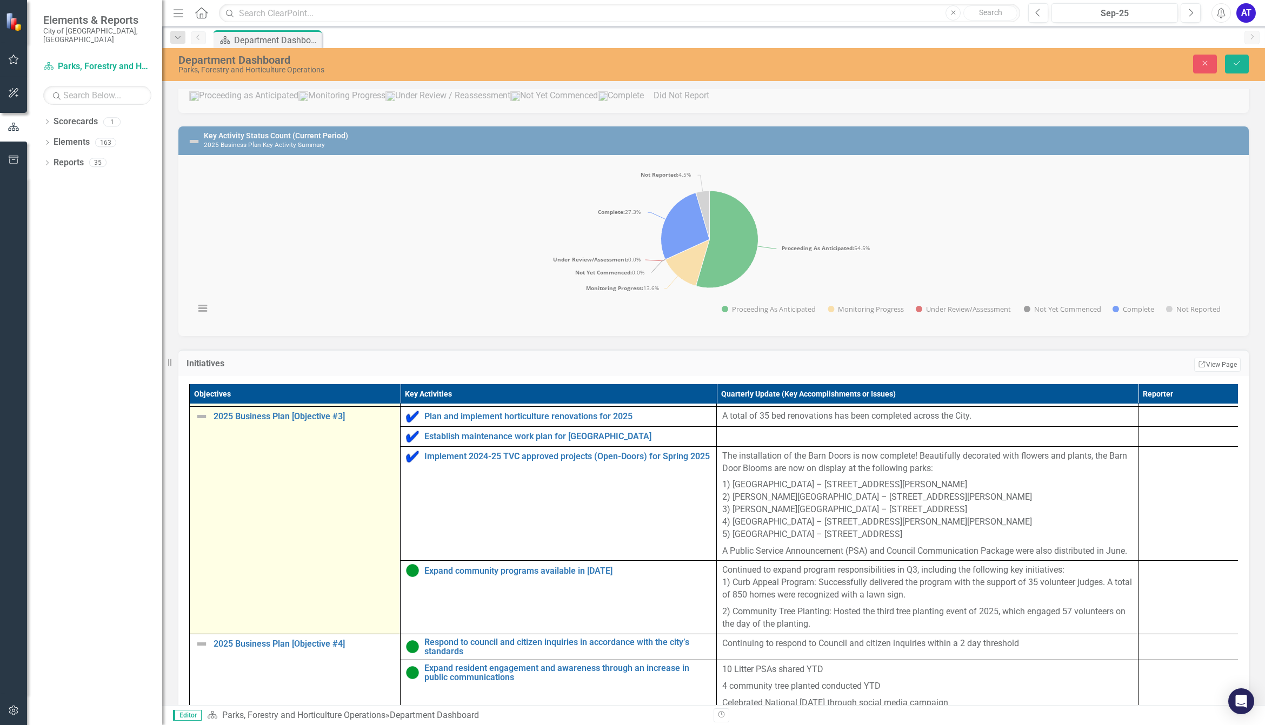
scroll to position [344, 0]
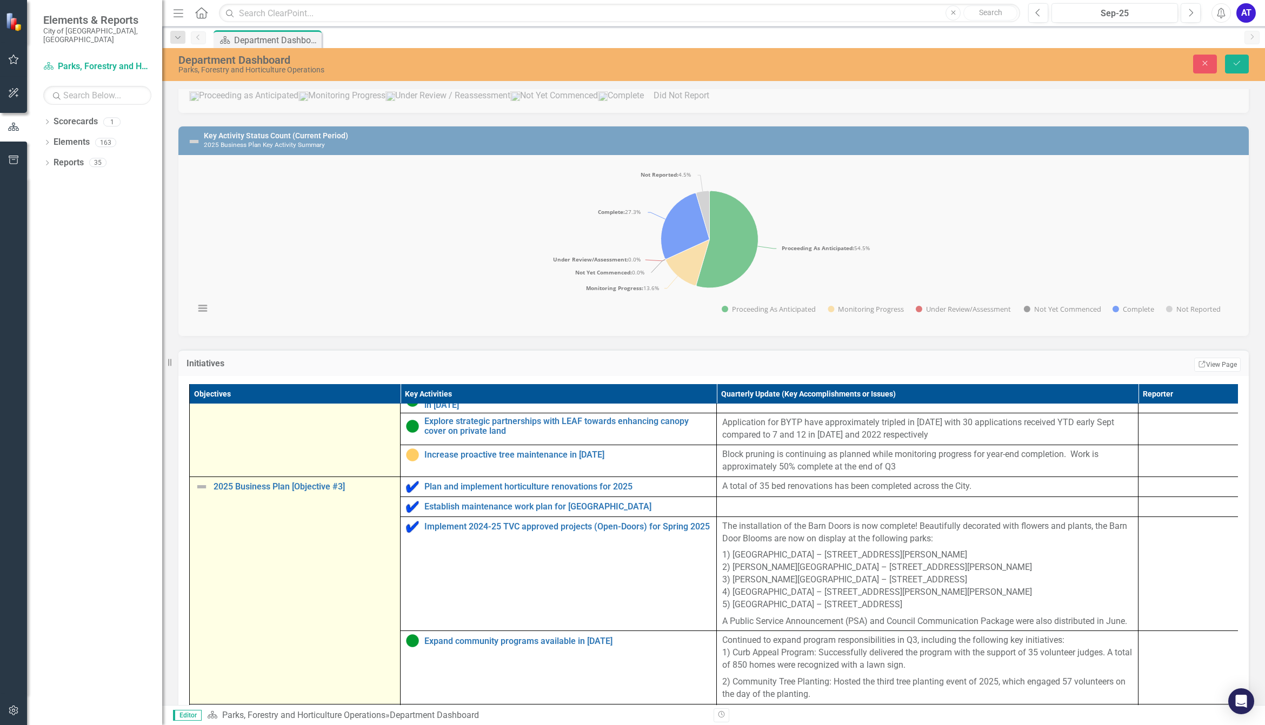
click at [205, 494] on img at bounding box center [201, 487] width 13 height 13
click at [205, 497] on img at bounding box center [204, 490] width 13 height 13
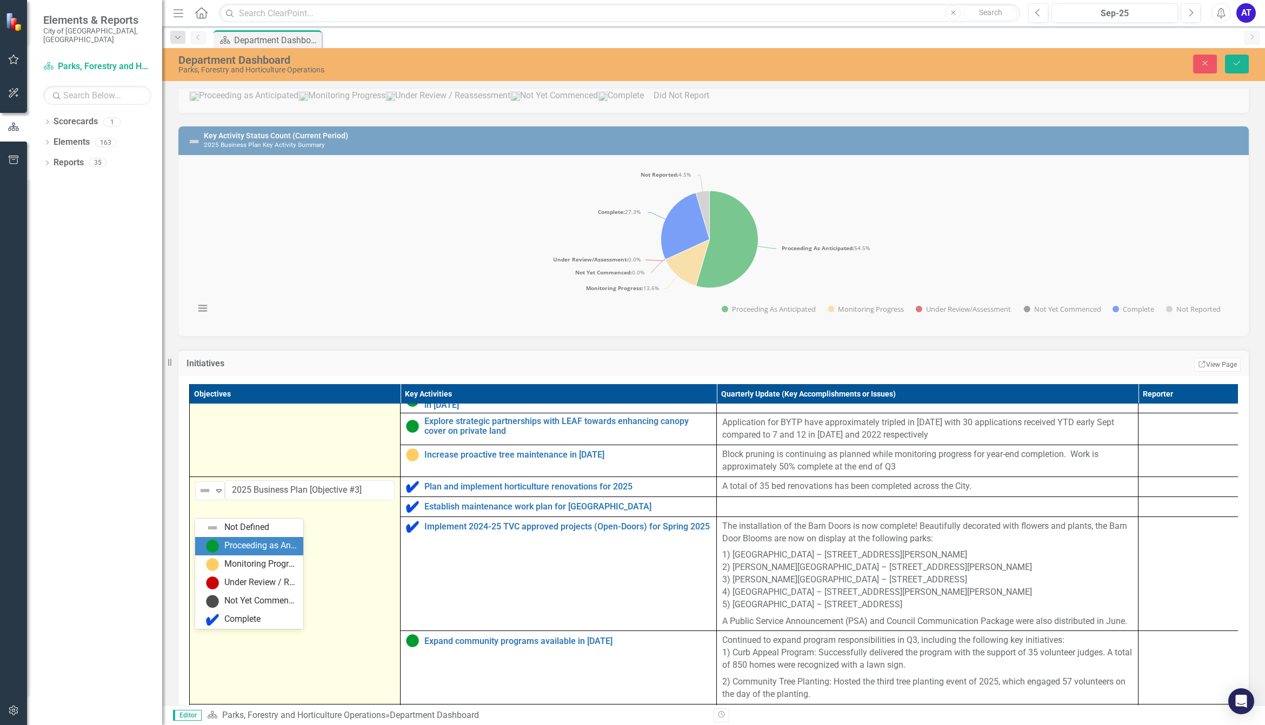
click at [233, 498] on div "Proceeding as Anticipated" at bounding box center [249, 546] width 108 height 18
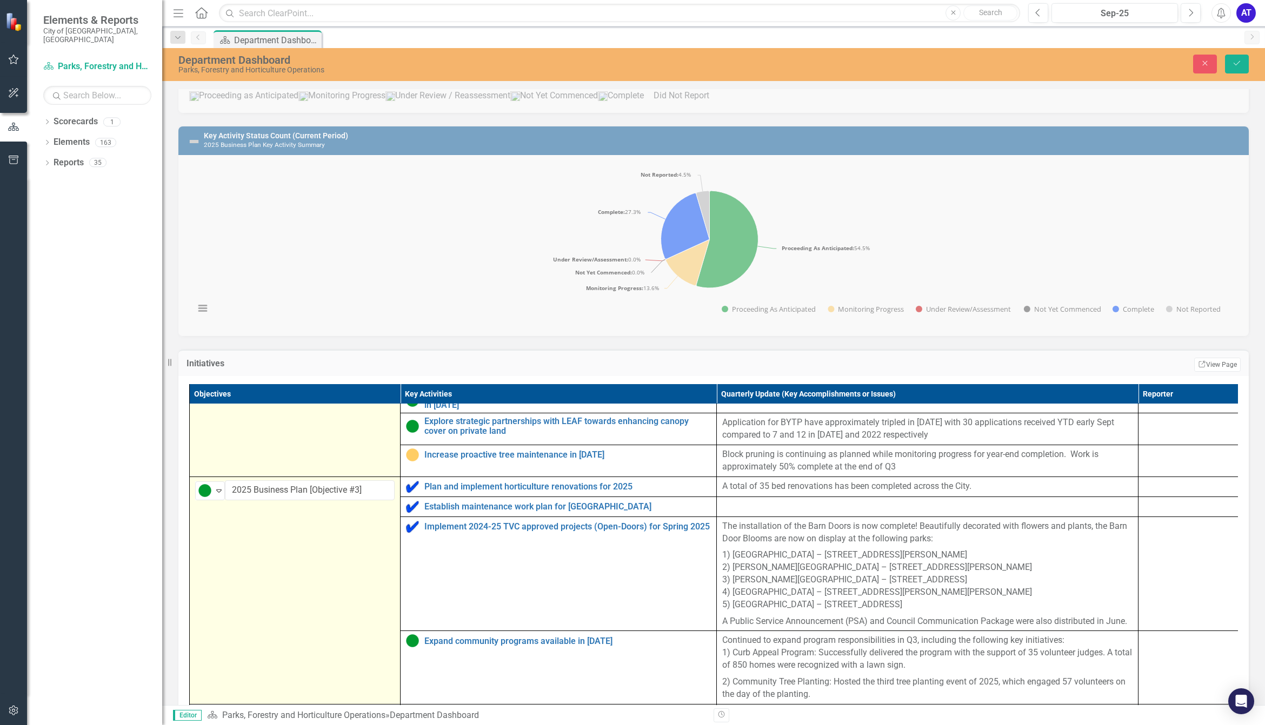
scroll to position [479, 0]
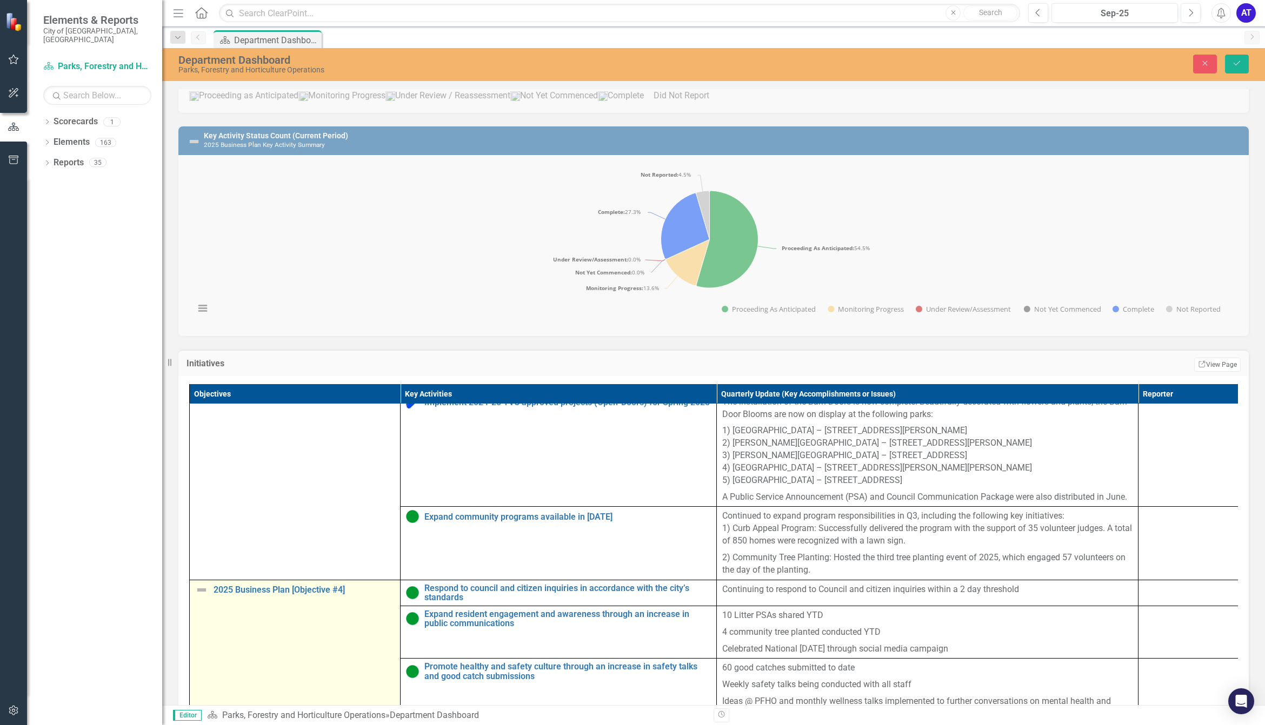
click at [207, 498] on img at bounding box center [201, 590] width 13 height 13
click at [199, 498] on img at bounding box center [201, 590] width 13 height 13
click at [199, 498] on img at bounding box center [204, 594] width 13 height 13
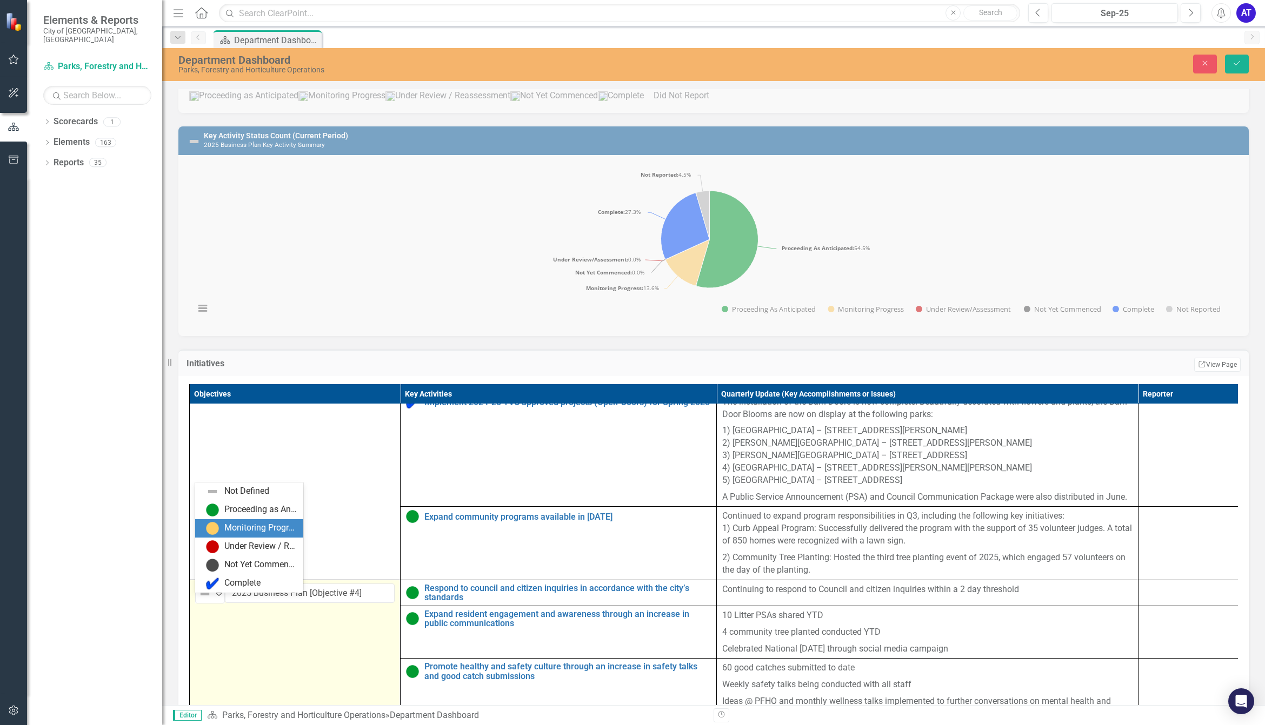
click at [223, 498] on div "Monitoring Progress" at bounding box center [249, 529] width 108 height 18
click at [214, 498] on icon "Expand" at bounding box center [219, 594] width 11 height 9
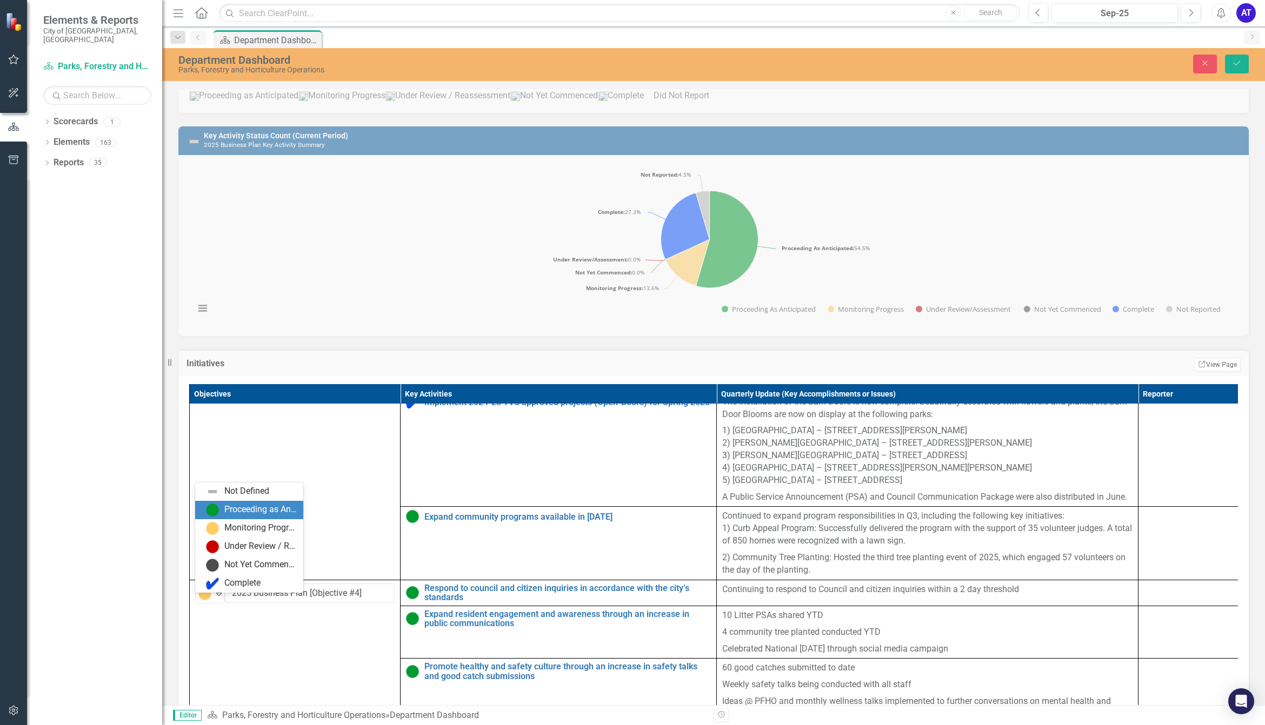
click at [229, 498] on div "Proceeding as Anticipated" at bounding box center [249, 510] width 108 height 18
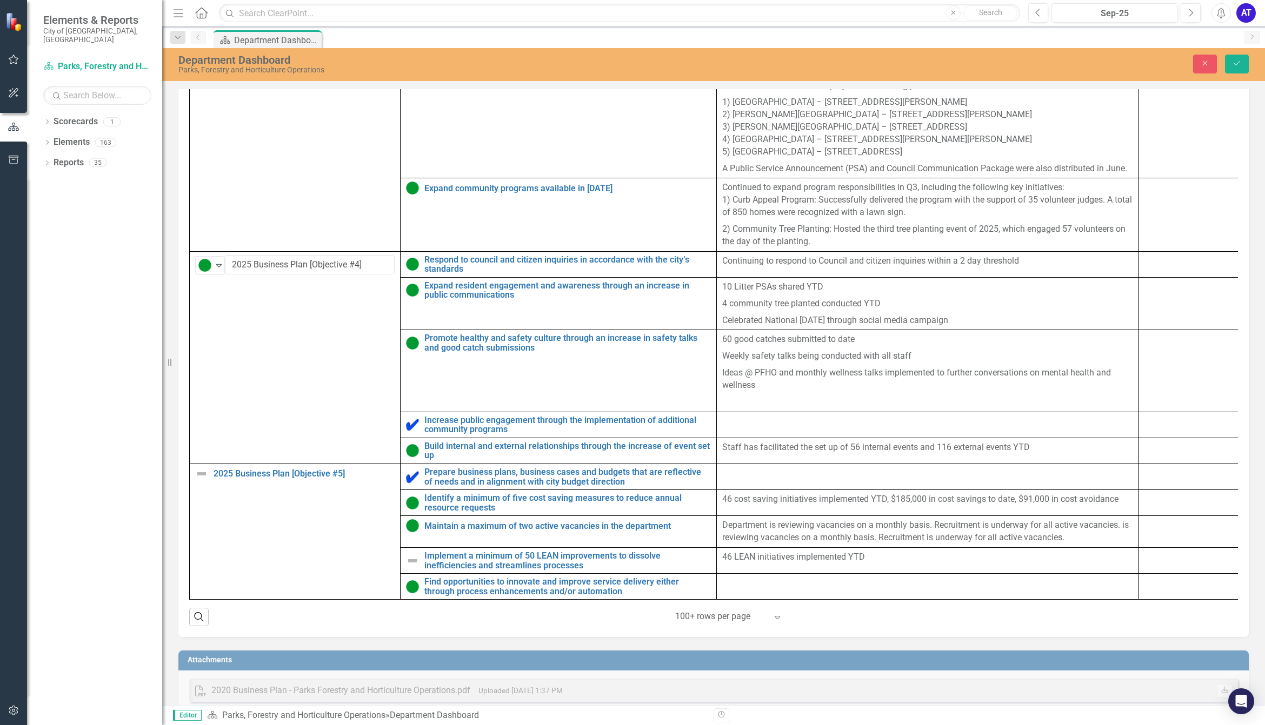
scroll to position [670, 0]
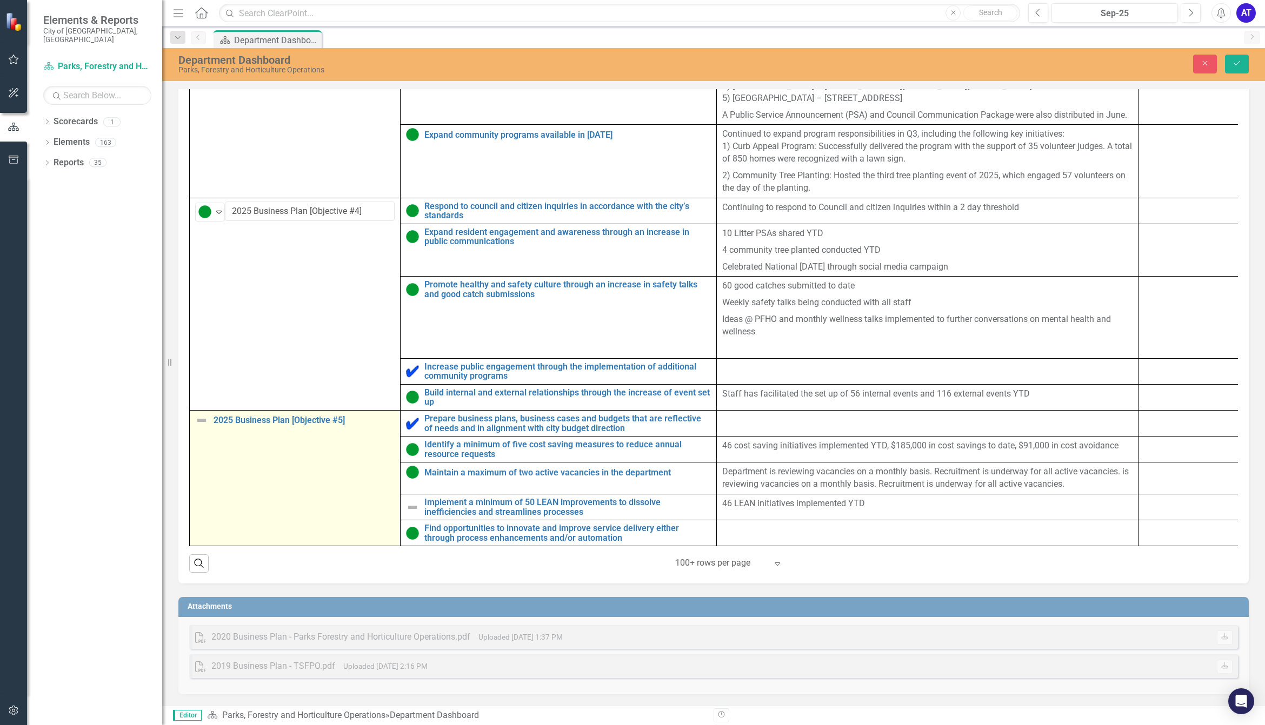
click at [195, 414] on img at bounding box center [201, 420] width 13 height 13
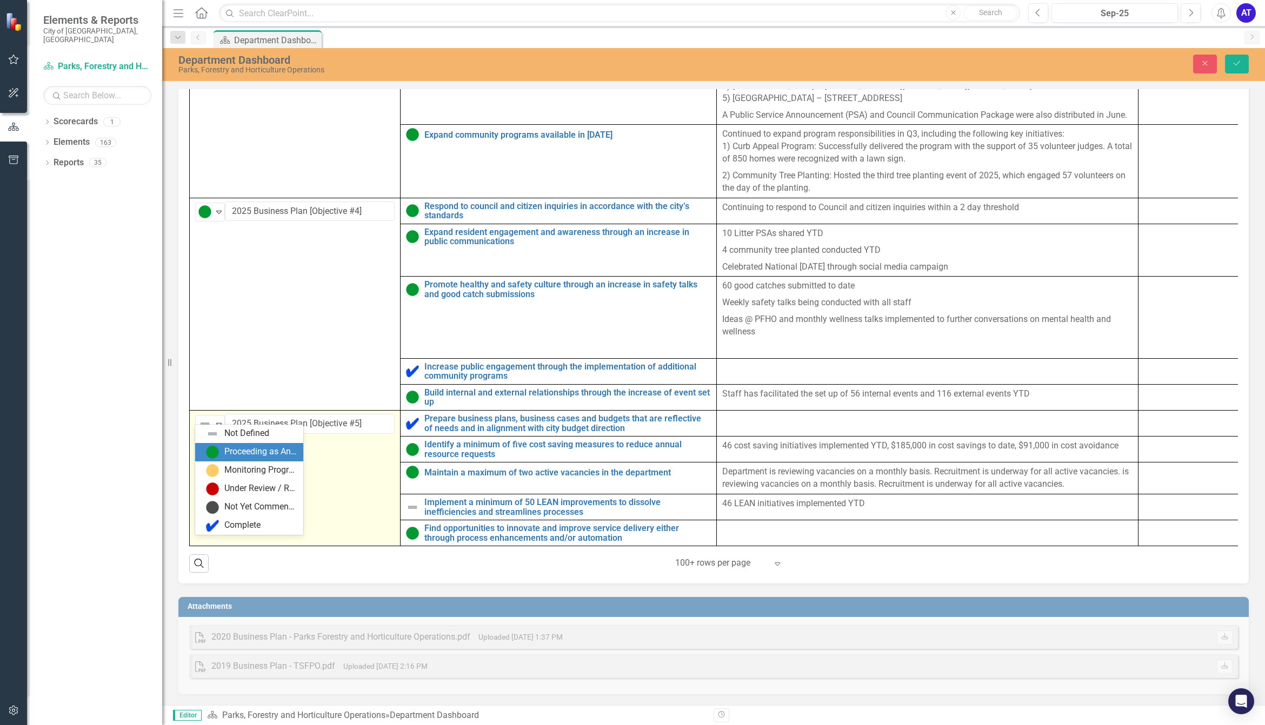
click at [224, 450] on div "Proceeding as Anticipated" at bounding box center [260, 452] width 72 height 12
click at [1005, 60] on button "Save" at bounding box center [1237, 64] width 24 height 19
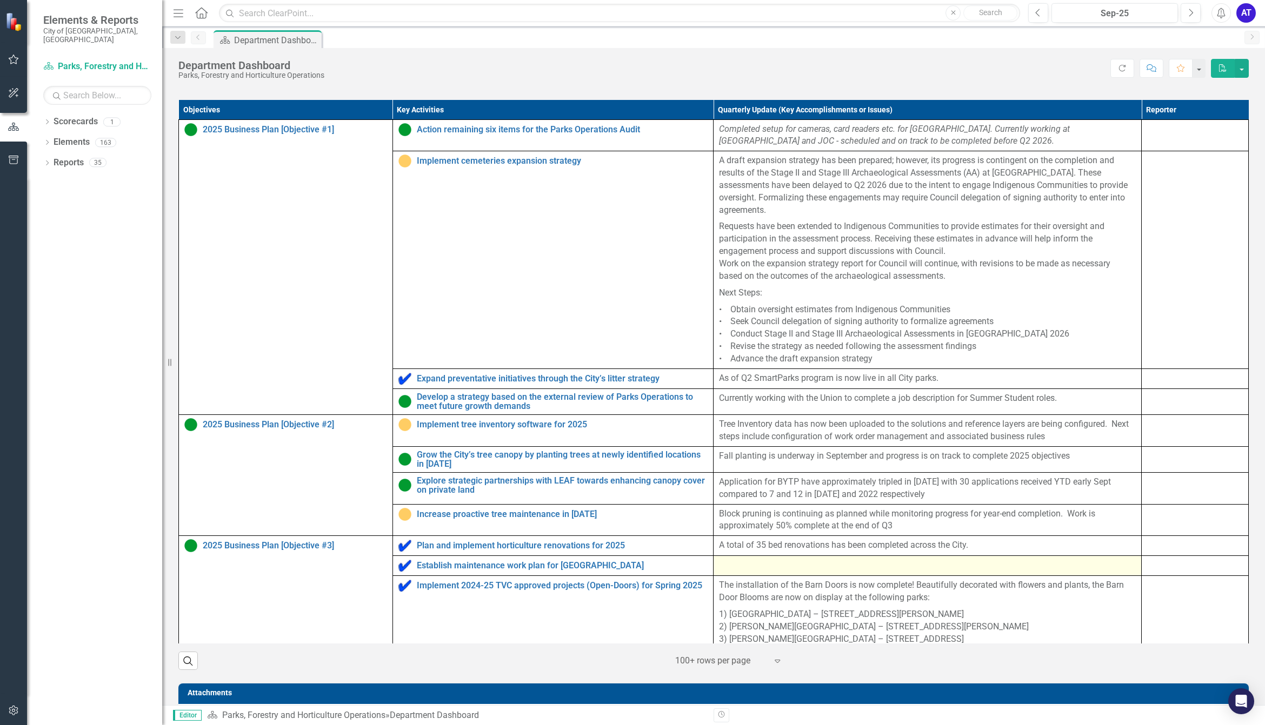
scroll to position [624, 0]
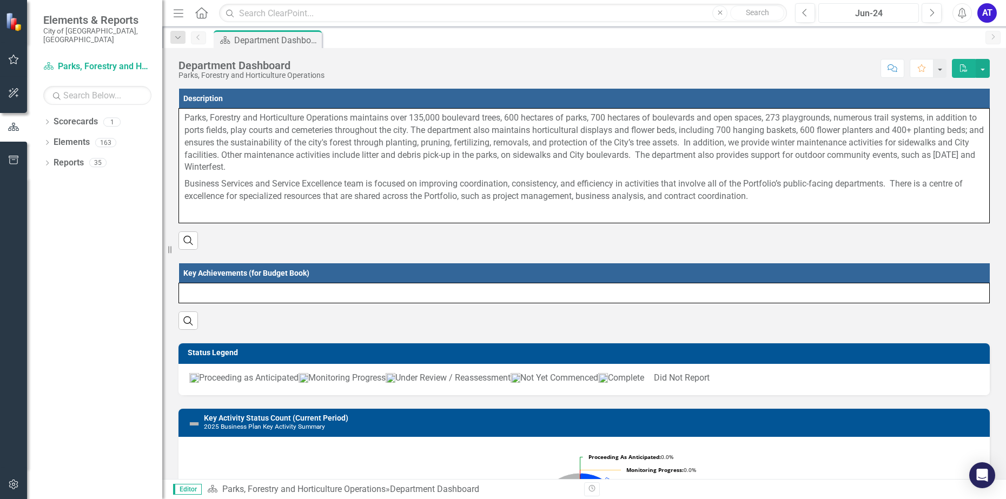
click at [873, 18] on div "Jun-24" at bounding box center [868, 13] width 93 height 13
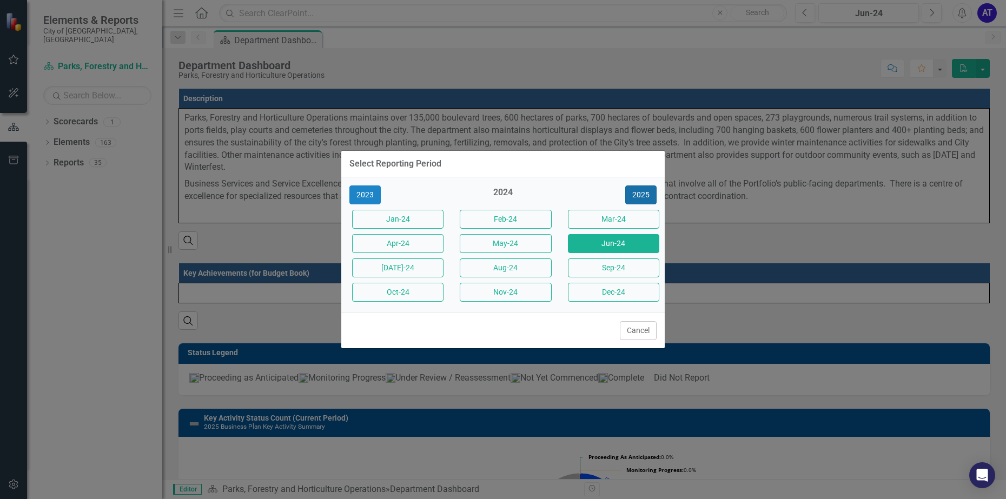
click at [643, 194] on button "2025" at bounding box center [640, 194] width 31 height 19
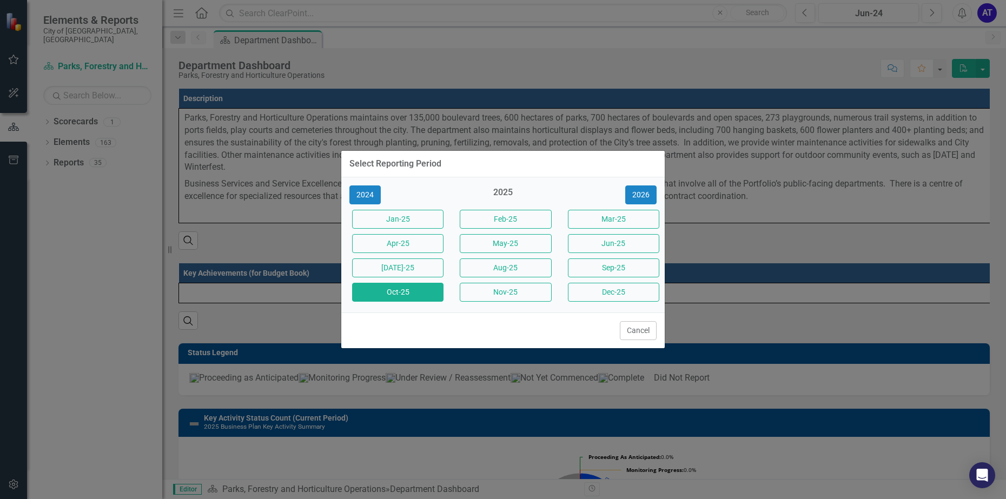
click at [381, 287] on button "Oct-25" at bounding box center [397, 292] width 91 height 19
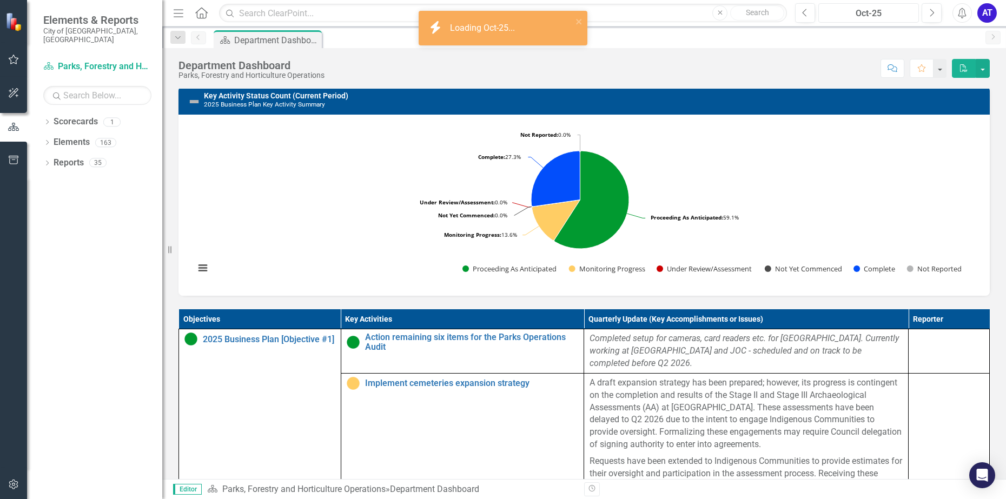
scroll to position [457, 0]
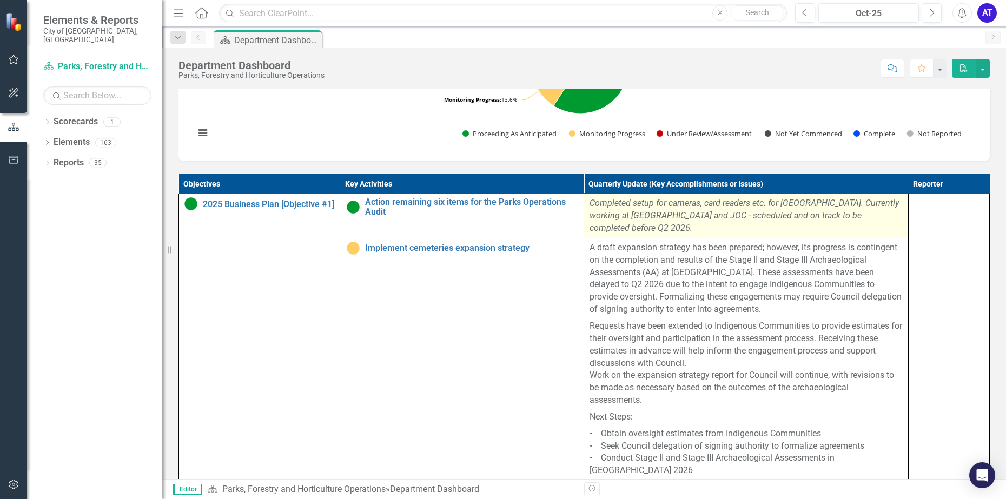
click at [768, 220] on em "Completed setup for cameras, card readers etc. for [GEOGRAPHIC_DATA]. Currently…" at bounding box center [743, 215] width 309 height 35
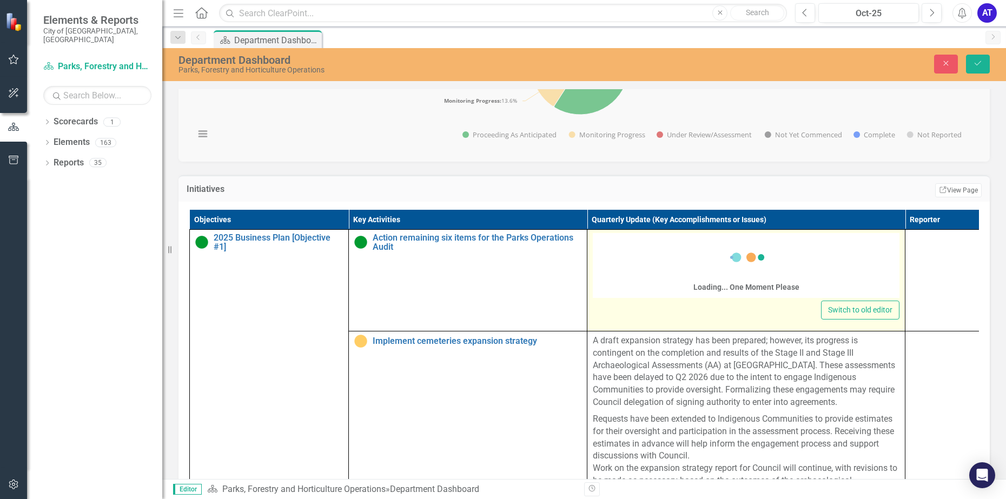
click at [768, 220] on div "Objectives Key Activities Quarterly Update (Key Accomplishments or Issues) Repo…" at bounding box center [583, 412] width 811 height 420
click at [756, 301] on div "Switch to old editor" at bounding box center [746, 310] width 307 height 19
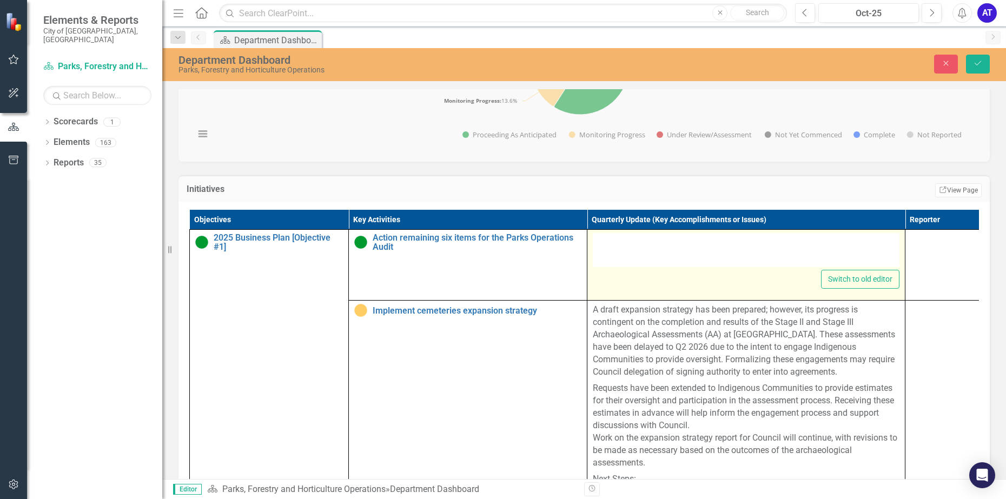
type textarea "<p><em>Completed setup for cameras, card readers etc. for [GEOGRAPHIC_DATA]. Cu…"
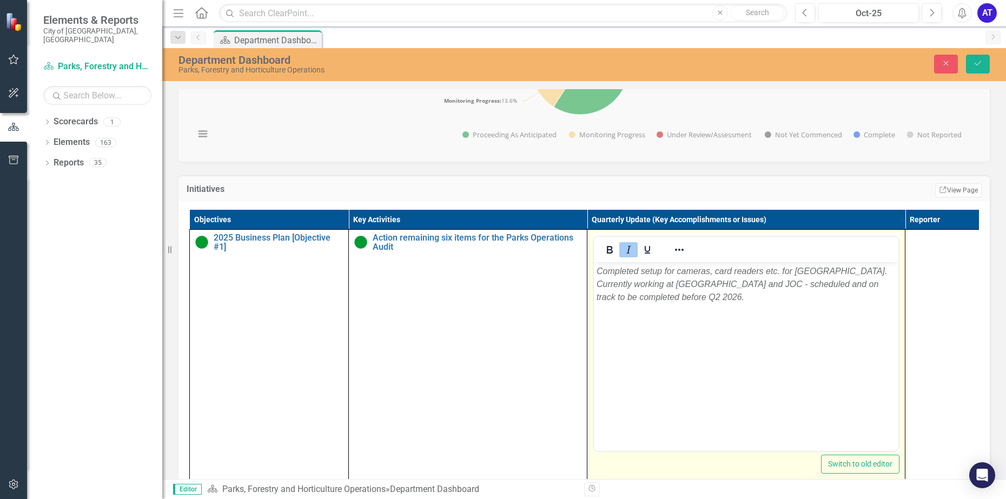
scroll to position [0, 0]
click at [710, 308] on body "Completed setup for cameras, card readers etc. for [GEOGRAPHIC_DATA]. Currently…" at bounding box center [746, 343] width 304 height 162
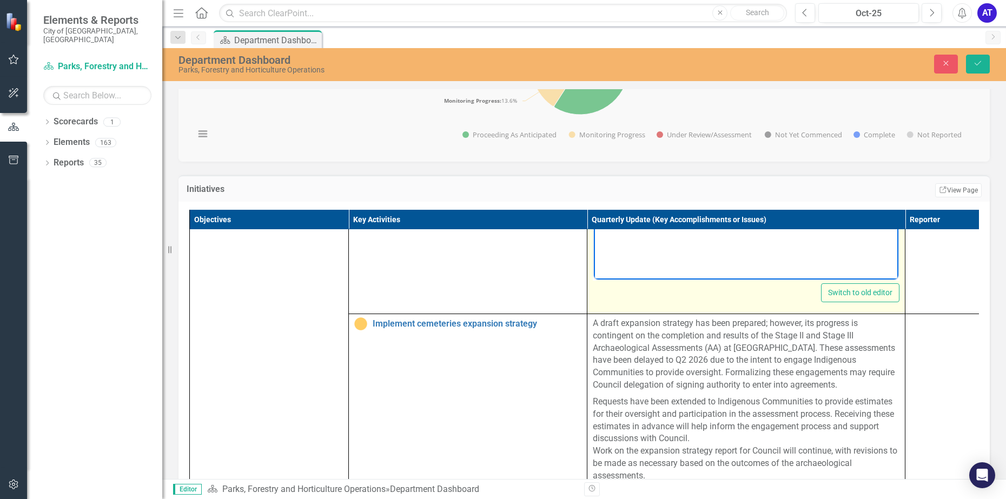
scroll to position [203, 0]
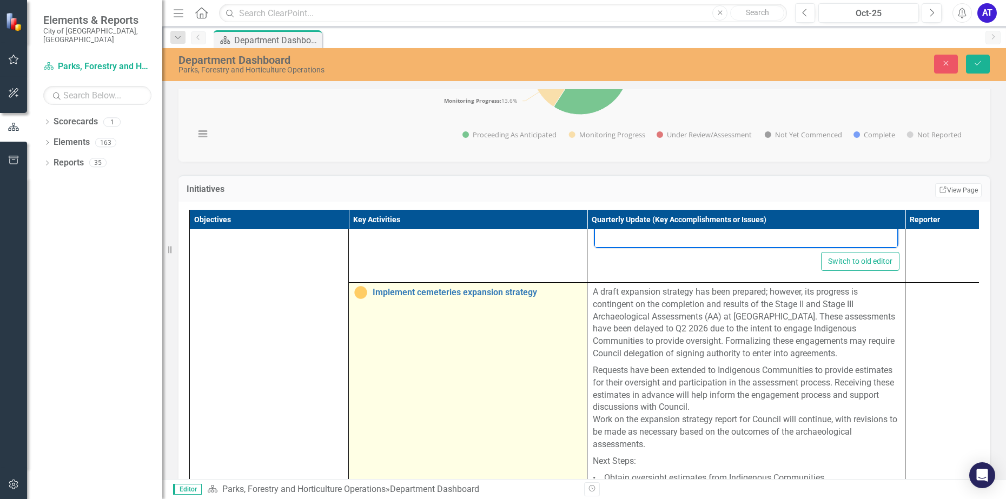
click at [412, 336] on td "Implement cemeteries expansion strategy Edit Edit Key Activity Link Open Element" at bounding box center [468, 415] width 238 height 267
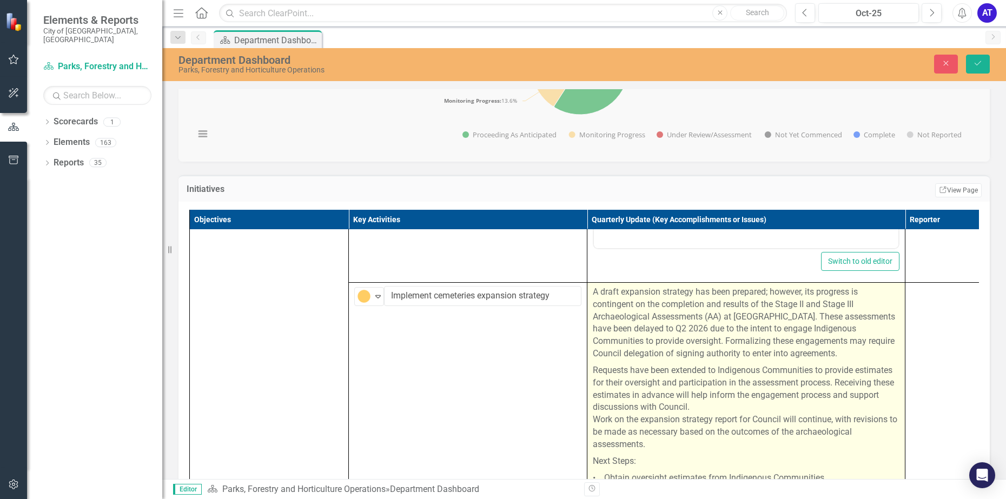
click at [619, 335] on p "A draft expansion strategy has been prepared; however, its progress is continge…" at bounding box center [746, 324] width 307 height 76
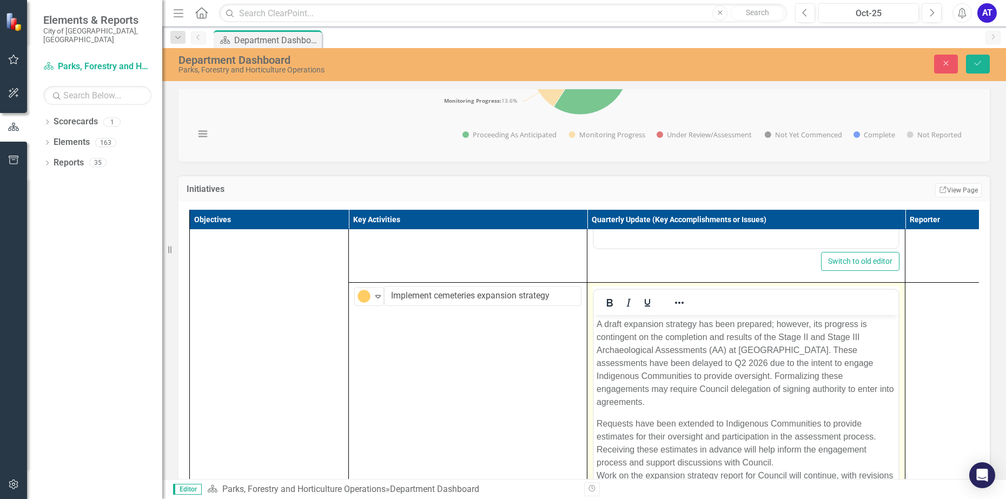
scroll to position [0, 0]
click at [644, 352] on p "A draft expansion strategy has been prepared; however, its progress is continge…" at bounding box center [745, 362] width 299 height 91
click at [650, 350] on p "A draft expansion strategy has been prepared; however, its progress is continge…" at bounding box center [745, 362] width 299 height 91
click at [710, 375] on p "A draft expansion strategy has been prepared; however, its progress is continge…" at bounding box center [745, 362] width 299 height 91
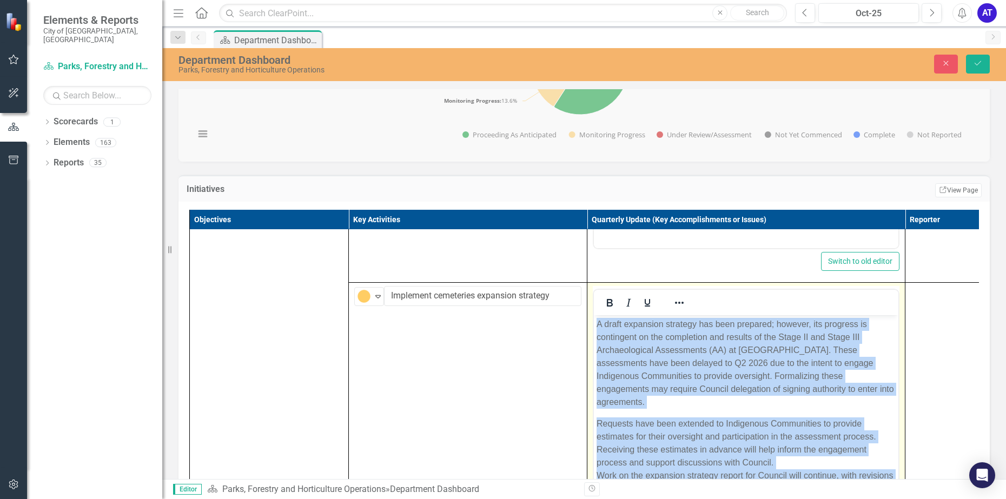
copy body "A draft expansion strategy has been prepared; however, its progress is continge…"
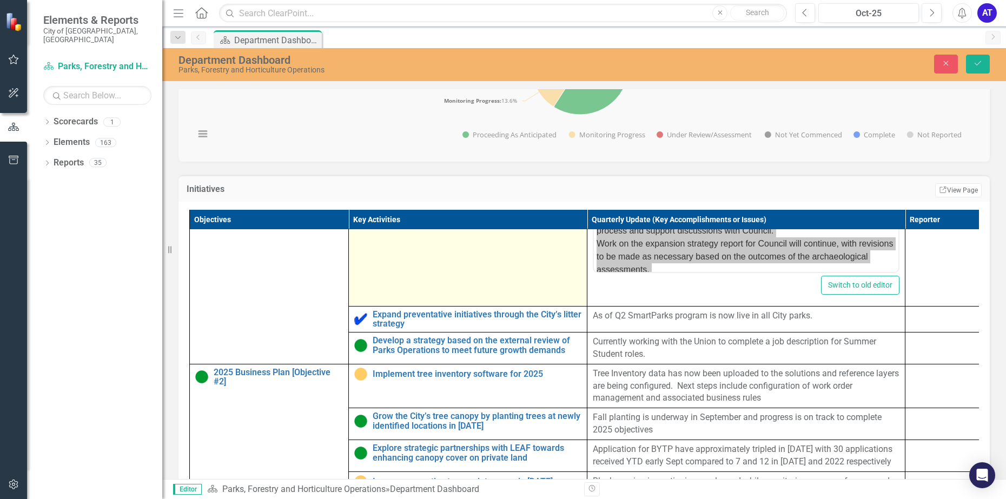
scroll to position [473, 0]
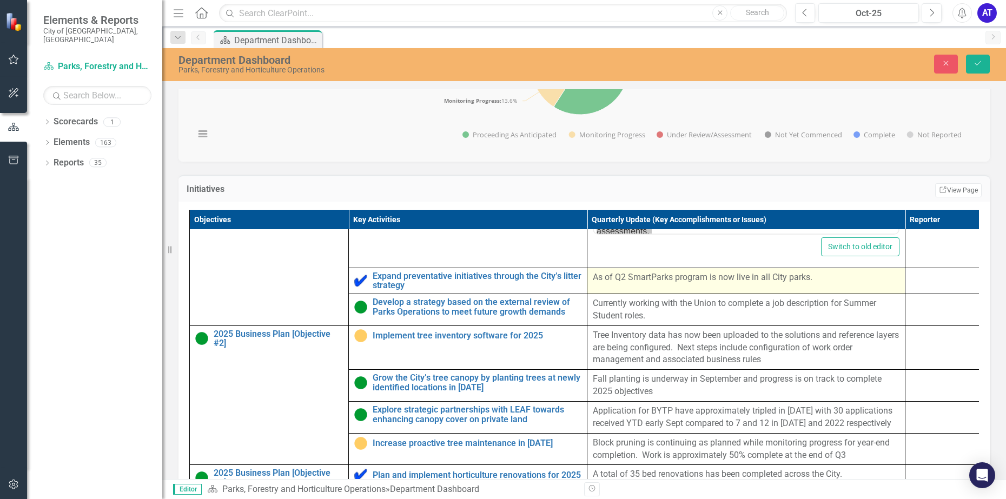
click at [677, 294] on td "As of Q2 SmartParks program is now live in all City parks." at bounding box center [746, 281] width 318 height 26
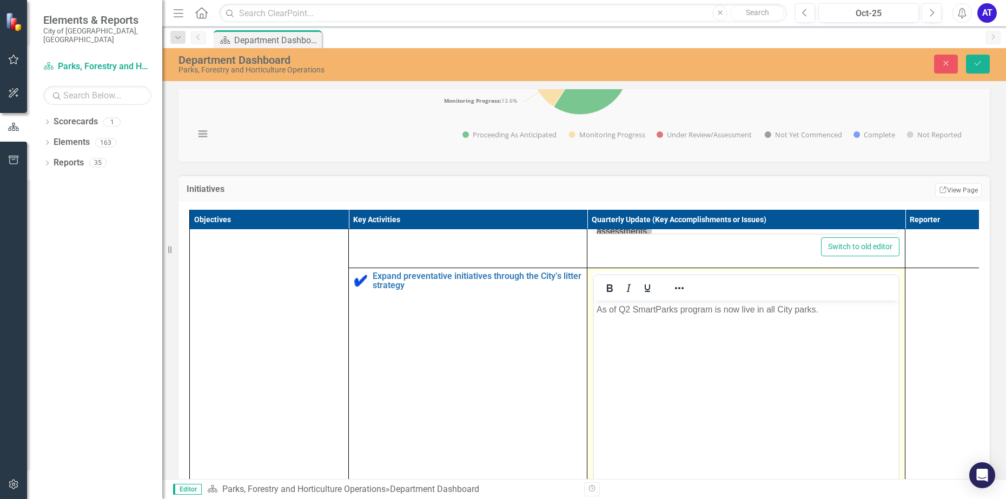
scroll to position [0, 0]
click at [743, 342] on body "As of Q2 SmartParks program is now live in all City parks." at bounding box center [746, 381] width 304 height 162
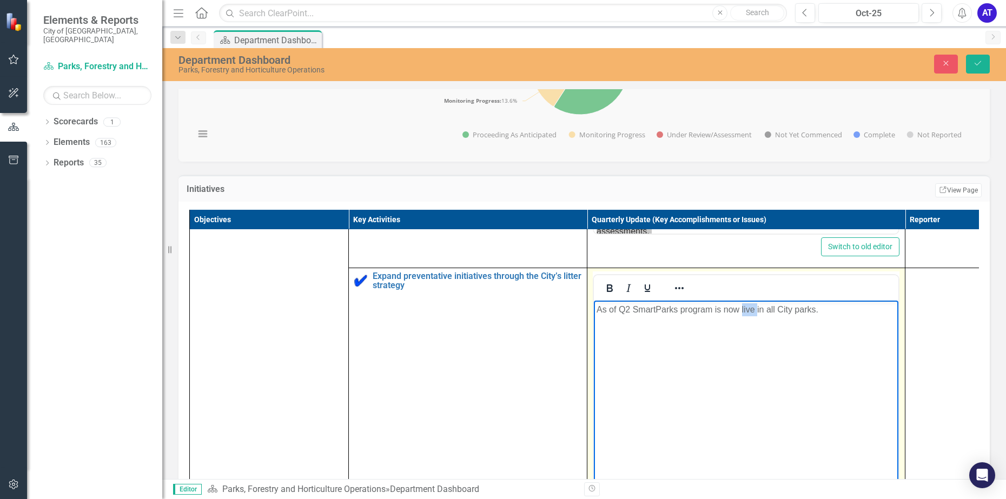
click at [743, 342] on body "As of Q2 SmartParks program is now live in all City parks." at bounding box center [746, 381] width 304 height 162
click at [794, 398] on body "As of Q2 SmartParks program is now live in all City parks." at bounding box center [746, 381] width 304 height 162
click at [706, 301] on body "As of Q2 SmartParks program is now live in all City parks." at bounding box center [746, 381] width 304 height 162
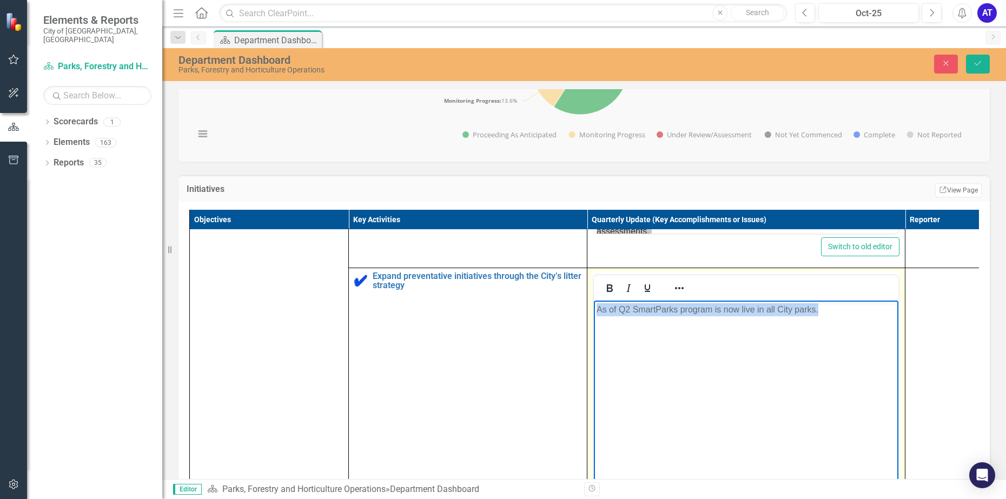
click at [706, 301] on body "As of Q2 SmartParks program is now live in all City parks." at bounding box center [746, 381] width 304 height 162
copy p "As of Q2 SmartParks program is now live in all City parks."
click at [859, 324] on body "As of Q2 SmartParks program is now live in all City parks." at bounding box center [746, 381] width 304 height 162
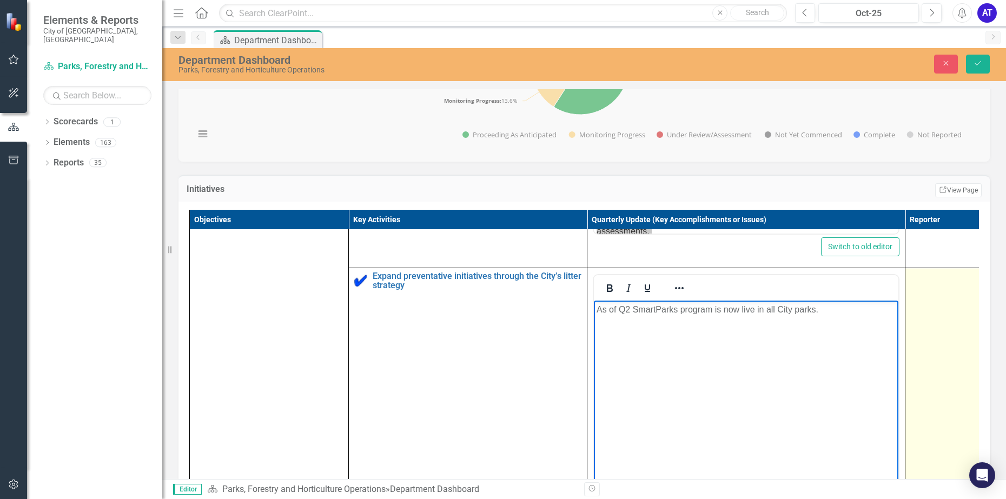
scroll to position [270, 0]
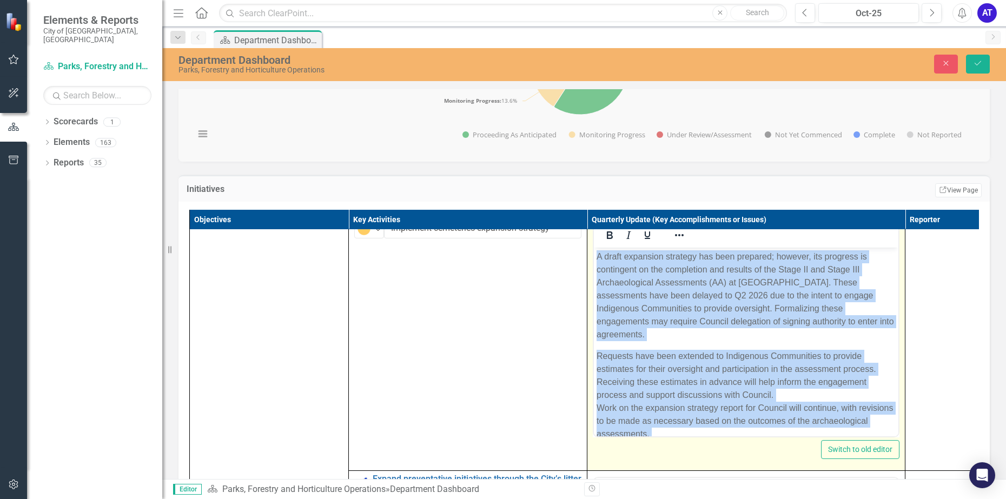
click at [749, 373] on p "Requests have been extended to Indigenous Communities to provide estimates for …" at bounding box center [745, 394] width 299 height 91
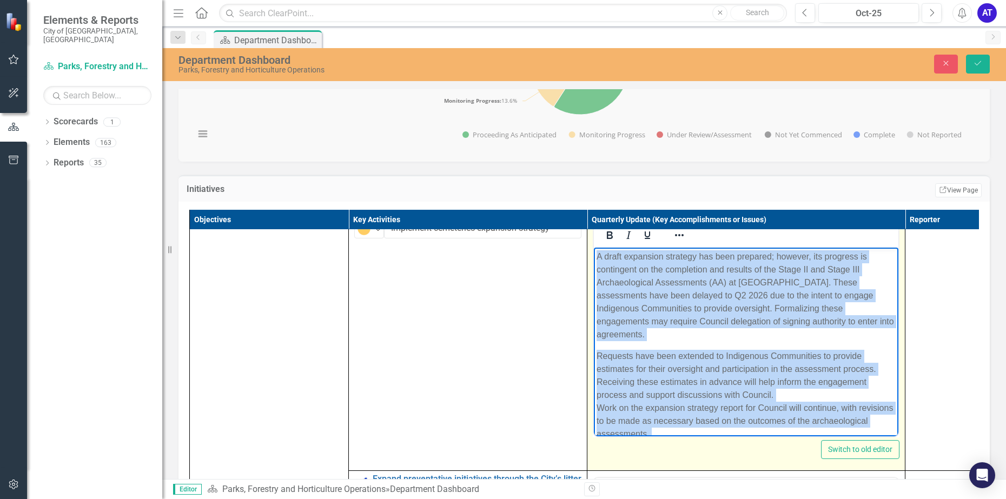
copy body "A draft expansion strategy has been prepared; however, its progress is continge…"
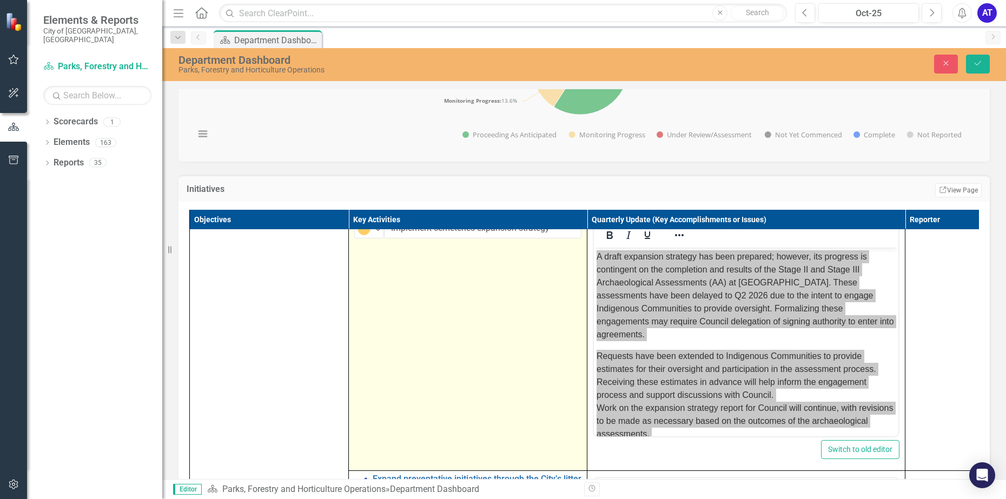
click at [531, 342] on td "Monitoring Progress Expand Implement cemeteries expansion strategy Edit Edit Ke…" at bounding box center [468, 343] width 238 height 256
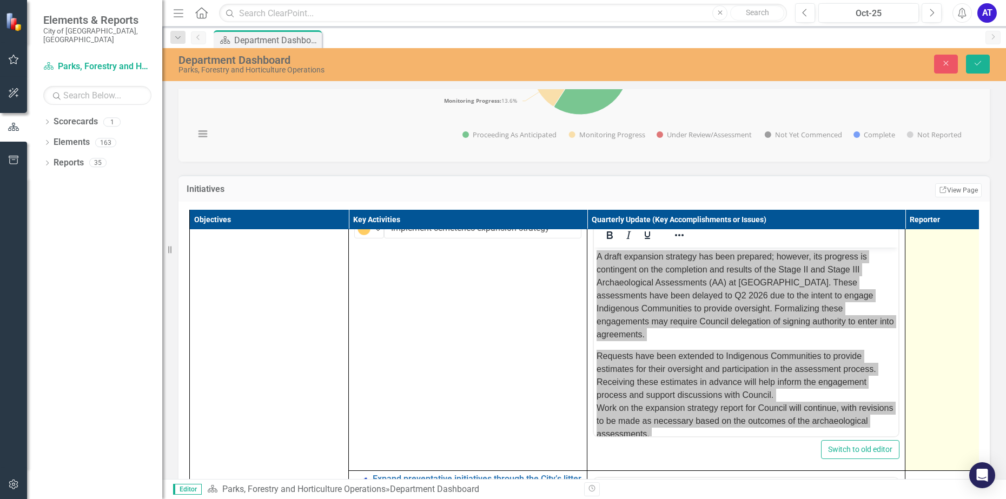
click at [941, 313] on td at bounding box center [944, 343] width 79 height 256
click at [936, 314] on td at bounding box center [944, 343] width 79 height 256
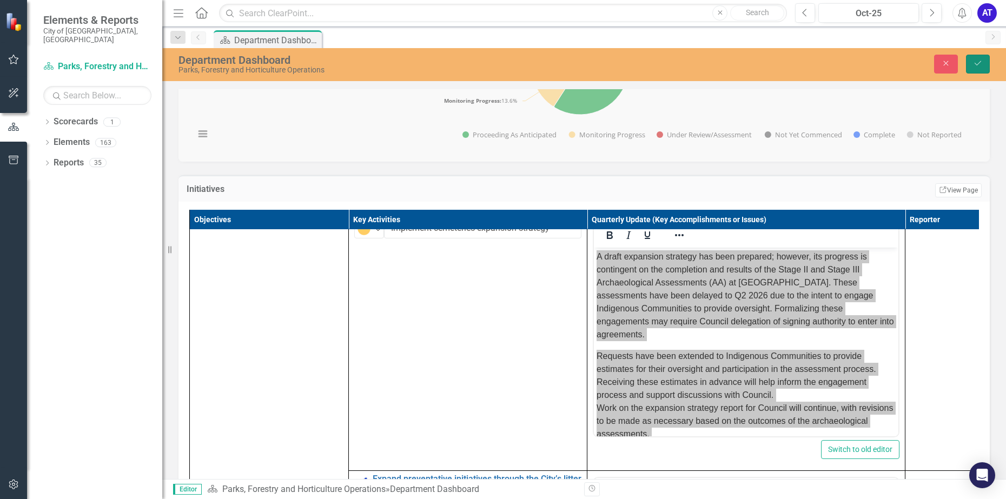
click at [982, 64] on button "Save" at bounding box center [978, 64] width 24 height 19
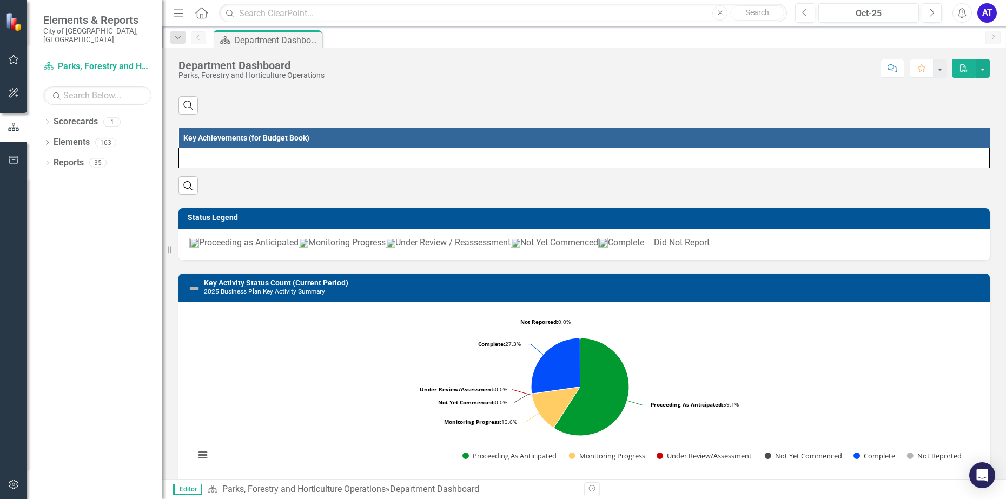
scroll to position [338, 0]
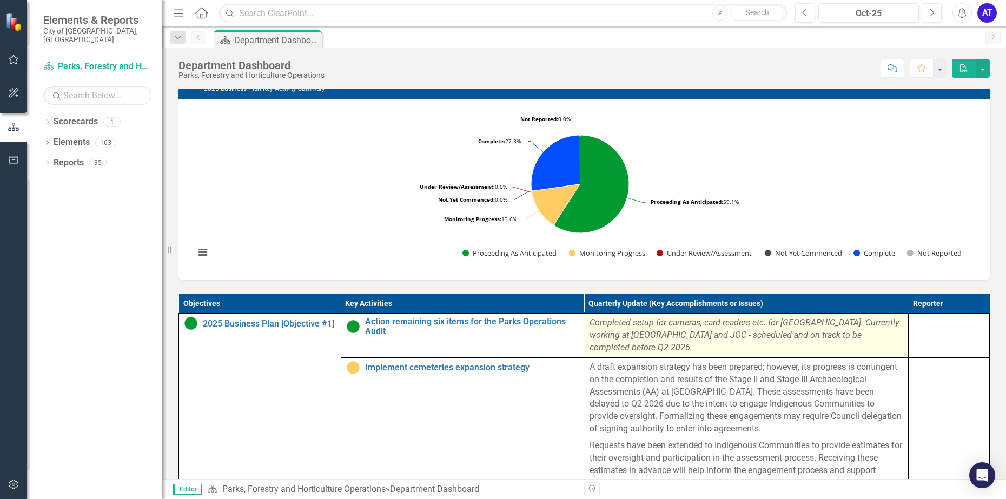
click at [732, 337] on em "Completed setup for cameras, card readers etc. for [GEOGRAPHIC_DATA]. Currently…" at bounding box center [743, 334] width 309 height 35
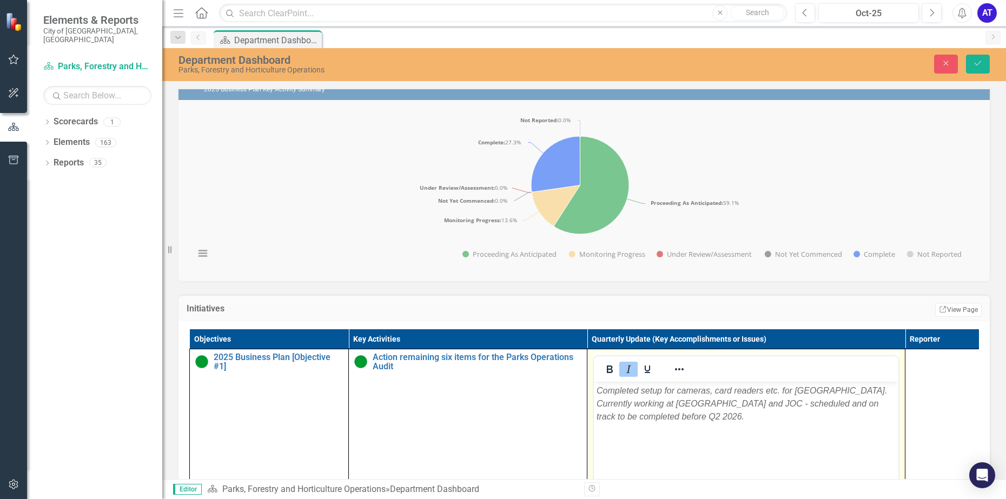
scroll to position [0, 0]
click at [711, 400] on em "Completed setup for cameras, card readers etc. for [GEOGRAPHIC_DATA]. Currently…" at bounding box center [741, 402] width 290 height 35
click at [482, 281] on div "Key Activity Status Count (Current Period) 2025 Business Plan Key Activity Summ…" at bounding box center [583, 169] width 827 height 223
click at [981, 71] on button "Save" at bounding box center [978, 64] width 24 height 19
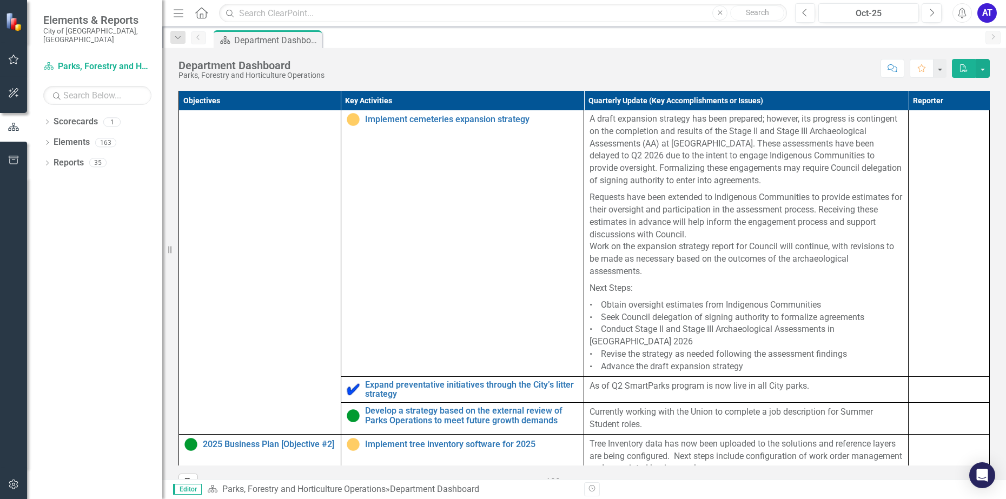
scroll to position [135, 0]
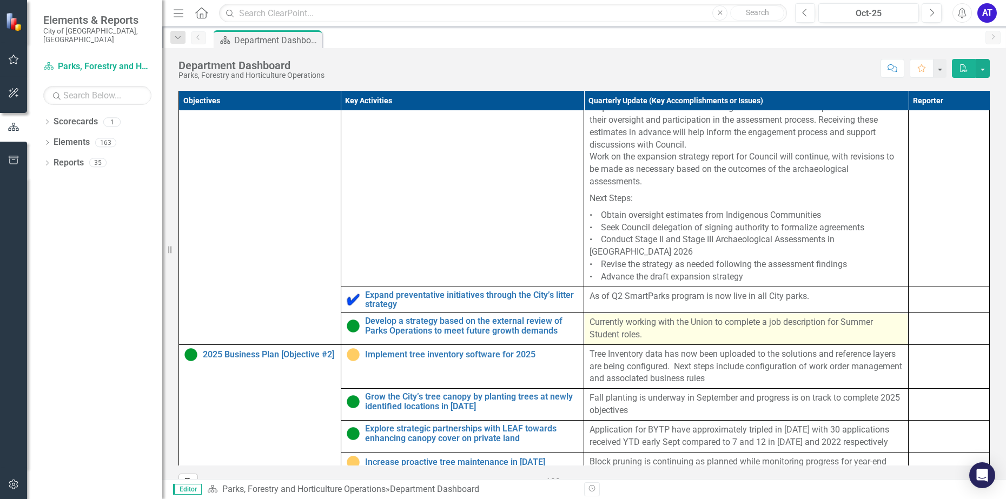
click at [664, 337] on p "Currently working with the Union to complete a job description for Summer Stude…" at bounding box center [745, 328] width 313 height 25
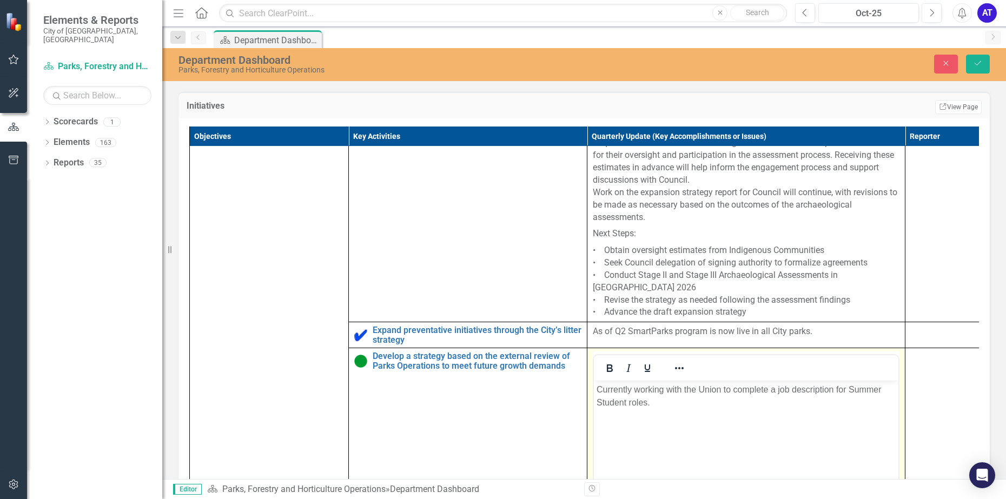
scroll to position [0, 0]
click at [643, 400] on p "Currently working with the Union to complete a job description for Summer Stude…" at bounding box center [745, 396] width 299 height 26
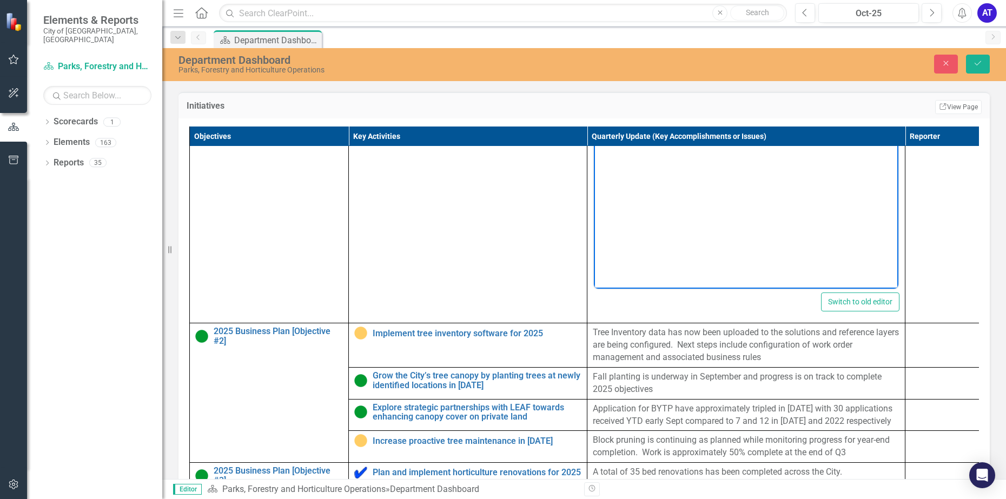
scroll to position [503, 0]
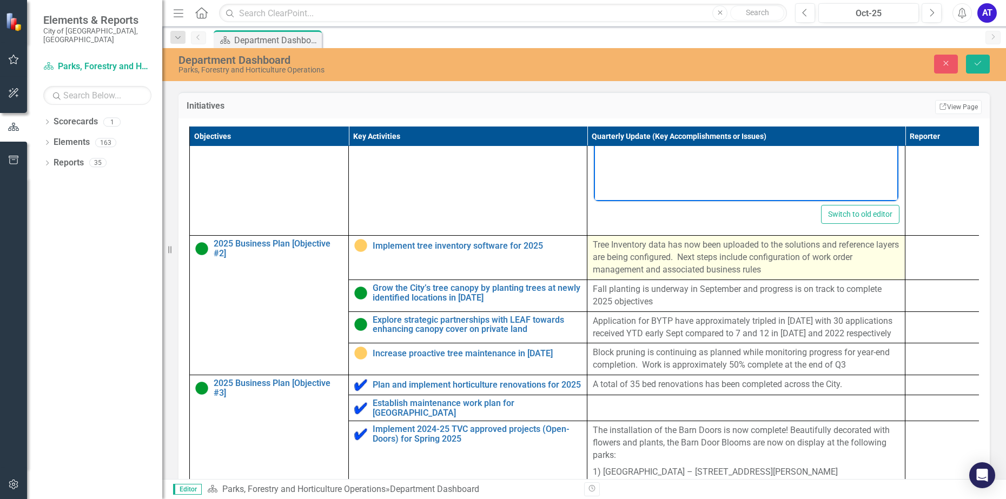
click at [659, 247] on p "Tree Inventory data has now been uploaded to the solutions and reference layers…" at bounding box center [746, 257] width 307 height 37
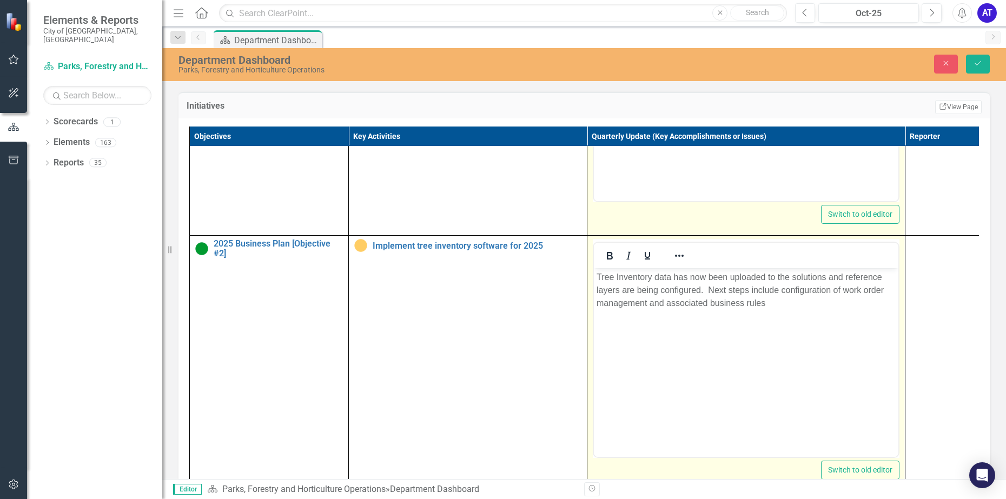
scroll to position [0, 0]
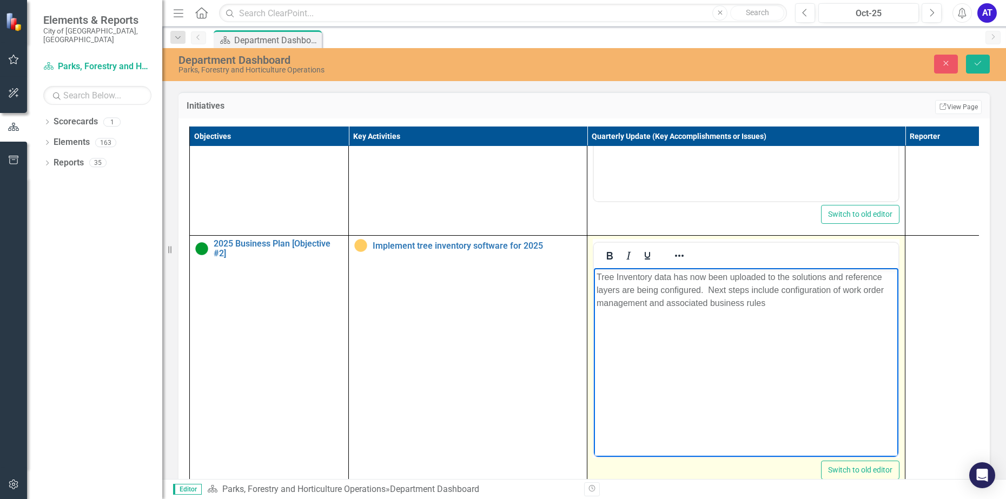
click at [643, 298] on p "Tree Inventory data has now been uploaded to the solutions and reference layers…" at bounding box center [745, 290] width 299 height 39
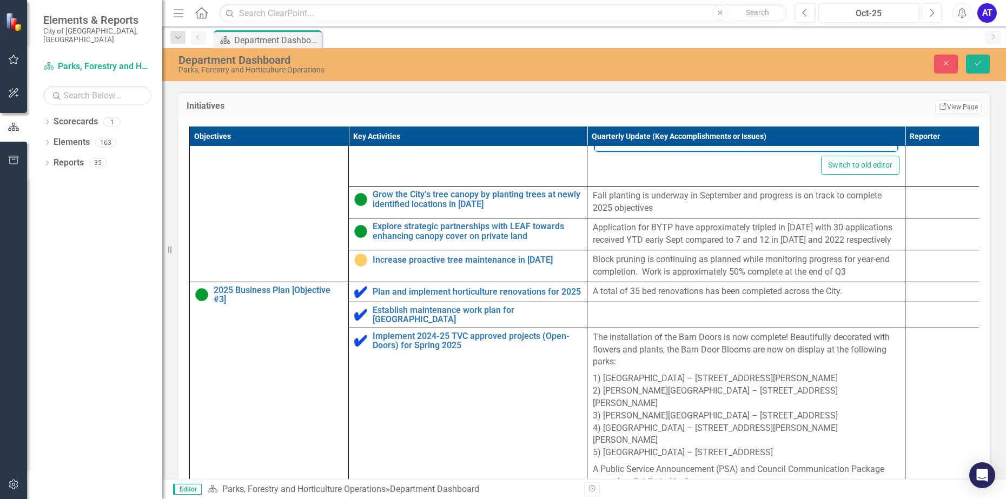
scroll to position [815, 0]
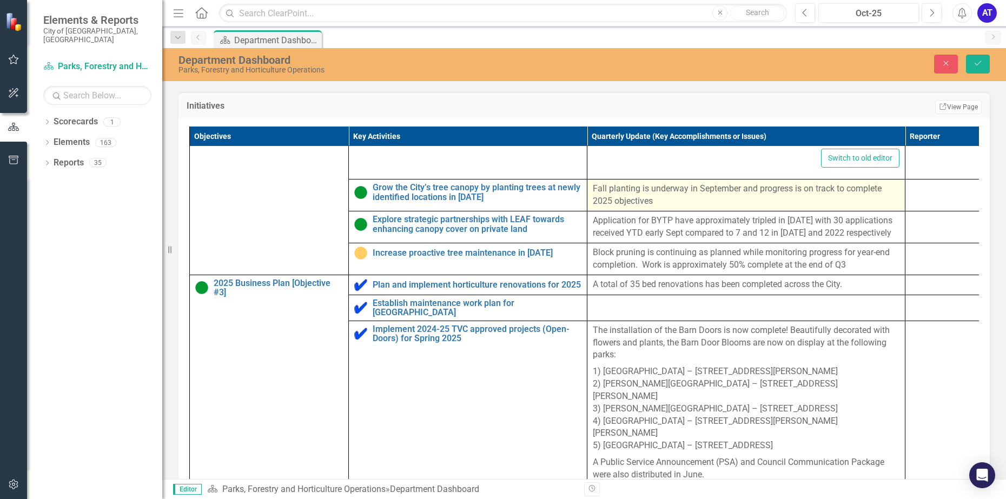
click at [645, 198] on p "Fall planting is underway in September and progress is on track to complete 202…" at bounding box center [746, 195] width 307 height 25
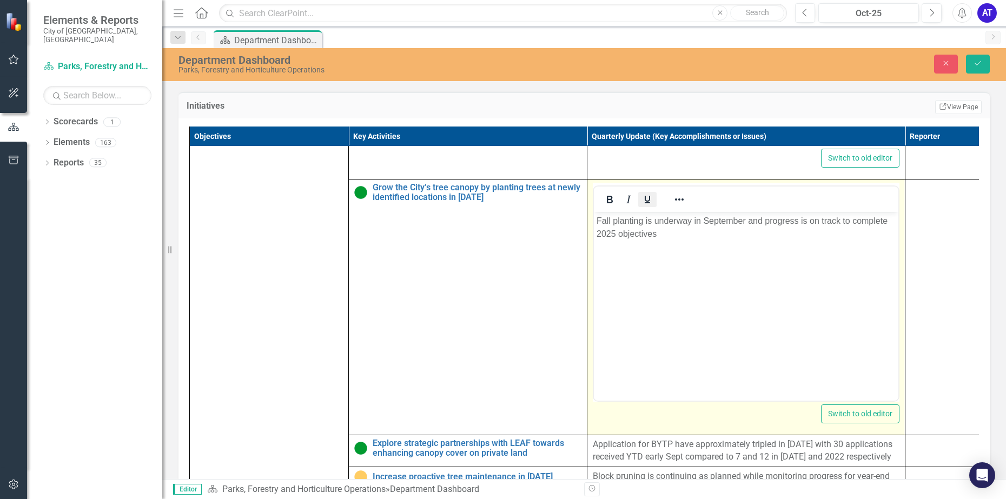
scroll to position [0, 0]
click at [673, 231] on p "Fall planting is underway in September and progress is on track to complete 202…" at bounding box center [745, 228] width 299 height 26
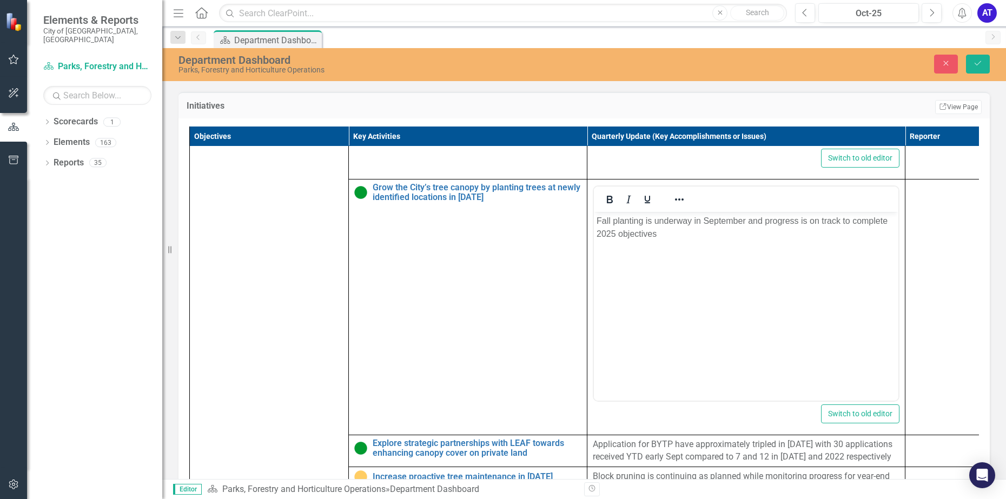
click at [968, 349] on div "Objectives Key Activities Quarterly Update (Key Accomplishments or Issues) Repo…" at bounding box center [583, 328] width 811 height 420
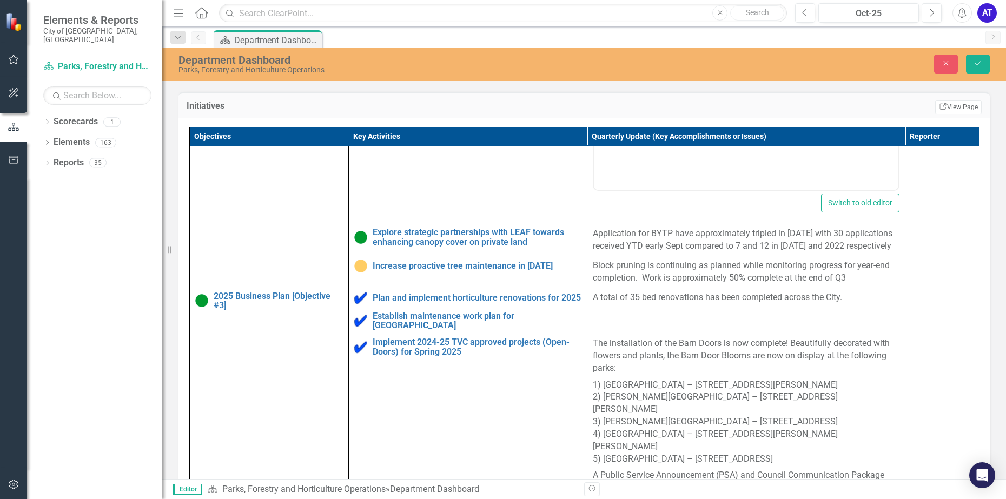
scroll to position [1072, 0]
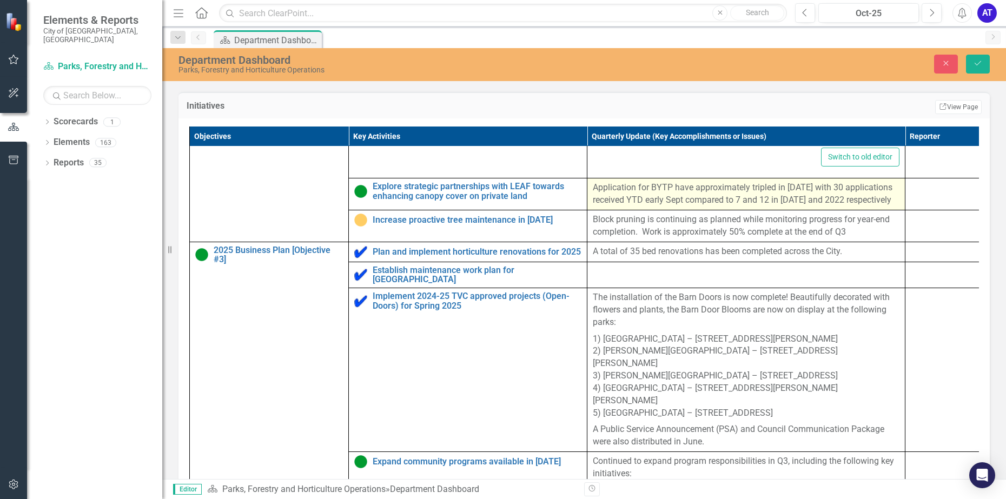
click at [706, 202] on p "Application for BYTP have approximately tripled in [DATE] with 30 applications …" at bounding box center [746, 194] width 307 height 25
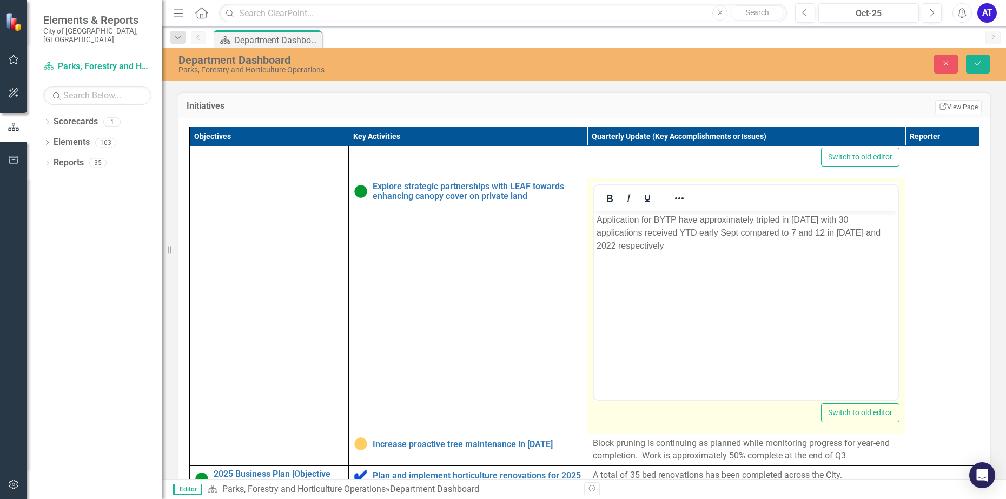
scroll to position [0, 0]
click at [702, 241] on p "Application for BYTP have approximately tripled in [DATE] with 30 applications …" at bounding box center [745, 233] width 299 height 39
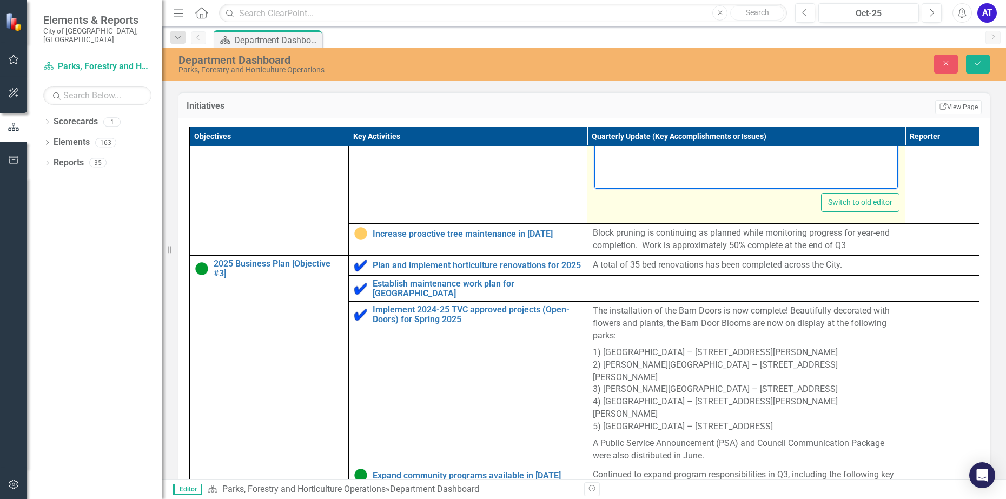
scroll to position [1342, 0]
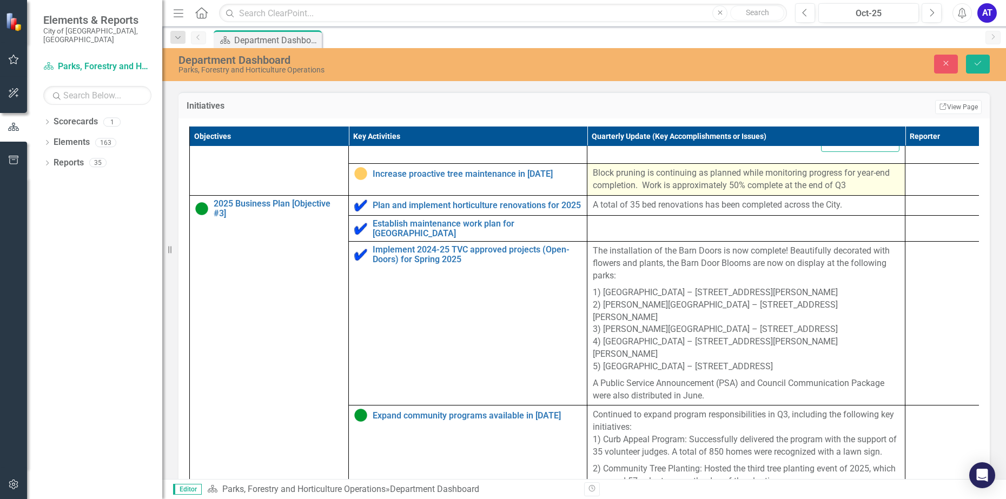
click at [722, 179] on p "Block pruning is continuing as planned while monitoring progress for year-end c…" at bounding box center [746, 179] width 307 height 25
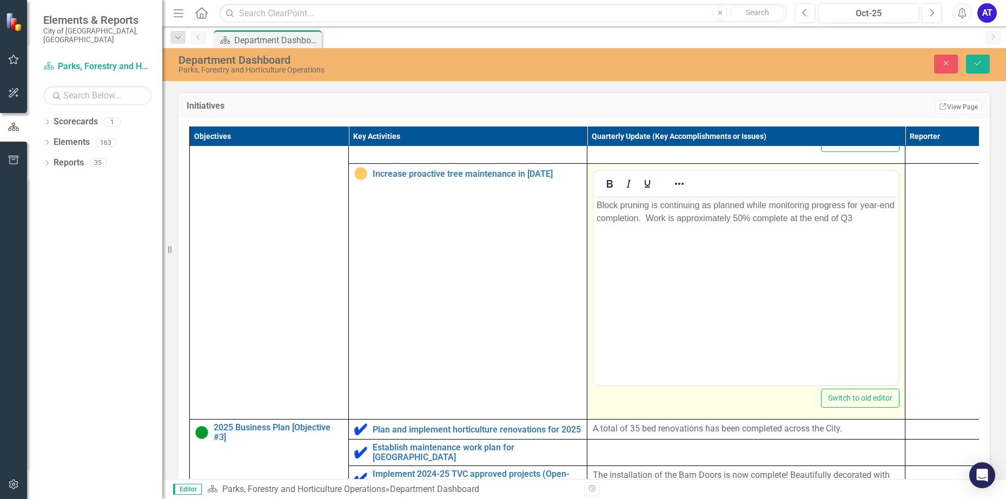
click at [709, 194] on div at bounding box center [746, 183] width 304 height 21
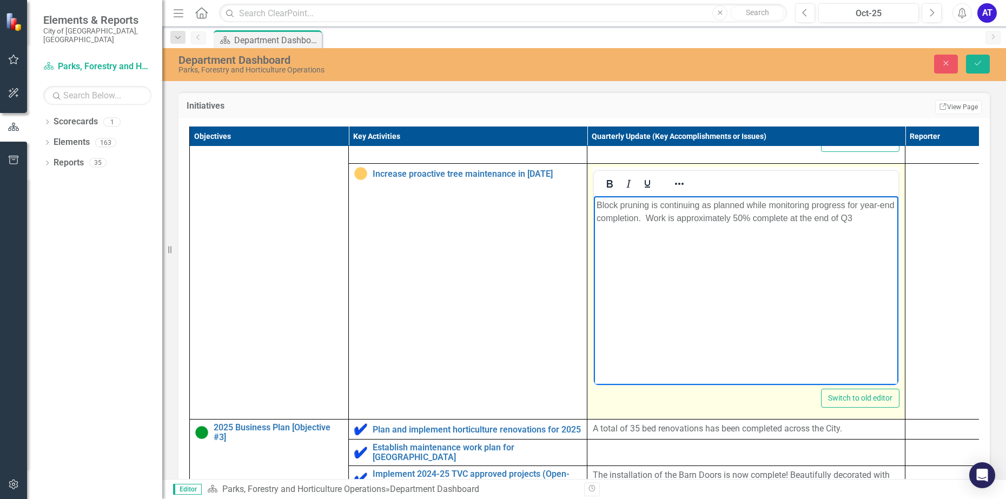
click at [705, 228] on body "Block pruning is continuing as planned while monitoring progress for year-end c…" at bounding box center [746, 277] width 304 height 162
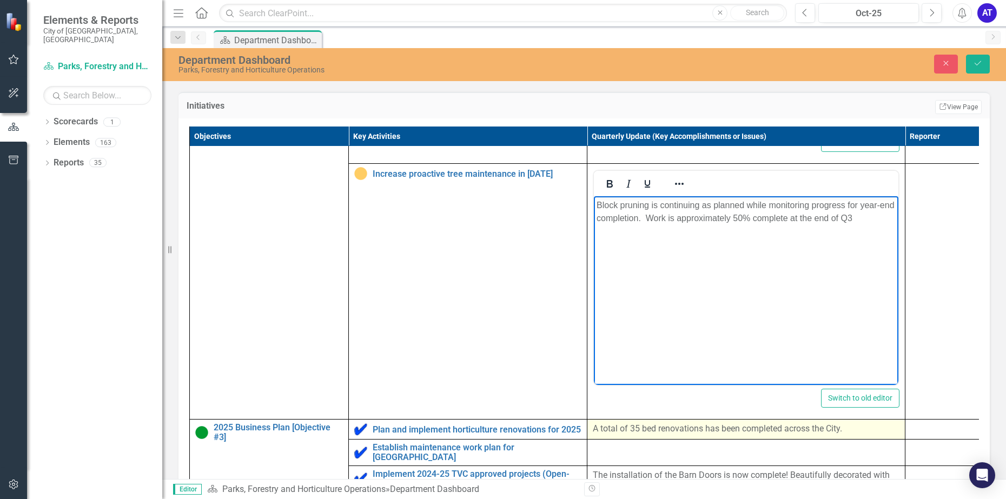
click at [717, 434] on p "A total of 35 bed renovations has been completed across the City." at bounding box center [746, 429] width 307 height 12
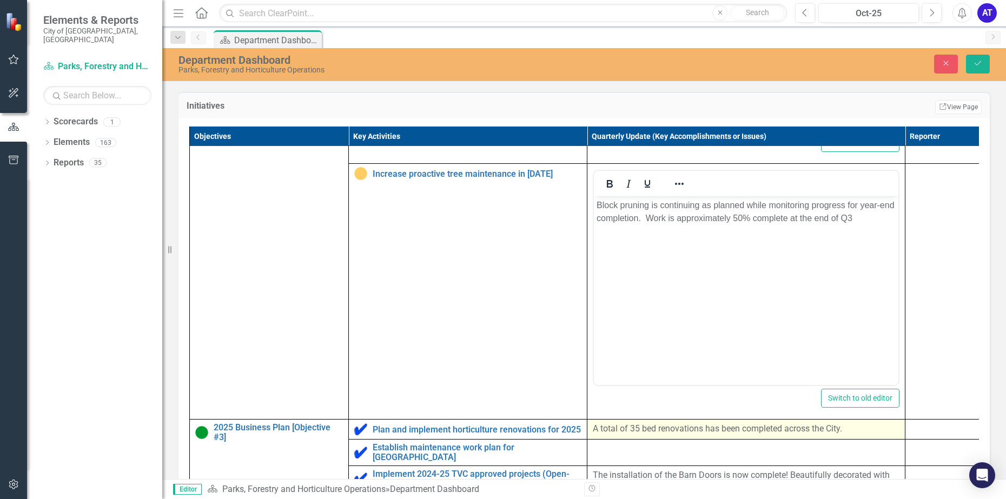
click at [717, 434] on p "A total of 35 bed renovations has been completed across the City." at bounding box center [746, 429] width 307 height 12
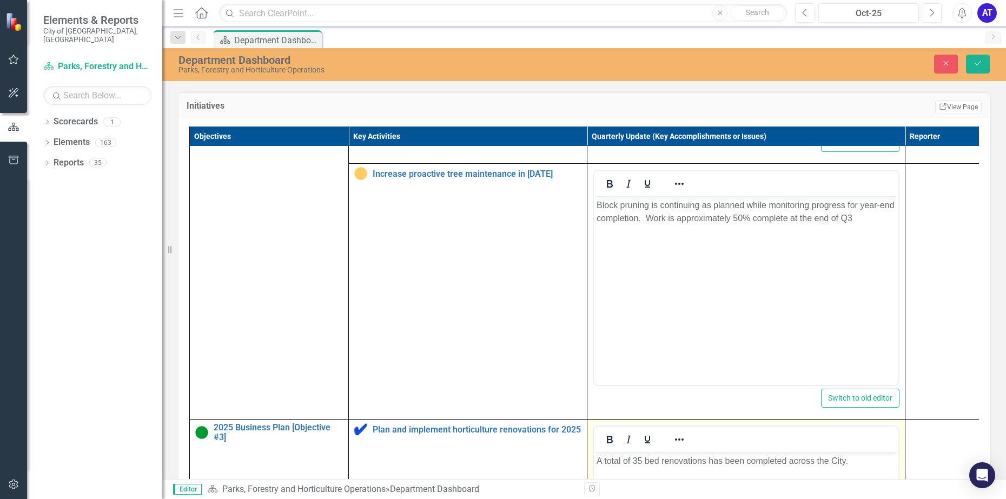
click at [699, 450] on div at bounding box center [746, 439] width 304 height 21
click at [697, 458] on p "A total of 35 bed renovations has been completed across the City." at bounding box center [745, 461] width 299 height 13
copy p "A total of 35 bed renovations has been completed across the City."
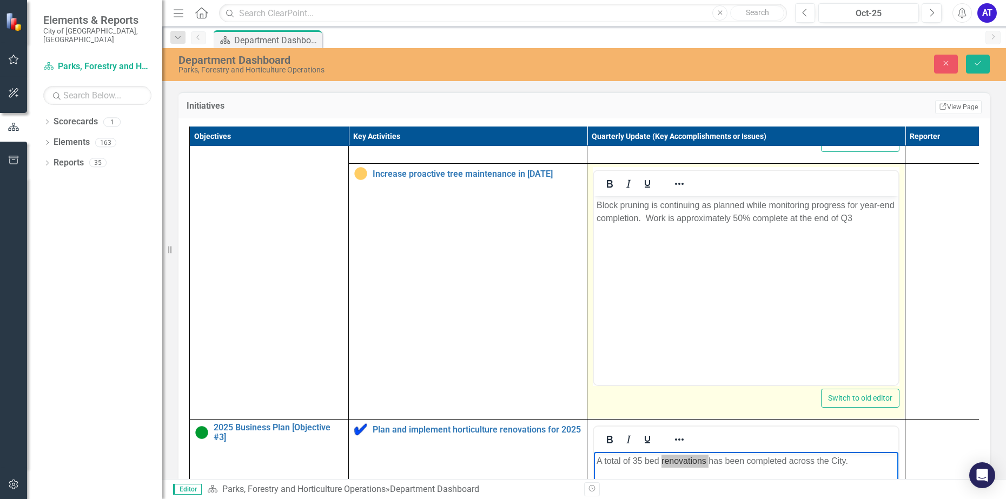
click at [663, 348] on body "Block pruning is continuing as planned while monitoring progress for year-end c…" at bounding box center [746, 277] width 304 height 162
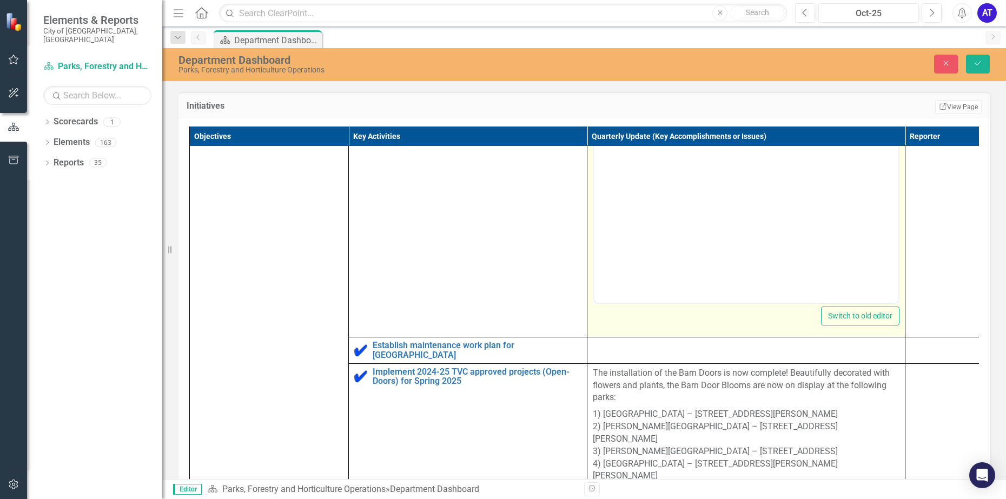
scroll to position [1951, 0]
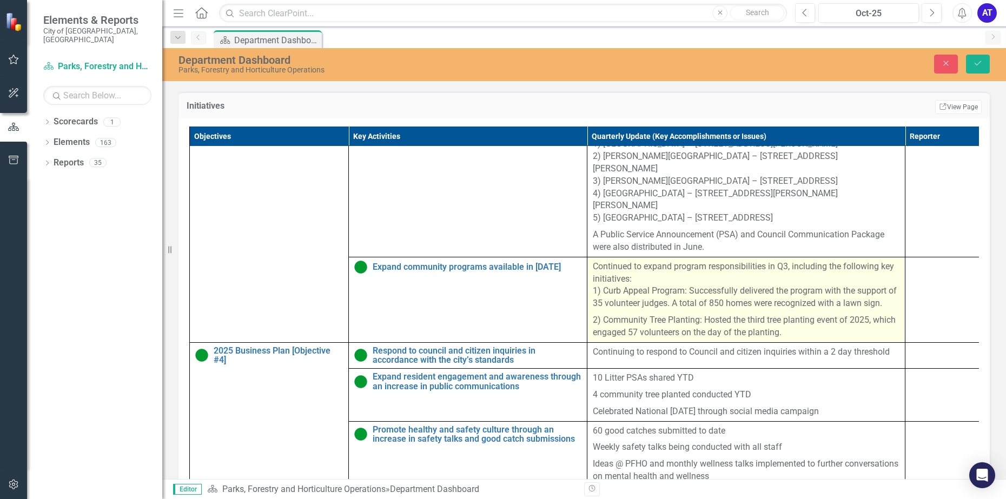
click at [659, 320] on td "Continued to expand program responsibilities in Q3, including the following key…" at bounding box center [746, 299] width 318 height 85
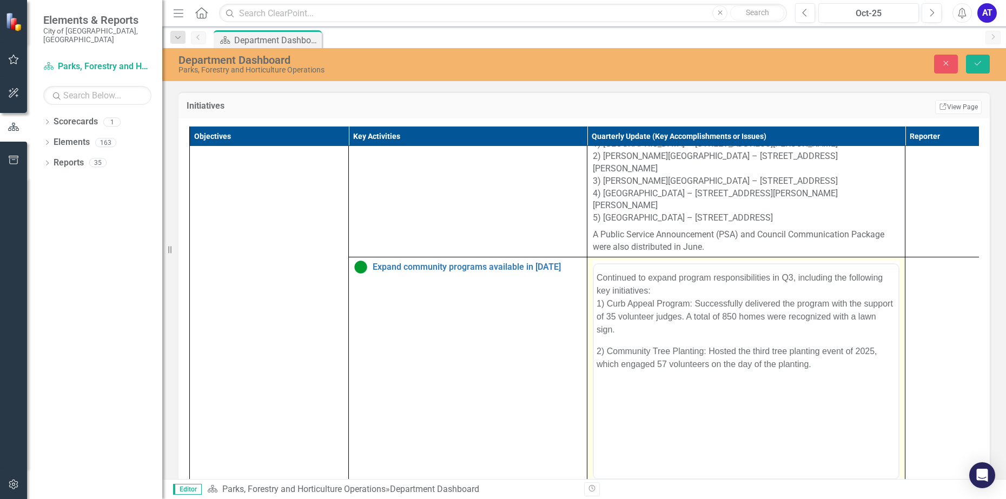
scroll to position [0, 0]
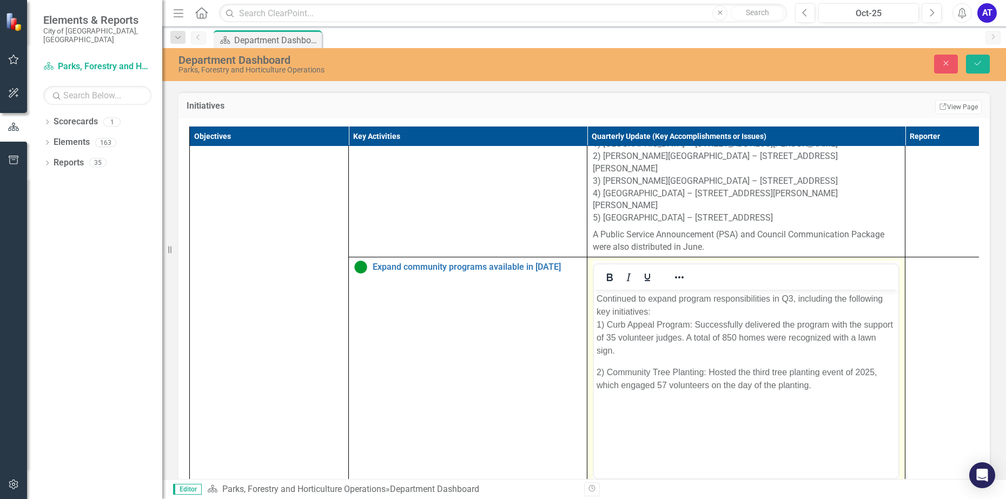
click at [659, 341] on p "Continued to expand program responsibilities in Q3, including the following key…" at bounding box center [745, 324] width 299 height 65
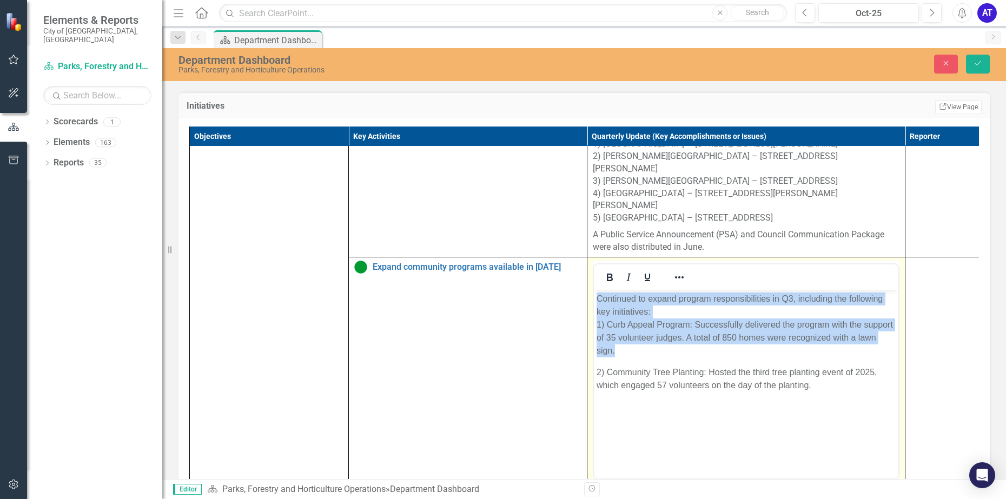
copy p "Continued to expand program responsibilities in Q3, including the following key…"
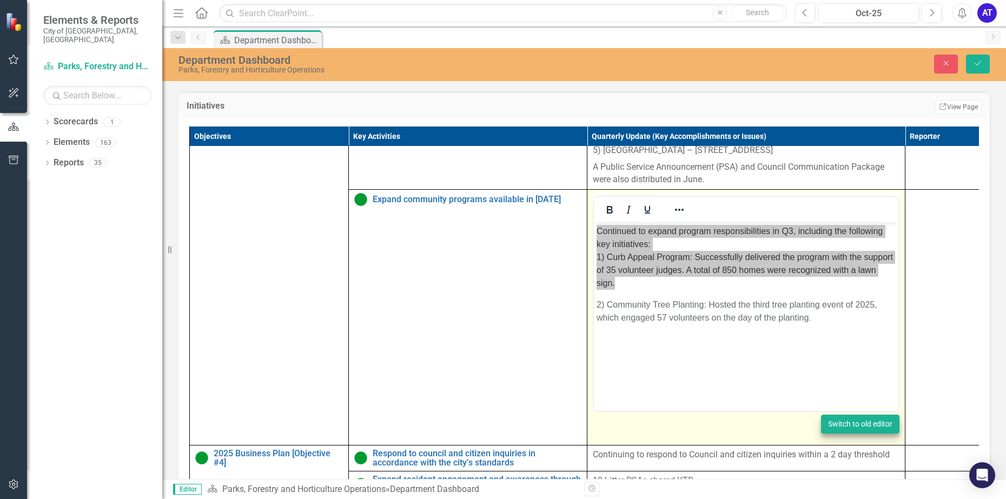
scroll to position [2086, 0]
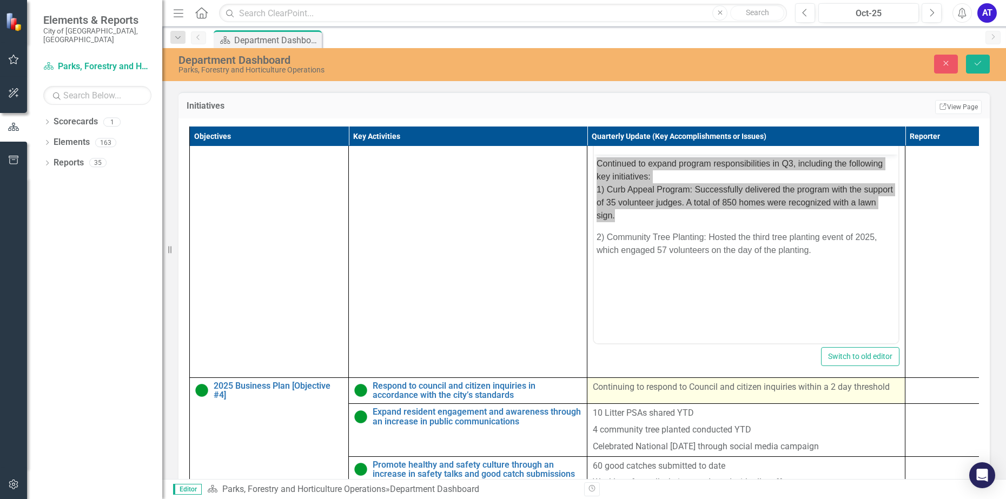
click at [718, 377] on td "Continuing to respond to Council and citizen inquiries within a 2 day threshold" at bounding box center [746, 390] width 318 height 26
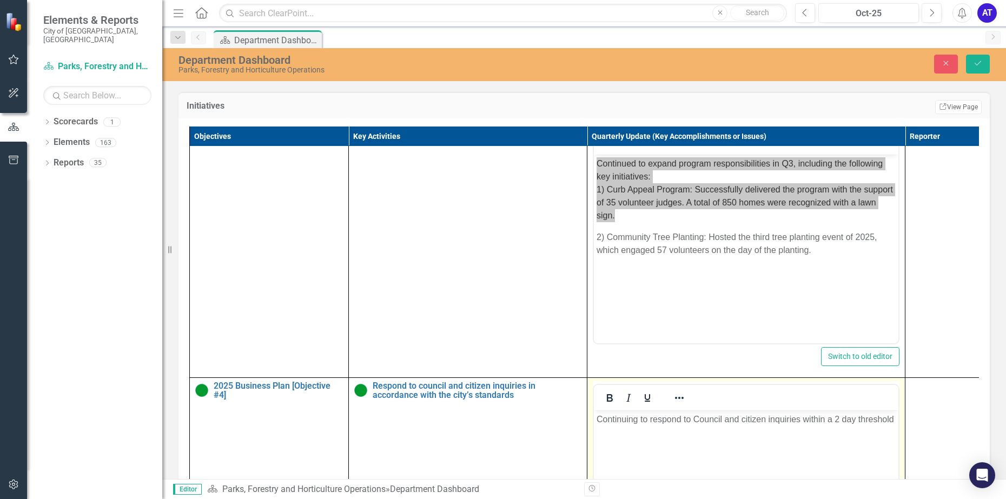
scroll to position [0, 0]
click at [719, 416] on p "Continuing to respond to Council and citizen inquiries within a 2 day threshold" at bounding box center [745, 418] width 299 height 13
copy p "Continuing to respond to Council and citizen inquiries within a 2 day threshold"
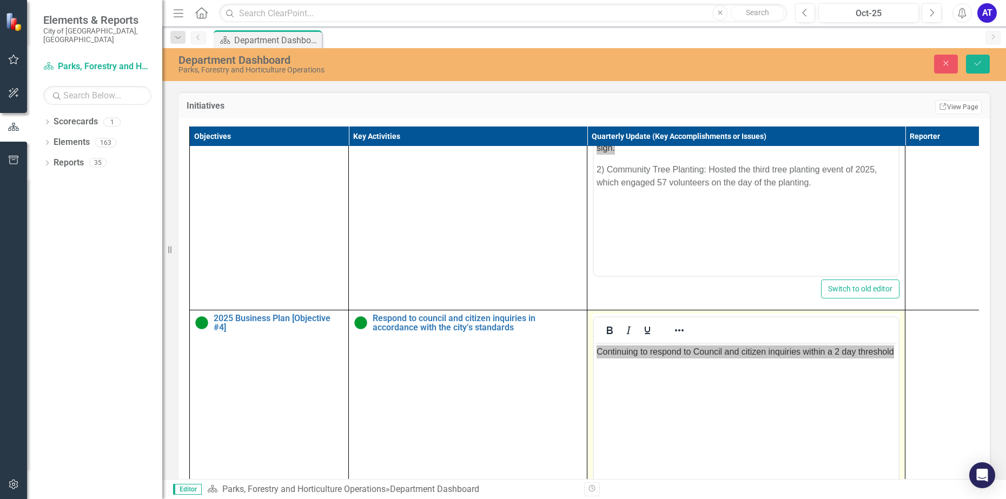
scroll to position [2288, 0]
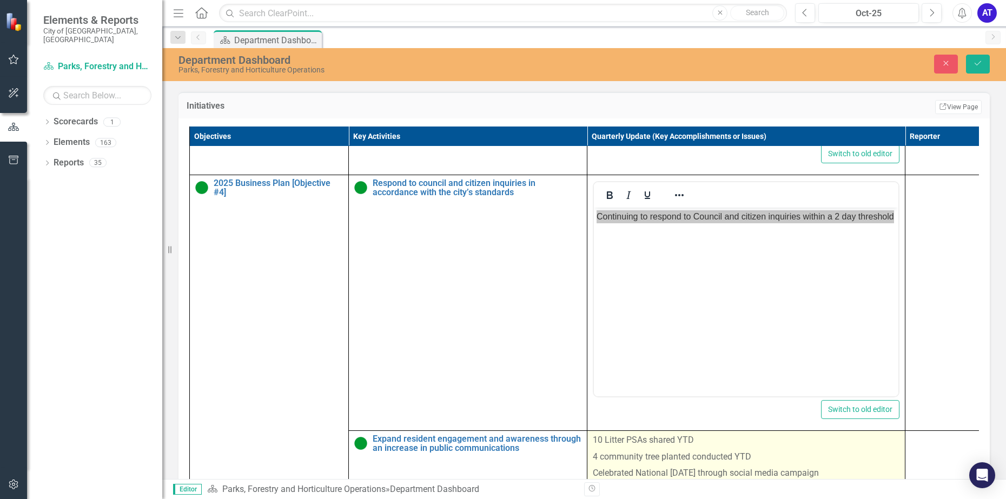
click at [630, 434] on p "10 Litter PSAs shared YTD" at bounding box center [746, 441] width 307 height 15
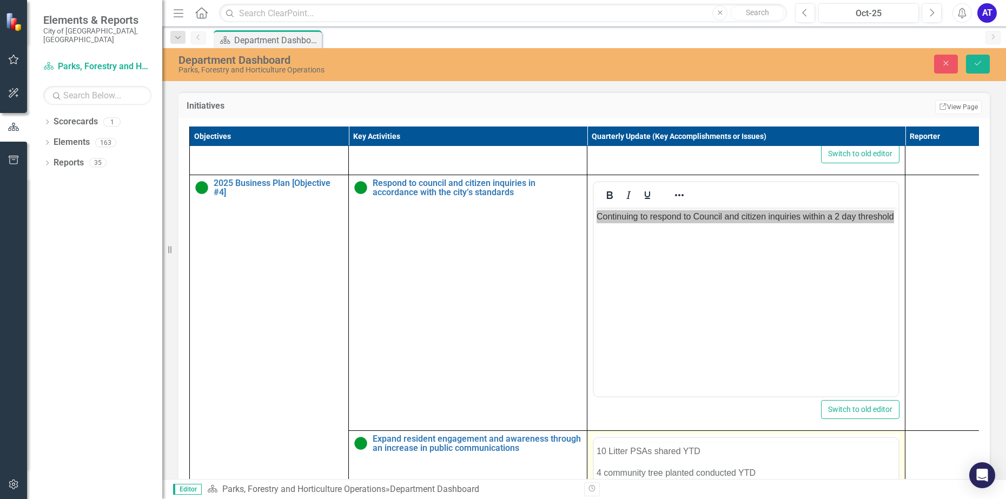
scroll to position [0, 0]
copy body "10 Litter PSAs shared YTD 4 community tree planted conducted YTD"
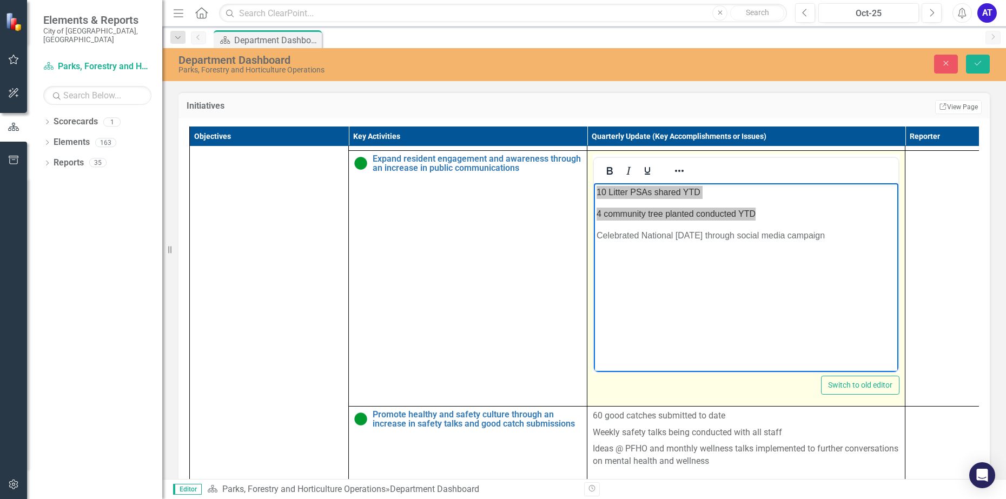
scroll to position [2626, 0]
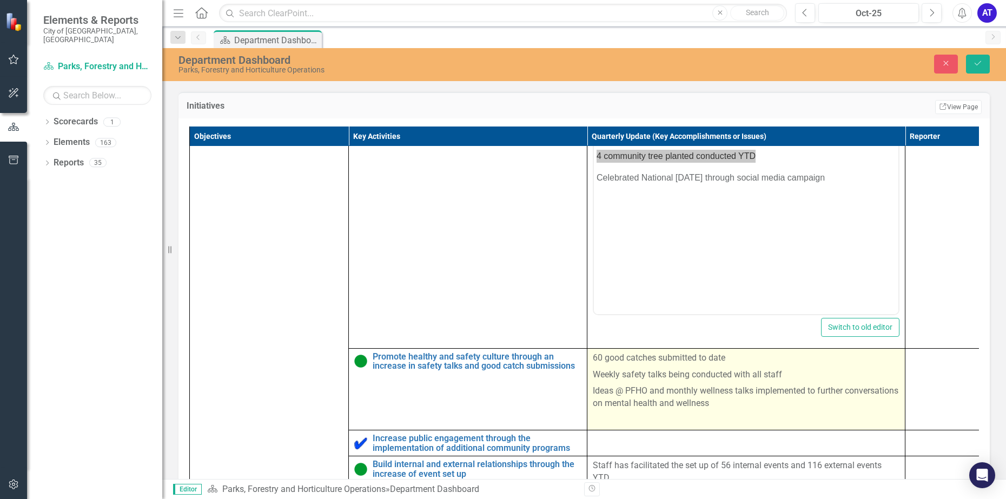
click at [692, 383] on p "Ideas @ PFHO and monthly wellness talks implemented to further conversations on…" at bounding box center [746, 397] width 307 height 29
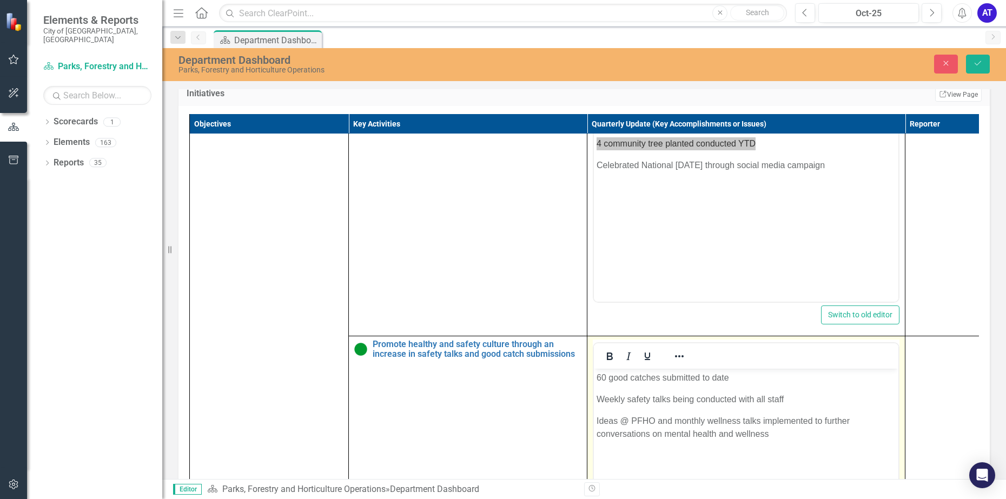
scroll to position [0, 0]
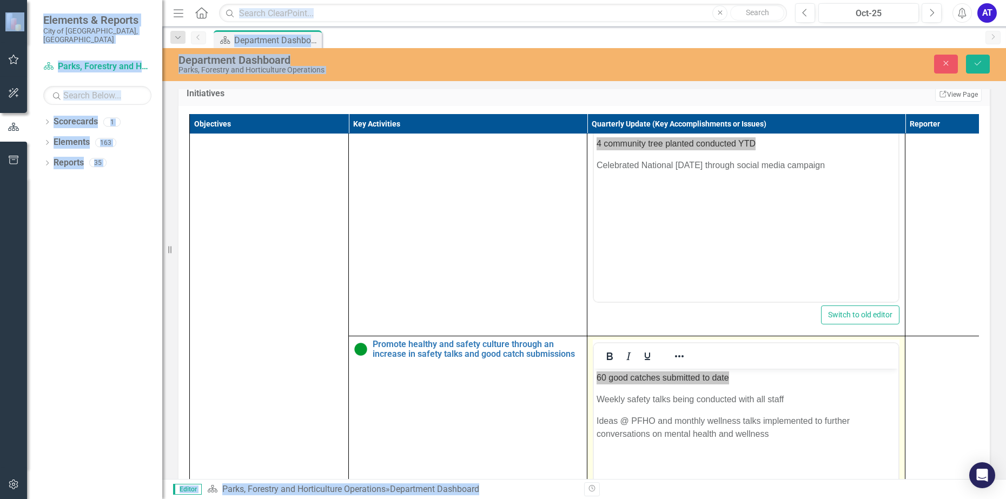
copy body "Elements & Reports City of Vaughan, ON Scorecard Parks, Forestry and Horticultu…"
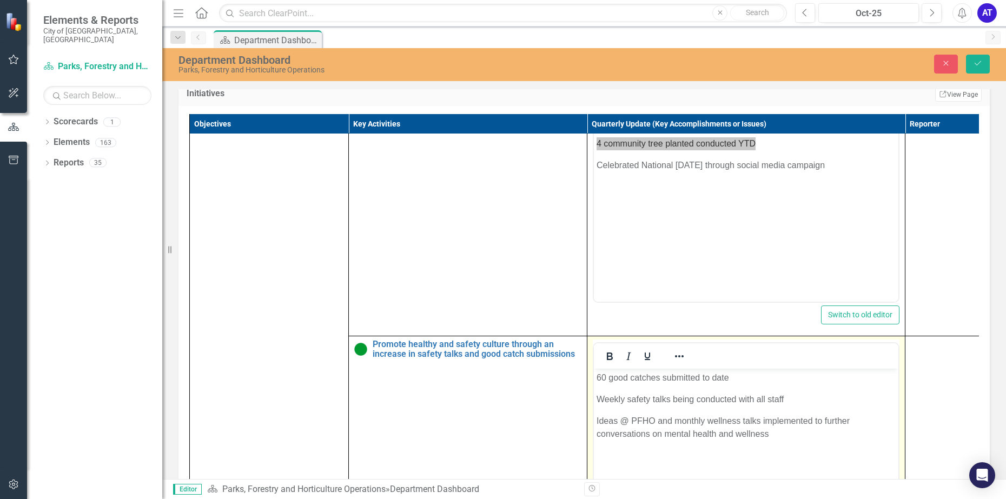
click at [690, 384] on body "60 good catches submitted to date Weekly safety talks being conducted with all …" at bounding box center [746, 449] width 304 height 162
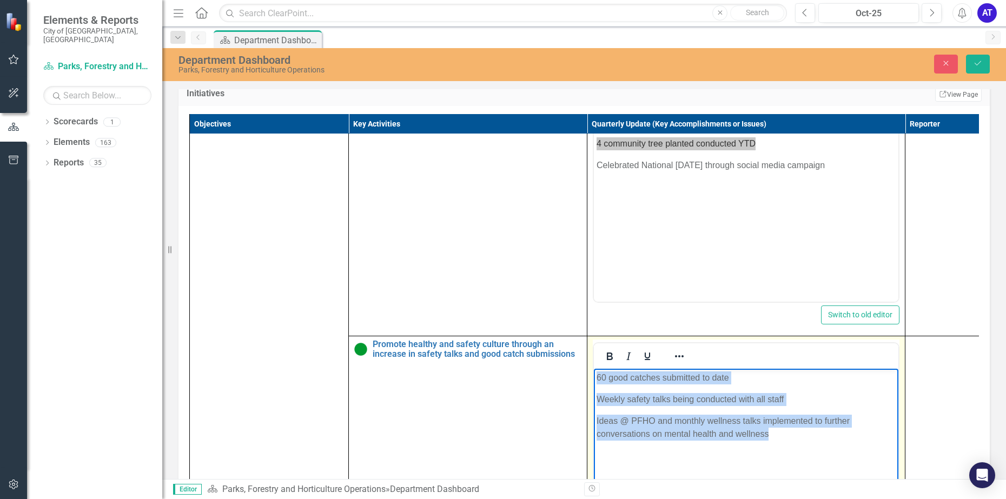
copy body "60 good catches submitted to date Weekly safety talks being conducted with all …"
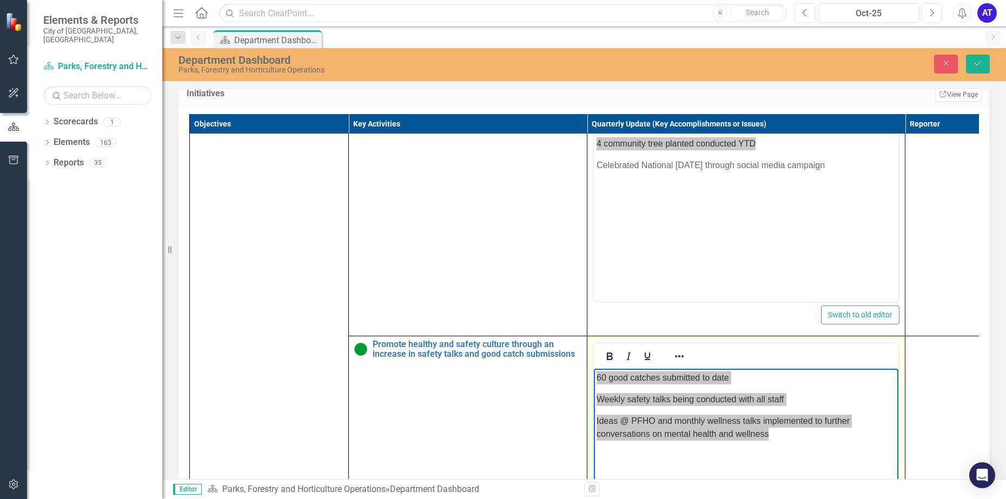
scroll to position [2897, 0]
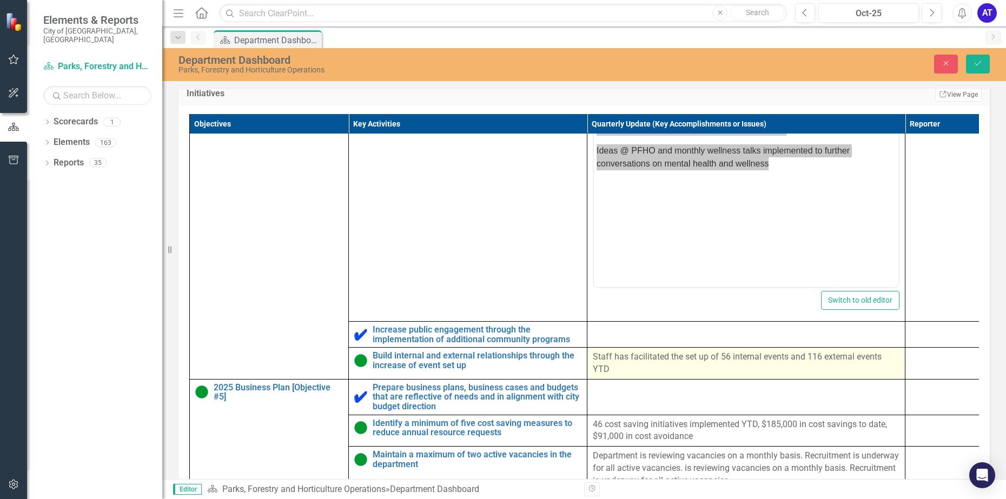
click at [723, 358] on p "Staff has facilitated the set up of 56 internal events and 116 external events …" at bounding box center [746, 363] width 307 height 25
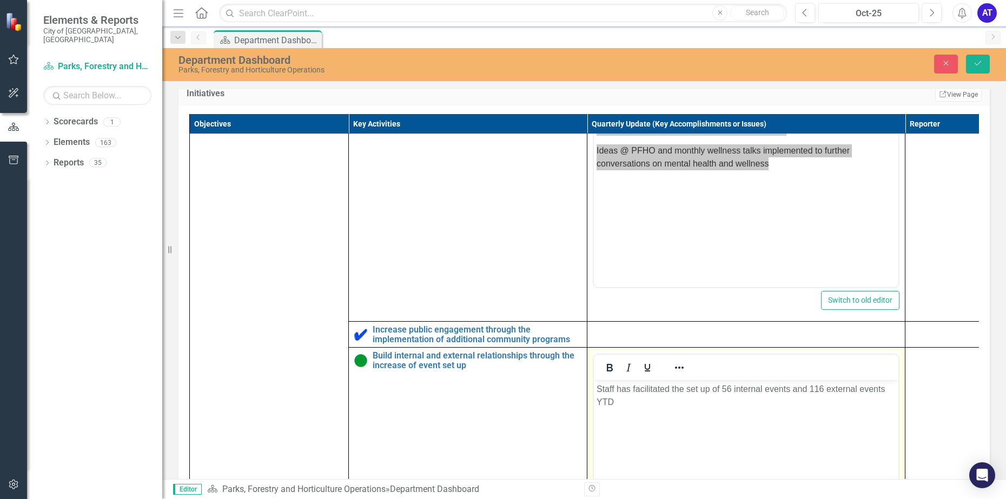
scroll to position [0, 0]
click at [681, 423] on body "Staff has facilitated the set up of 56 internal events and 116 external events …" at bounding box center [746, 461] width 304 height 162
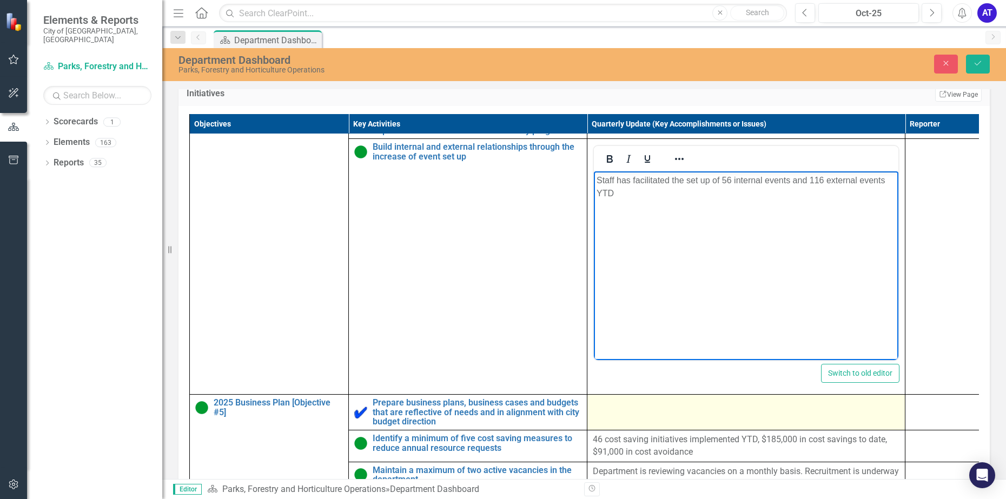
scroll to position [3156, 0]
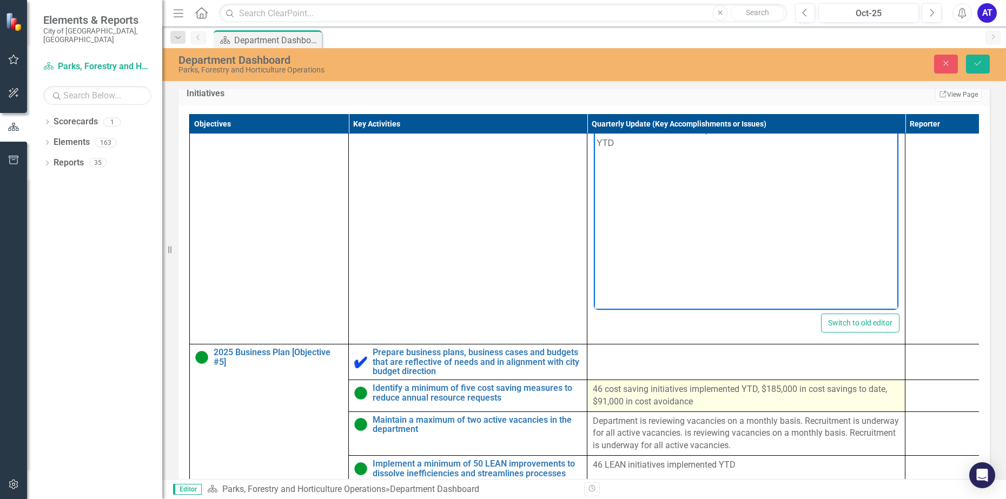
click at [723, 389] on p "46 cost saving initiatives implemented YTD, $185,000 in cost savings to date, $…" at bounding box center [746, 395] width 307 height 25
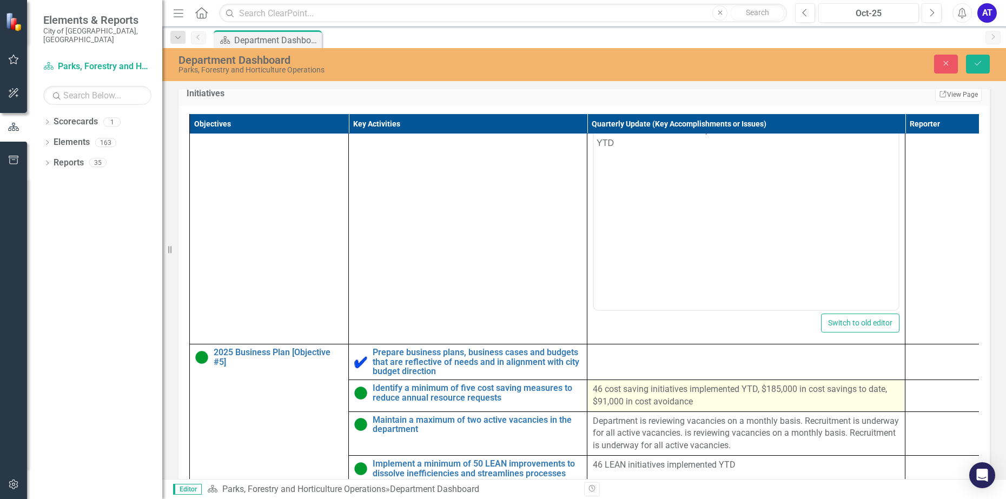
click at [723, 389] on p "46 cost saving initiatives implemented YTD, $185,000 in cost savings to date, $…" at bounding box center [746, 395] width 307 height 25
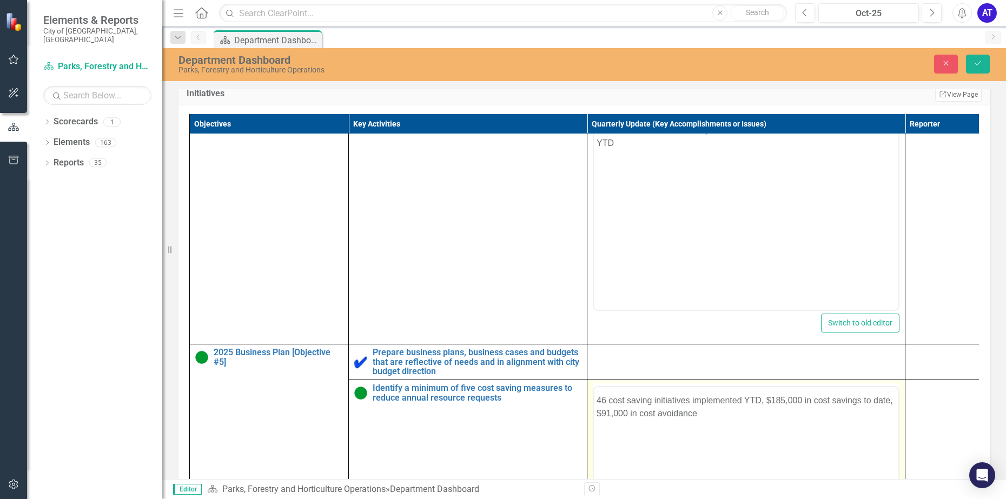
scroll to position [0, 0]
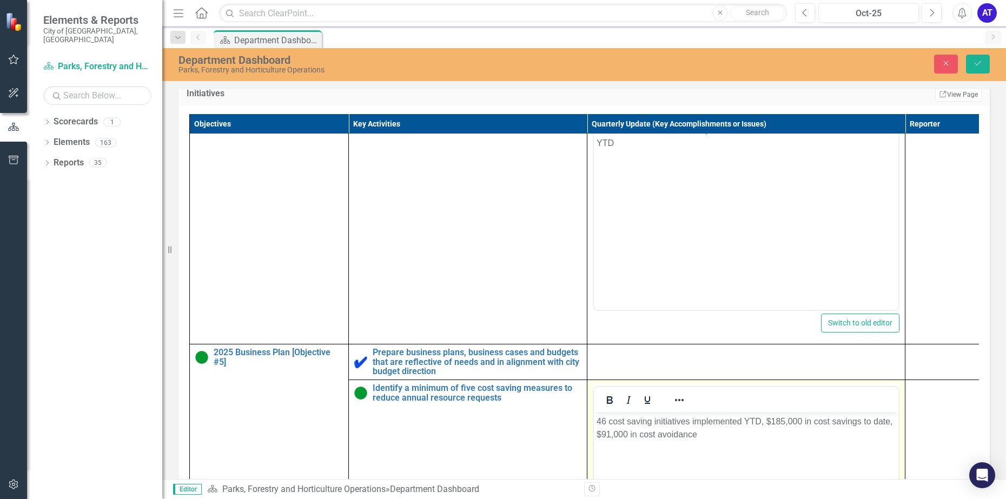
click at [696, 468] on body "46 cost saving initiatives implemented YTD, $185,000 in cost savings to date, $…" at bounding box center [746, 493] width 304 height 162
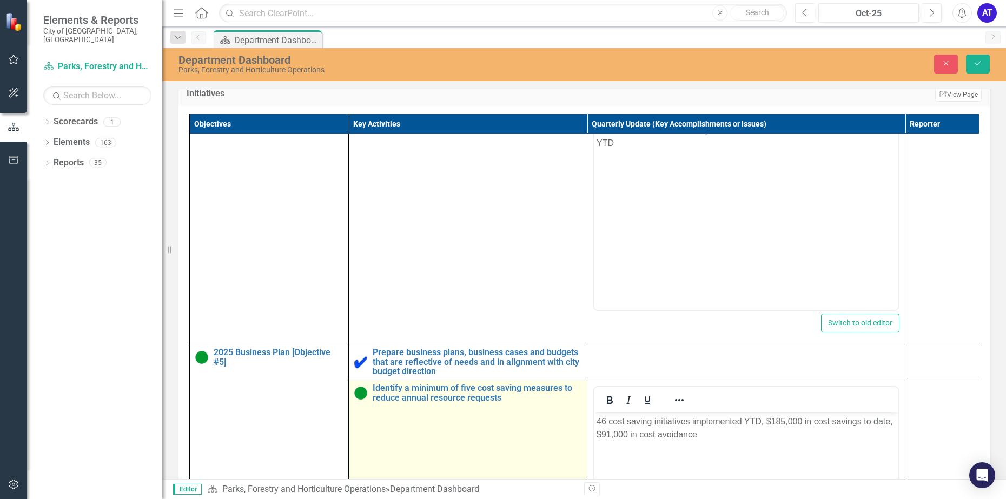
click at [542, 396] on td "Identify a minimum of five cost saving measures to reduce annual resource reque…" at bounding box center [468, 508] width 238 height 256
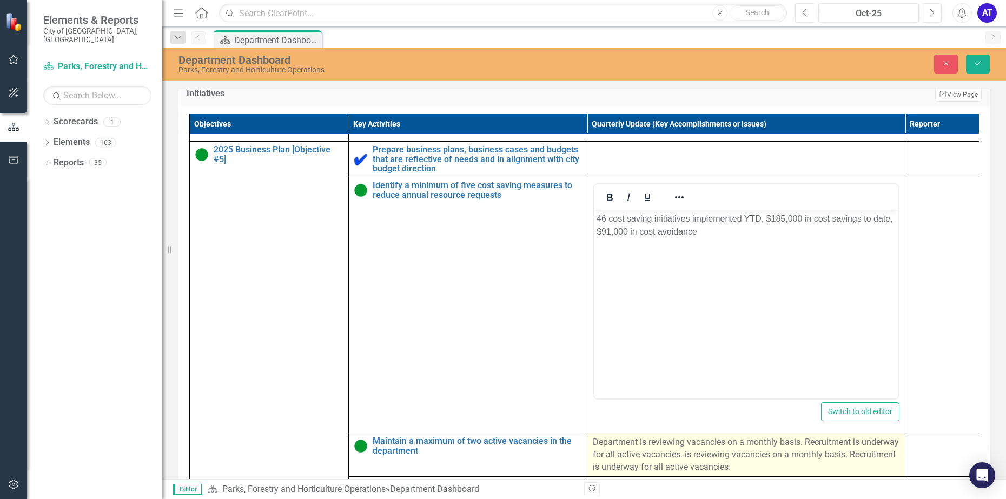
click at [718, 444] on p "Department is reviewing vacancies on a monthly basis. Recruitment is underway f…" at bounding box center [746, 454] width 307 height 37
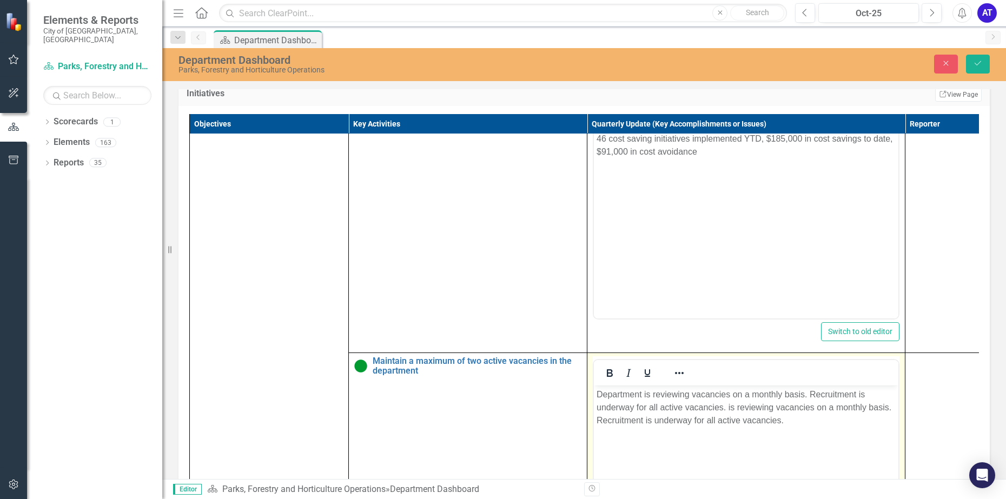
scroll to position [3493, 0]
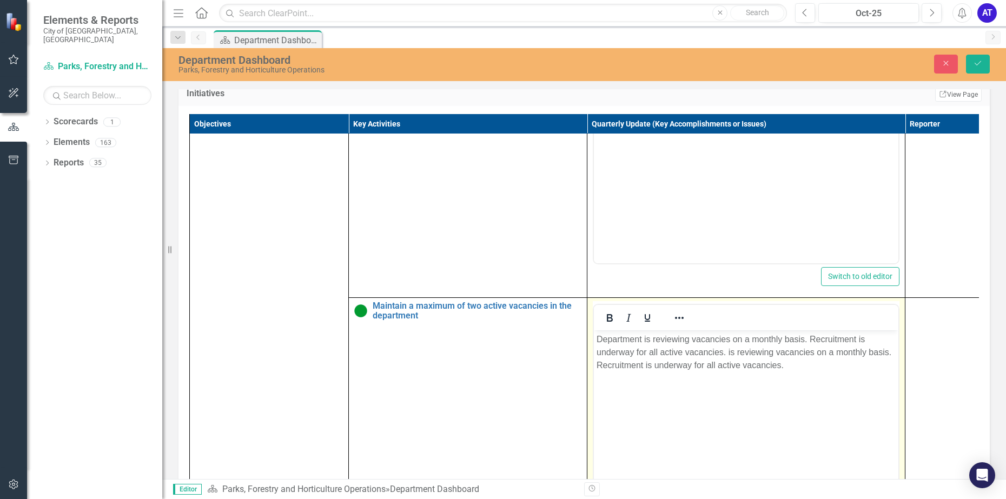
click at [696, 382] on body "Department is reviewing vacancies on a monthly basis. Recruitment is underway f…" at bounding box center [746, 411] width 304 height 162
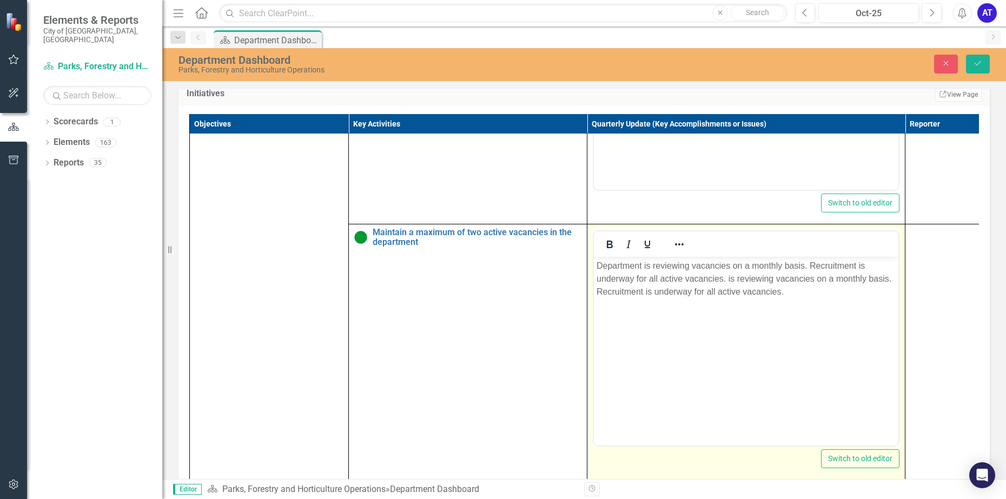
scroll to position [3591, 0]
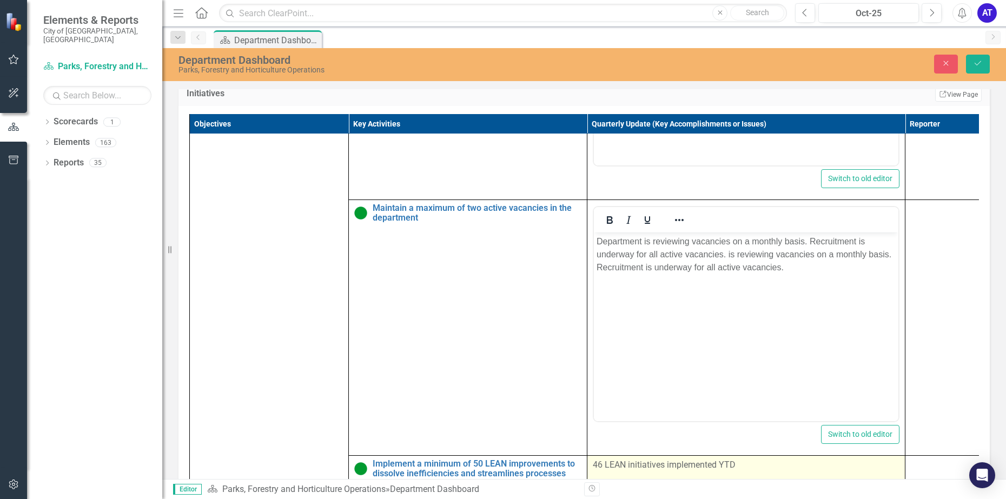
click at [640, 464] on td "46 LEAN initiatives implemented YTD" at bounding box center [746, 468] width 318 height 26
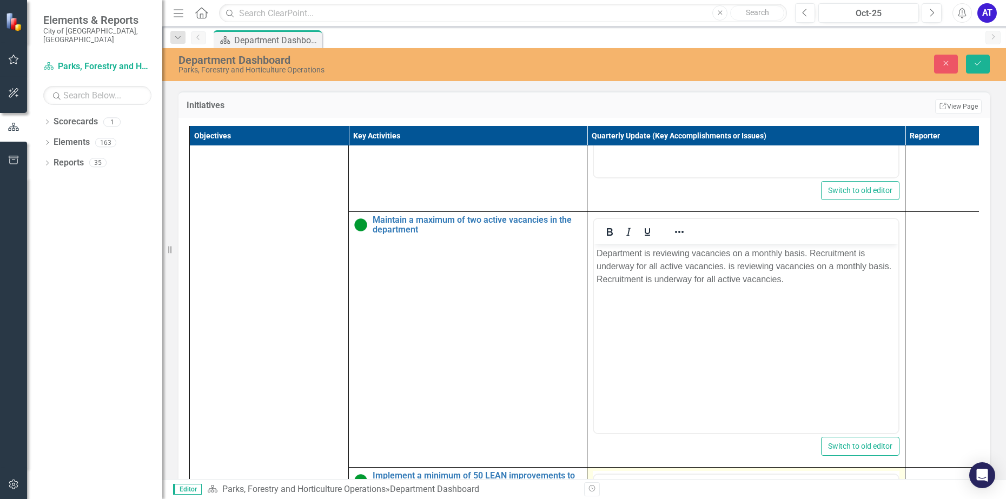
scroll to position [3794, 0]
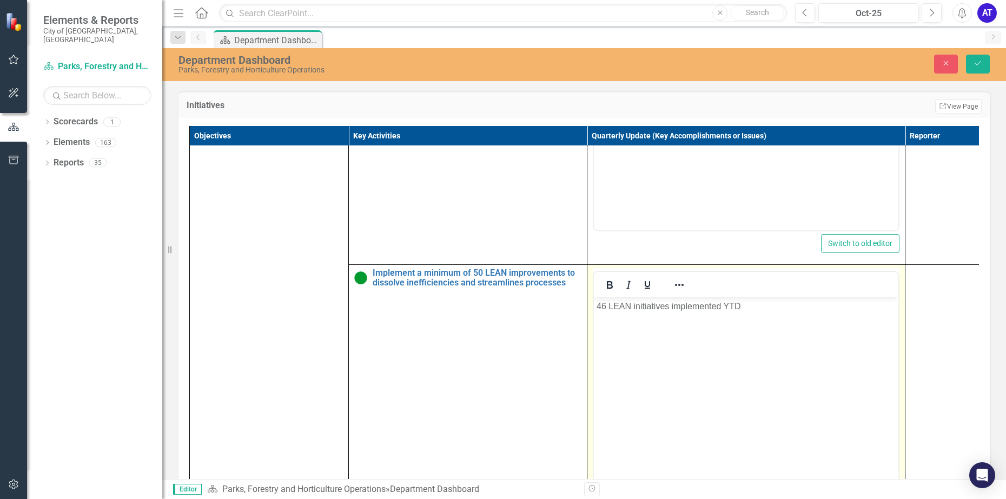
click at [636, 391] on body "46 LEAN initiatives implemented YTD" at bounding box center [746, 378] width 304 height 162
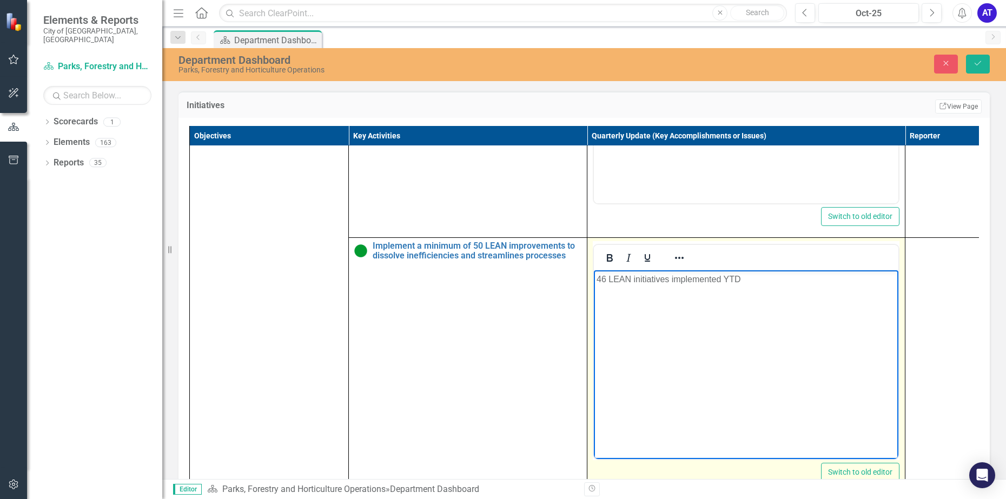
scroll to position [725, 0]
